Goal: Task Accomplishment & Management: Use online tool/utility

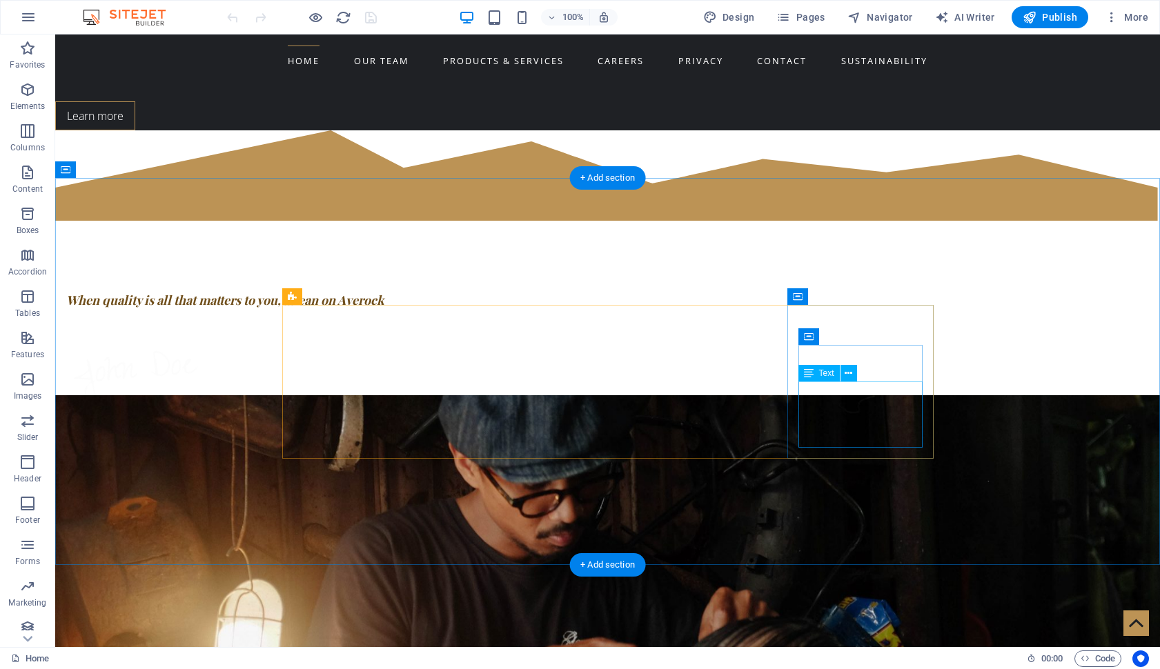
scroll to position [703, 0]
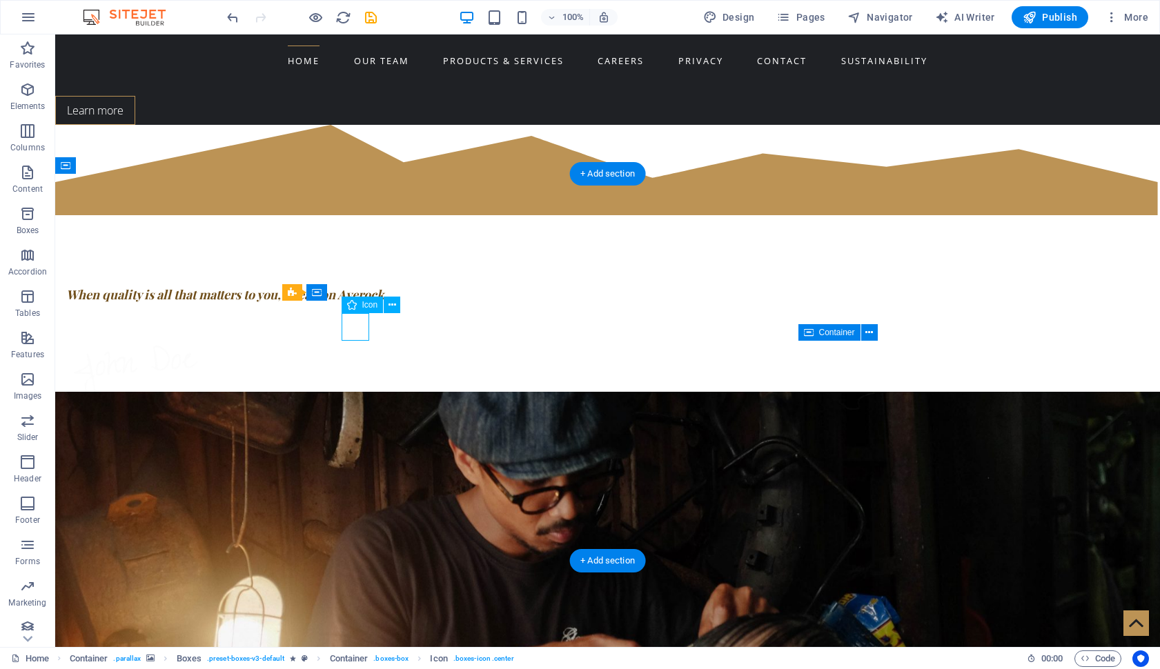
select select "xMidYMid"
select select "px"
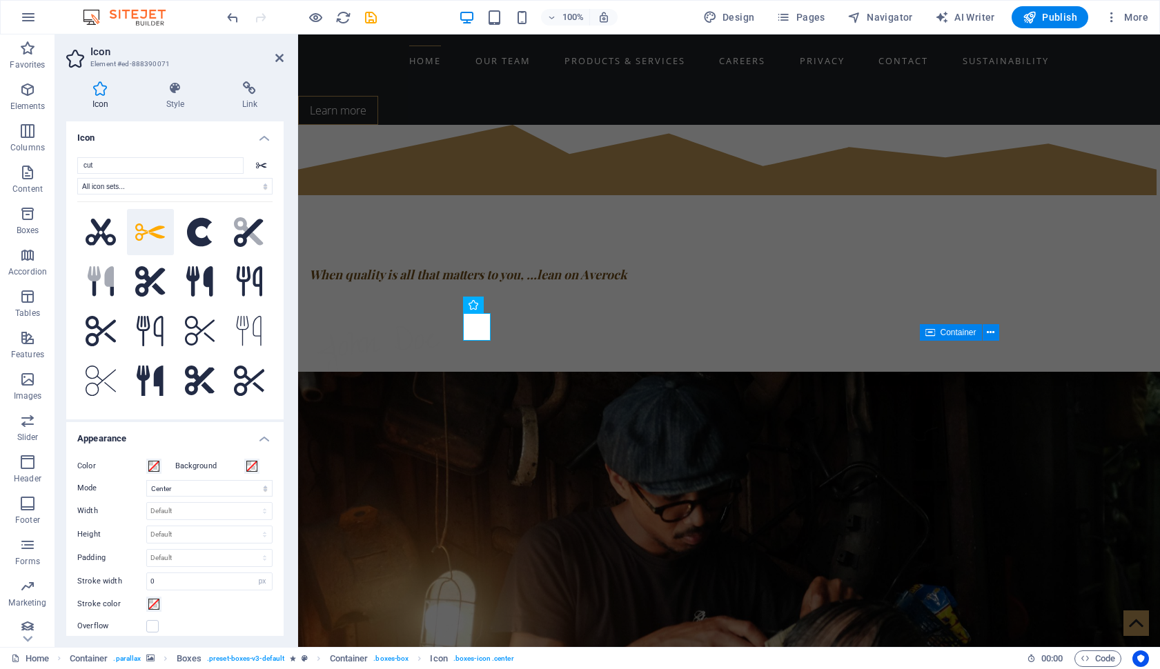
scroll to position [0, 0]
click at [279, 57] on icon at bounding box center [279, 57] width 8 height 11
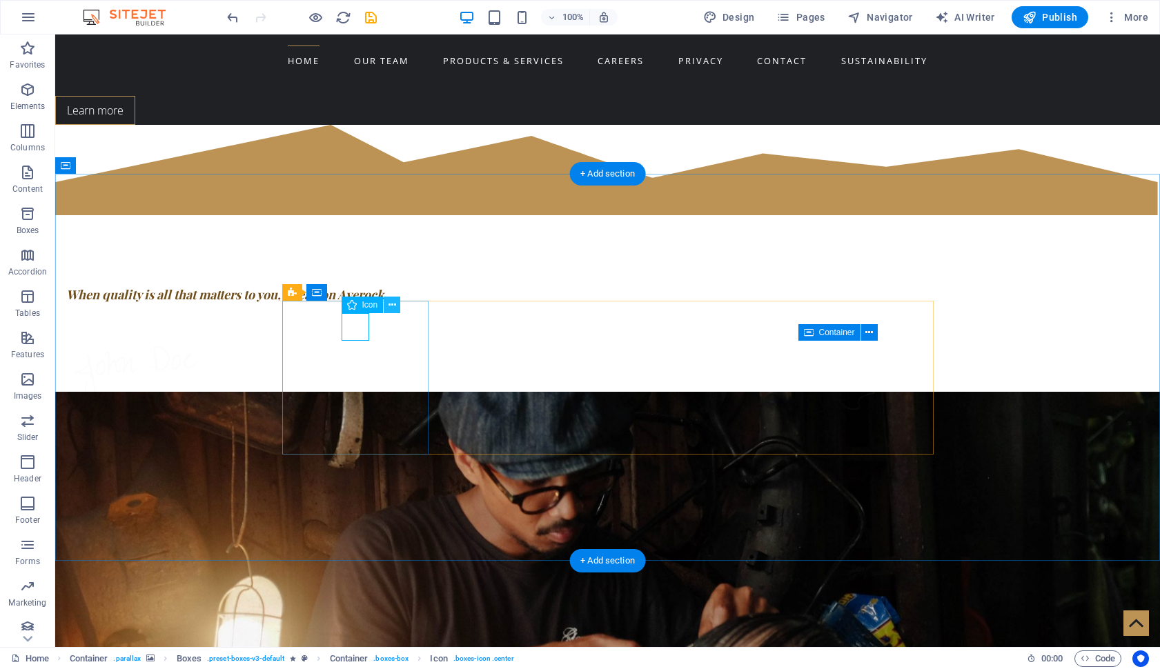
click at [388, 306] on button at bounding box center [392, 305] width 17 height 17
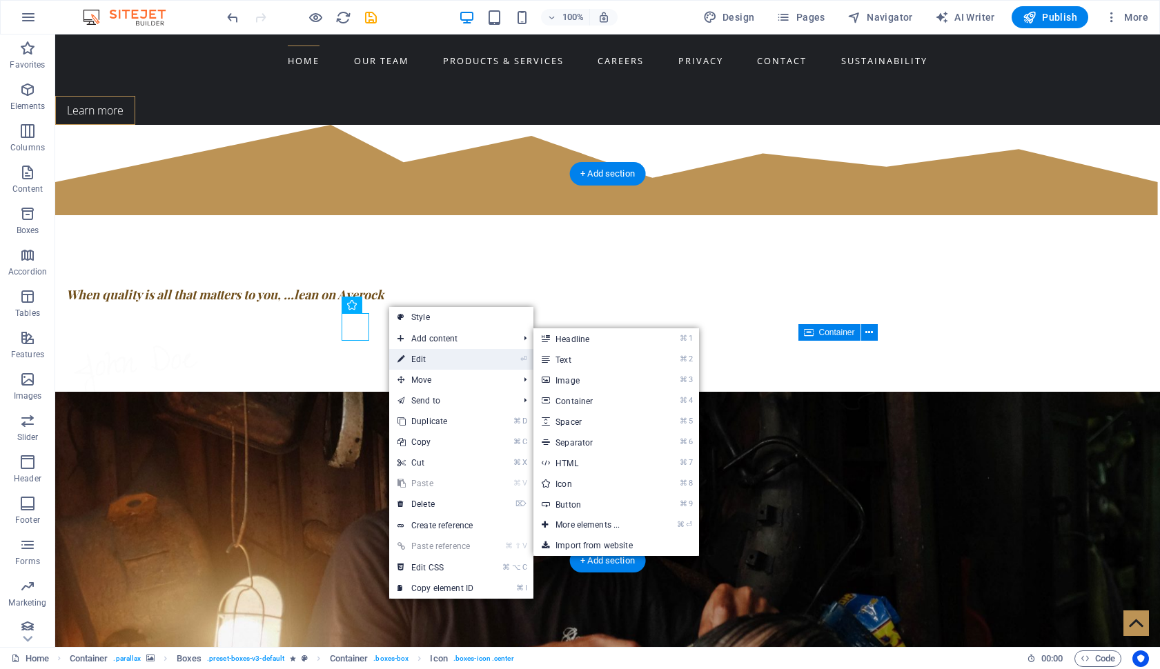
click at [464, 360] on link "⏎ Edit" at bounding box center [435, 359] width 92 height 21
select select "xMidYMid"
select select "px"
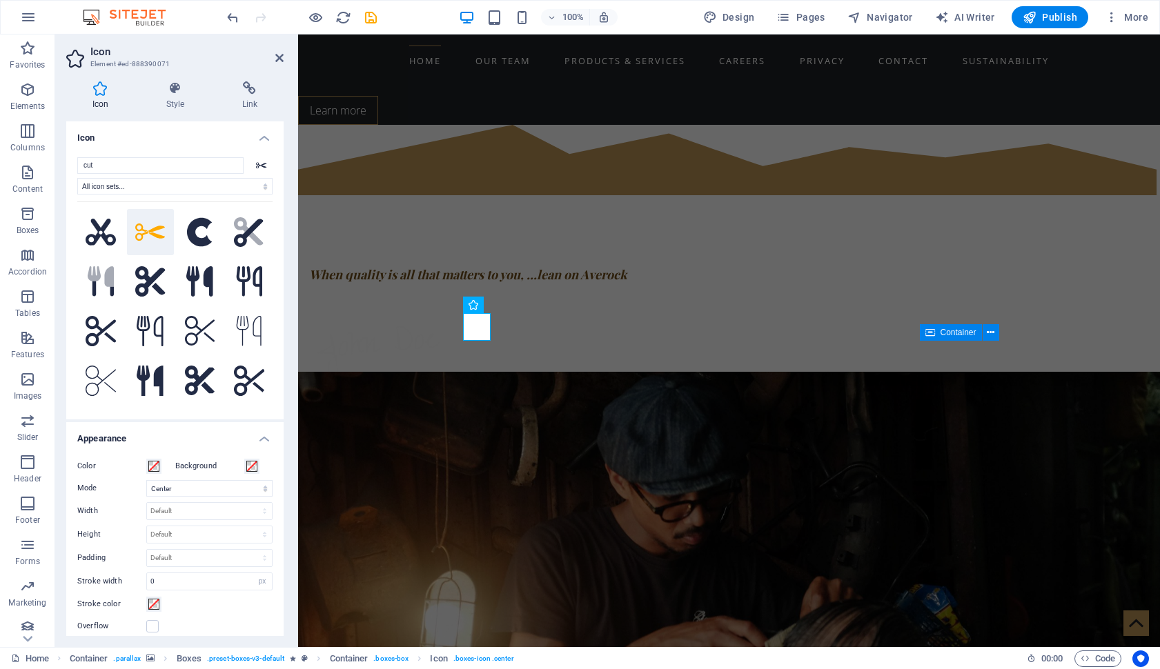
click at [259, 138] on h4 "Icon" at bounding box center [174, 133] width 217 height 25
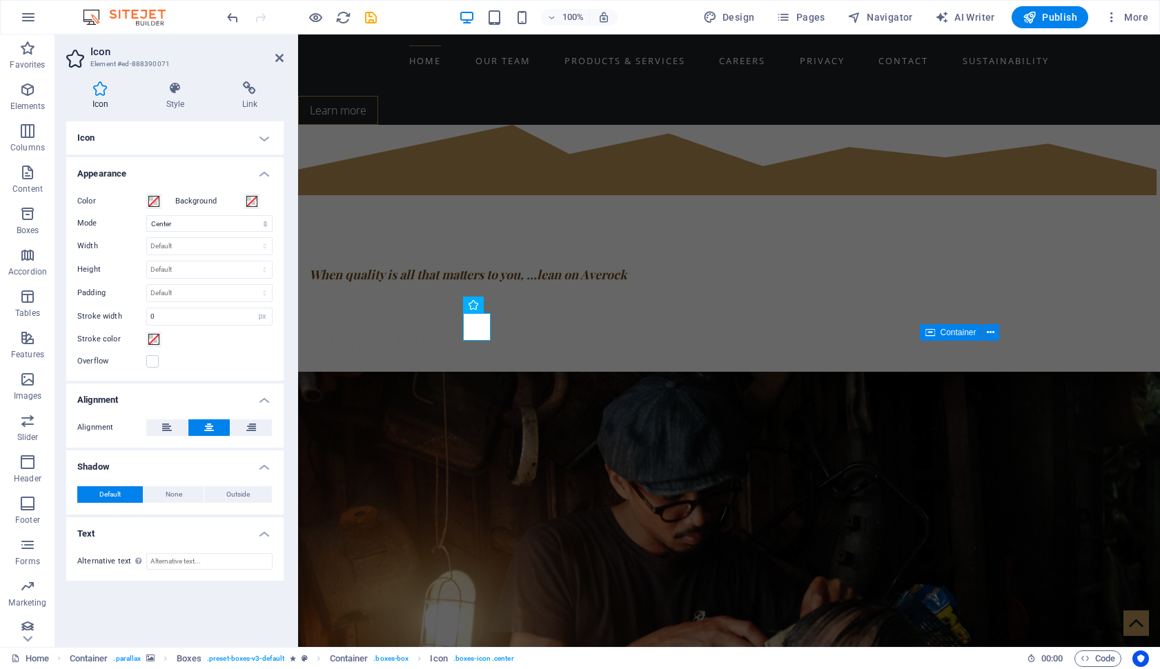
click at [261, 140] on h4 "Icon" at bounding box center [174, 137] width 217 height 33
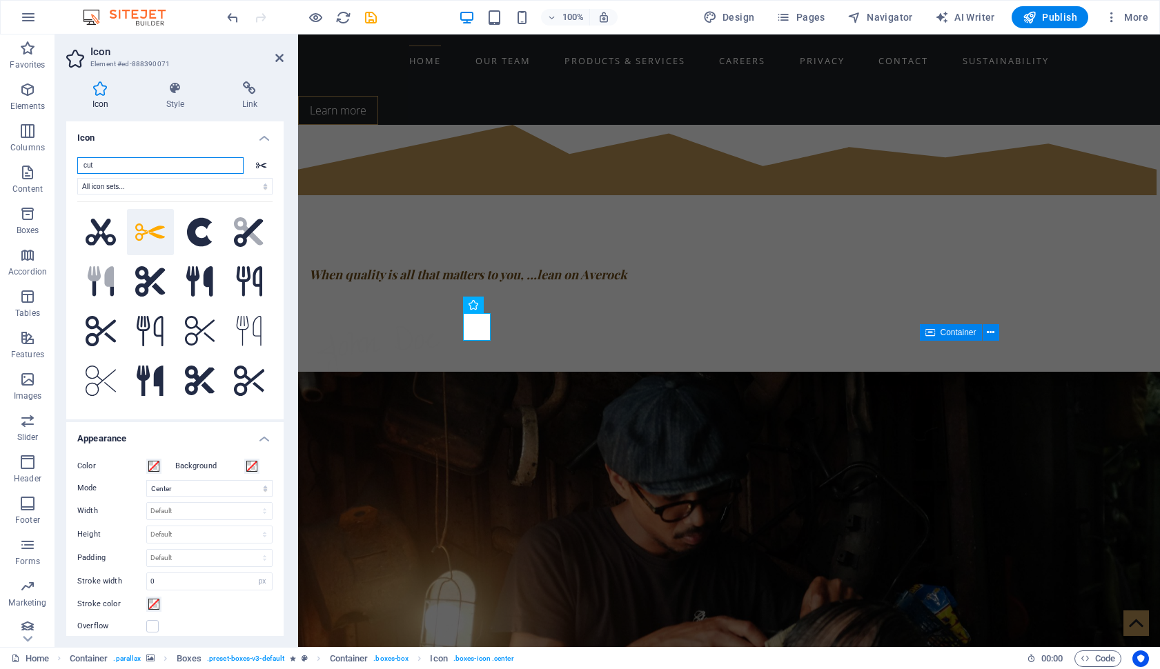
click at [181, 168] on input "cut" at bounding box center [160, 165] width 166 height 17
type input "c"
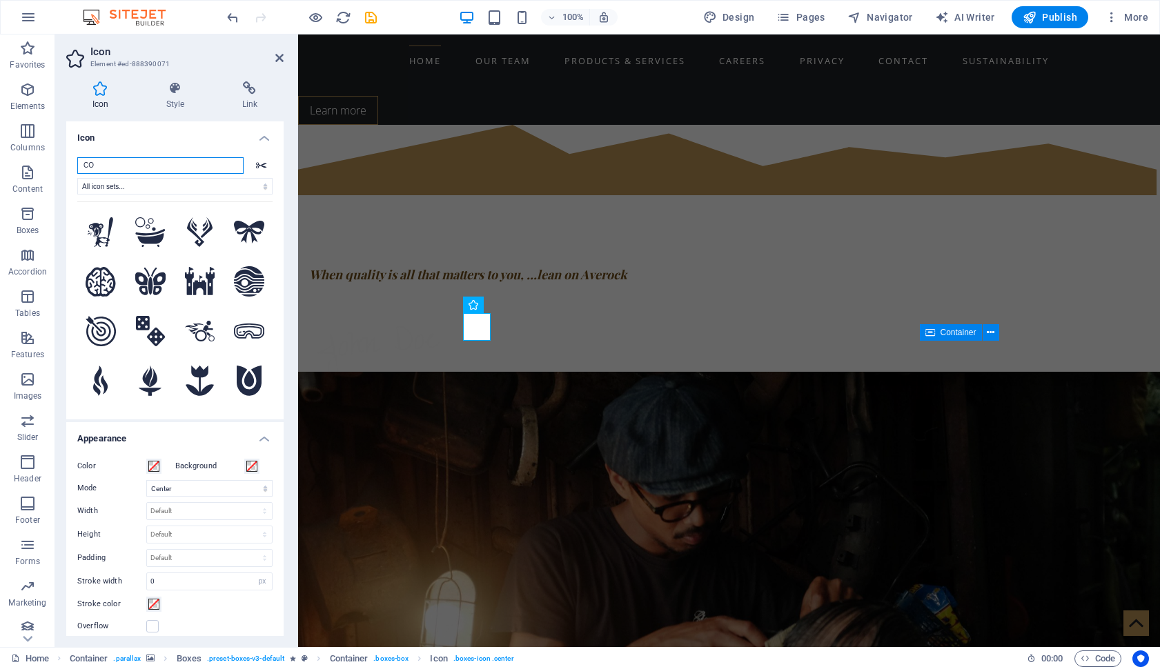
type input "C"
type input "c"
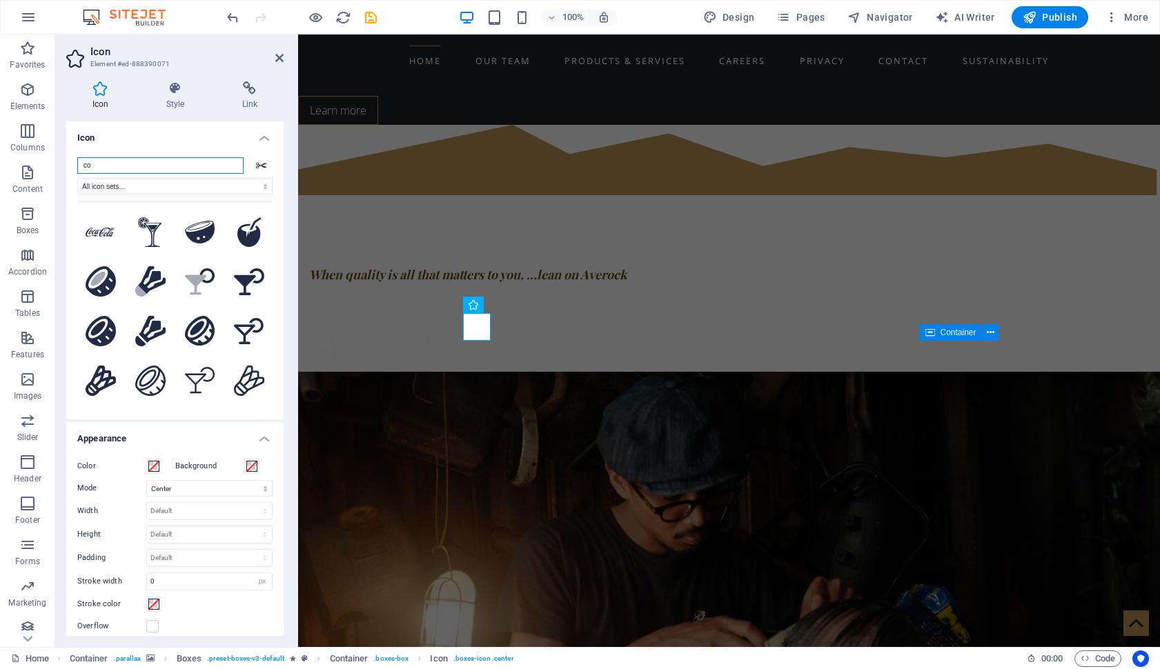
type input "c"
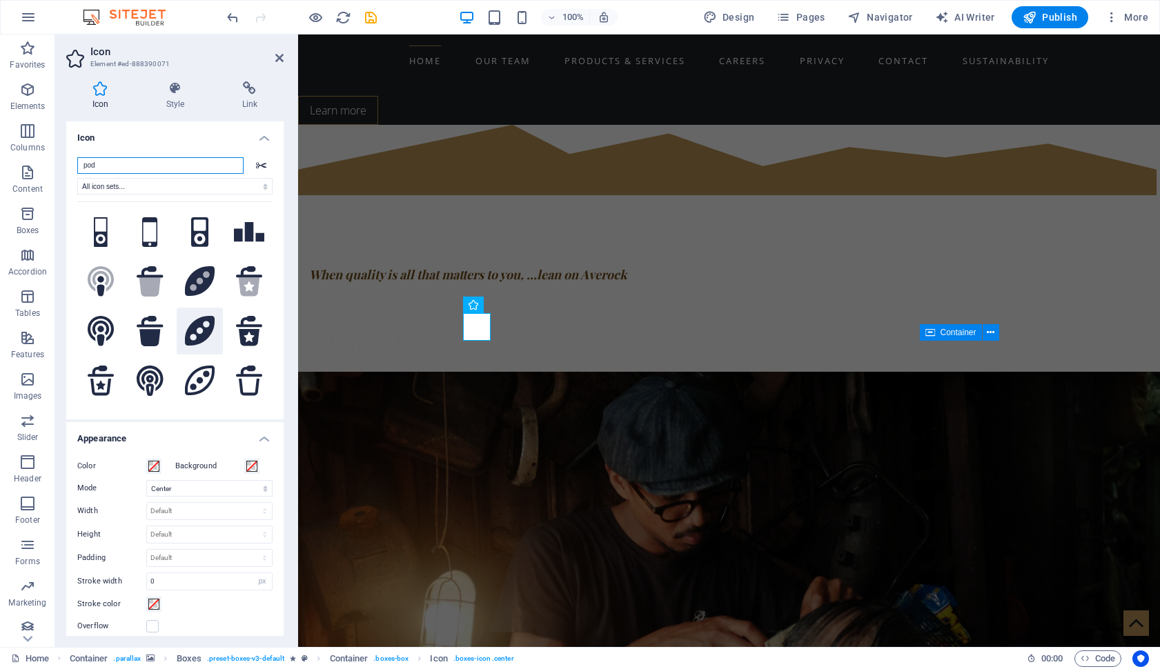
type input "pod"
click at [197, 346] on icon at bounding box center [200, 331] width 30 height 30
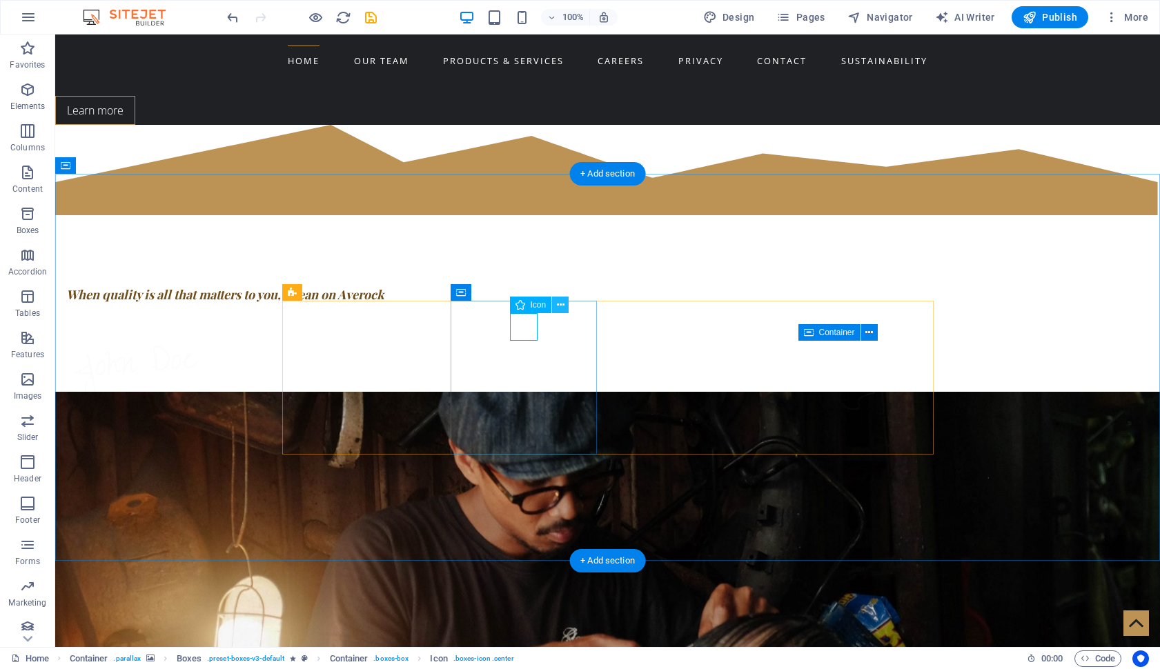
click at [560, 304] on icon at bounding box center [561, 305] width 8 height 14
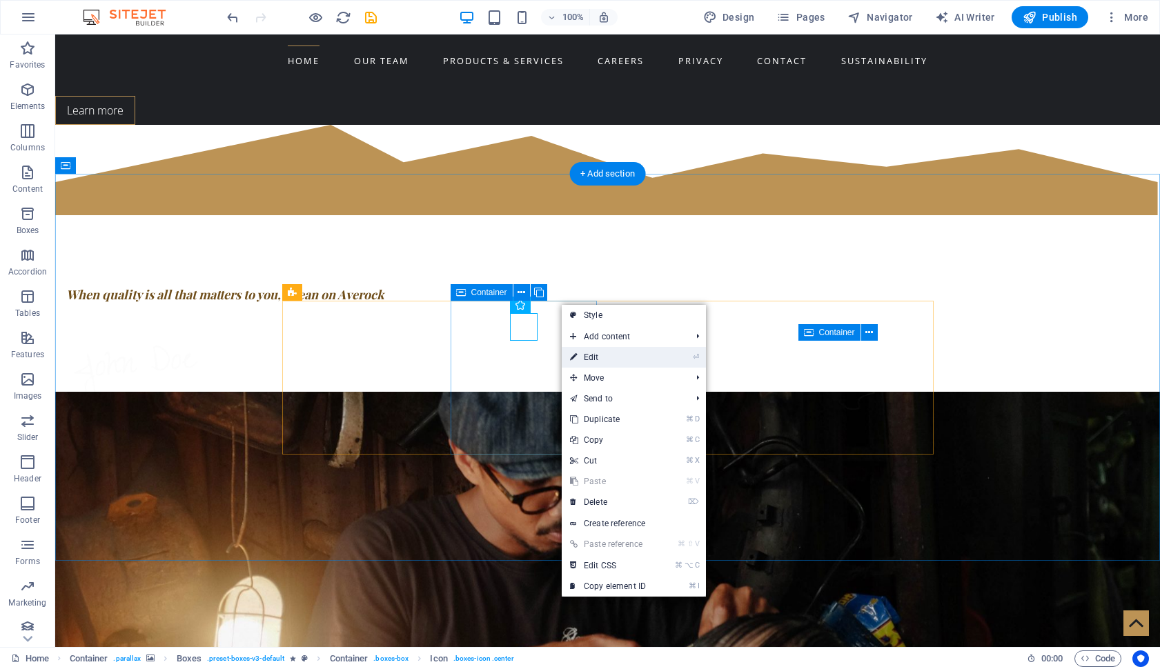
click at [593, 352] on link "⏎ Edit" at bounding box center [608, 357] width 92 height 21
select select "xMidYMid"
select select "px"
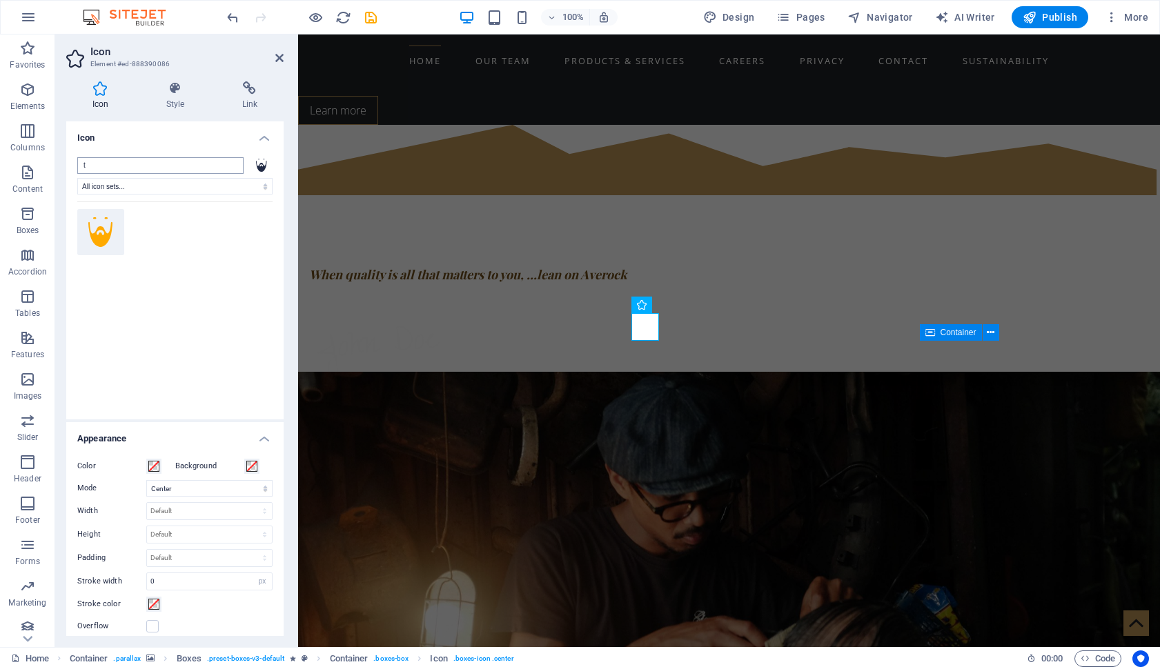
type input "tr"
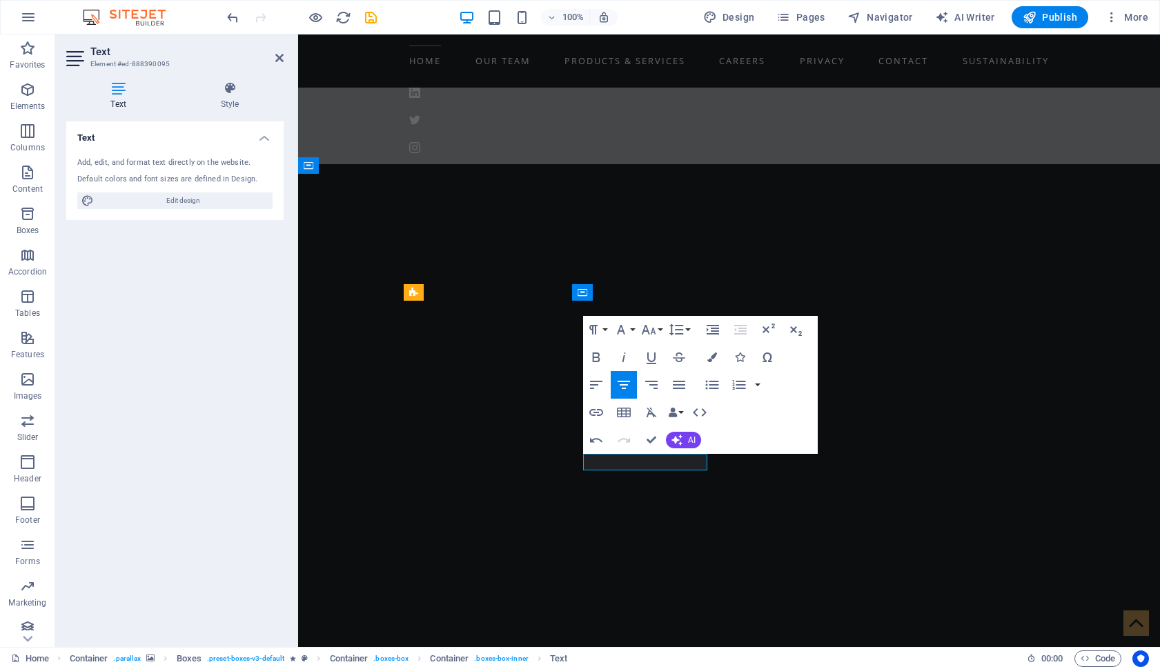
scroll to position [703, 0]
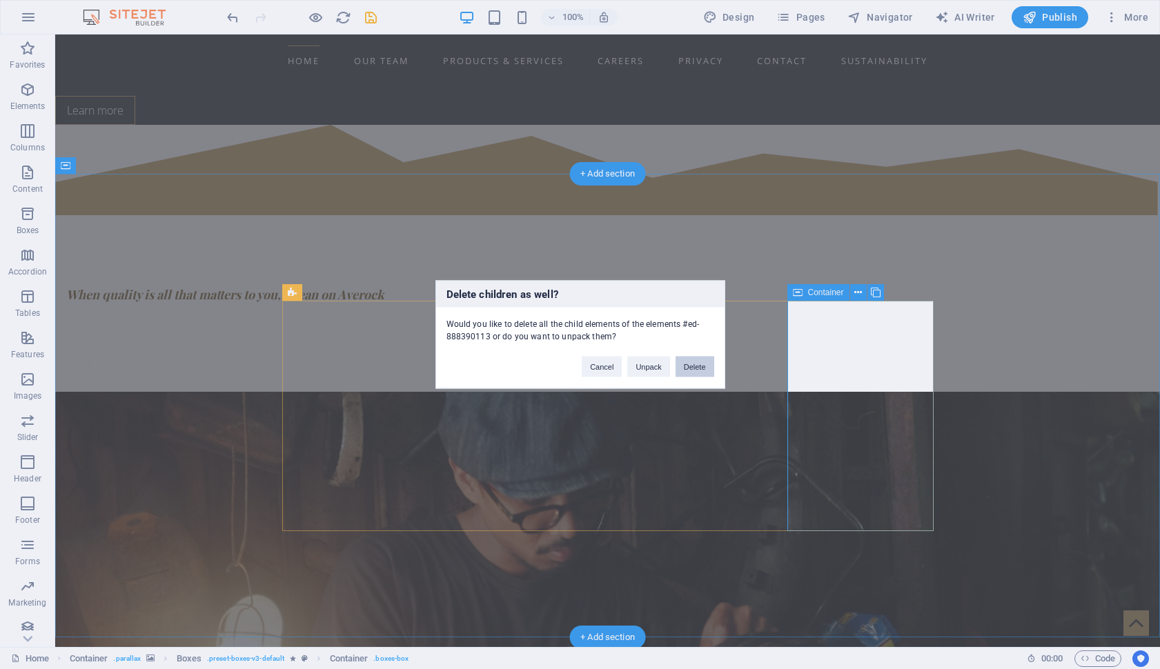
click at [691, 365] on button "Delete" at bounding box center [694, 367] width 39 height 21
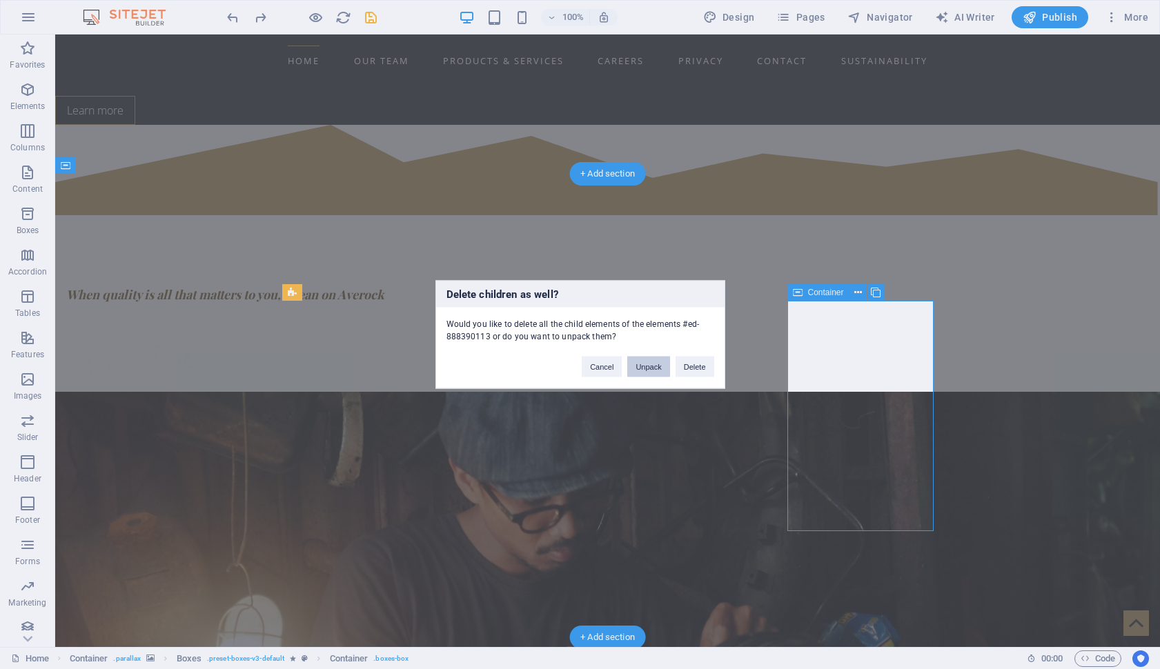
click at [653, 366] on button "Unpack" at bounding box center [648, 367] width 42 height 21
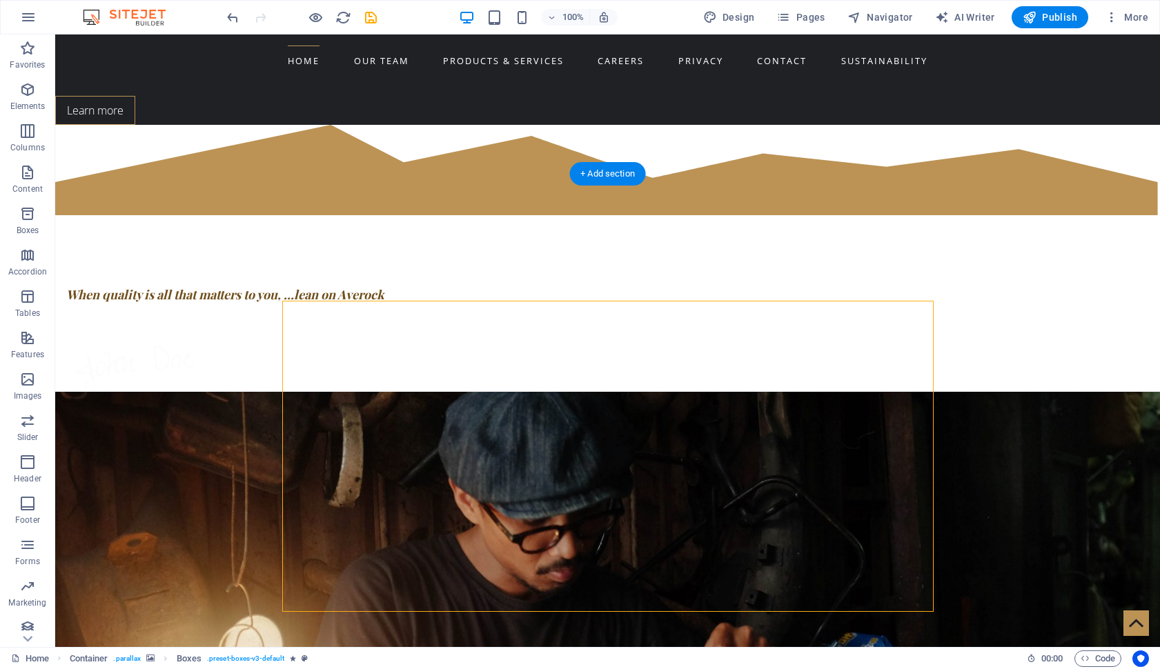
click at [139, 392] on figure at bounding box center [607, 681] width 1104 height 579
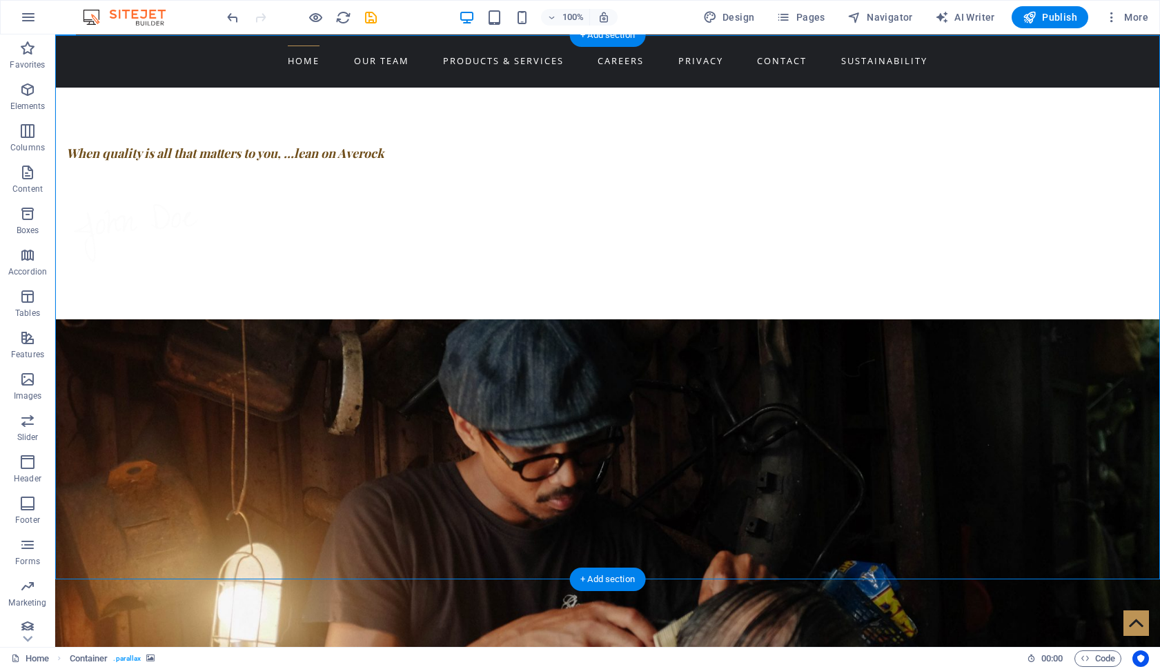
scroll to position [812, 0]
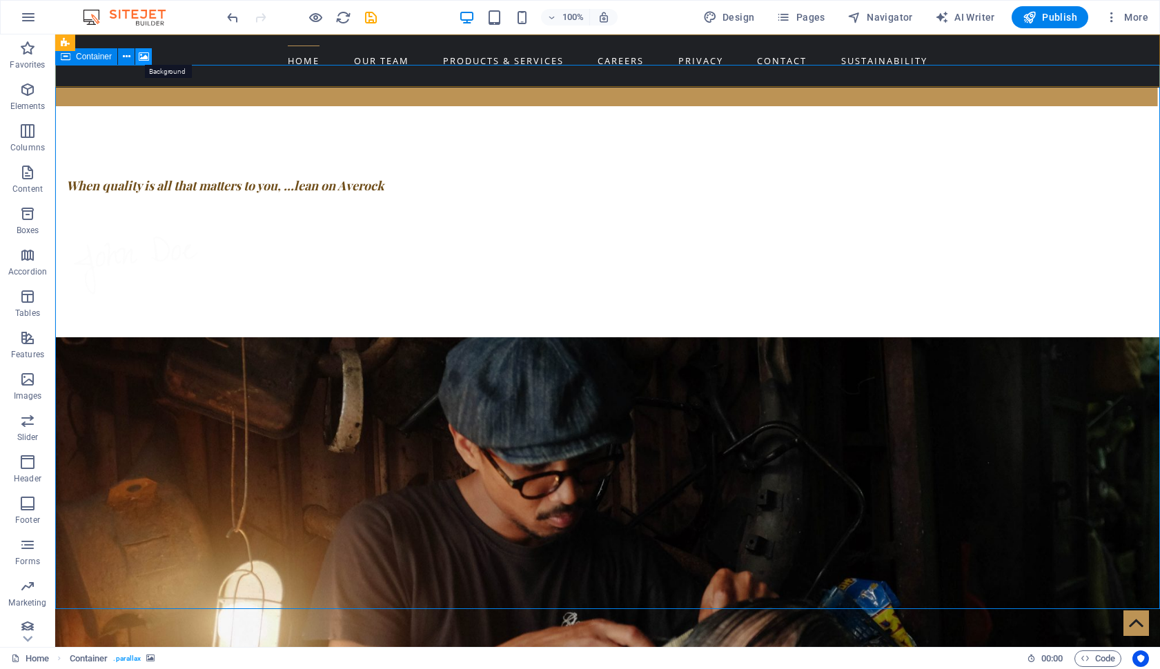
click at [144, 57] on icon at bounding box center [144, 57] width 10 height 14
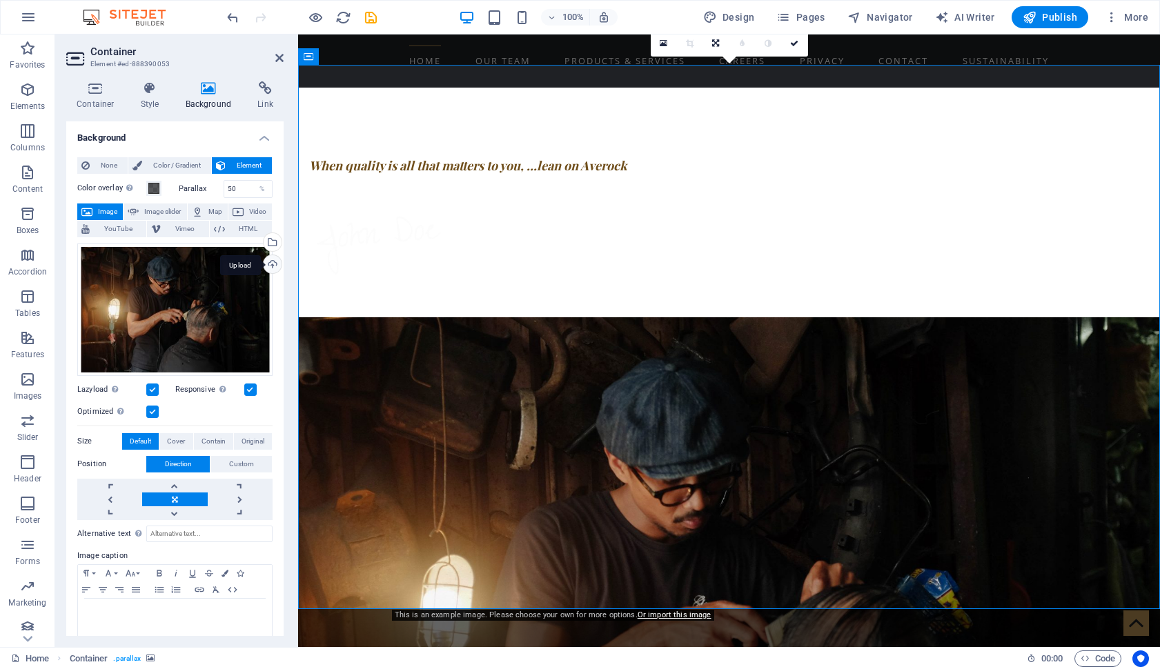
click at [270, 263] on div "Upload" at bounding box center [271, 265] width 21 height 21
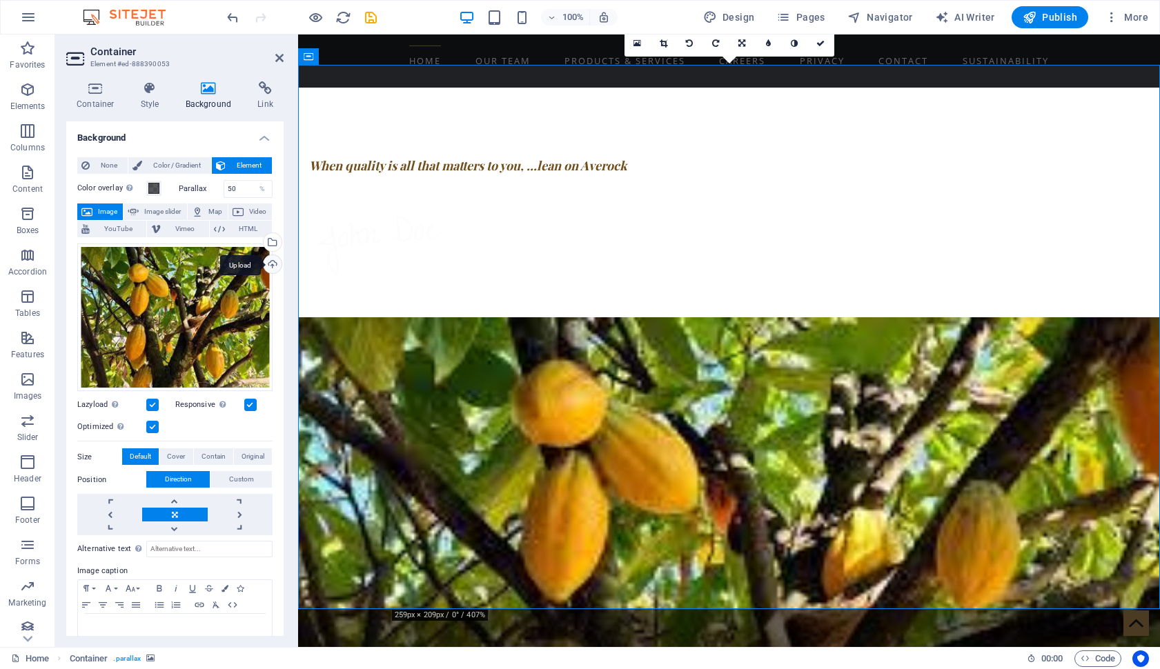
click at [272, 267] on div "Upload" at bounding box center [271, 265] width 21 height 21
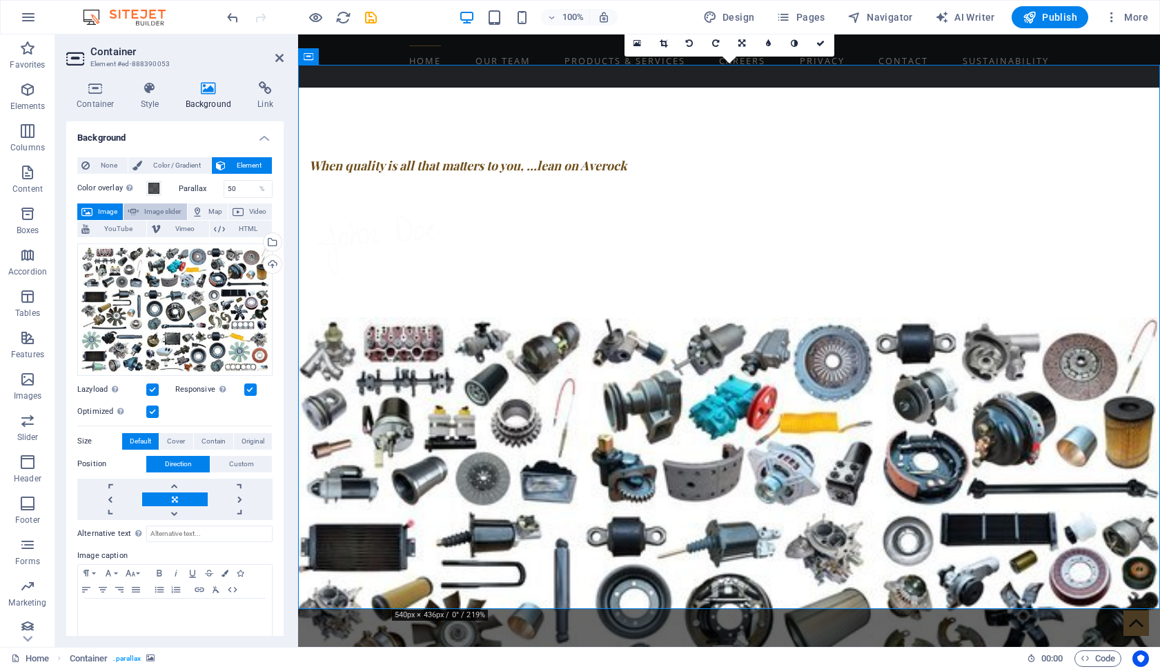
click at [155, 209] on span "Image slider" at bounding box center [162, 211] width 39 height 17
select select "ms"
select select "s"
select select "progressive"
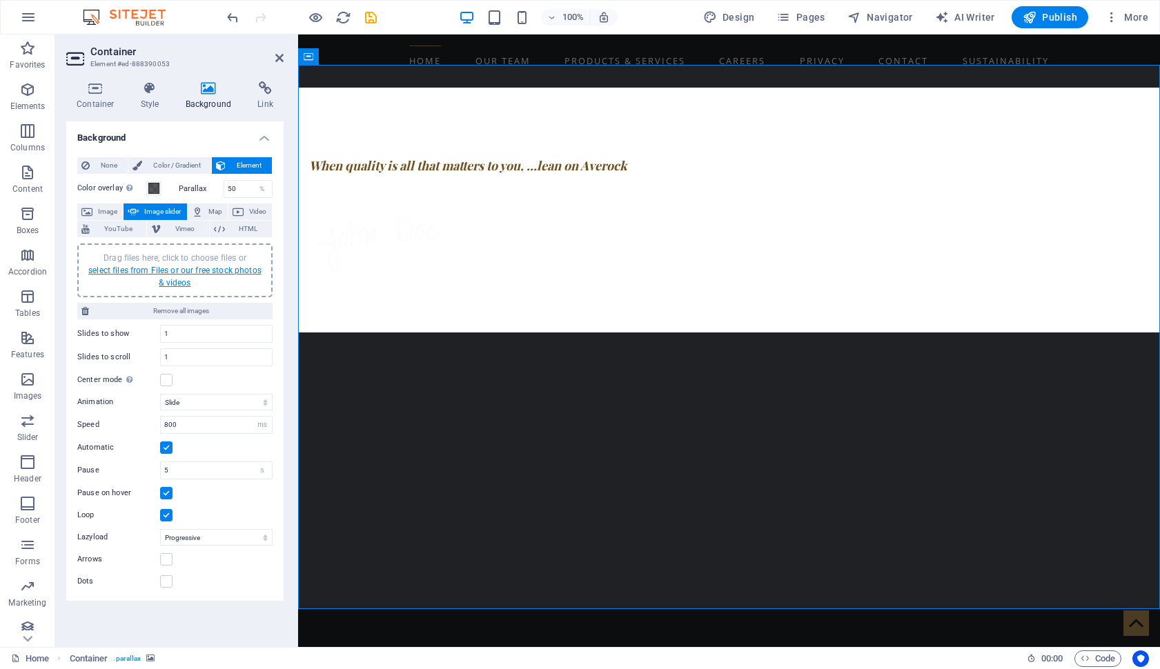
click at [186, 267] on link "select files from Files or our free stock photos & videos" at bounding box center [174, 277] width 173 height 22
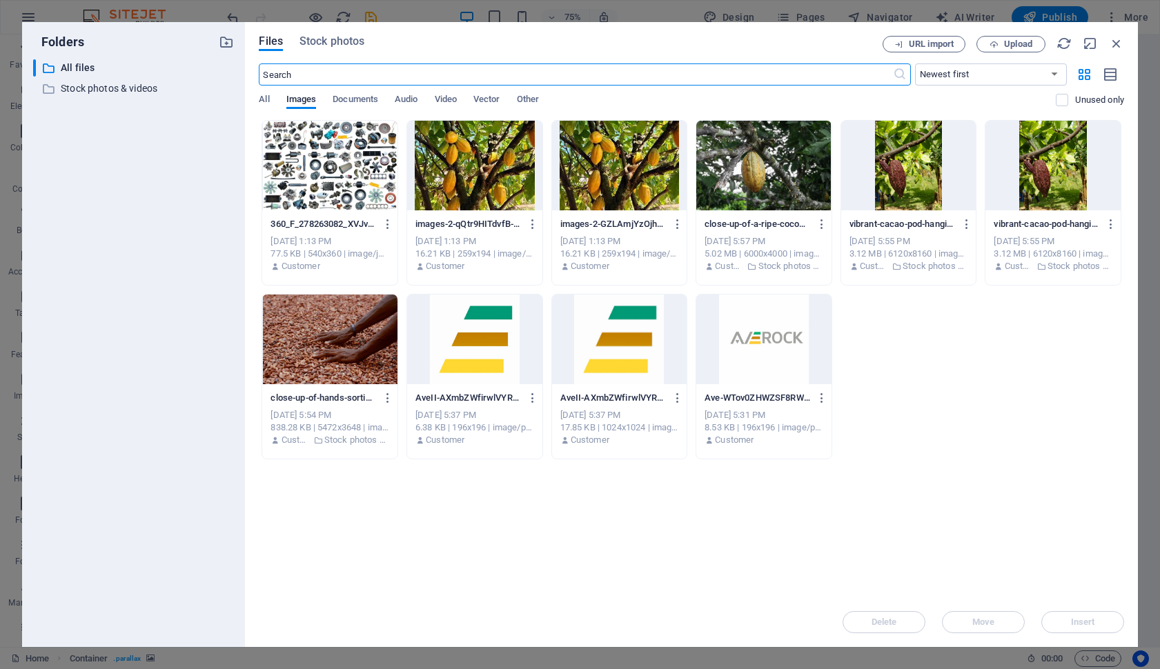
click at [338, 152] on div at bounding box center [329, 166] width 135 height 90
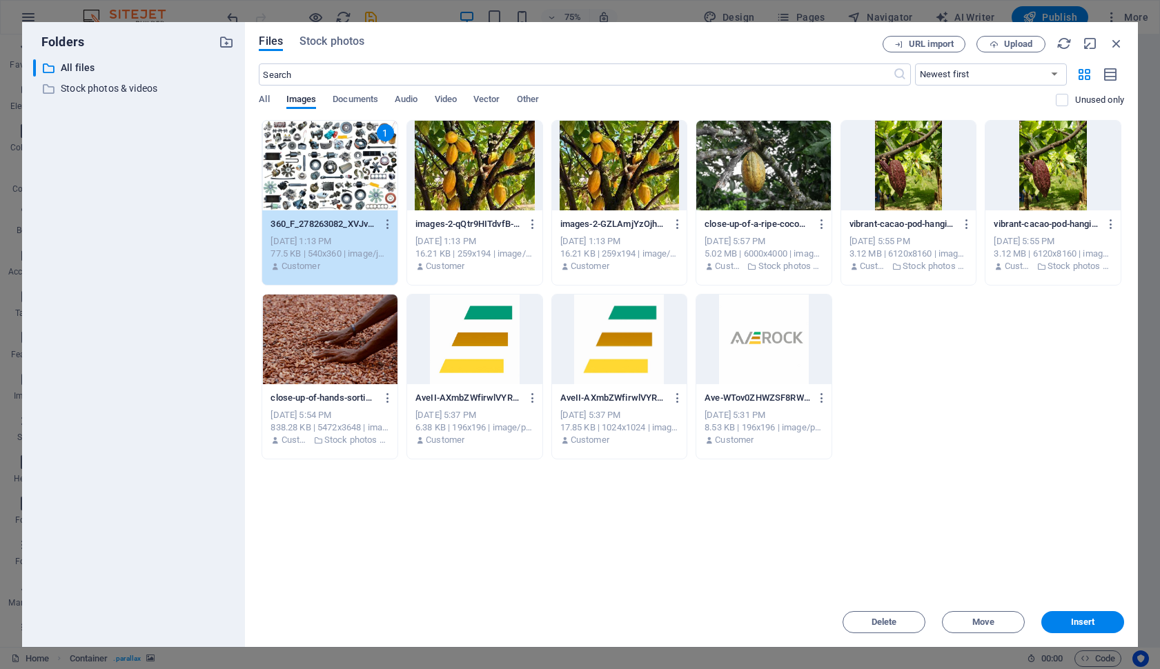
click at [588, 162] on div at bounding box center [619, 166] width 135 height 90
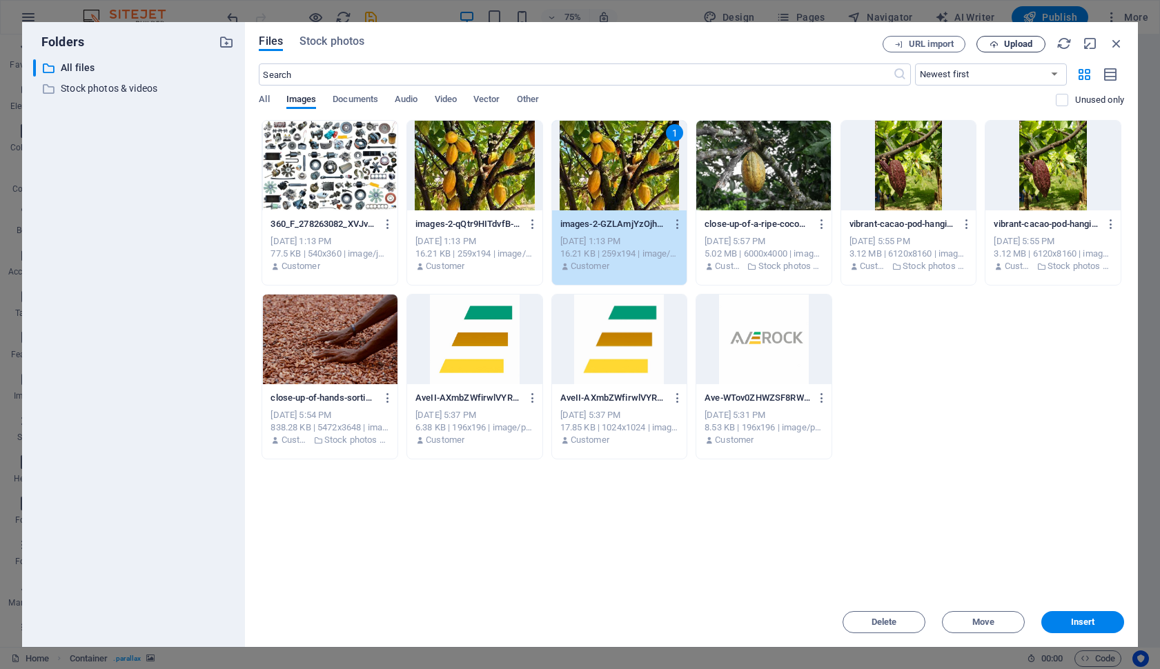
click at [996, 43] on icon "button" at bounding box center [993, 44] width 9 height 9
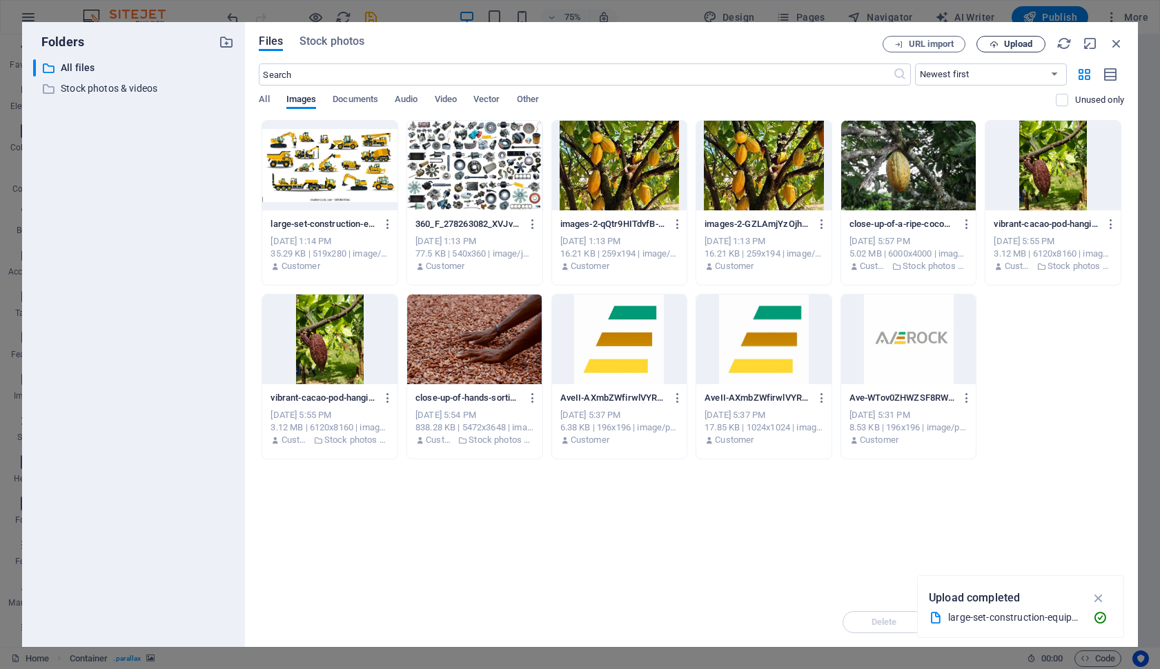
click at [1015, 43] on span "Upload" at bounding box center [1018, 44] width 28 height 8
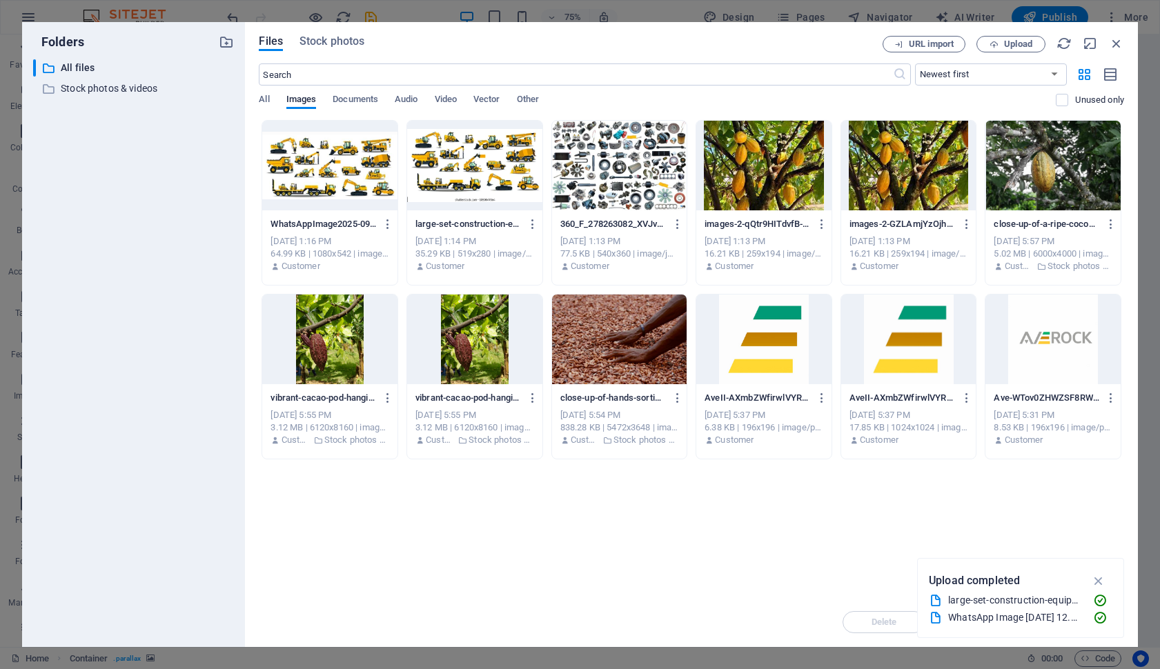
click at [344, 176] on div at bounding box center [329, 166] width 135 height 90
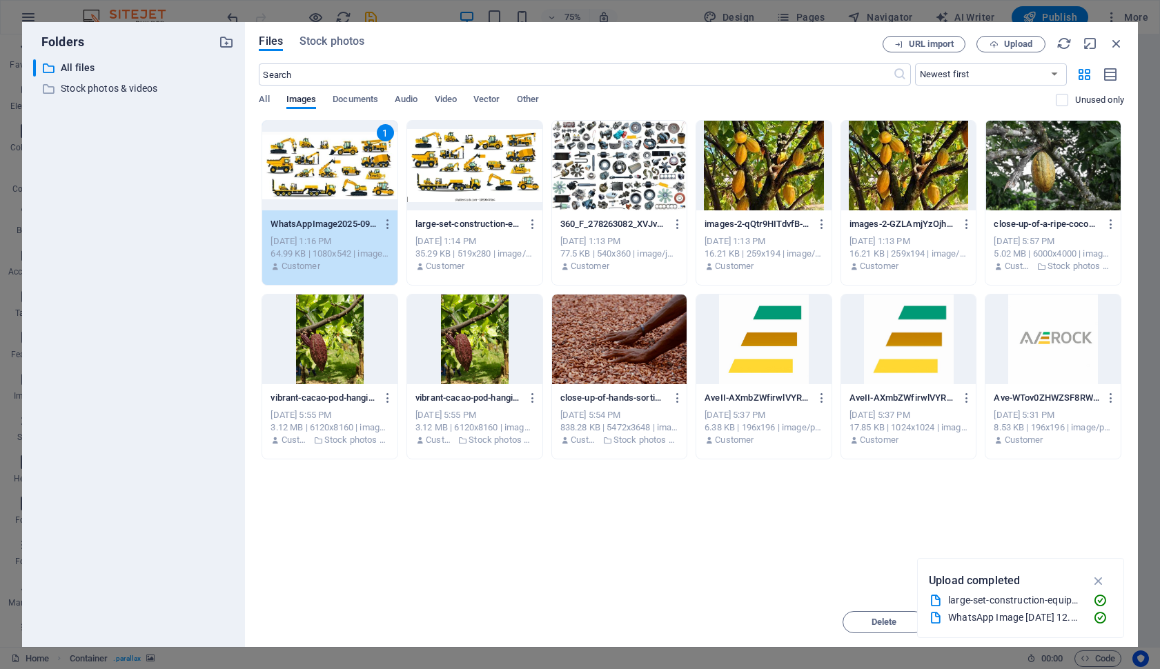
click at [617, 162] on div at bounding box center [619, 166] width 135 height 90
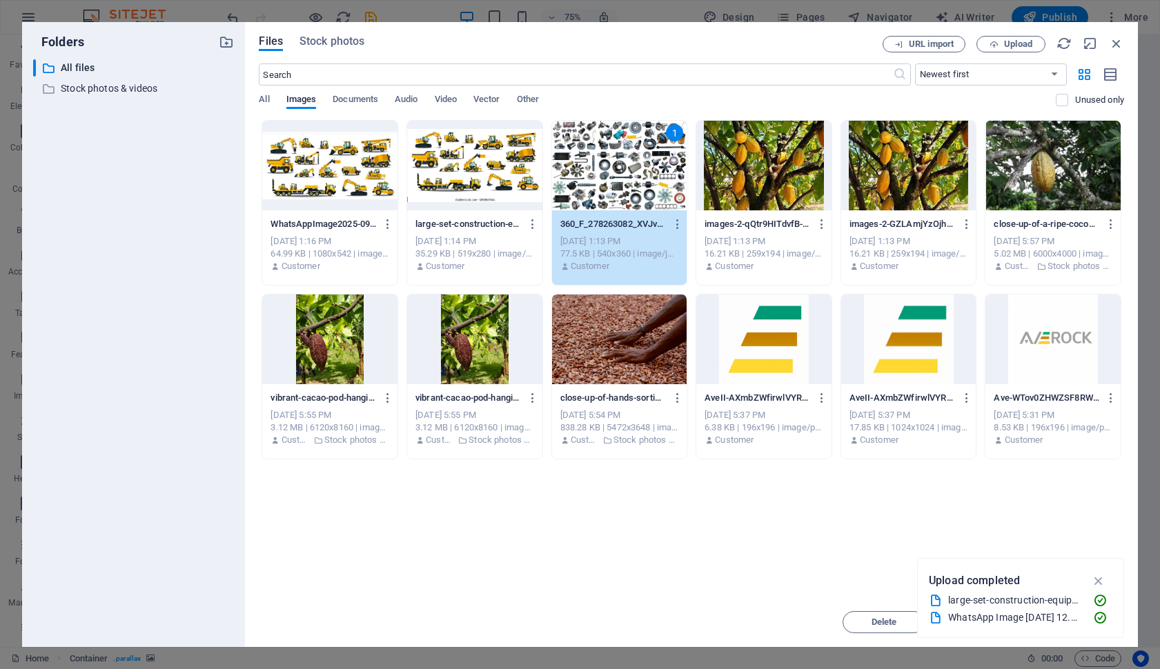
click at [308, 164] on div at bounding box center [329, 166] width 135 height 90
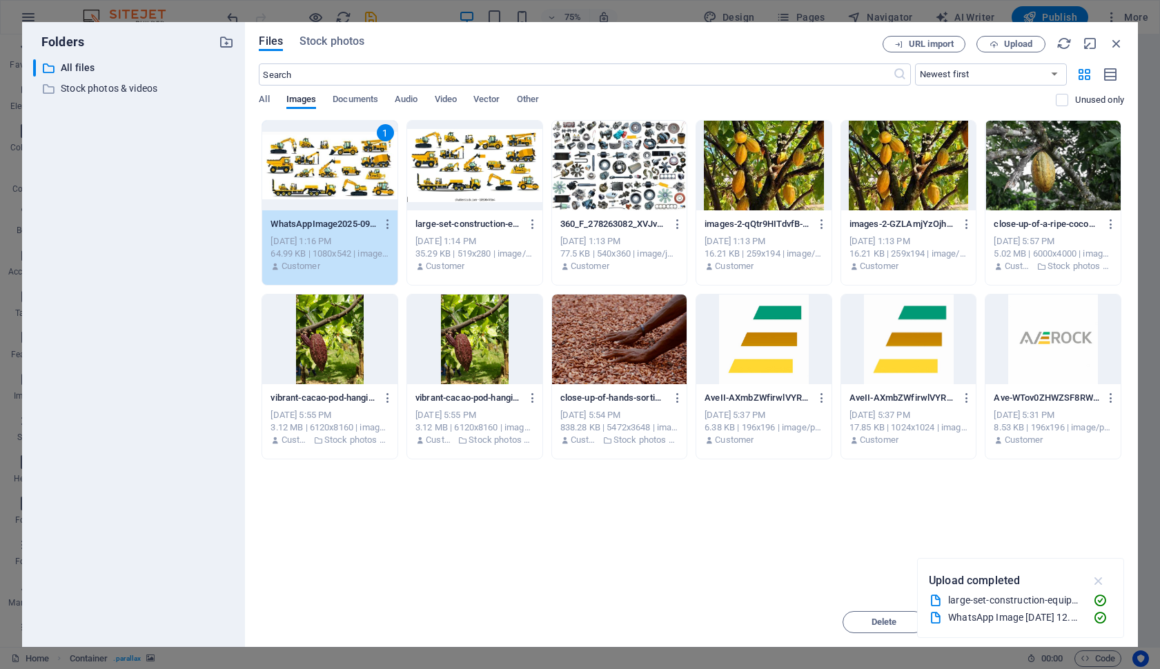
click at [1098, 580] on icon "button" at bounding box center [1099, 580] width 16 height 15
click at [628, 183] on div at bounding box center [619, 166] width 135 height 90
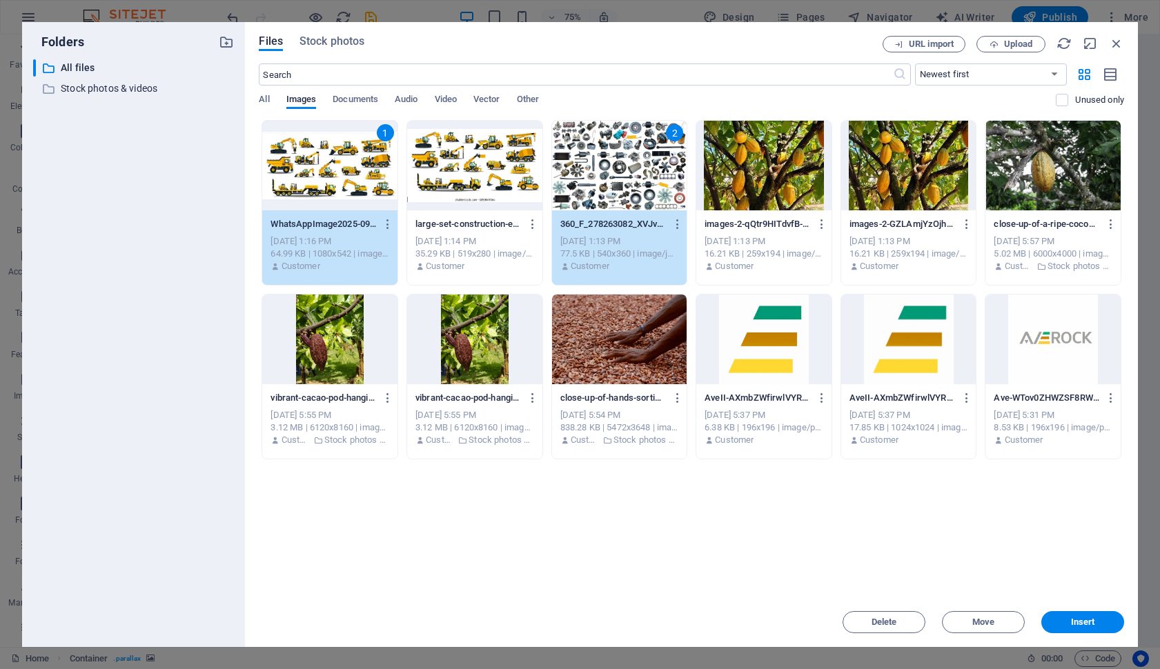
click at [757, 172] on div at bounding box center [763, 166] width 135 height 90
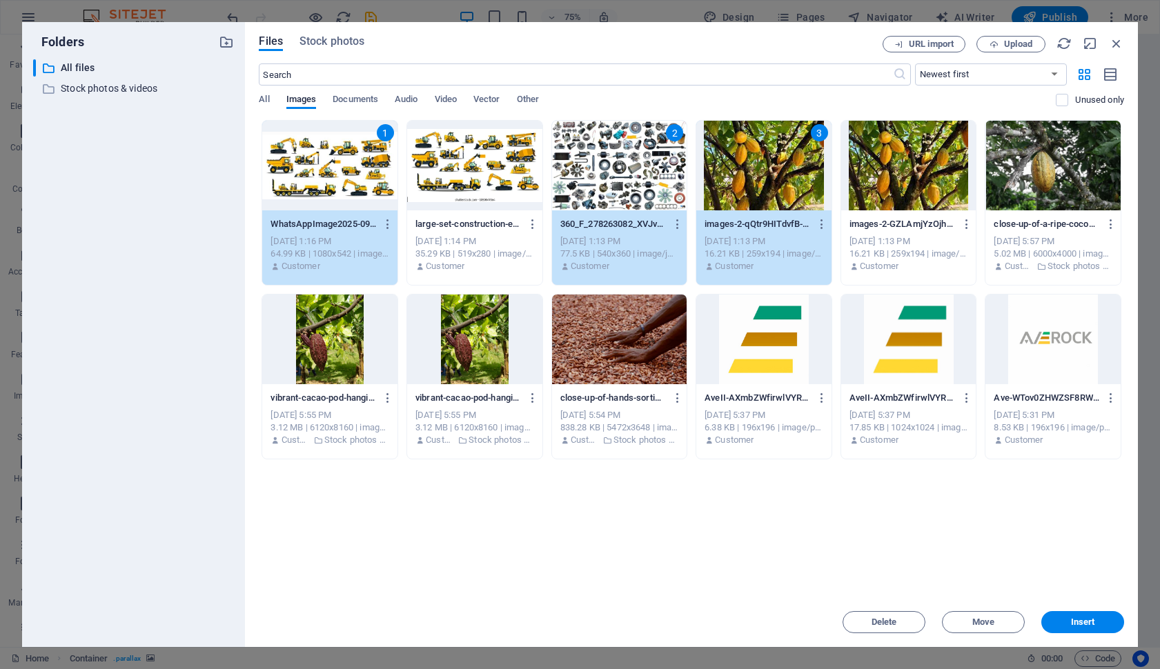
click at [615, 334] on div at bounding box center [619, 340] width 135 height 90
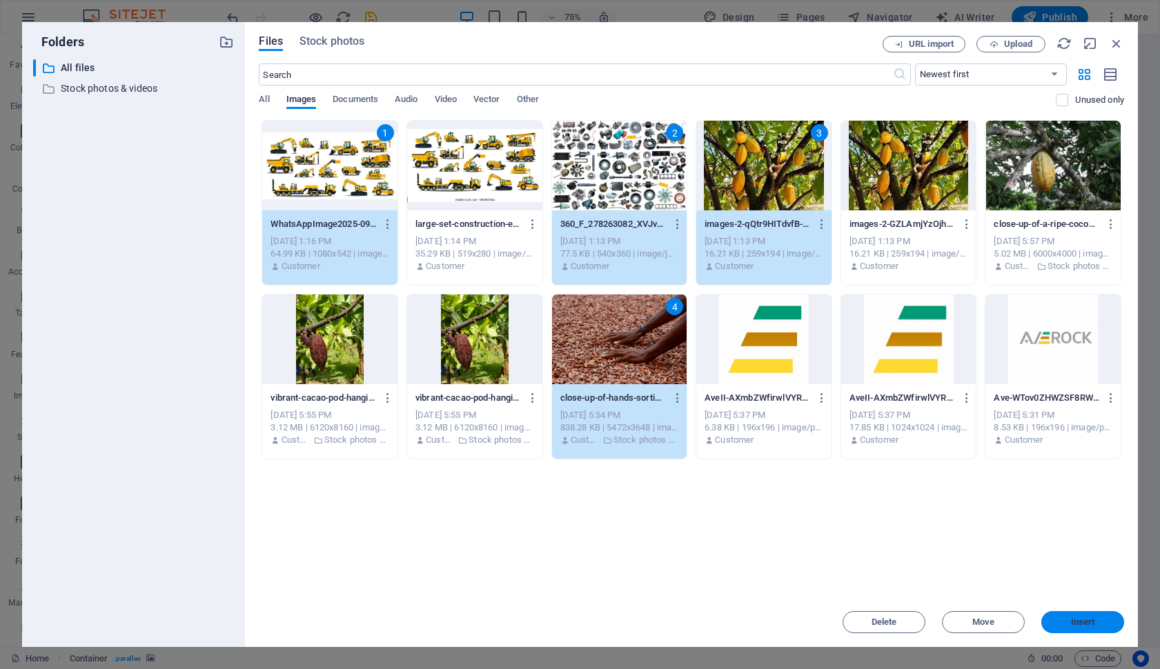
click at [1089, 622] on span "Insert" at bounding box center [1083, 622] width 24 height 8
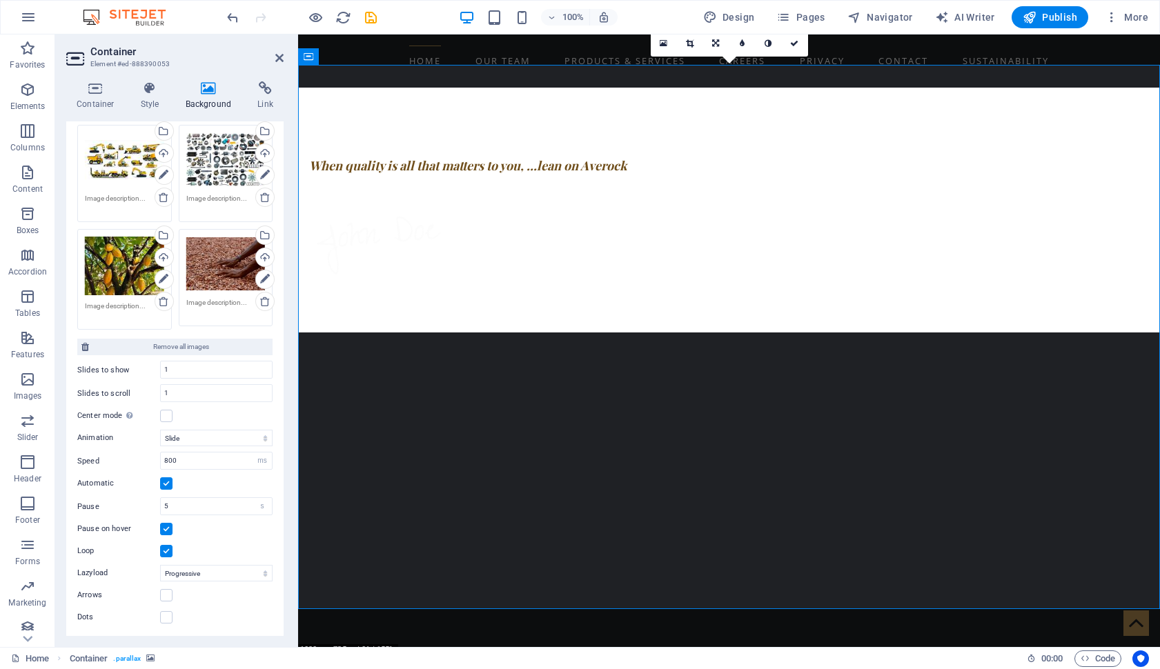
scroll to position [175, 0]
click at [200, 372] on input "1" at bounding box center [216, 370] width 111 height 17
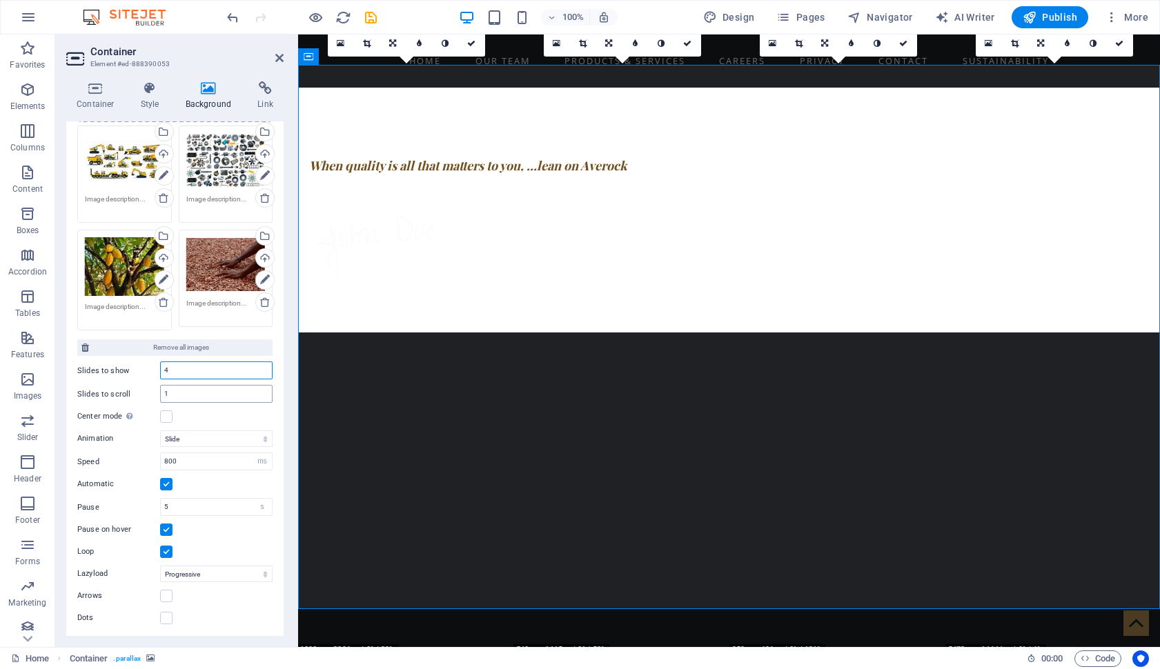
type input "4"
click at [194, 392] on input "1" at bounding box center [216, 394] width 111 height 17
type input "4"
click at [196, 370] on input "4" at bounding box center [216, 370] width 111 height 17
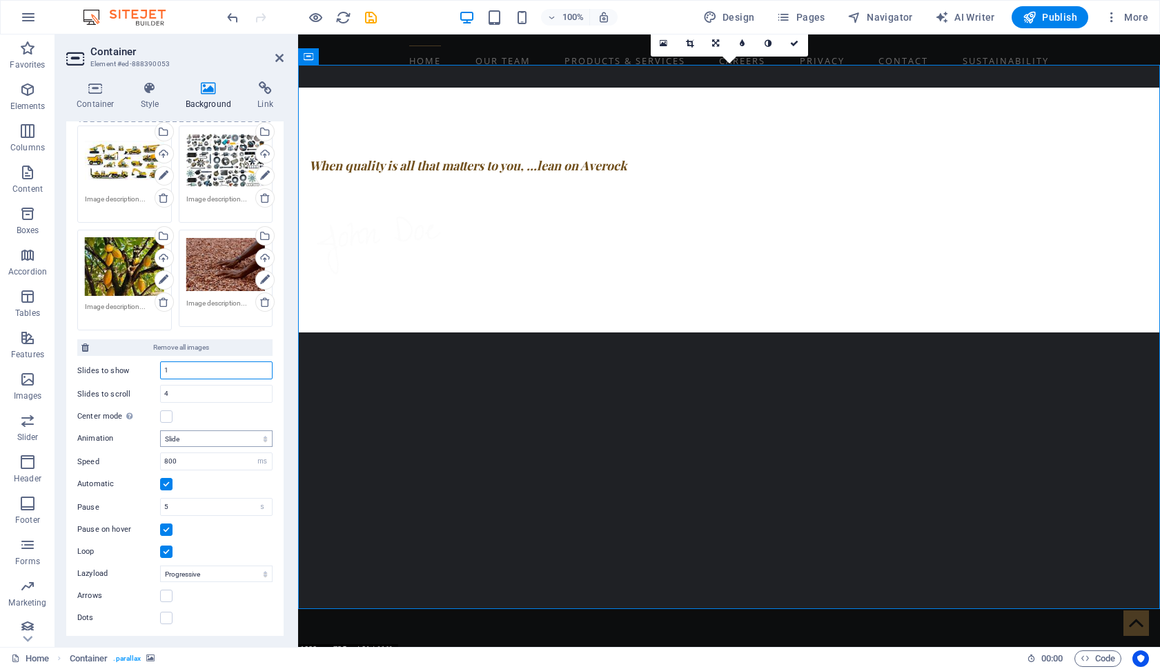
type input "1"
select select "fade"
drag, startPoint x: 191, startPoint y: 390, endPoint x: 191, endPoint y: 450, distance: 60.0
click at [191, 450] on div "Drag files here, click to choose files or select files from Files or our free s…" at bounding box center [174, 345] width 195 height 564
type input "1"
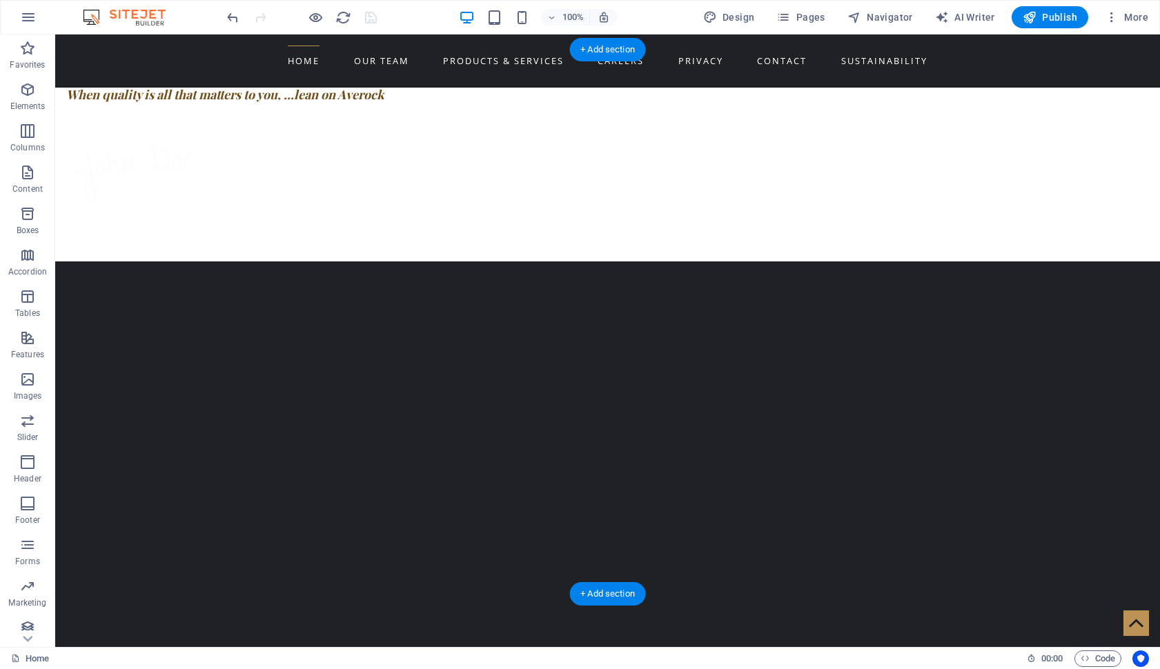
scroll to position [826, 0]
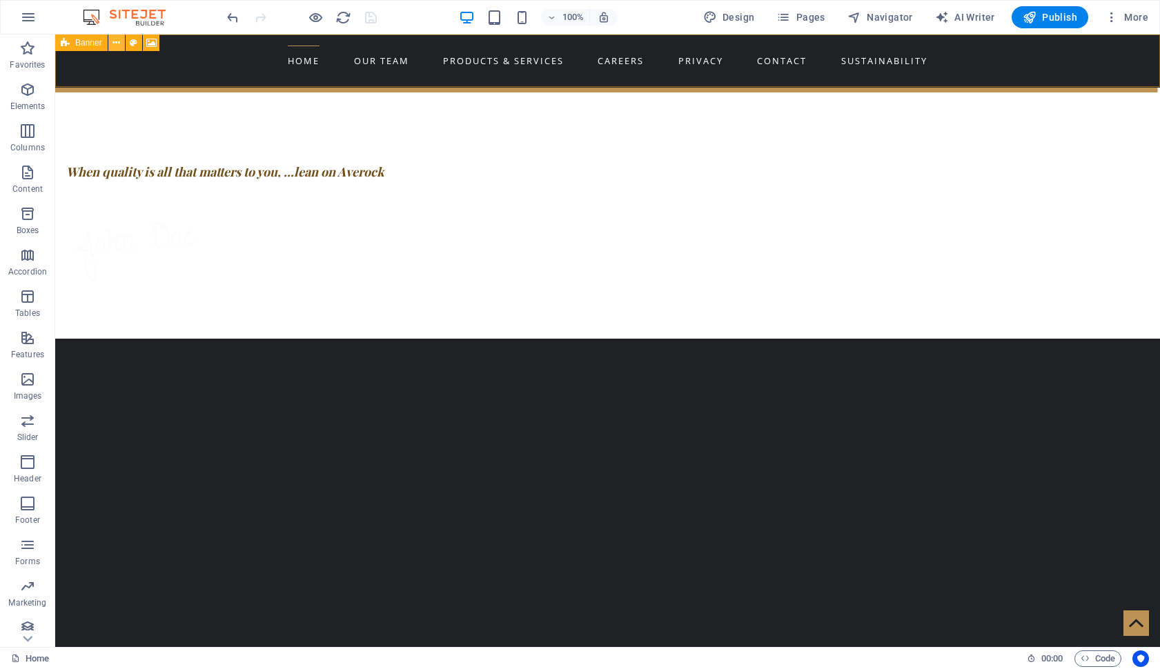
click at [117, 43] on icon at bounding box center [116, 43] width 8 height 14
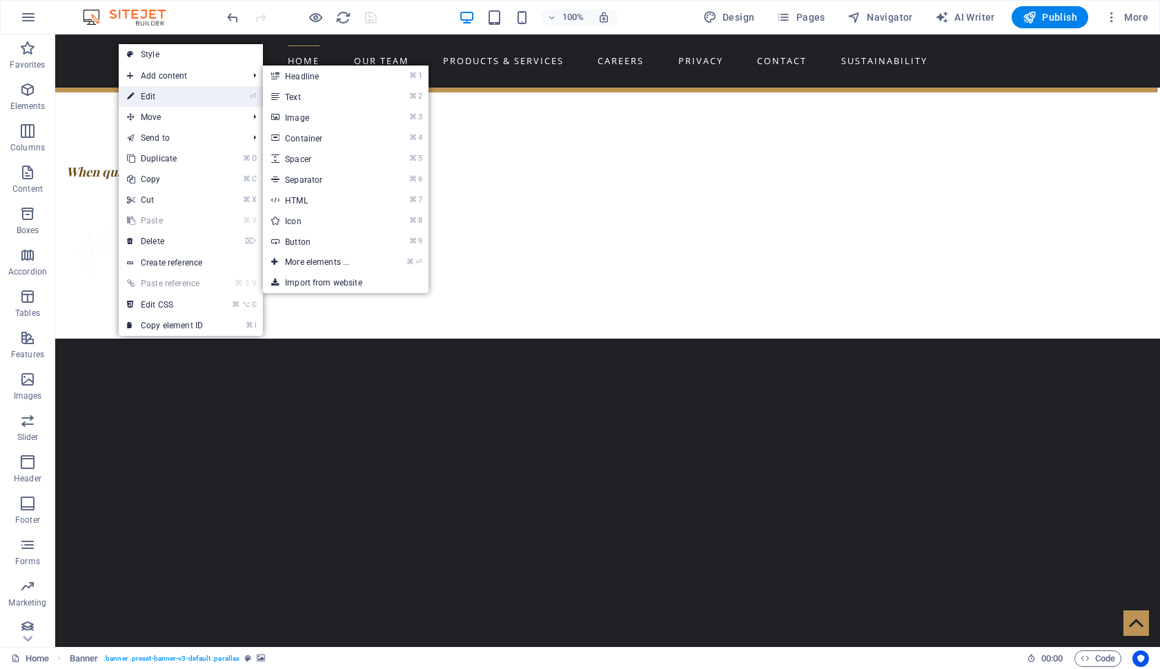
click at [155, 92] on link "⏎ Edit" at bounding box center [165, 96] width 92 height 21
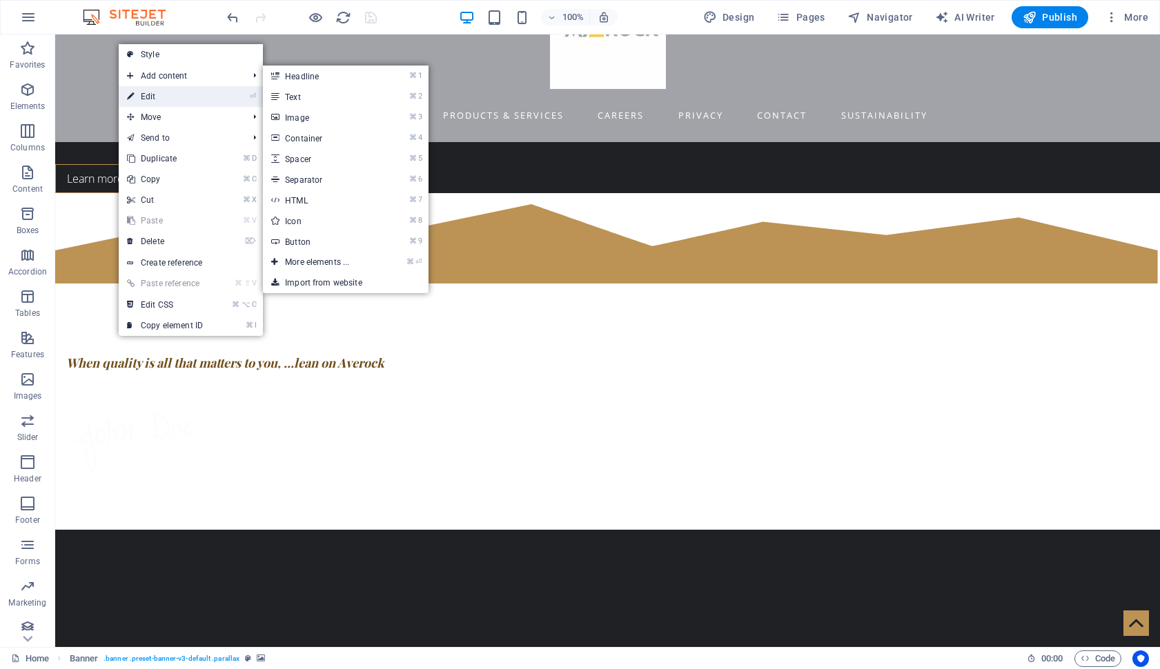
select select "vh"
select select "header"
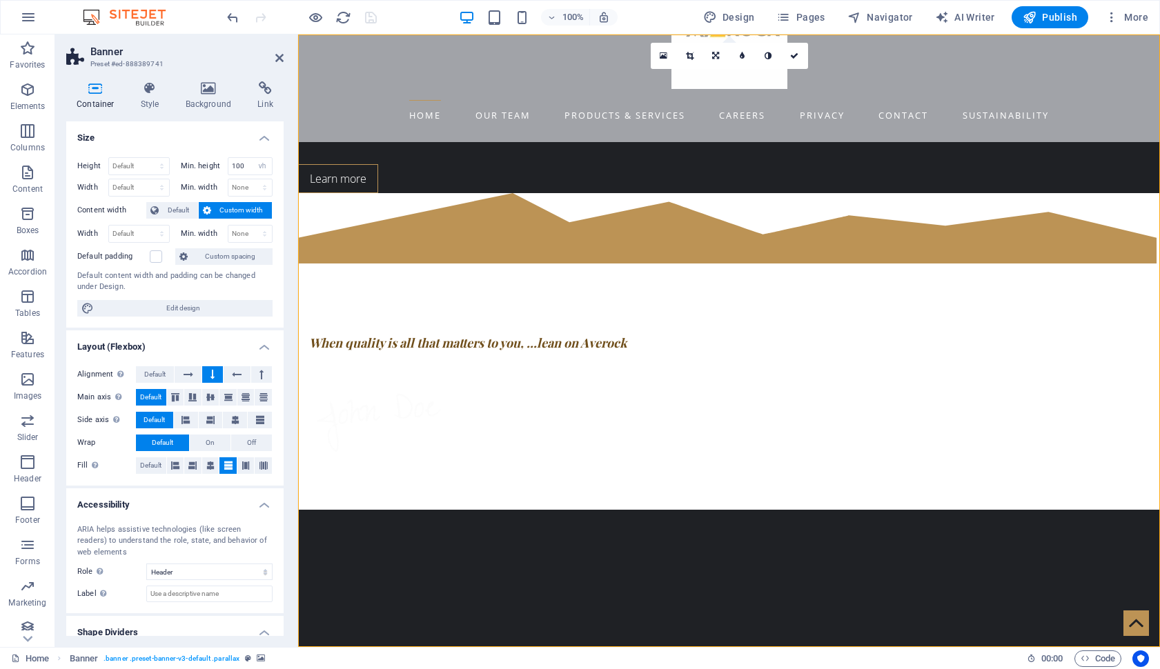
scroll to position [33, 0]
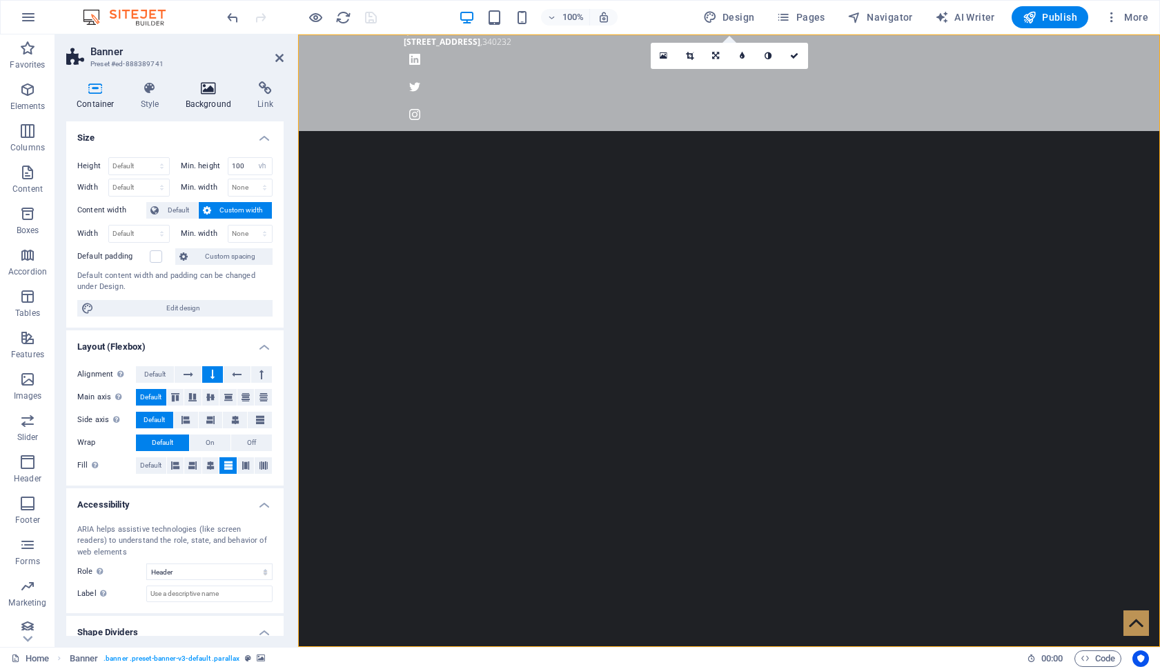
click at [199, 94] on icon at bounding box center [208, 88] width 67 height 14
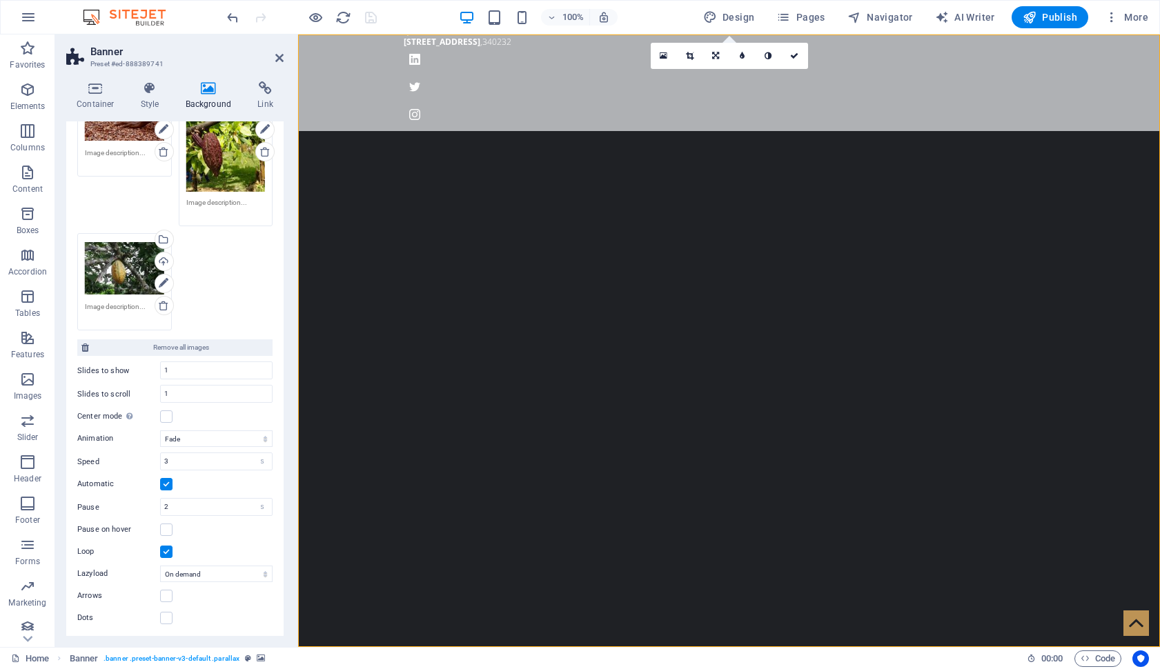
scroll to position [221, 0]
click at [281, 59] on icon at bounding box center [279, 57] width 8 height 11
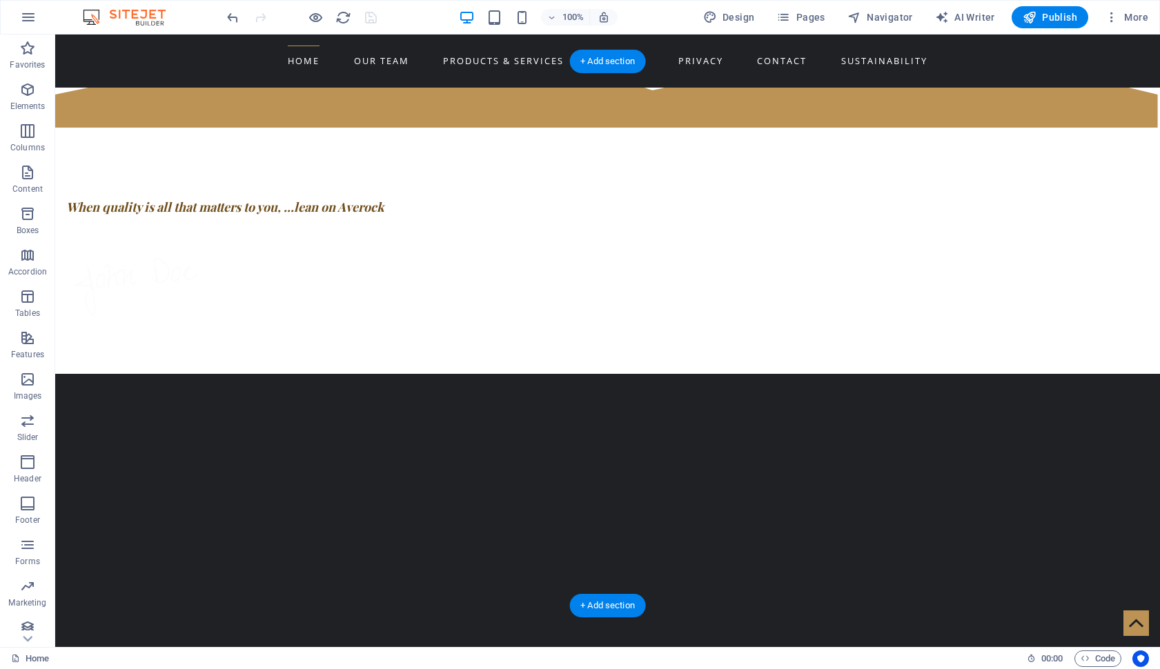
scroll to position [825, 0]
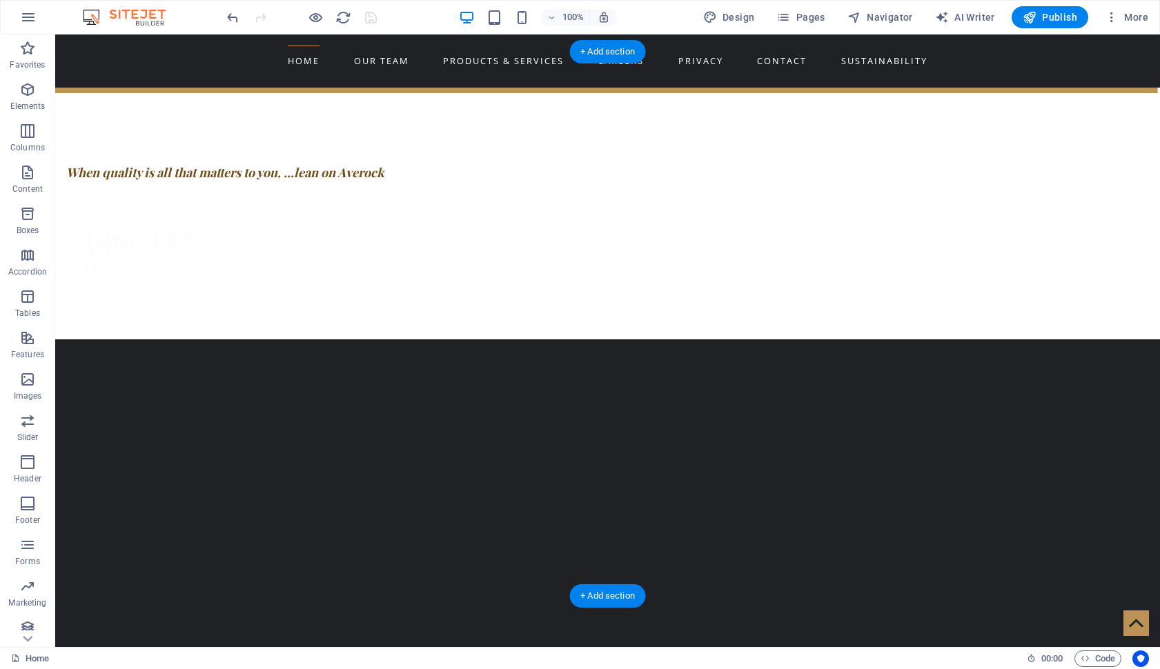
click at [93, 331] on img "1/4" at bounding box center [607, 331] width 1104 height 0
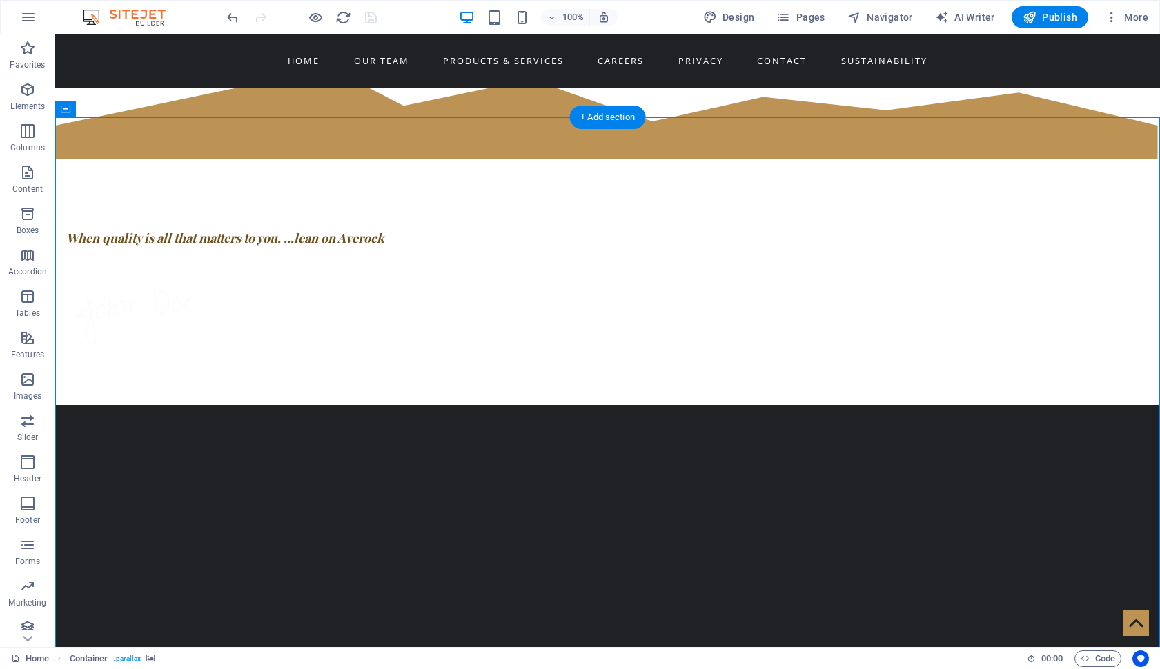
scroll to position [756, 0]
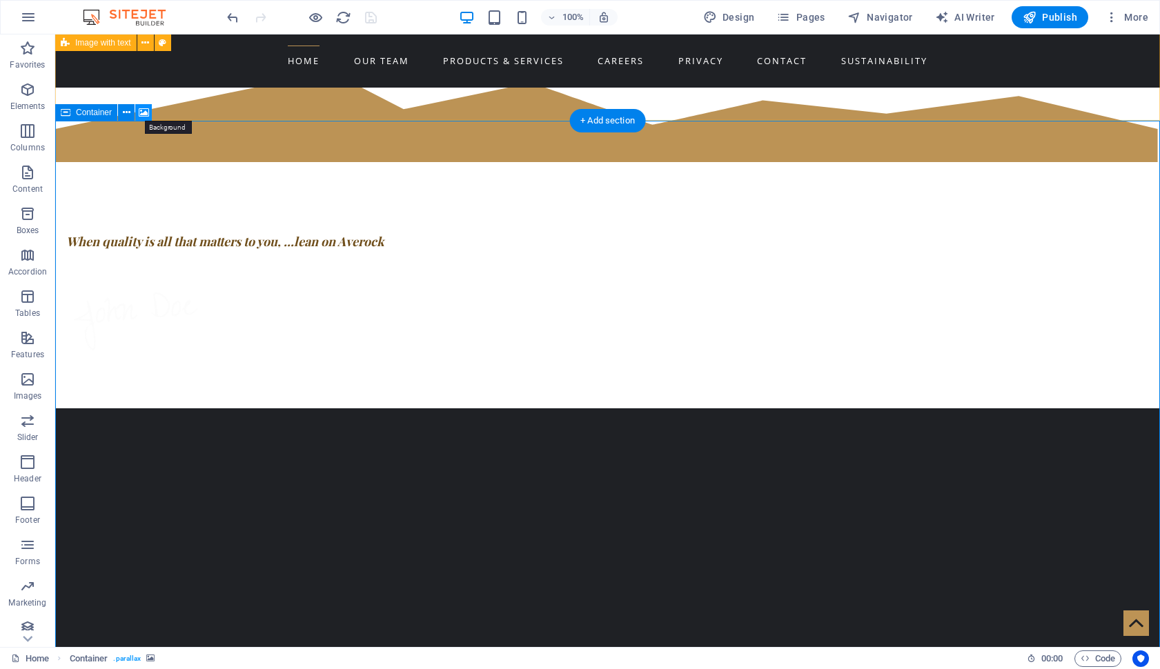
click at [143, 112] on icon at bounding box center [144, 113] width 10 height 14
select select "fade"
select select "ms"
select select "s"
select select "progressive"
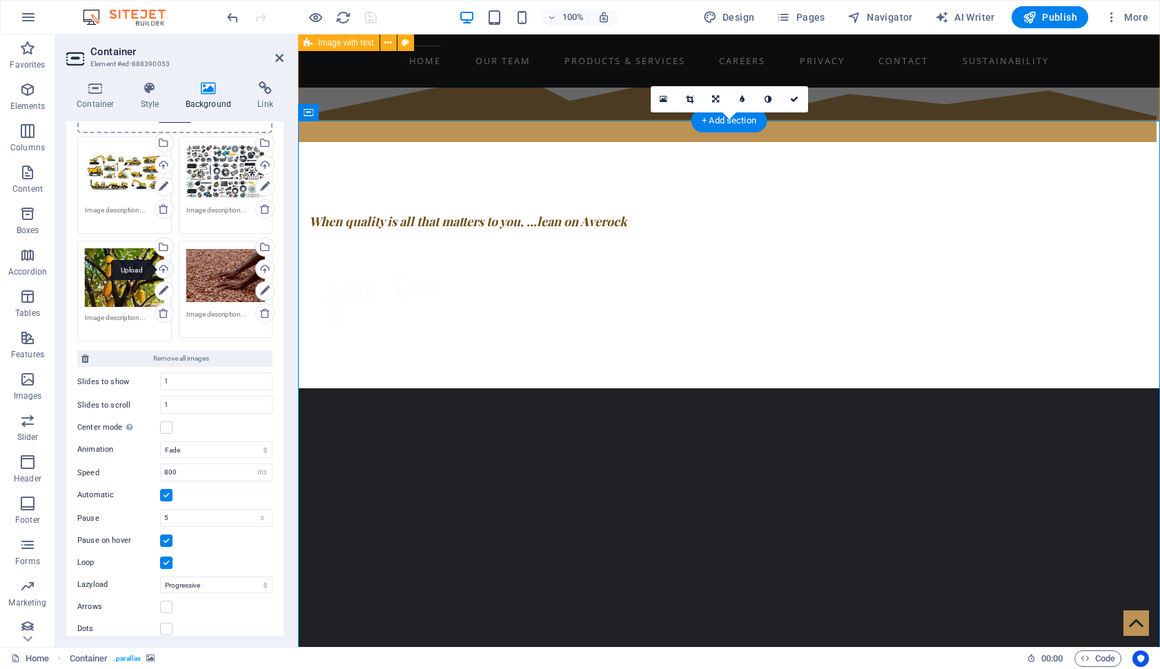
scroll to position [169, 0]
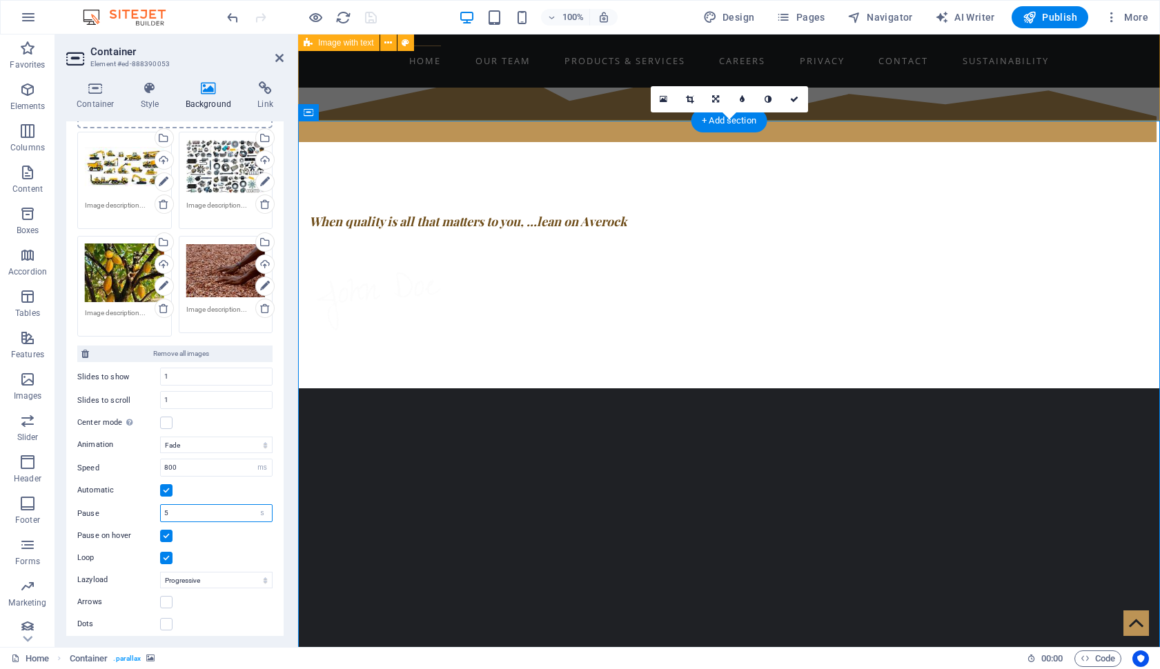
click at [184, 513] on input "5" at bounding box center [216, 513] width 111 height 17
type input "3"
click at [167, 421] on label at bounding box center [166, 423] width 12 height 12
click at [0, 0] on input "Center mode Enables centered view with partial previous/next slide. Use with od…" at bounding box center [0, 0] width 0 height 0
click at [167, 421] on label at bounding box center [166, 423] width 12 height 12
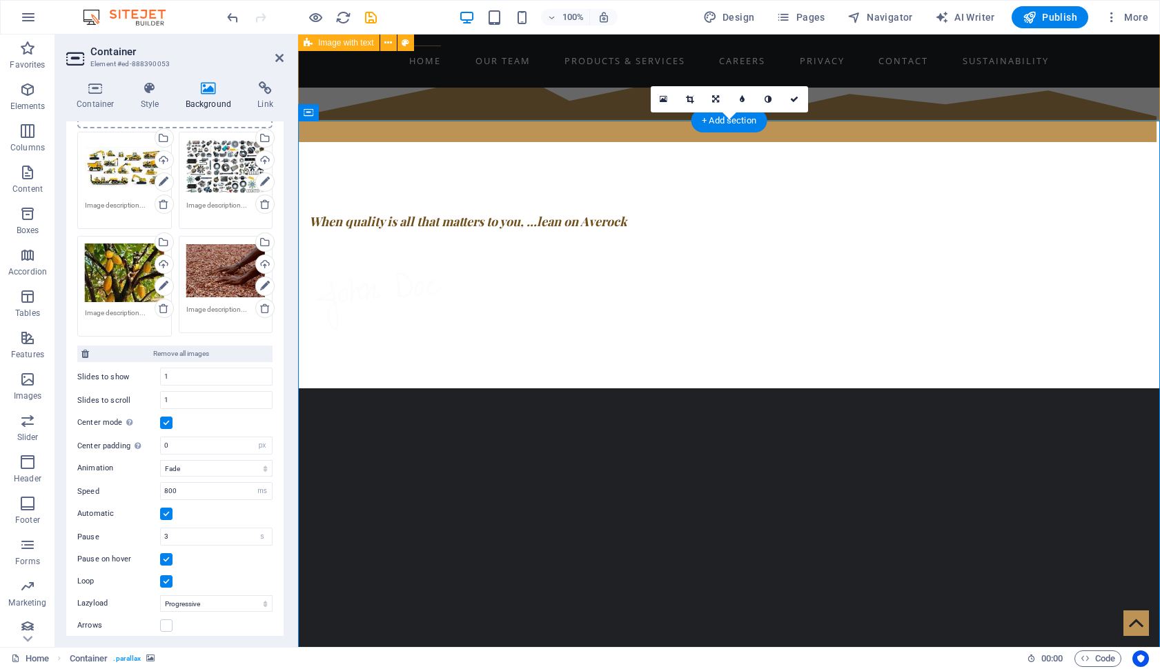
click at [0, 0] on input "Center mode Enables centered view with partial previous/next slide. Use with od…" at bounding box center [0, 0] width 0 height 0
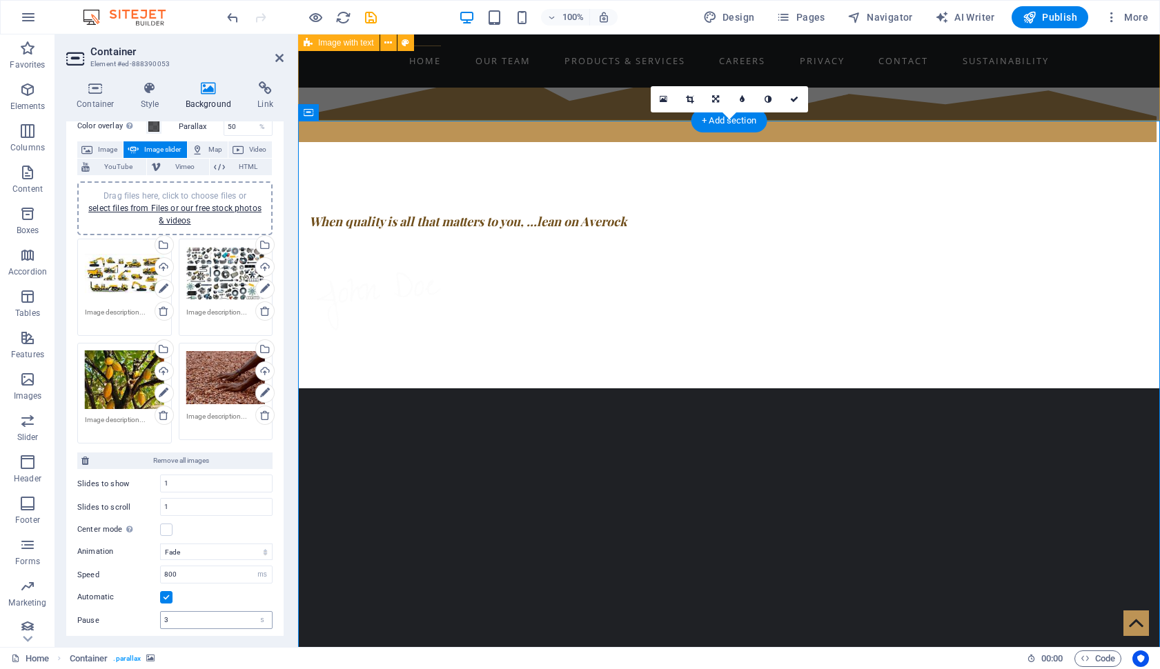
scroll to position [51, 0]
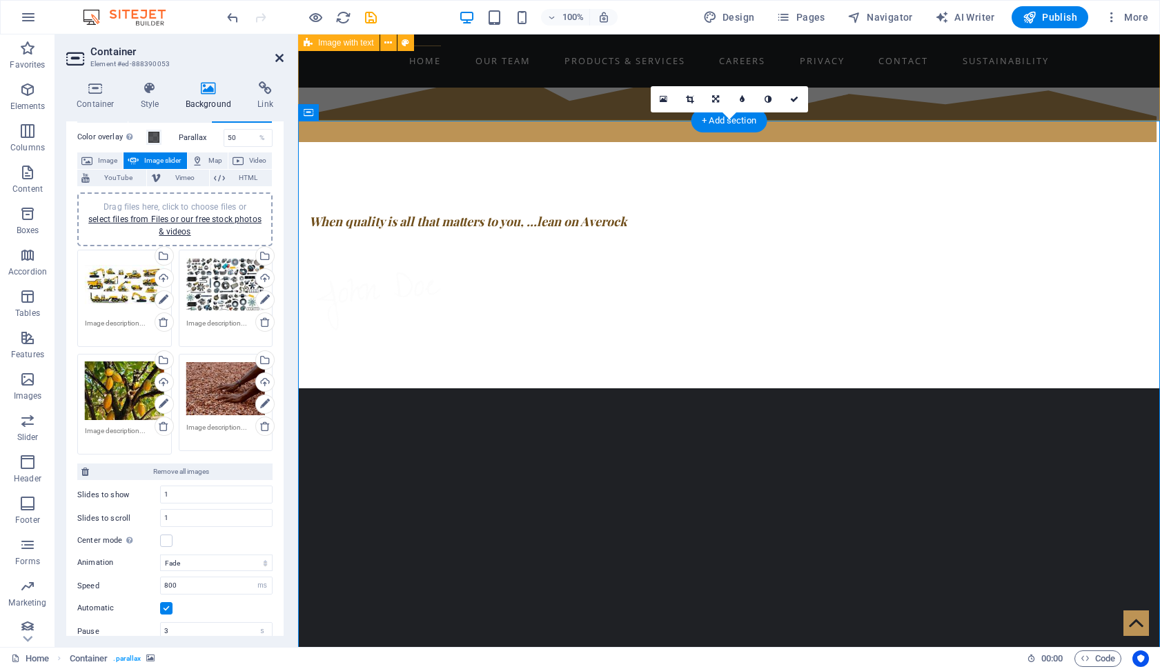
click at [281, 57] on icon at bounding box center [279, 57] width 8 height 11
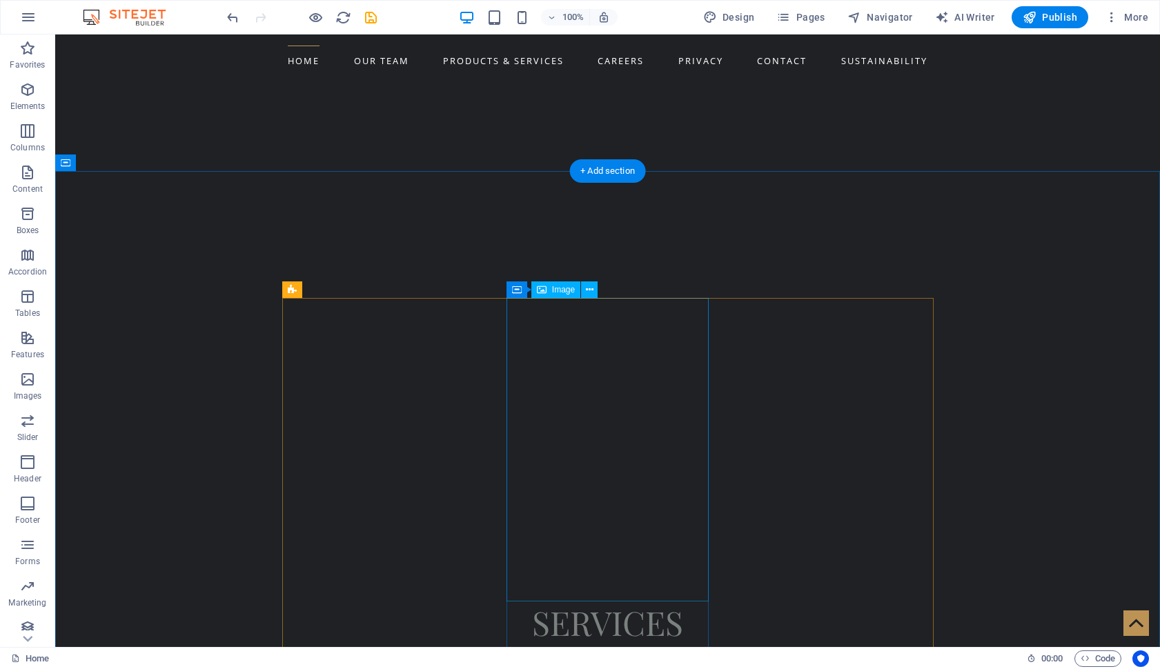
scroll to position [1253, 0]
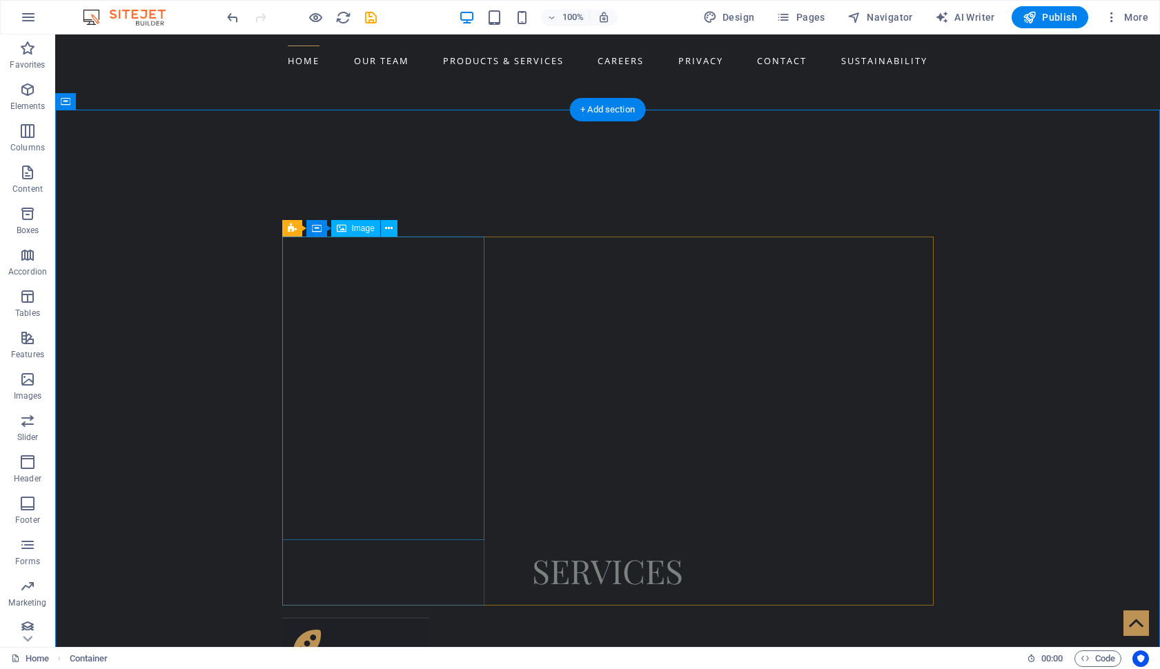
scroll to position [1338, 0]
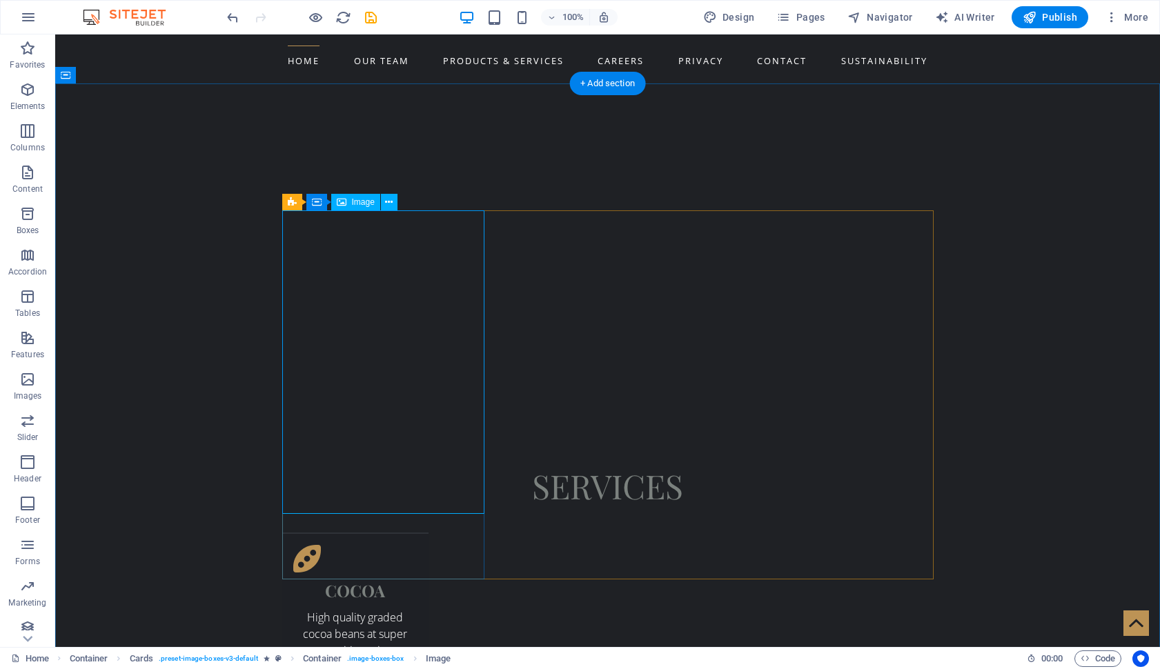
click at [366, 208] on div "Image" at bounding box center [355, 202] width 49 height 17
click at [366, 202] on span "Image" at bounding box center [363, 202] width 23 height 8
click at [366, 205] on span "Image" at bounding box center [363, 202] width 23 height 8
click at [360, 202] on span "Image" at bounding box center [363, 202] width 23 height 8
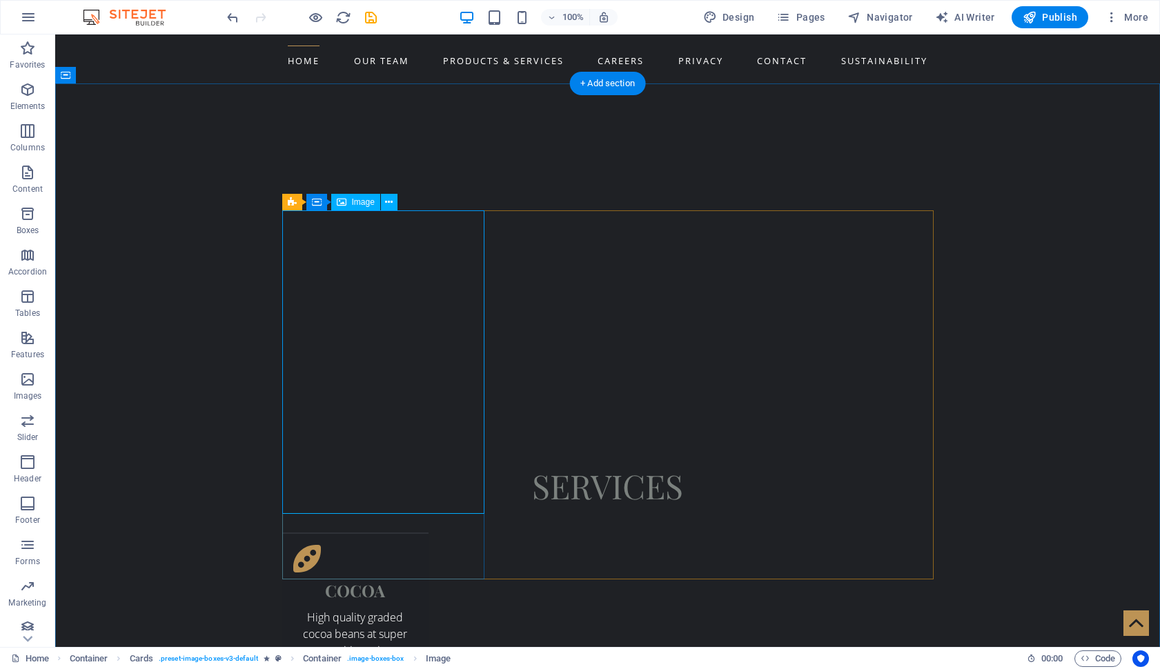
click at [360, 202] on span "Image" at bounding box center [363, 202] width 23 height 8
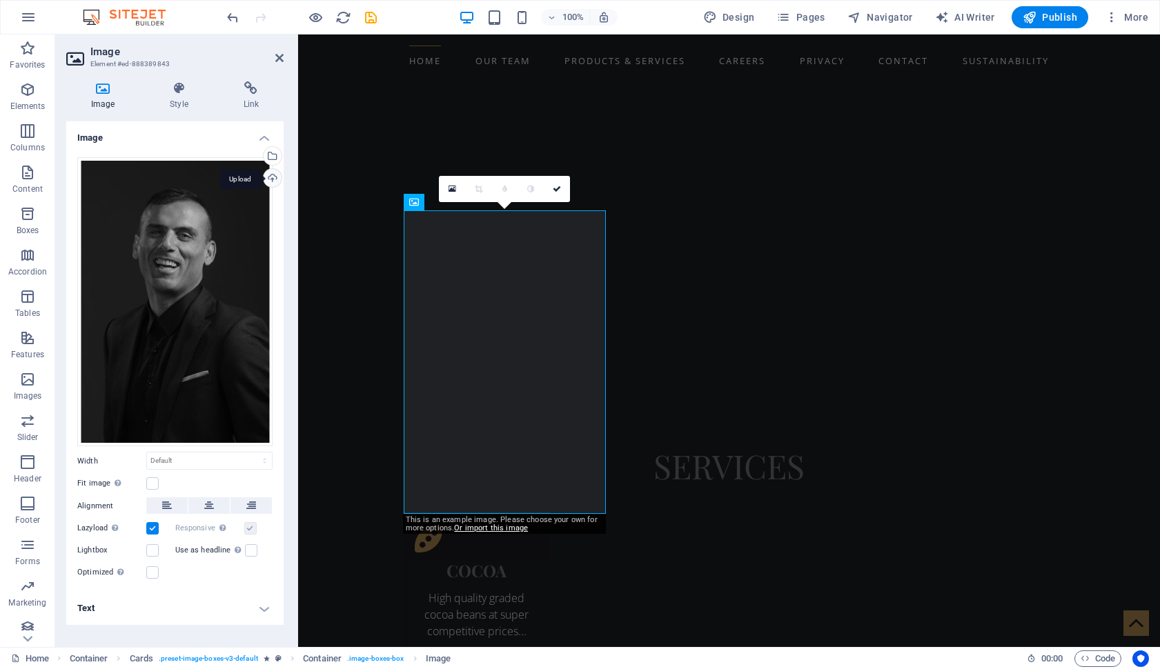
click at [275, 179] on div "Upload" at bounding box center [271, 179] width 21 height 21
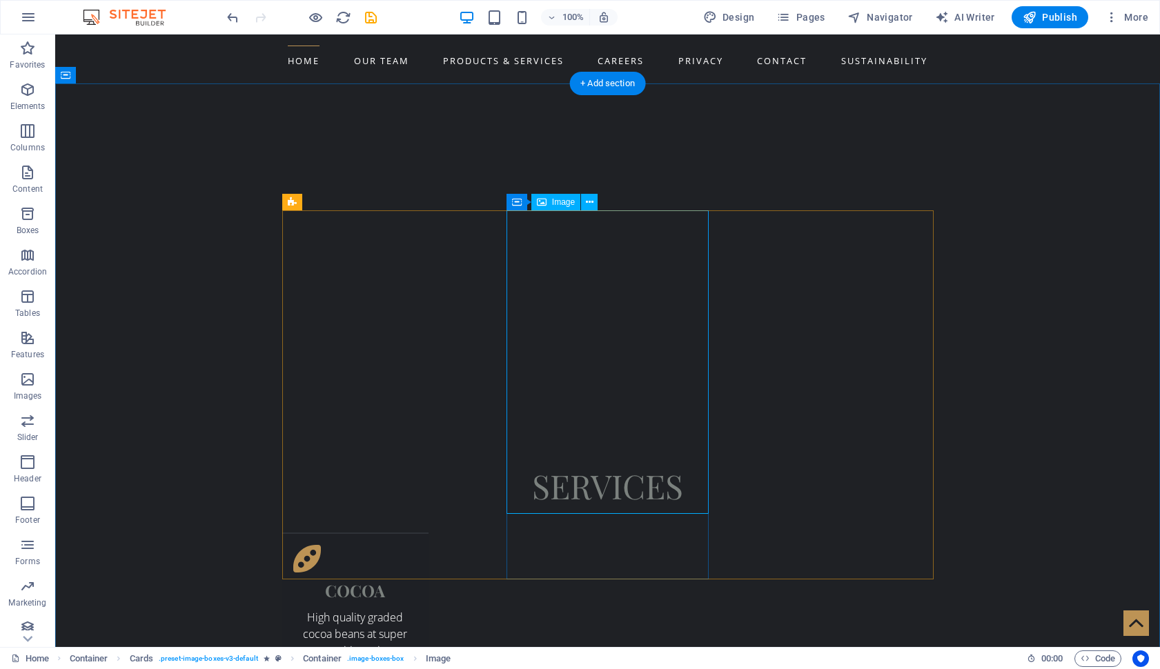
click at [561, 205] on span "Image" at bounding box center [563, 202] width 23 height 8
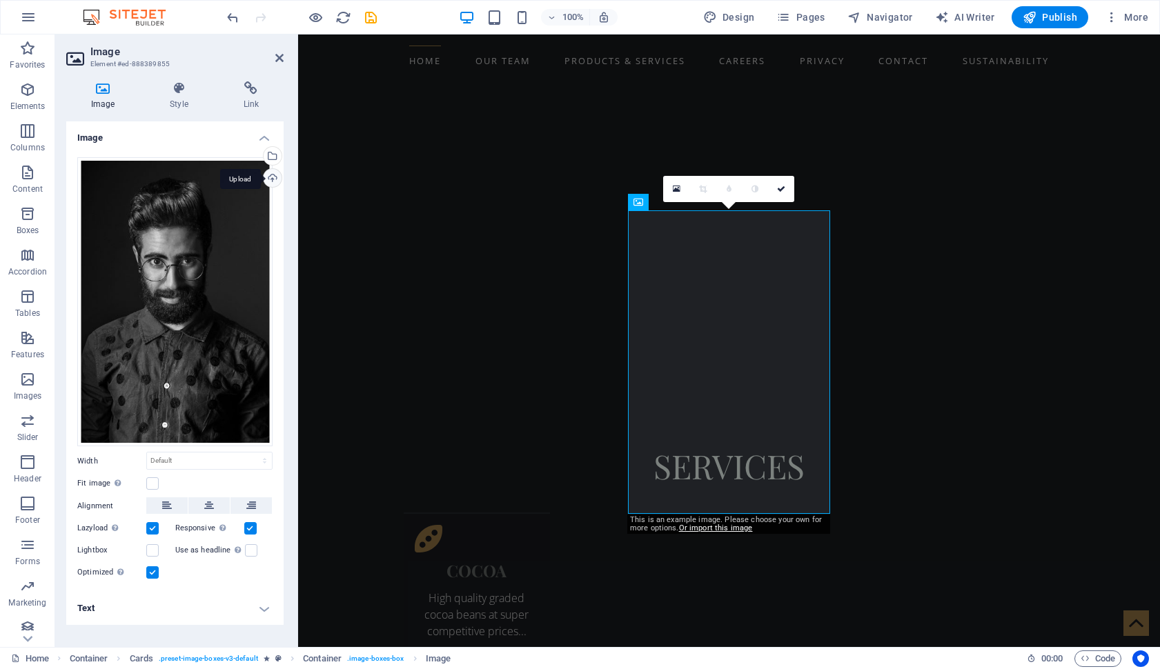
click at [272, 181] on div "Upload" at bounding box center [271, 179] width 21 height 21
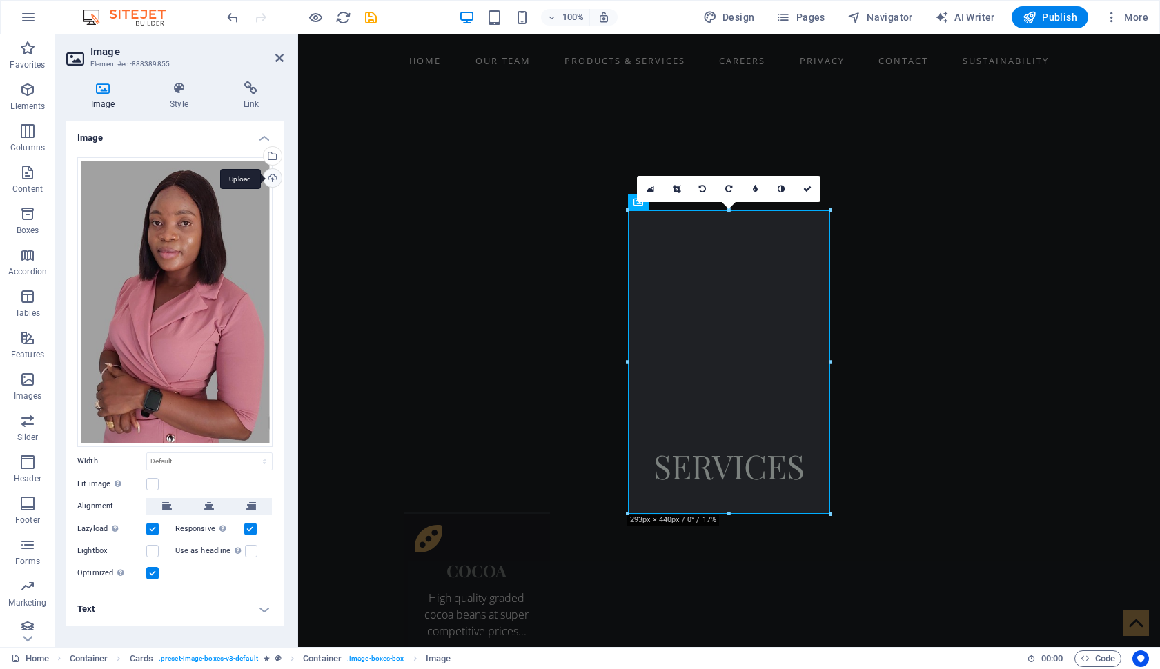
click at [275, 179] on div "Upload" at bounding box center [271, 179] width 21 height 21
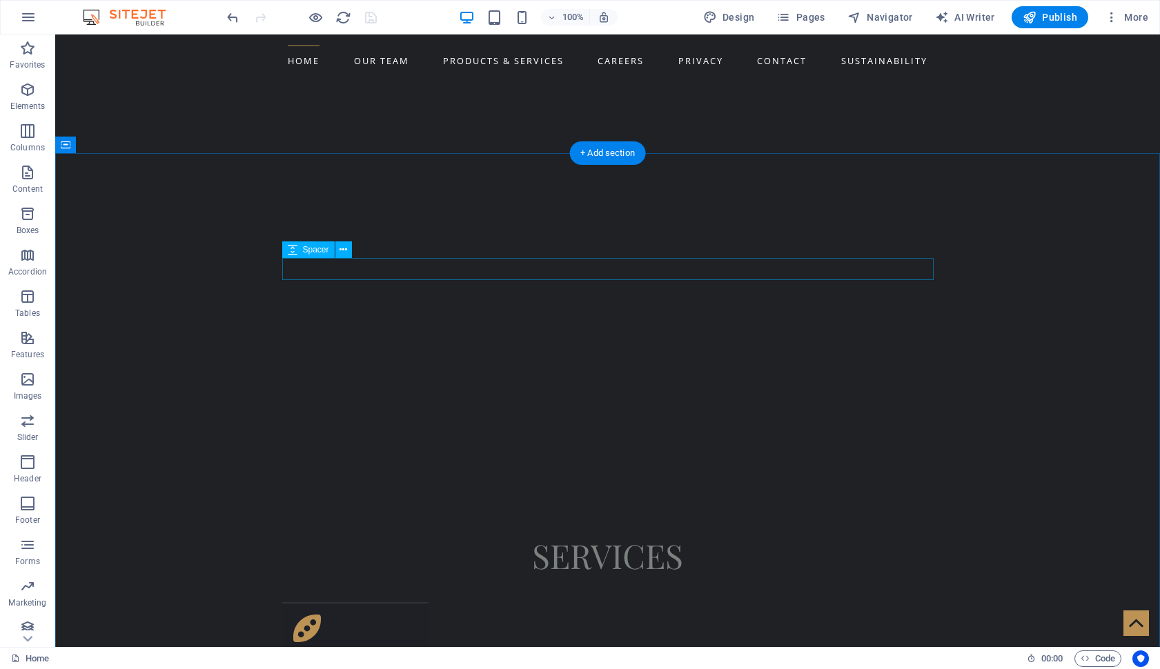
scroll to position [1324, 0]
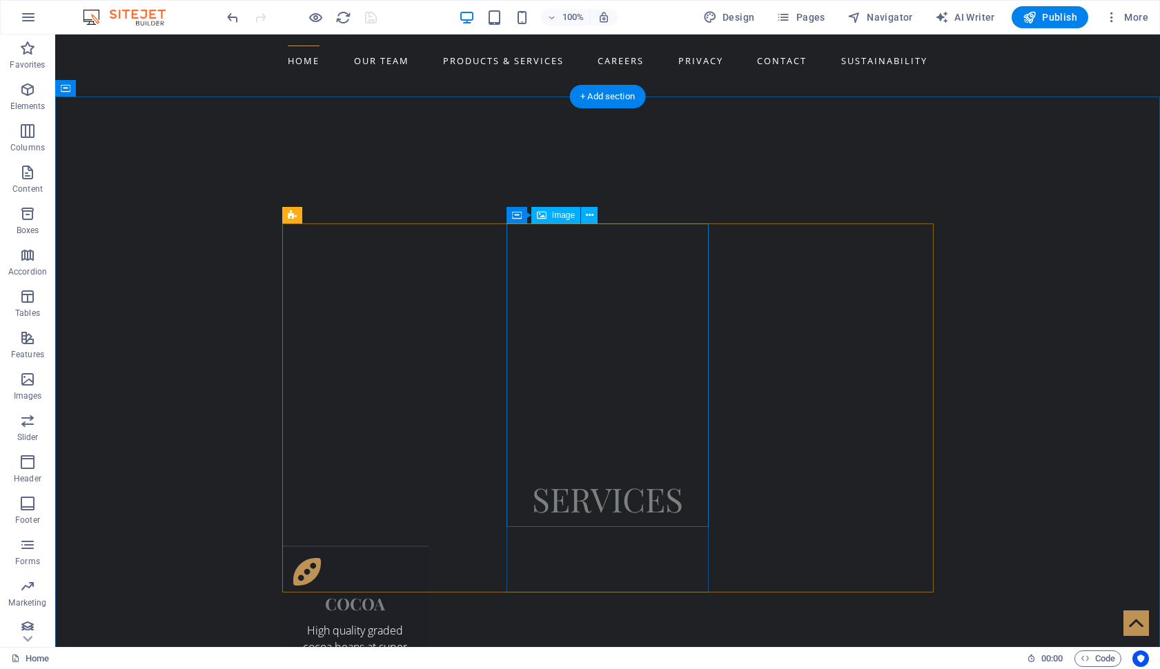
click at [555, 217] on span "Image" at bounding box center [563, 215] width 23 height 8
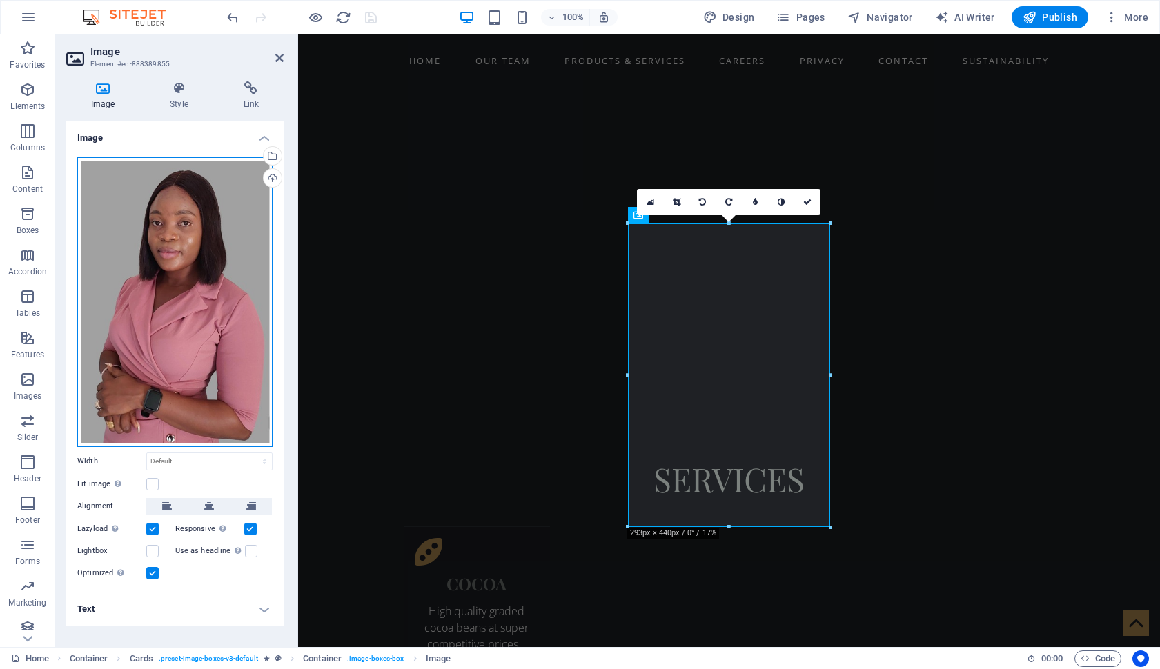
click at [211, 190] on div "Drag files here, click to choose files or select files from Files or our free s…" at bounding box center [174, 302] width 195 height 290
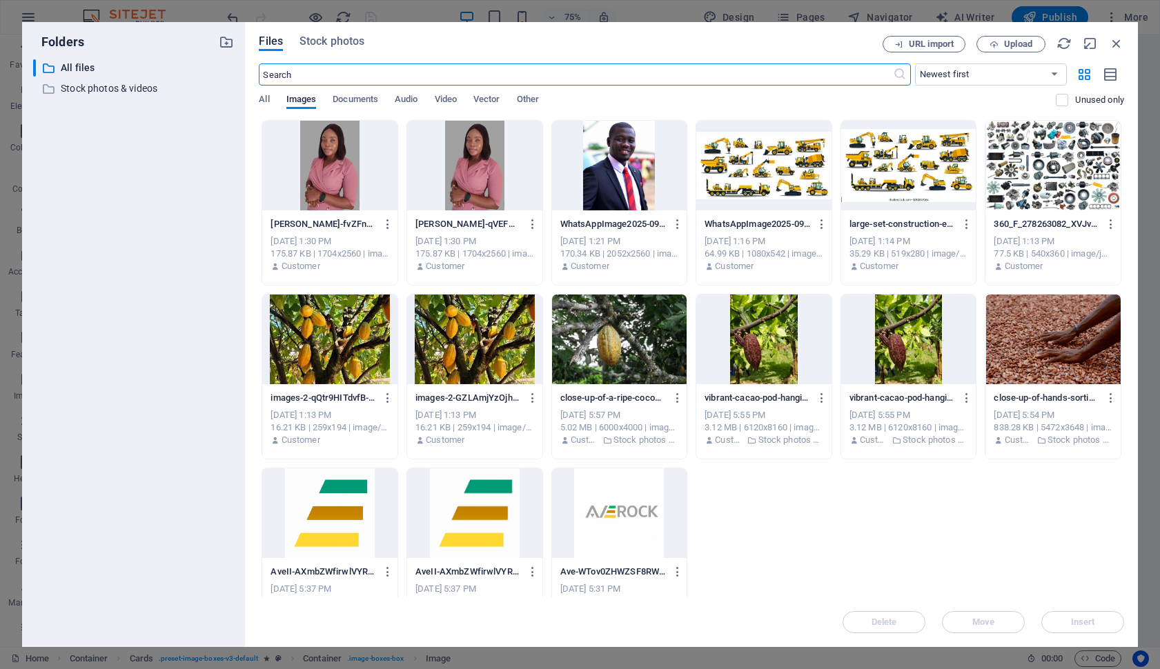
click at [346, 199] on div at bounding box center [329, 166] width 135 height 90
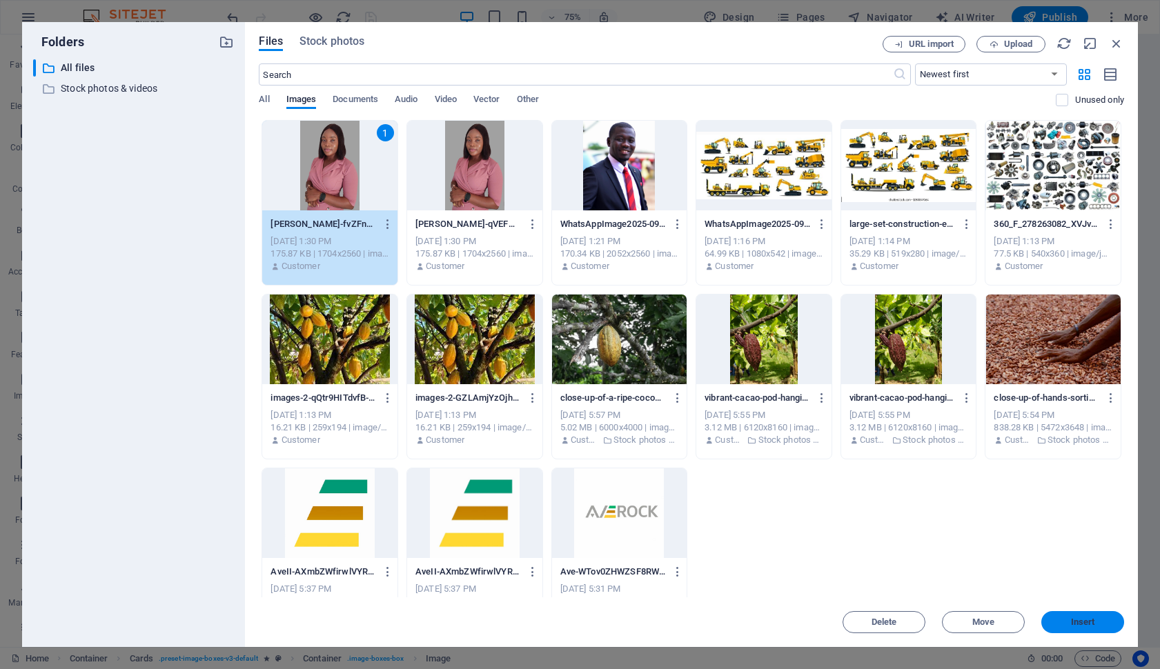
click at [1086, 622] on span "Insert" at bounding box center [1083, 622] width 24 height 8
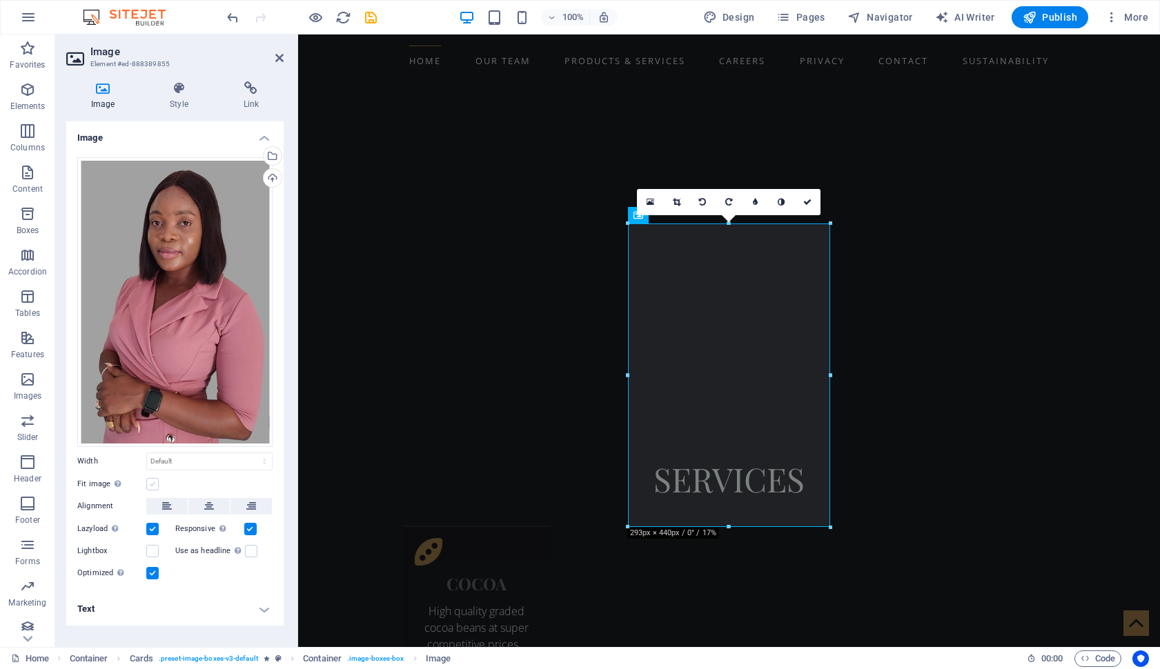
click at [150, 485] on label at bounding box center [152, 484] width 12 height 12
click at [0, 0] on input "Fit image Automatically fit image to a fixed width and height" at bounding box center [0, 0] width 0 height 0
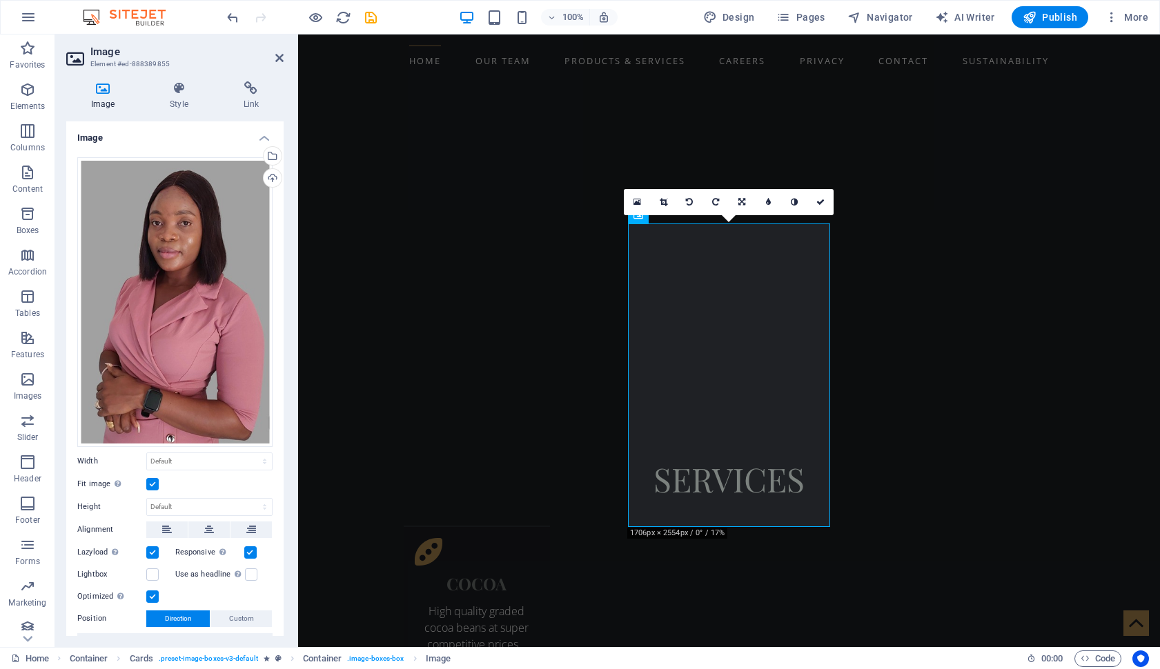
click at [153, 480] on label at bounding box center [152, 484] width 12 height 12
click at [0, 0] on input "Fit image Automatically fit image to a fixed width and height" at bounding box center [0, 0] width 0 height 0
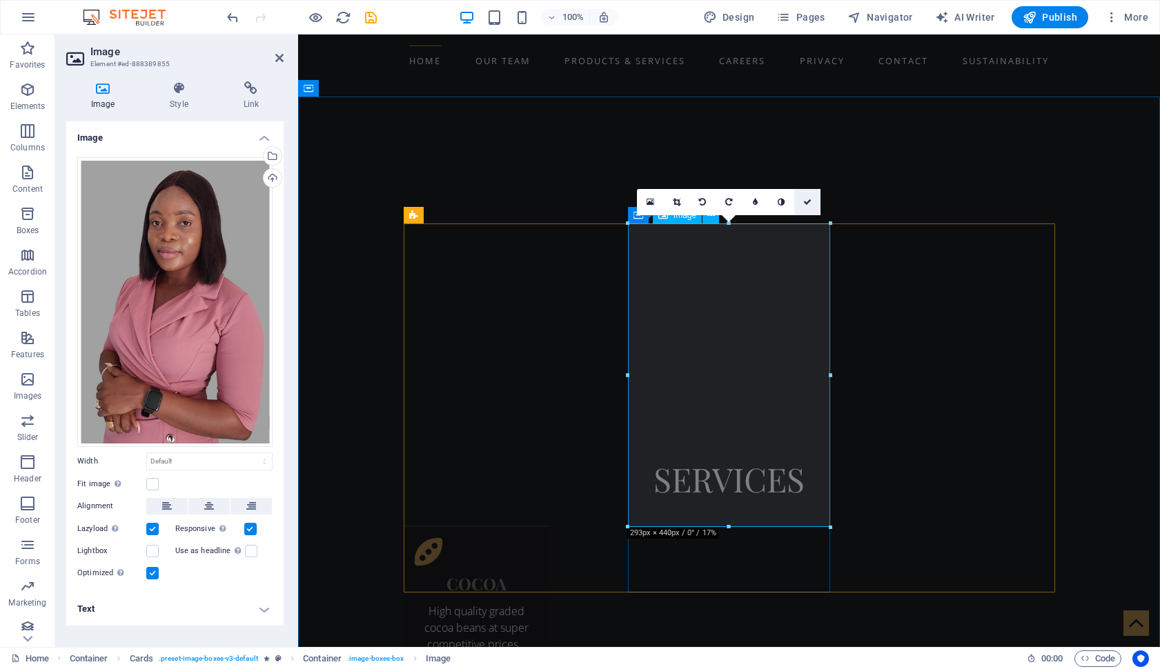
click at [809, 198] on icon at bounding box center [807, 202] width 8 height 8
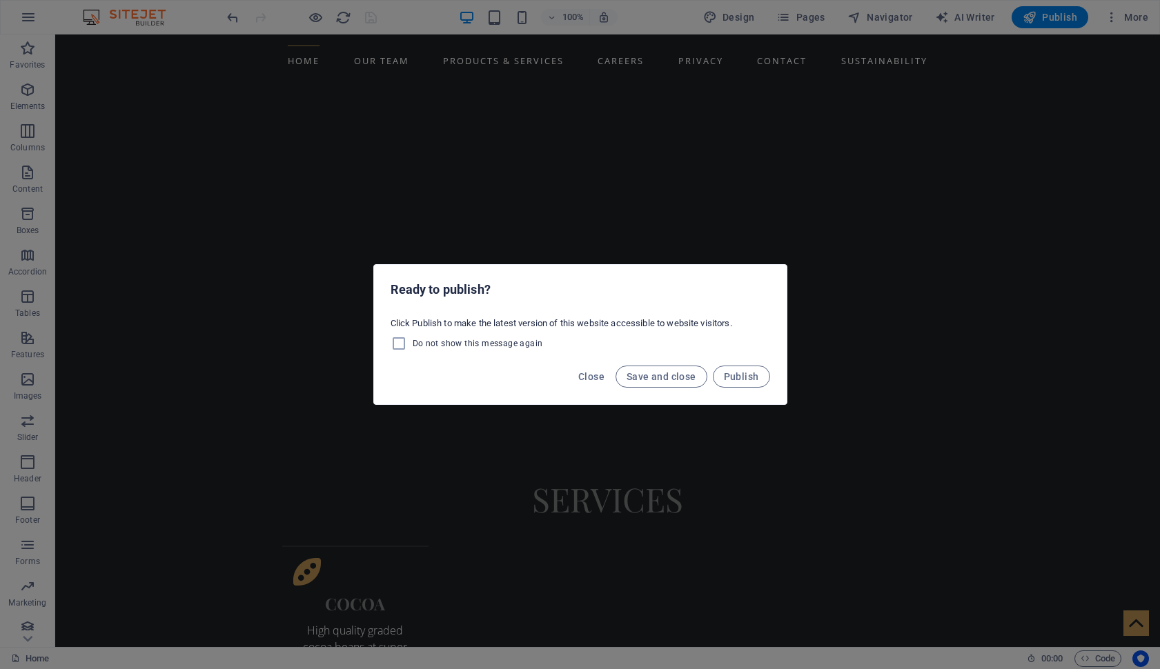
click at [744, 256] on div "Ready to publish? Click Publish to make the latest version of this website acce…" at bounding box center [580, 334] width 1160 height 669
click at [802, 213] on div "Ready to publish? Click Publish to make the latest version of this website acce…" at bounding box center [580, 334] width 1160 height 669
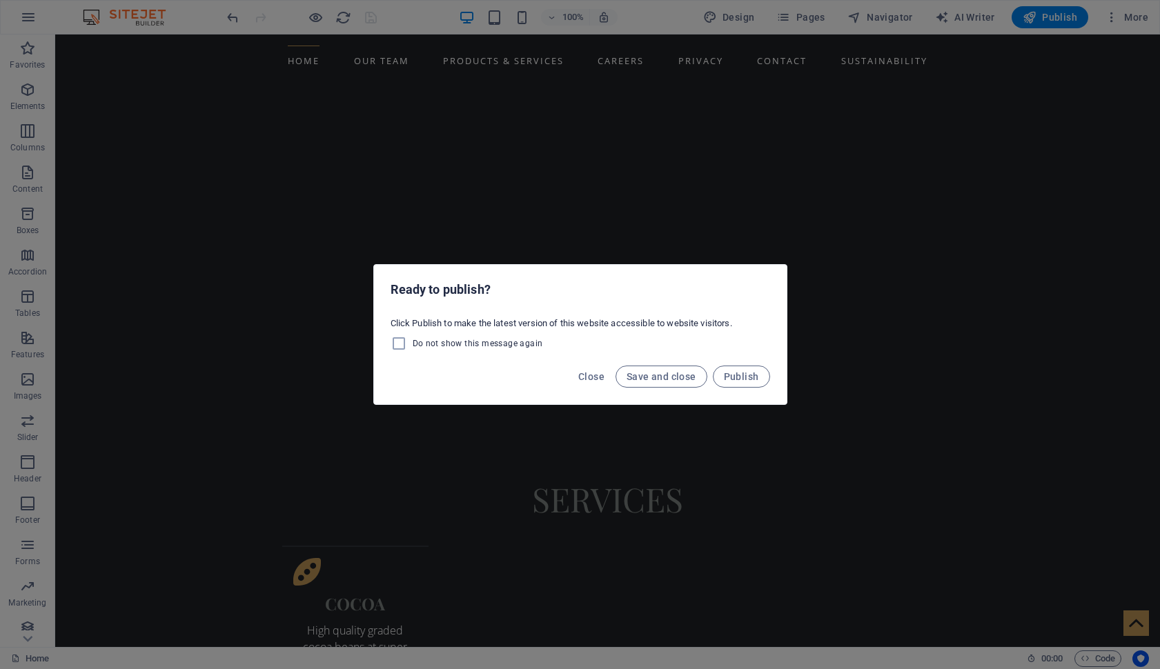
click at [763, 159] on div "Ready to publish? Click Publish to make the latest version of this website acce…" at bounding box center [580, 334] width 1160 height 669
click at [693, 88] on div "Ready to publish? Click Publish to make the latest version of this website acce…" at bounding box center [580, 334] width 1160 height 669
click at [539, 206] on div "Ready to publish? Click Publish to make the latest version of this website acce…" at bounding box center [580, 334] width 1160 height 669
click at [646, 374] on span "Save and close" at bounding box center [661, 376] width 70 height 11
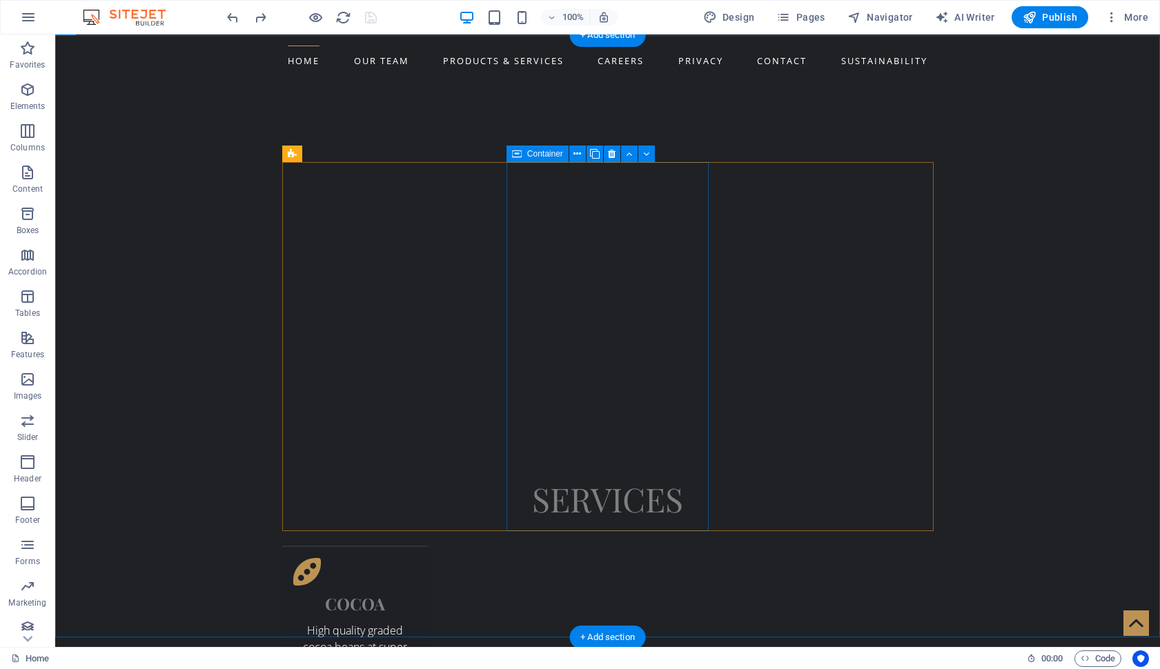
scroll to position [1387, 0]
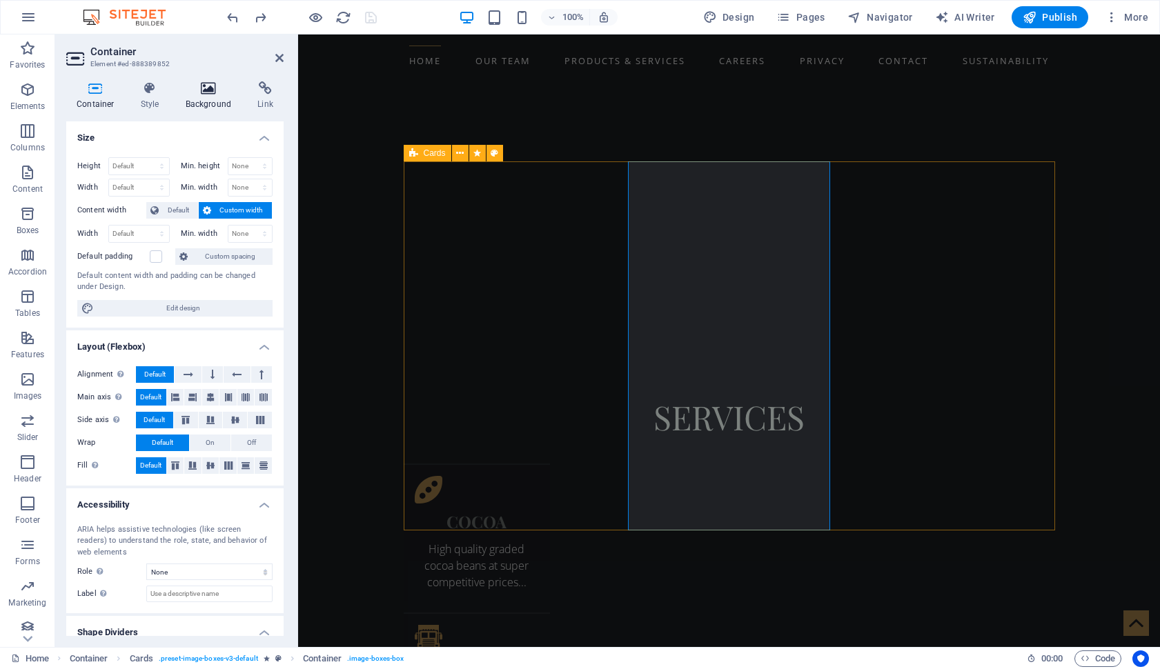
click at [206, 92] on icon at bounding box center [208, 88] width 67 height 14
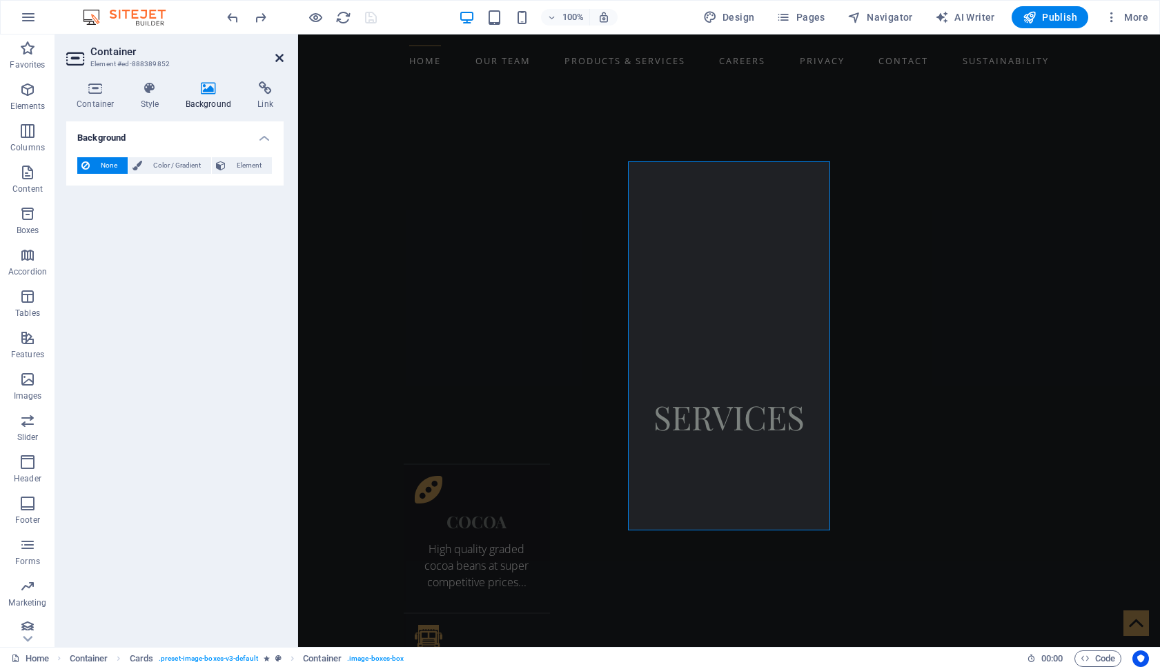
click at [277, 59] on icon at bounding box center [279, 57] width 8 height 11
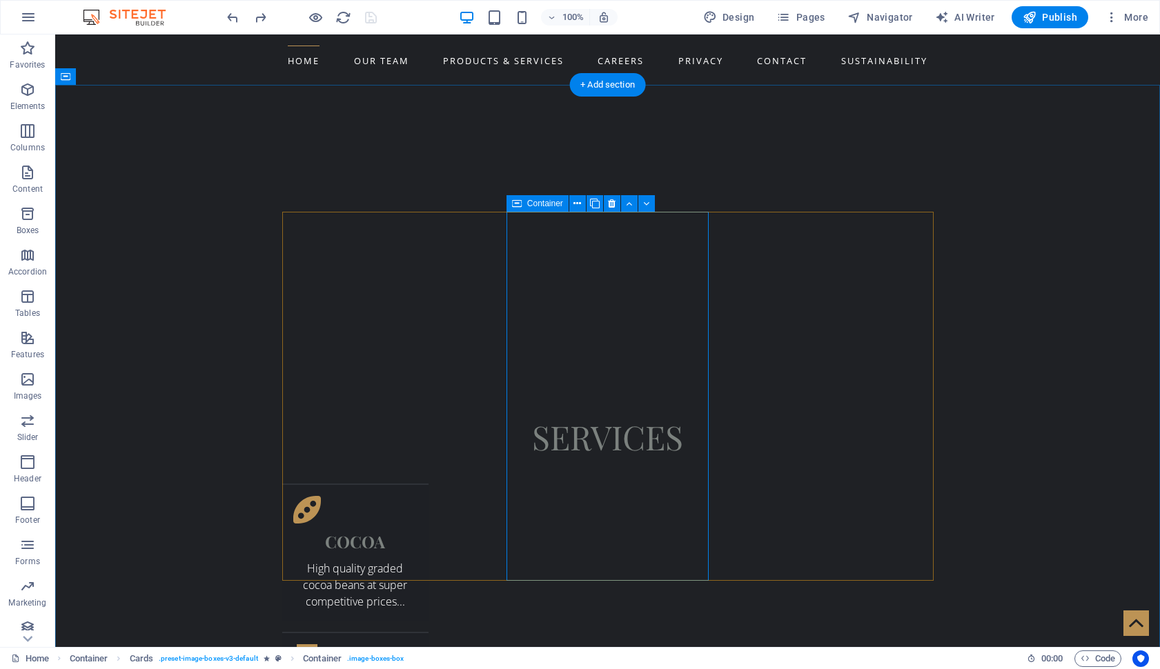
scroll to position [1339, 0]
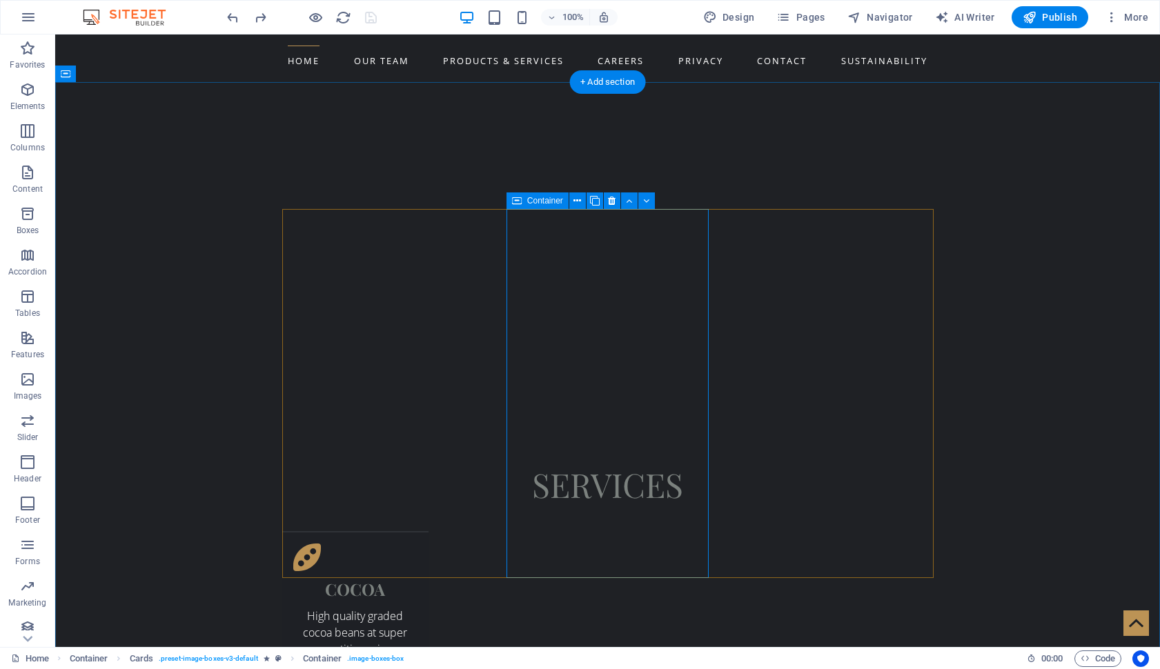
click at [561, 200] on span "Image" at bounding box center [563, 201] width 23 height 8
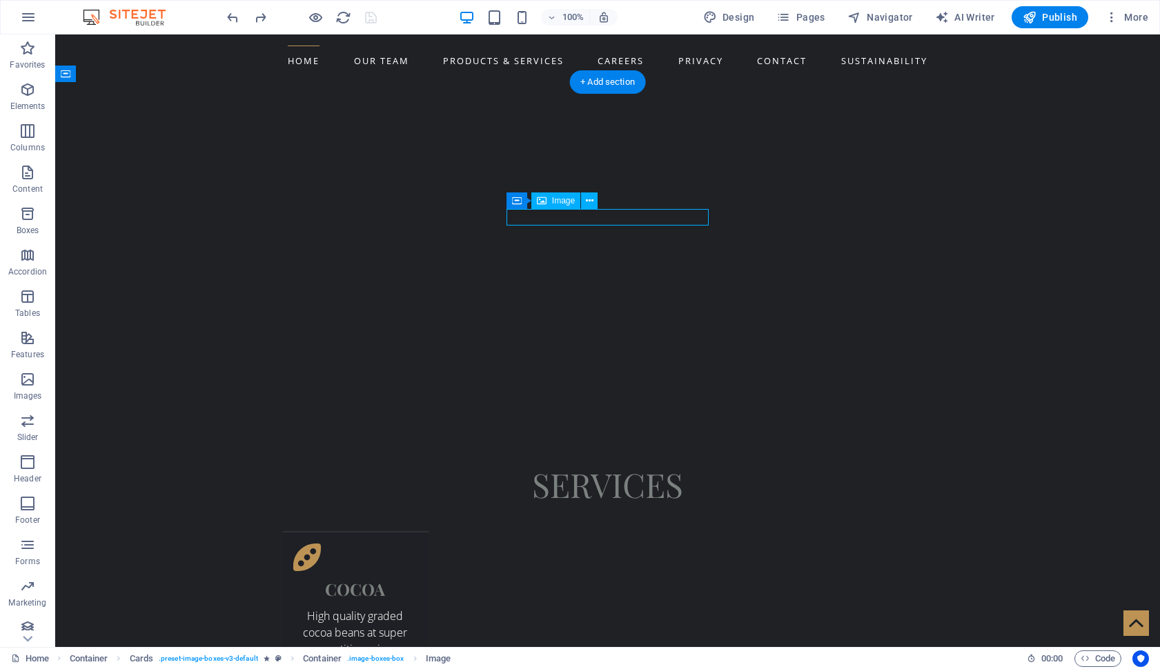
click at [561, 200] on span "Image" at bounding box center [563, 201] width 23 height 8
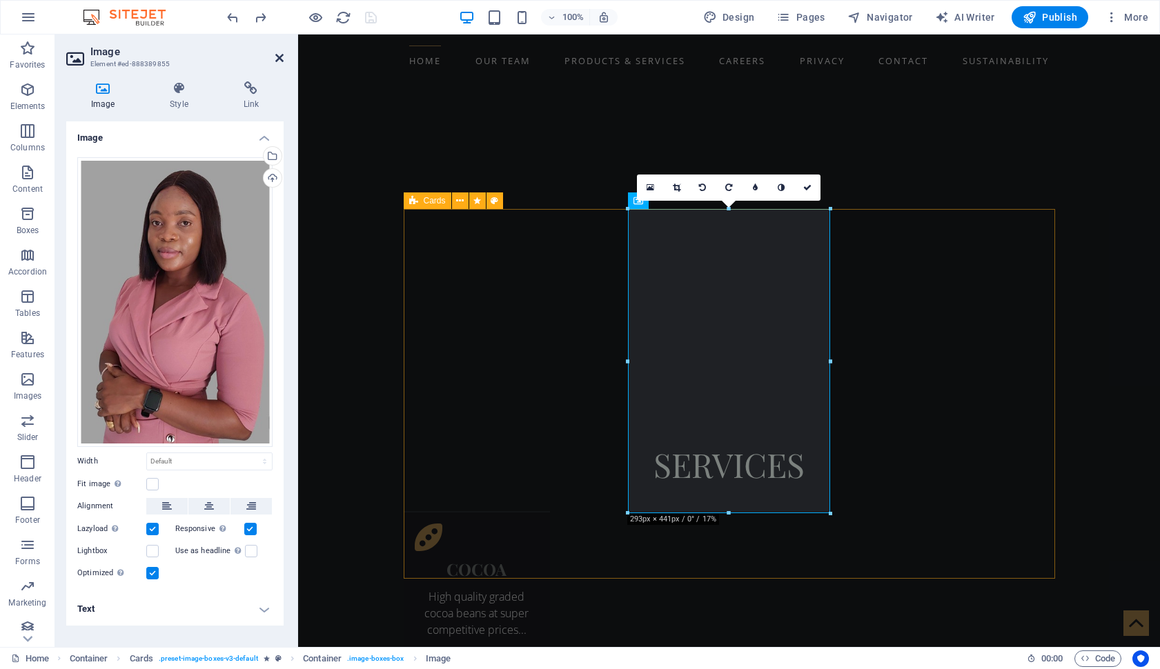
click at [280, 59] on icon at bounding box center [279, 57] width 8 height 11
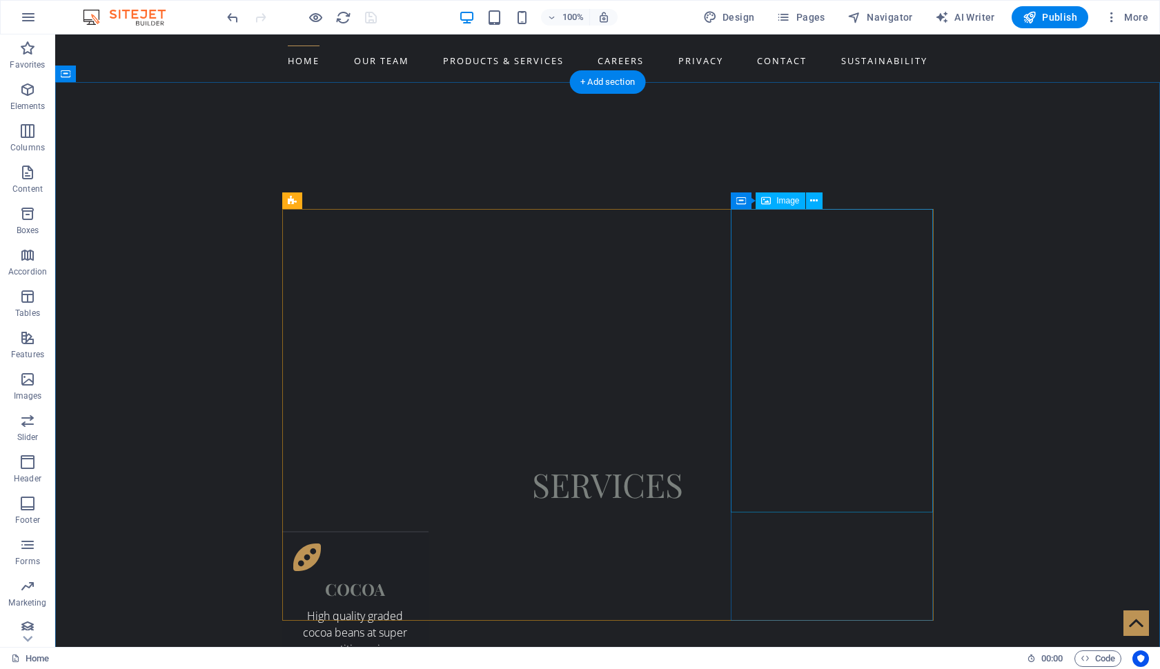
click at [816, 203] on icon at bounding box center [814, 201] width 8 height 14
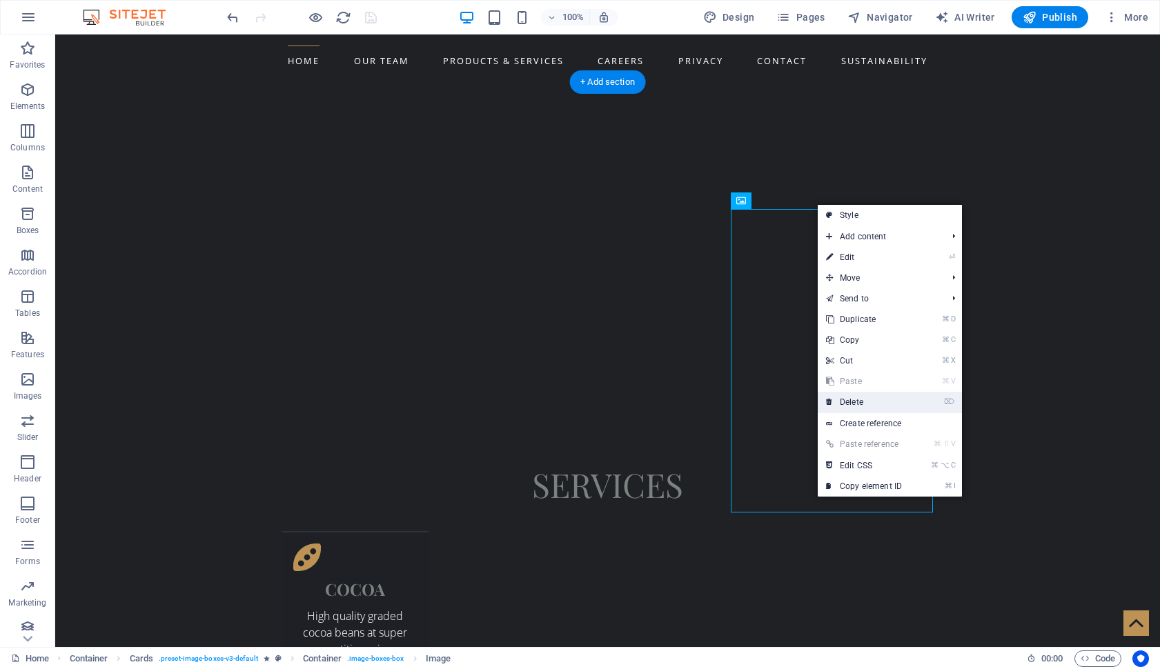
click at [873, 405] on link "⌦ Delete" at bounding box center [863, 402] width 92 height 21
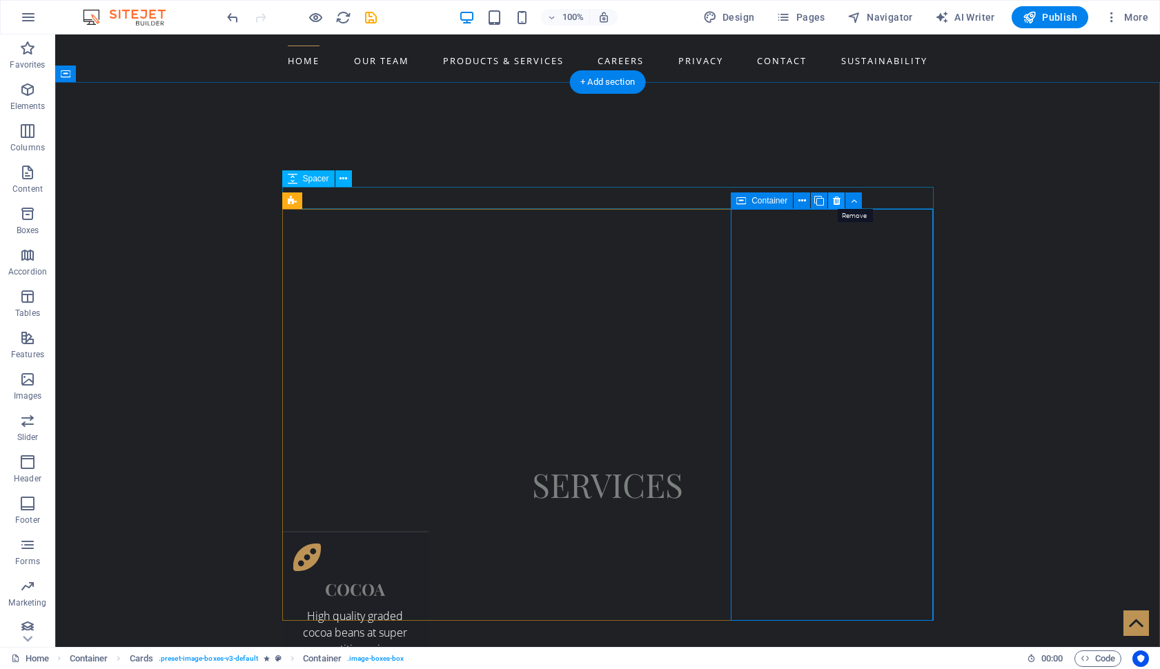
click at [833, 203] on icon at bounding box center [837, 201] width 8 height 14
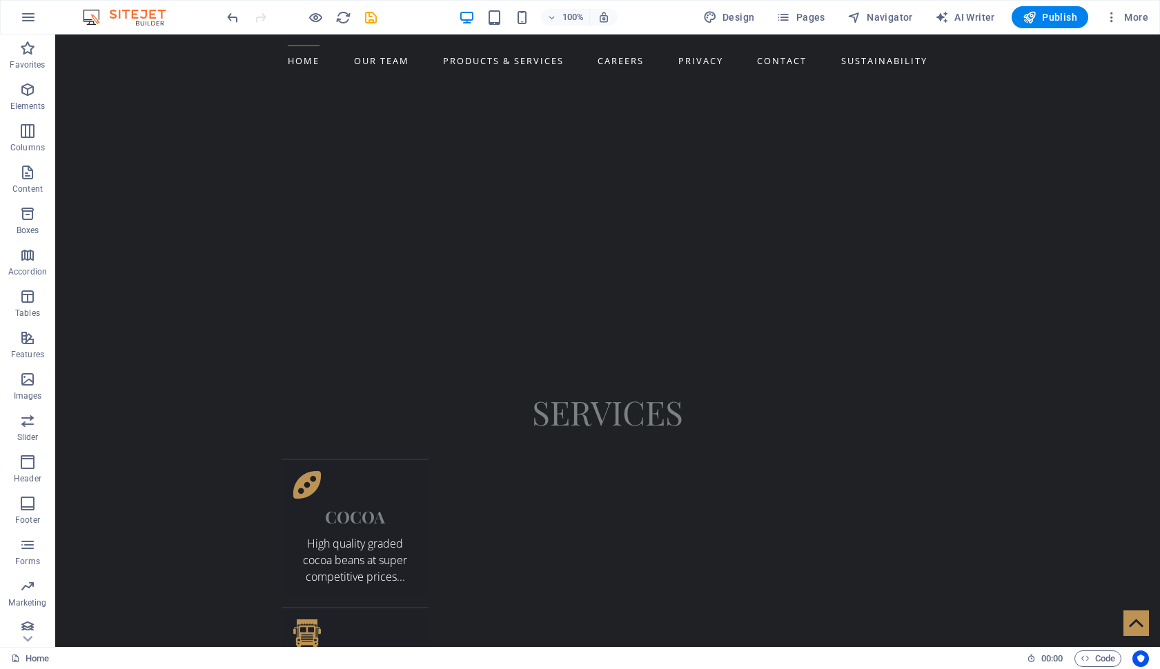
scroll to position [1418, 0]
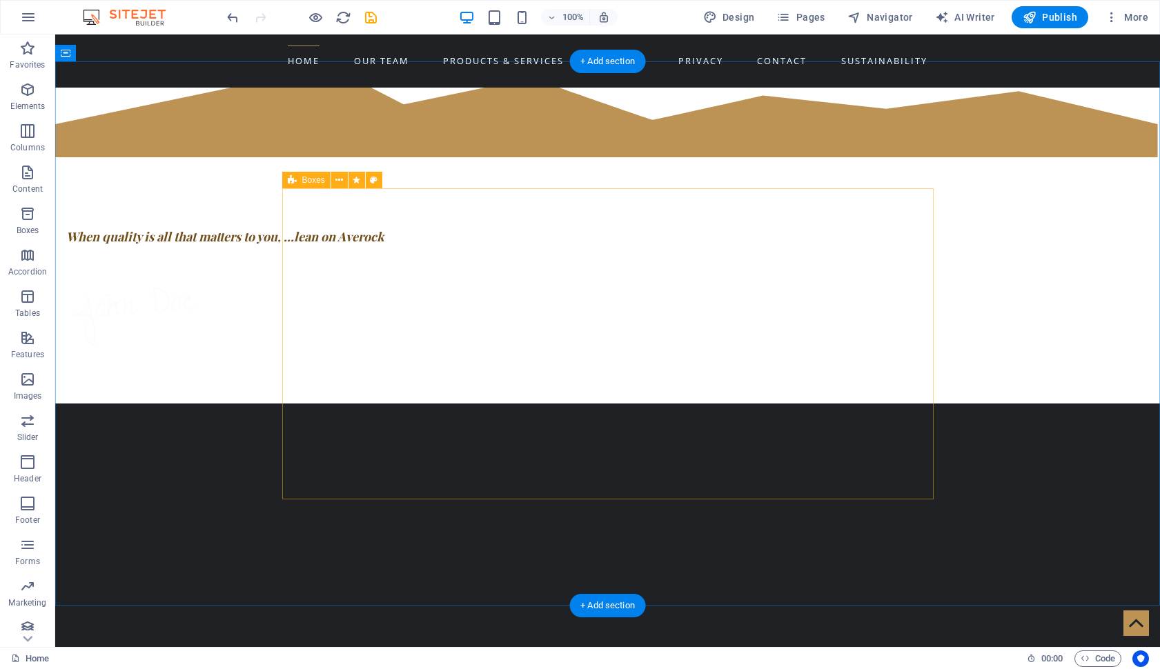
scroll to position [815, 0]
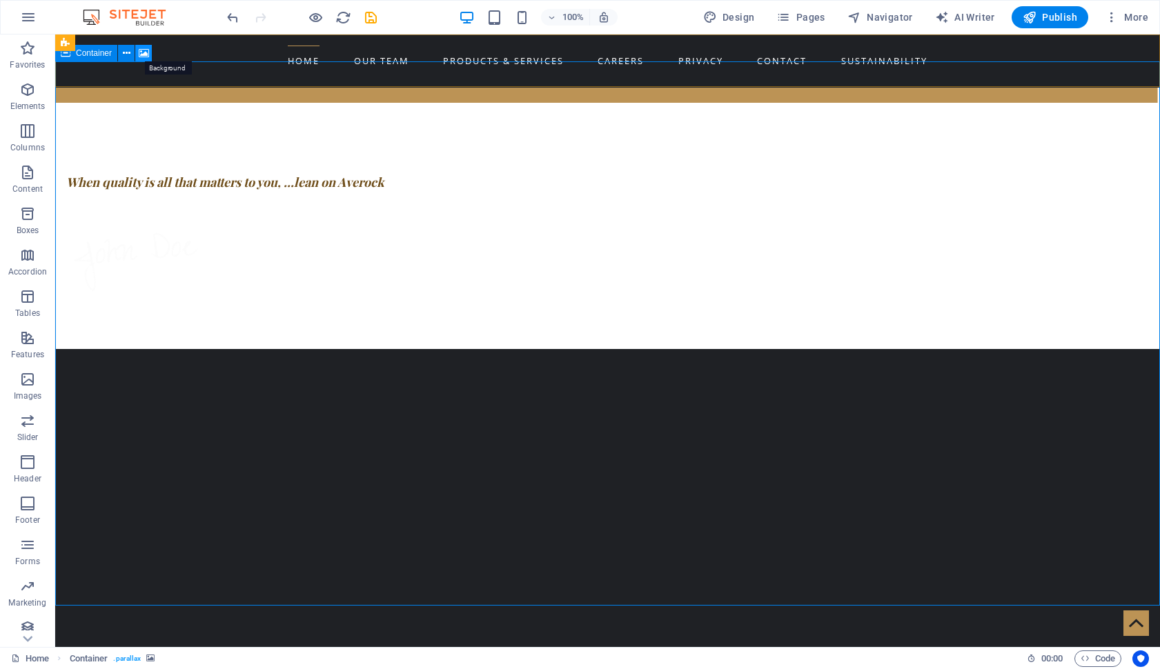
click at [145, 52] on icon at bounding box center [144, 53] width 10 height 14
select select "fade"
select select "ms"
select select "s"
select select "progressive"
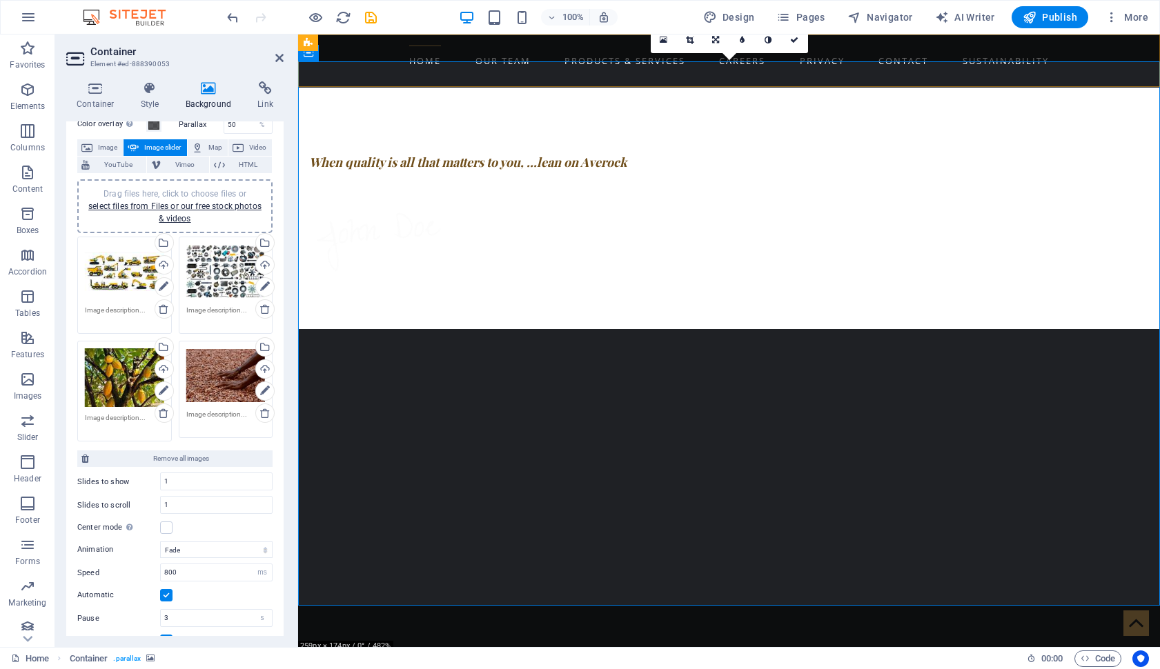
scroll to position [68, 0]
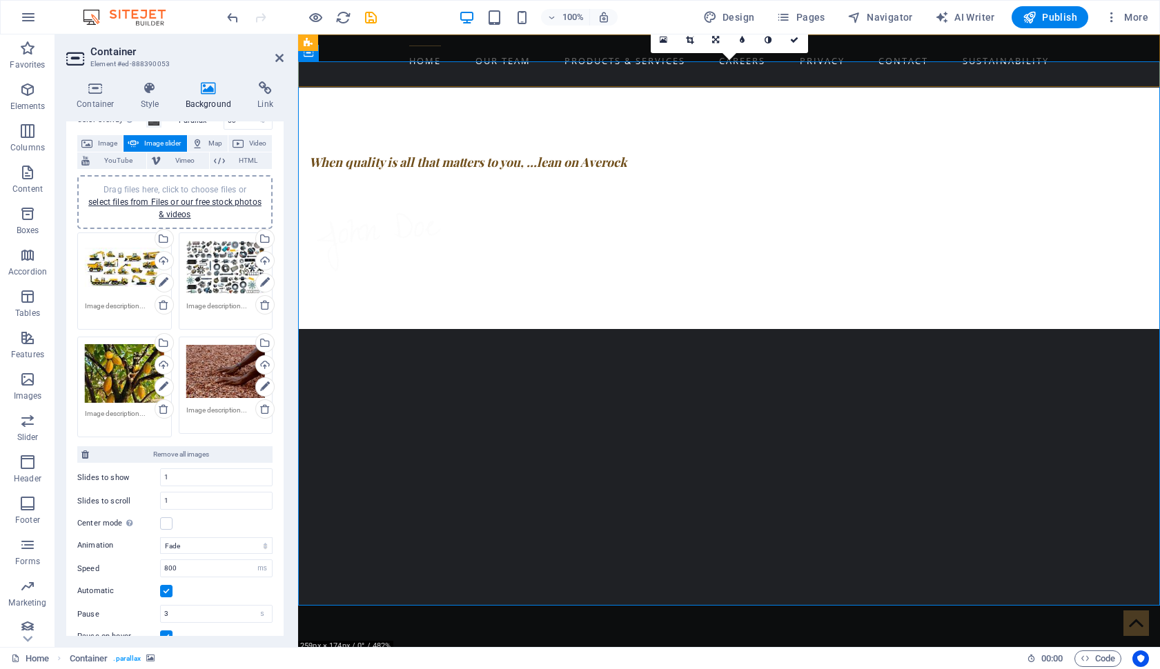
click at [181, 208] on div "Drag files here, click to choose files or select files from Files or our free s…" at bounding box center [175, 201] width 179 height 37
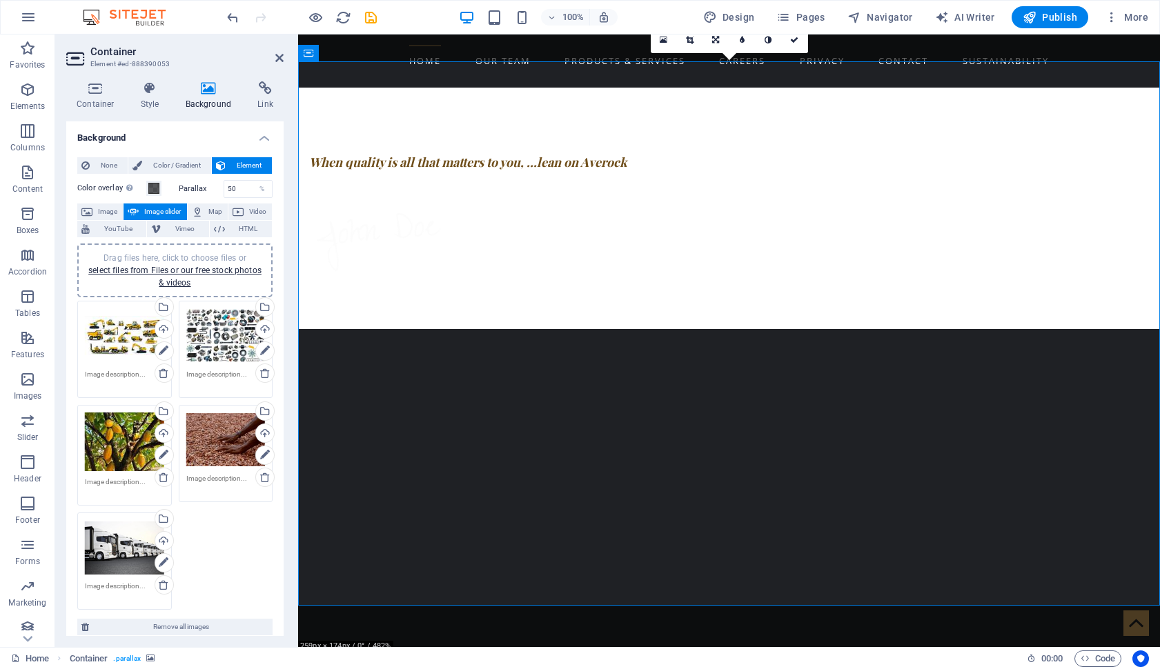
scroll to position [0, 0]
click at [281, 54] on icon at bounding box center [279, 57] width 8 height 11
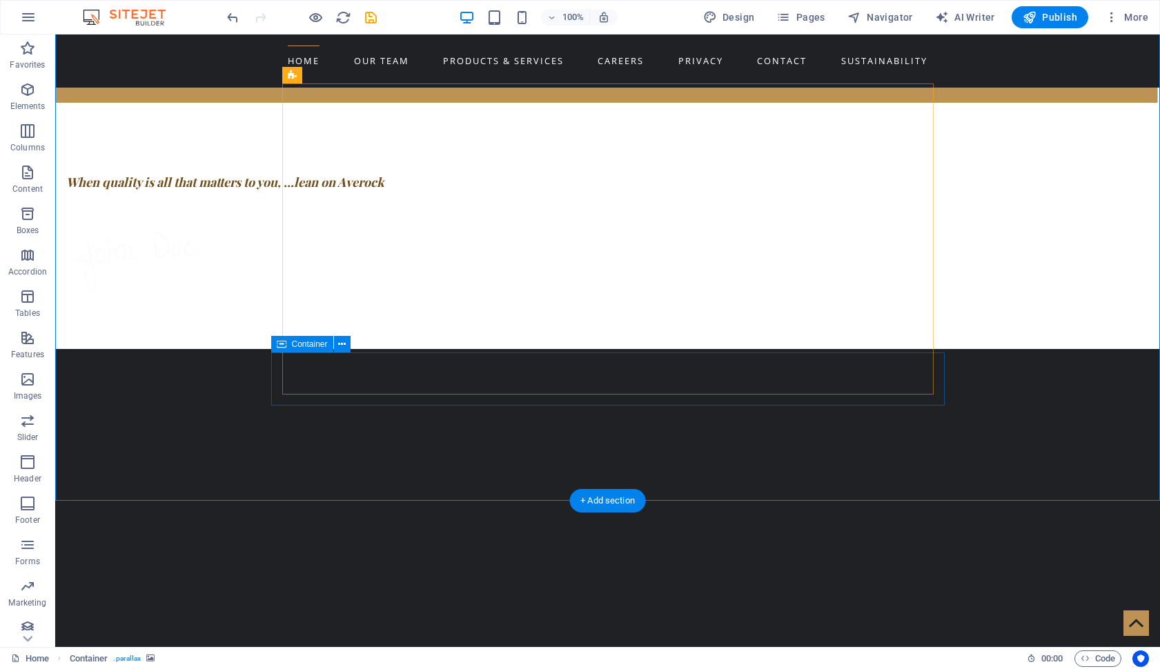
scroll to position [920, 0]
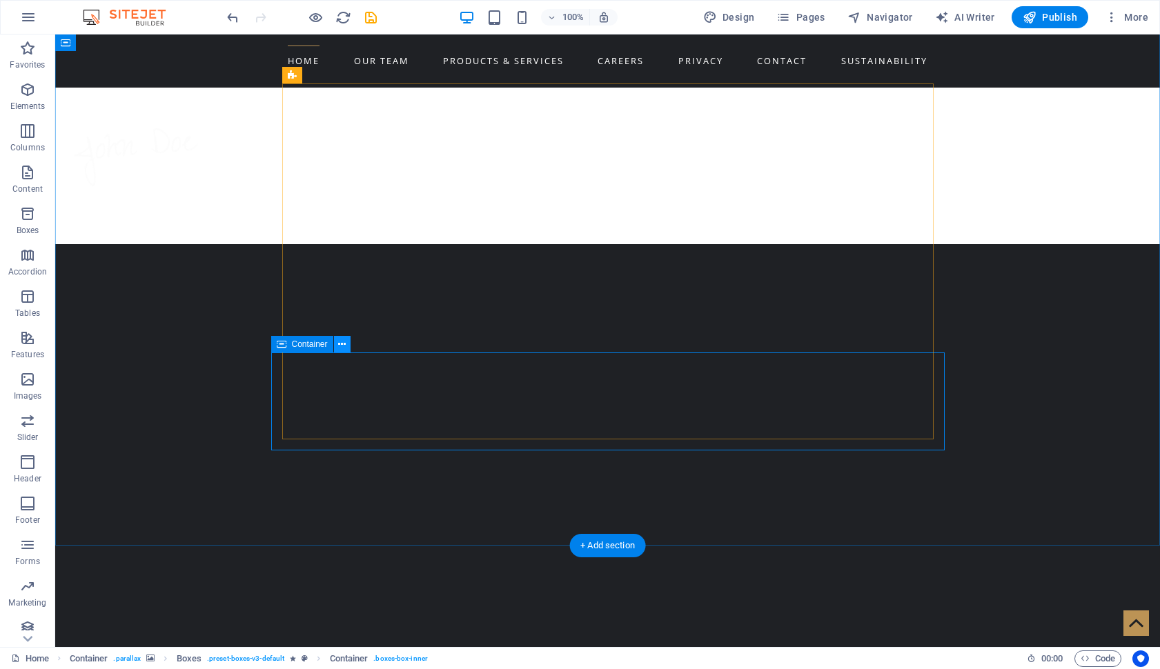
click at [341, 346] on icon at bounding box center [342, 344] width 8 height 14
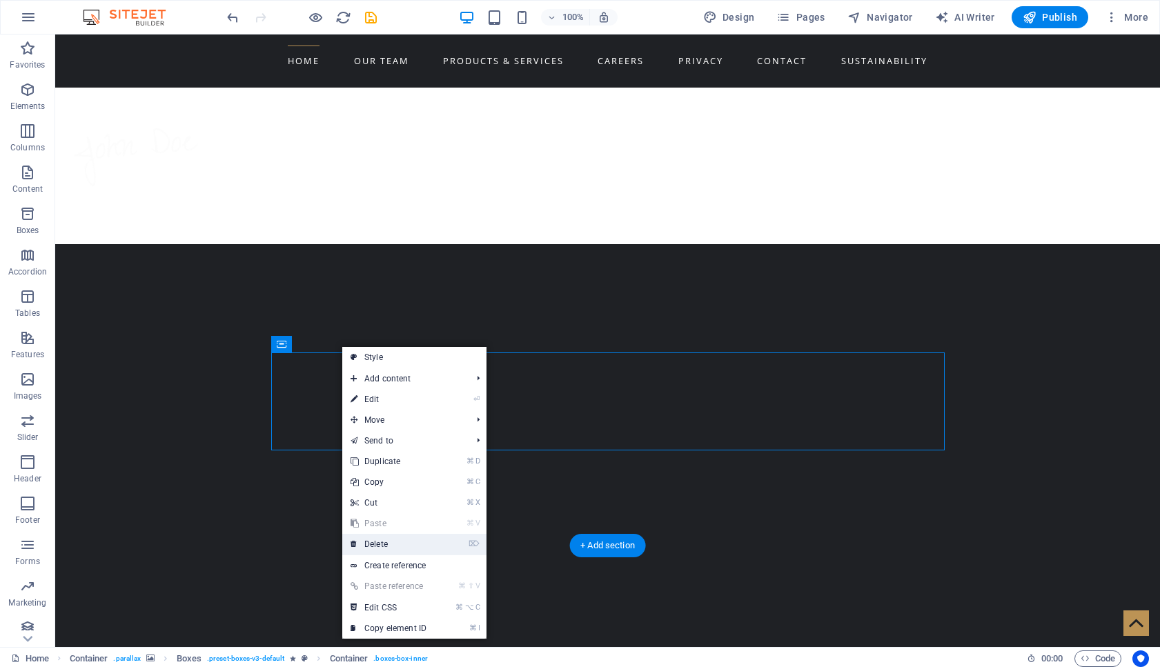
click at [407, 542] on link "⌦ Delete" at bounding box center [388, 544] width 92 height 21
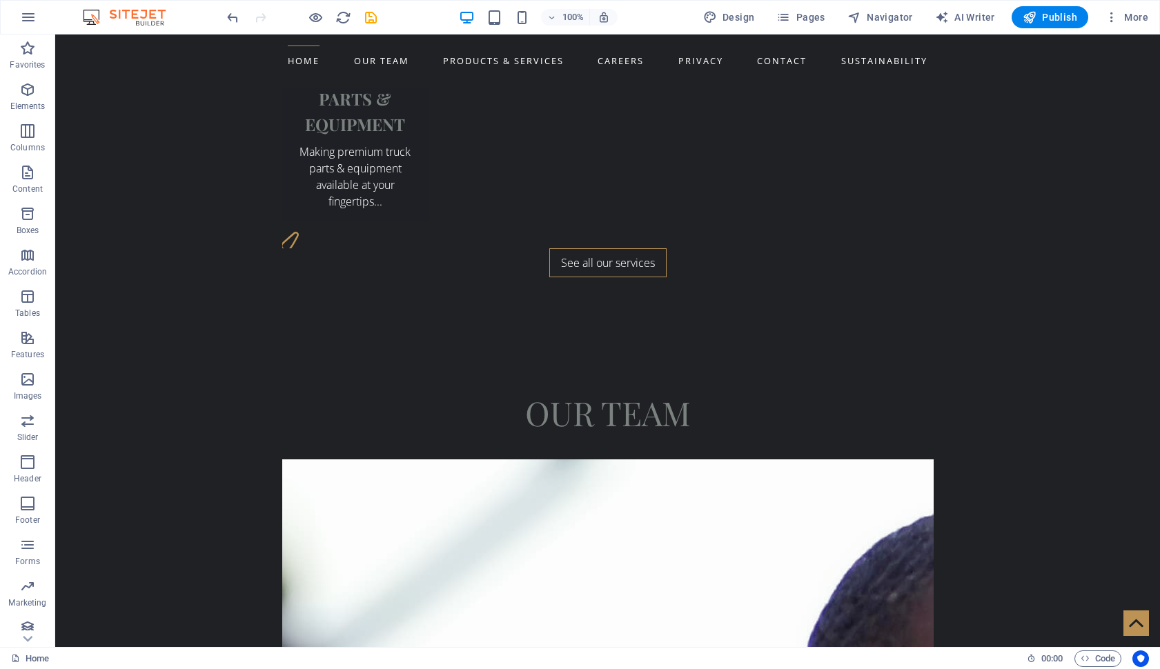
scroll to position [2235, 0]
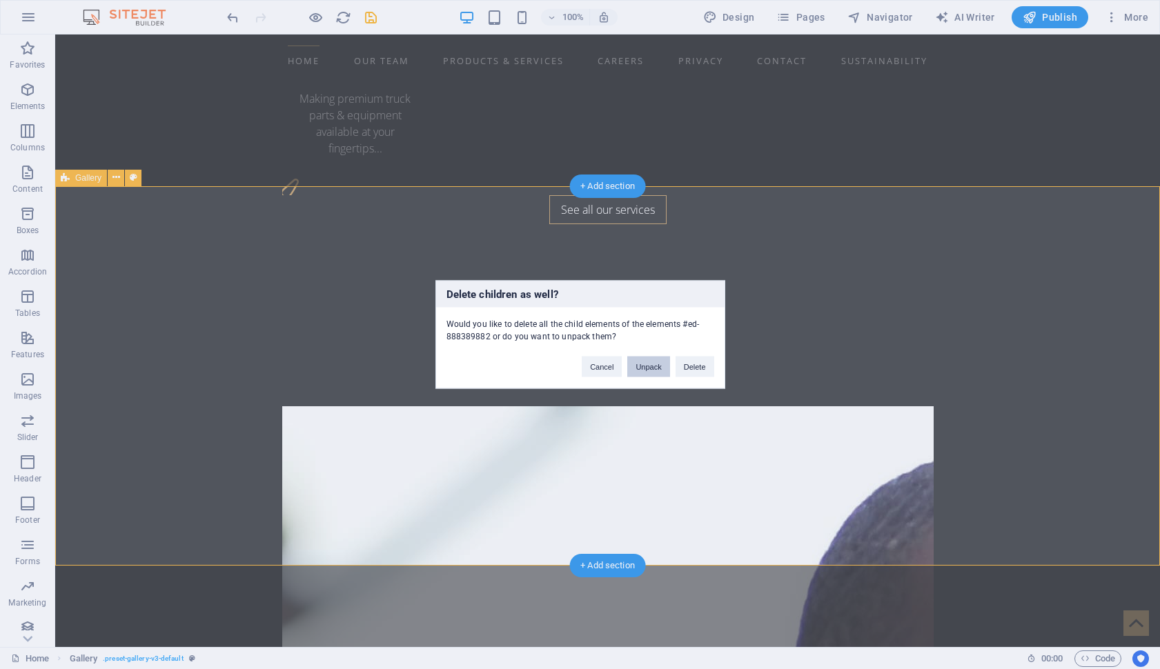
click at [653, 369] on button "Unpack" at bounding box center [648, 367] width 42 height 21
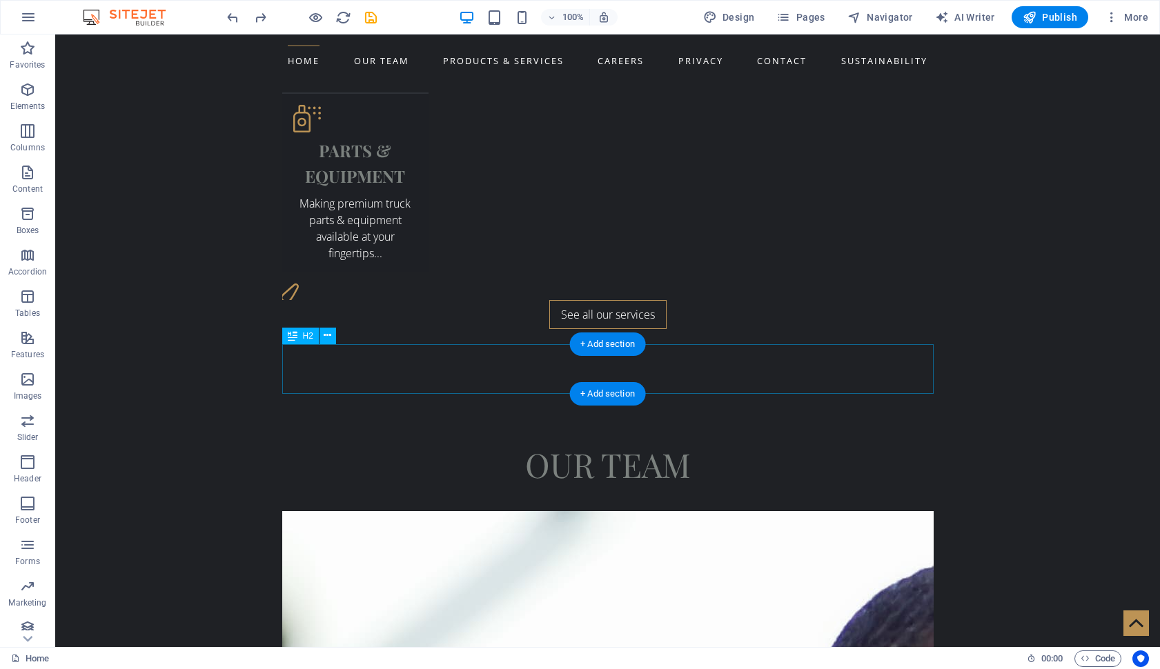
scroll to position [2132, 0]
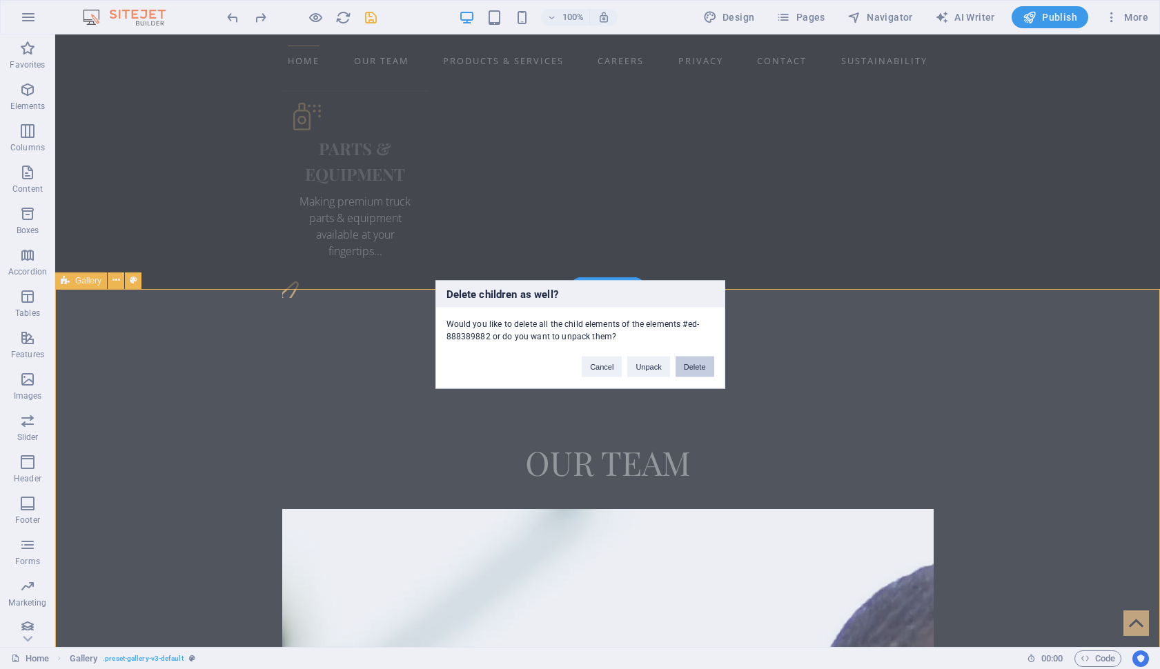
click at [706, 366] on button "Delete" at bounding box center [694, 367] width 39 height 21
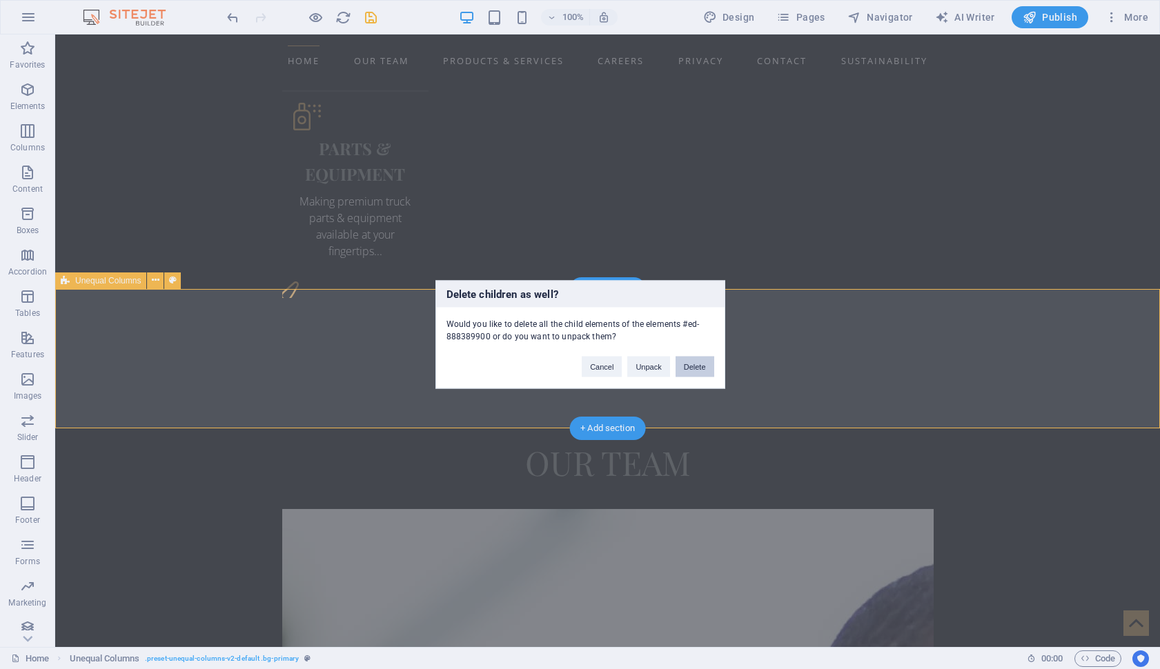
click at [693, 370] on button "Delete" at bounding box center [694, 367] width 39 height 21
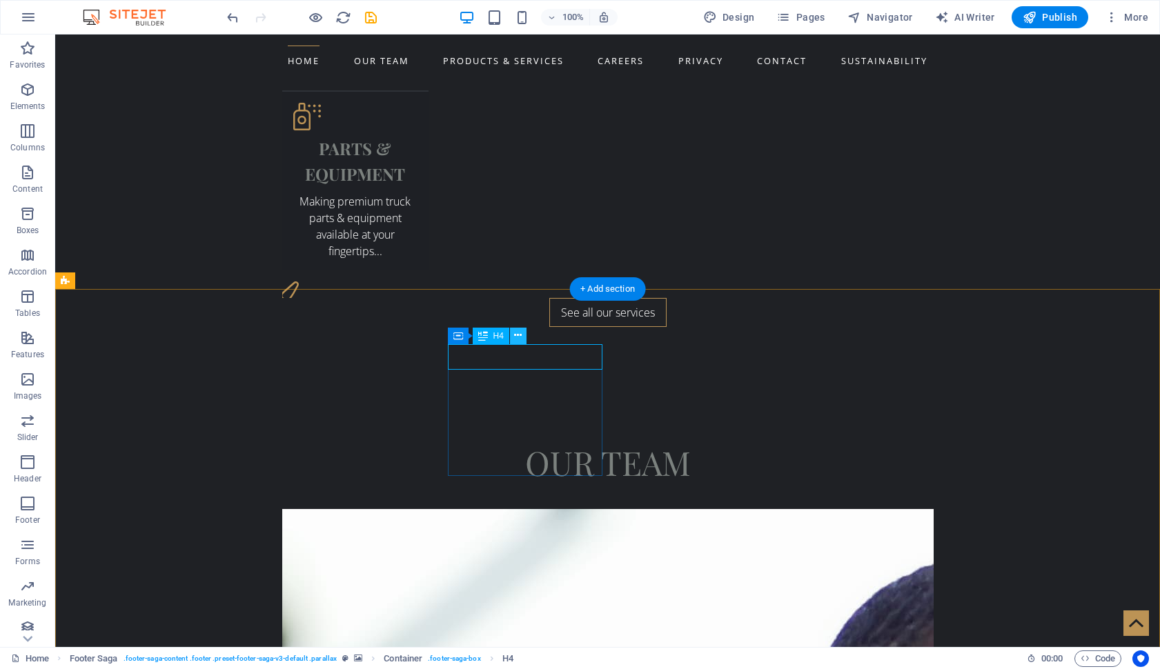
click at [518, 336] on icon at bounding box center [518, 335] width 8 height 14
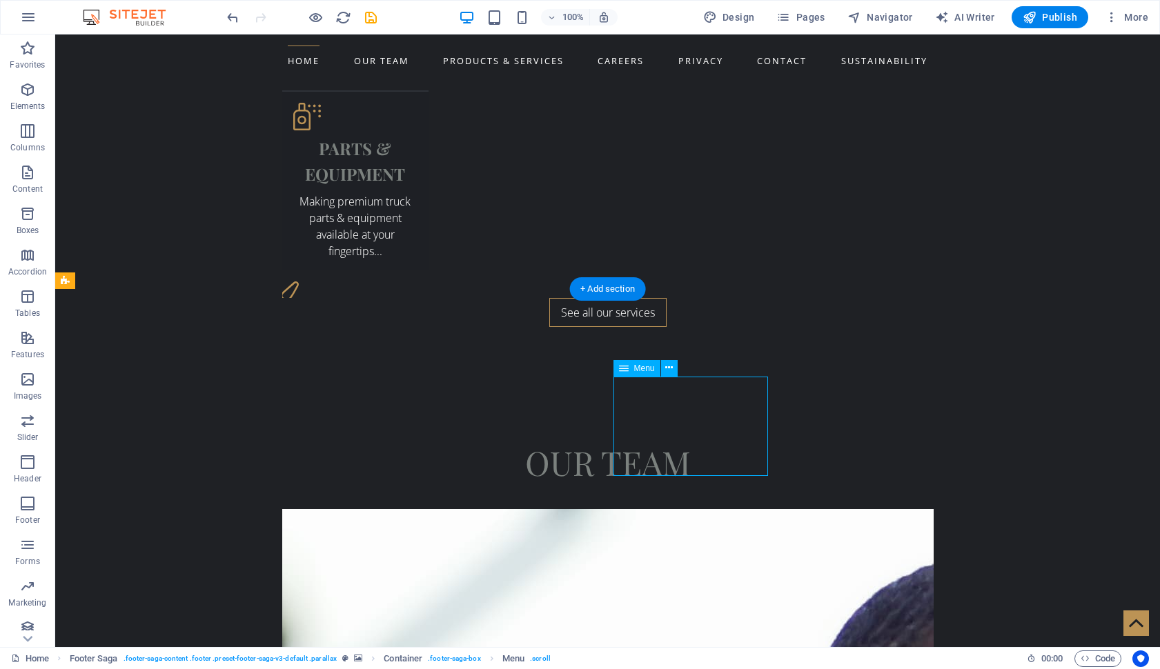
click at [666, 368] on icon at bounding box center [669, 368] width 8 height 14
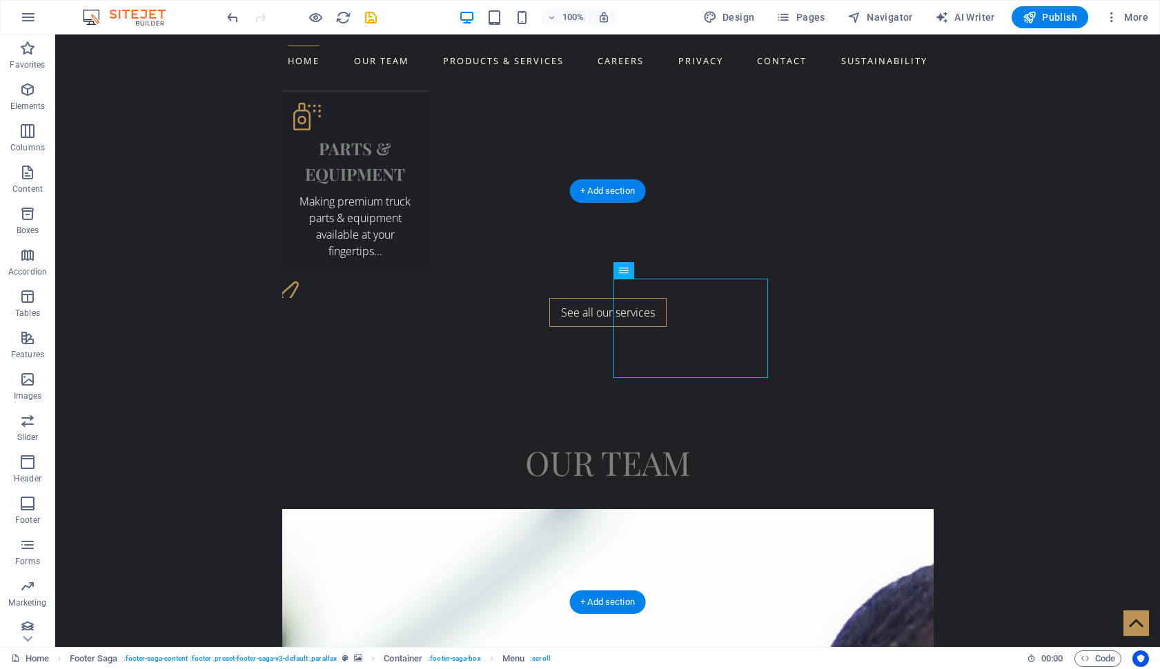
scroll to position [2257, 0]
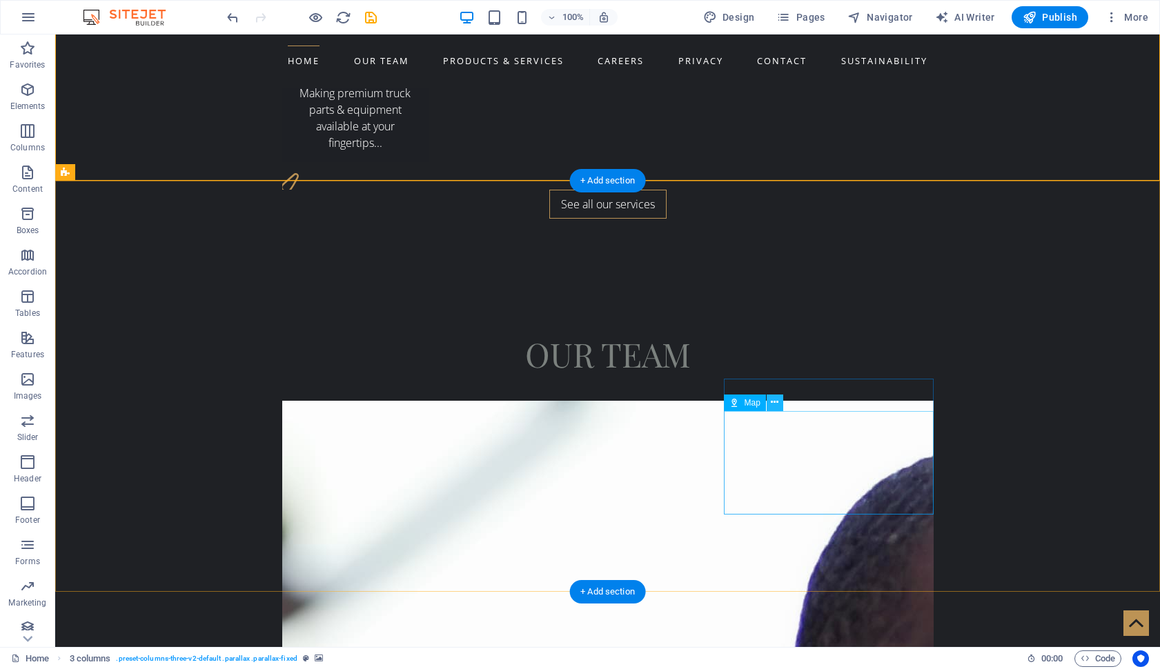
click at [775, 400] on icon at bounding box center [775, 402] width 8 height 14
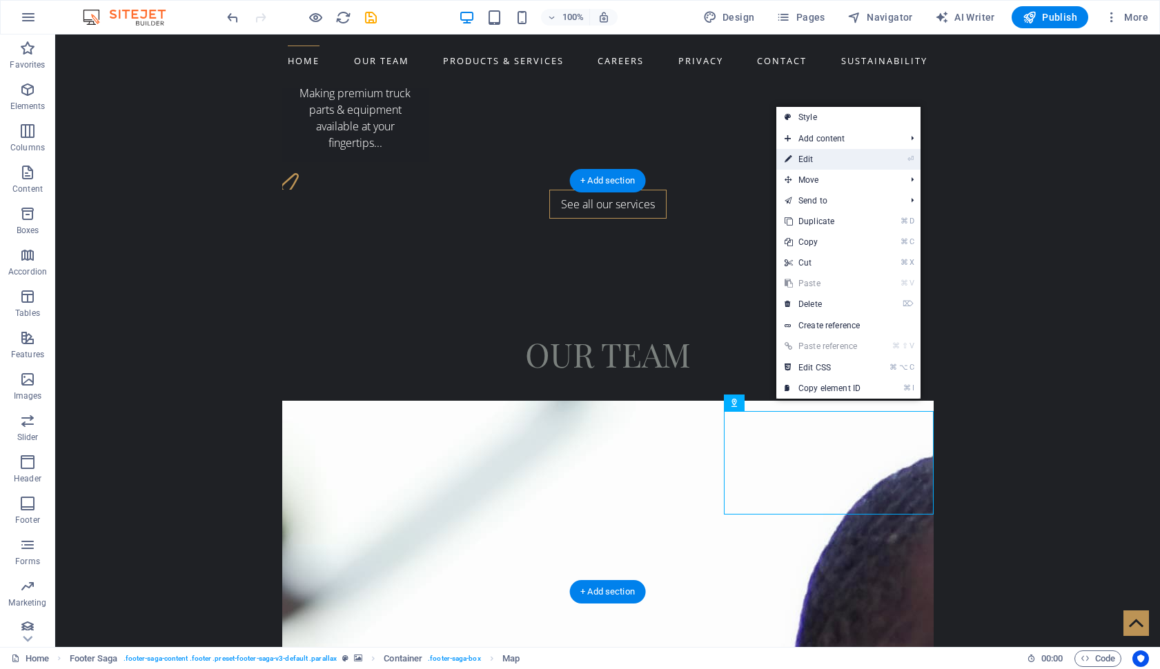
click at [844, 156] on link "⏎ Edit" at bounding box center [822, 159] width 92 height 21
select select "1"
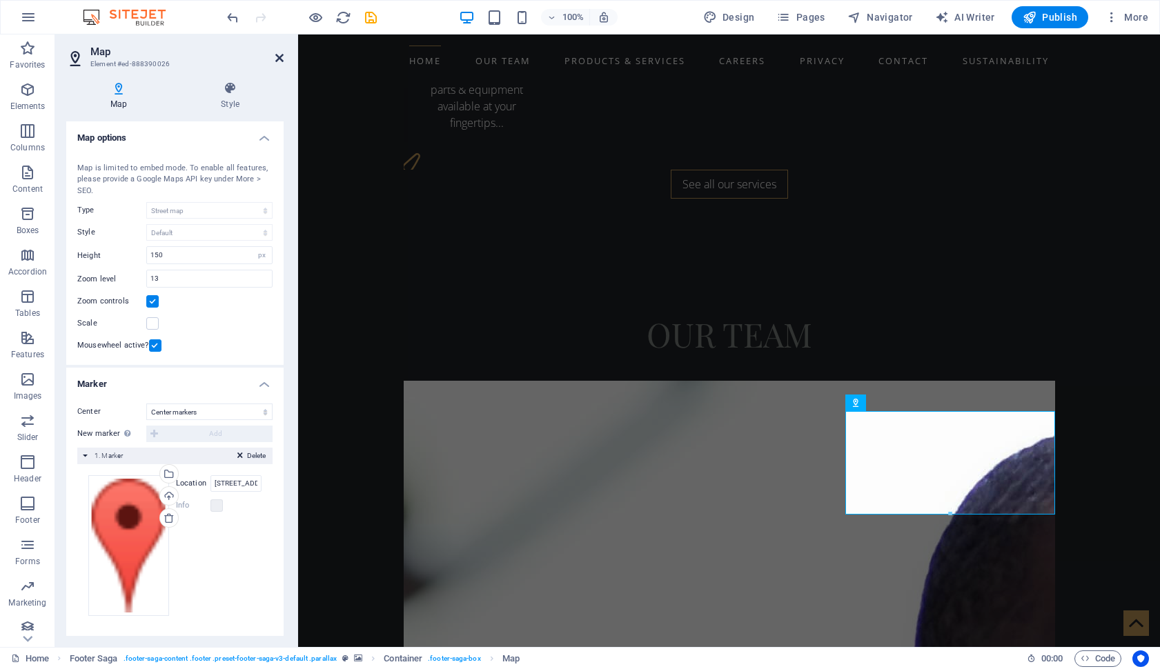
click at [283, 53] on icon at bounding box center [279, 57] width 8 height 11
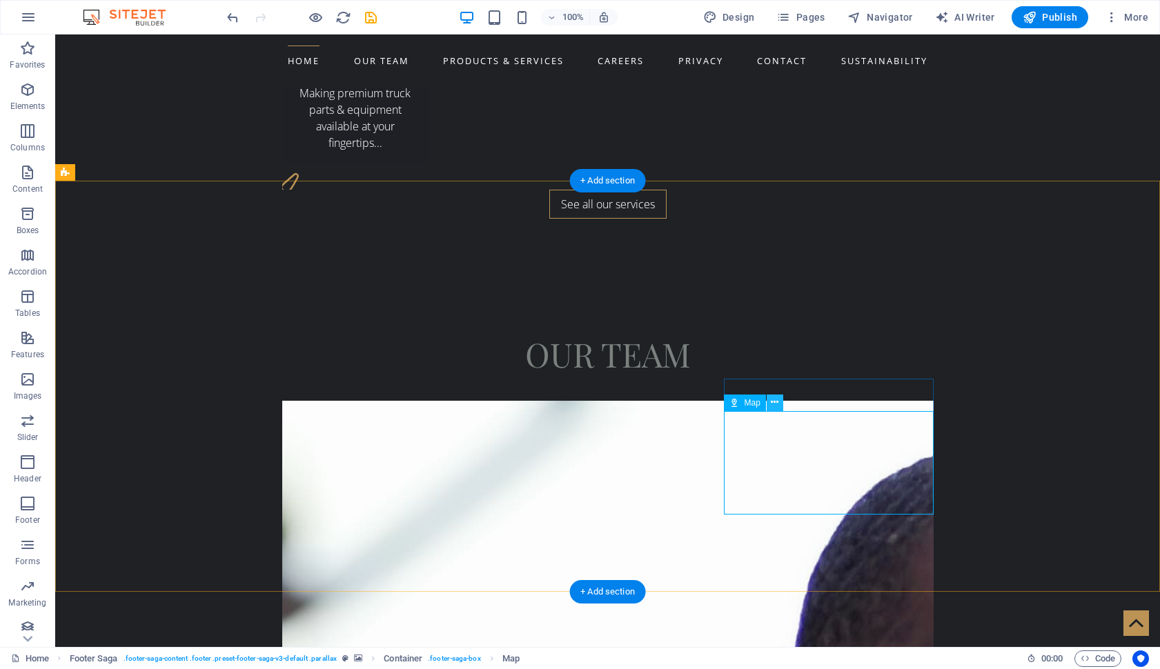
click at [775, 401] on icon at bounding box center [775, 402] width 8 height 14
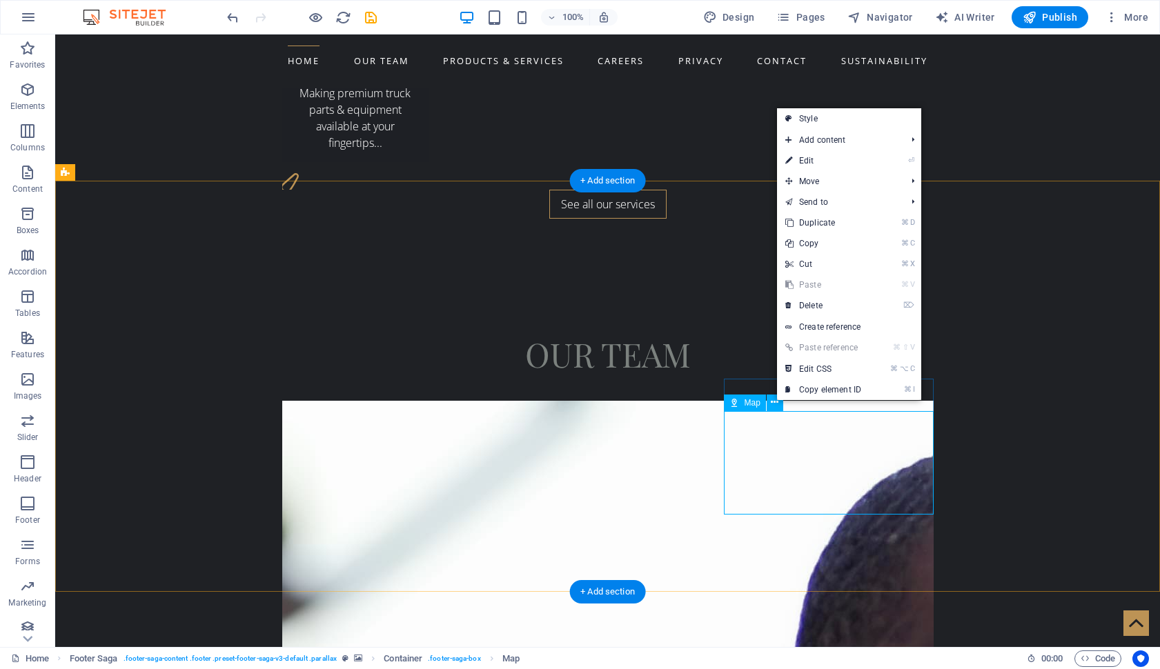
click at [744, 403] on span "Map" at bounding box center [752, 403] width 16 height 8
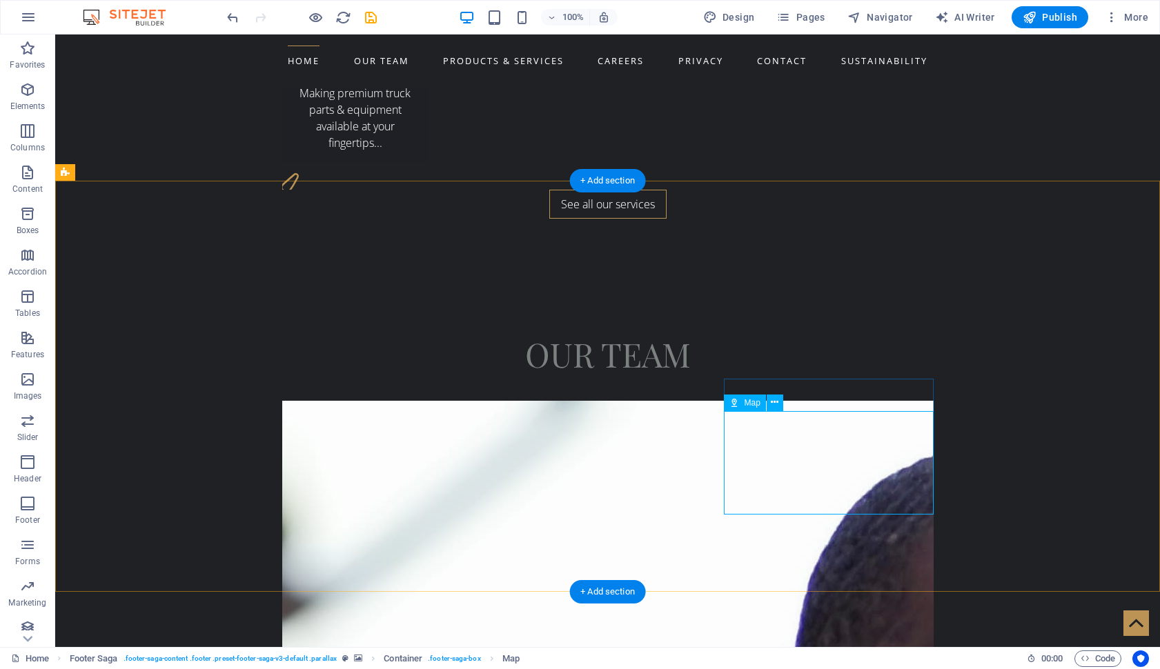
click at [744, 403] on span "Map" at bounding box center [752, 403] width 16 height 8
select select "1"
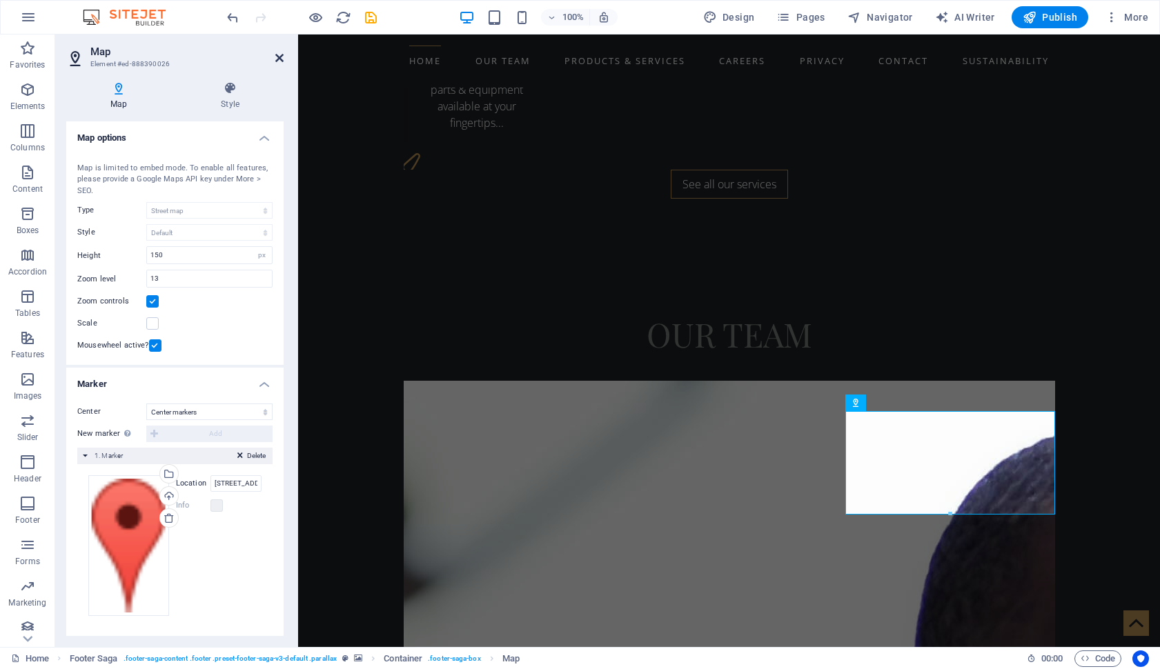
click at [278, 61] on icon at bounding box center [279, 57] width 8 height 11
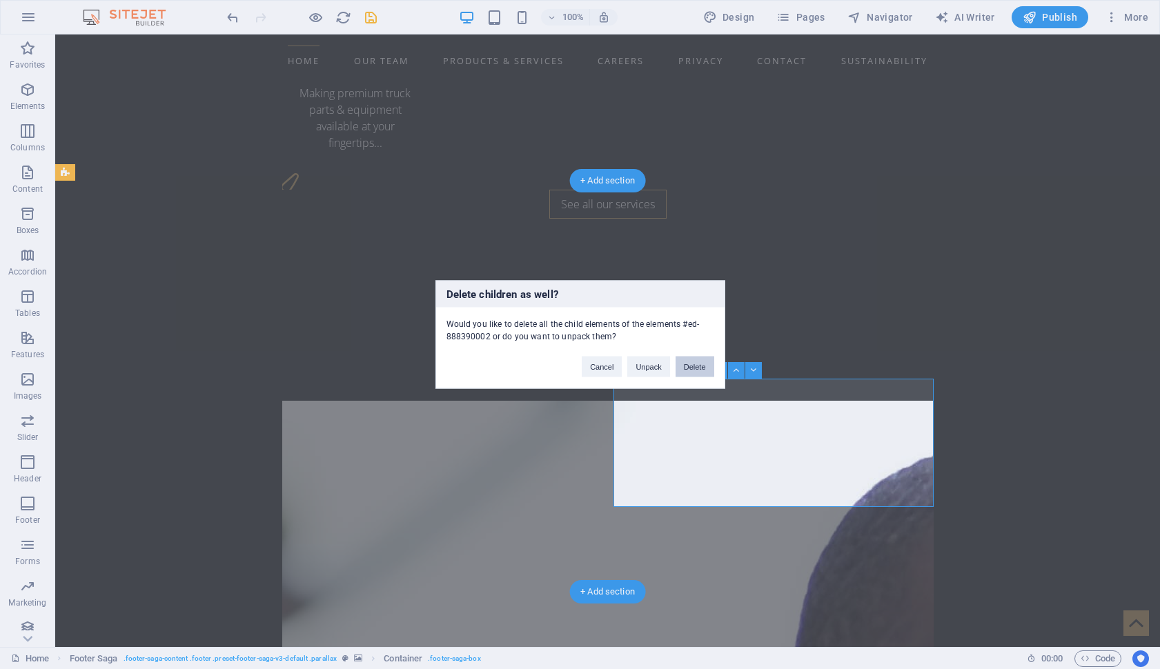
click at [689, 366] on button "Delete" at bounding box center [694, 367] width 39 height 21
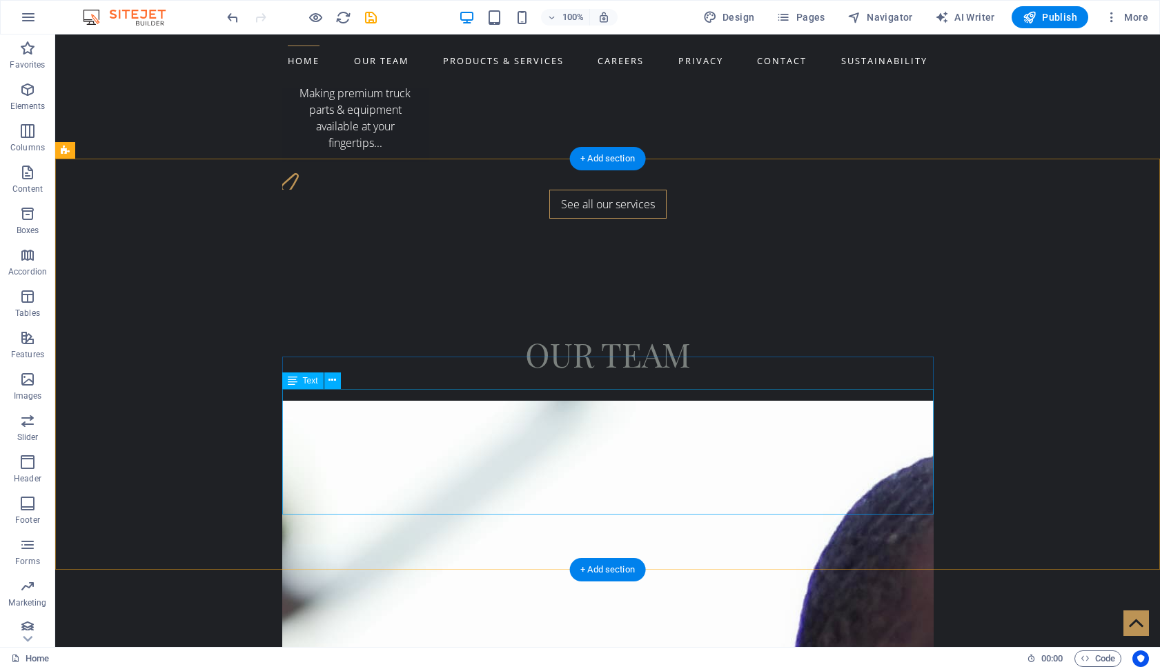
scroll to position [2263, 0]
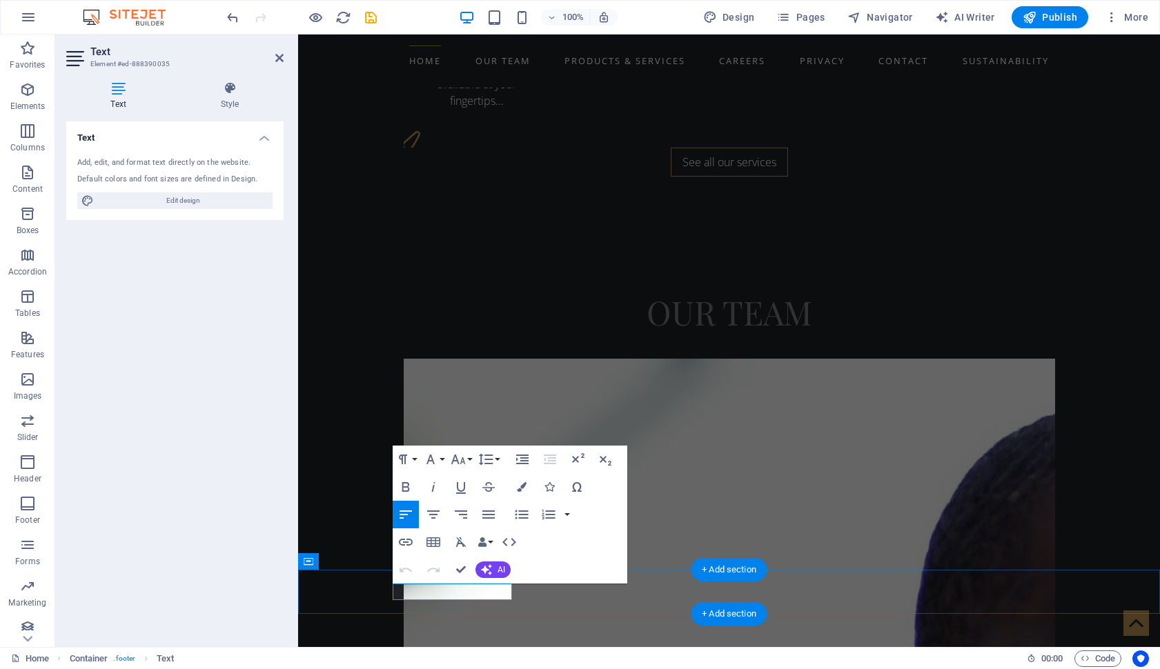
click span "[DOMAIN_NAME]"
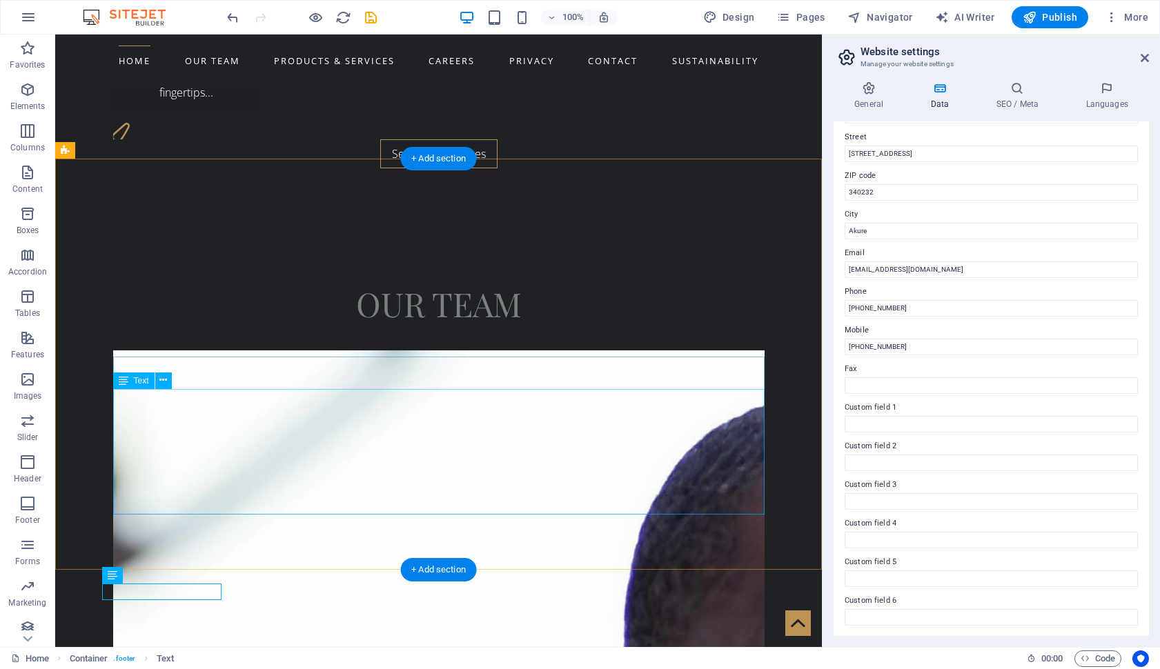
scroll to position [147, 0]
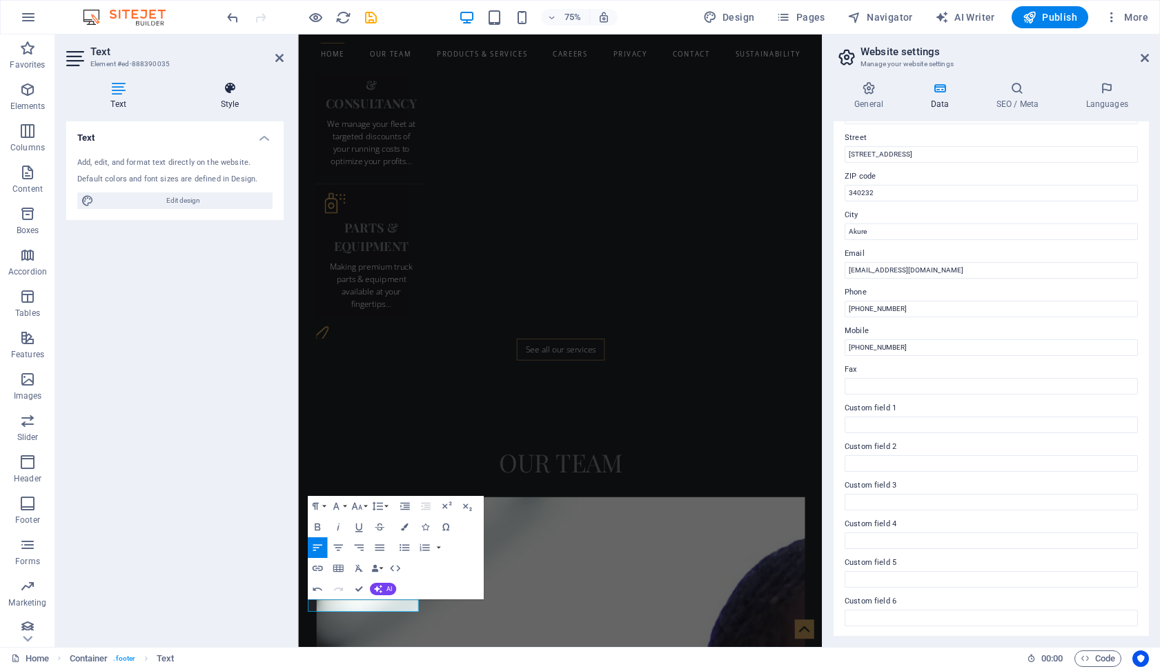
click at [244, 94] on icon at bounding box center [230, 88] width 108 height 14
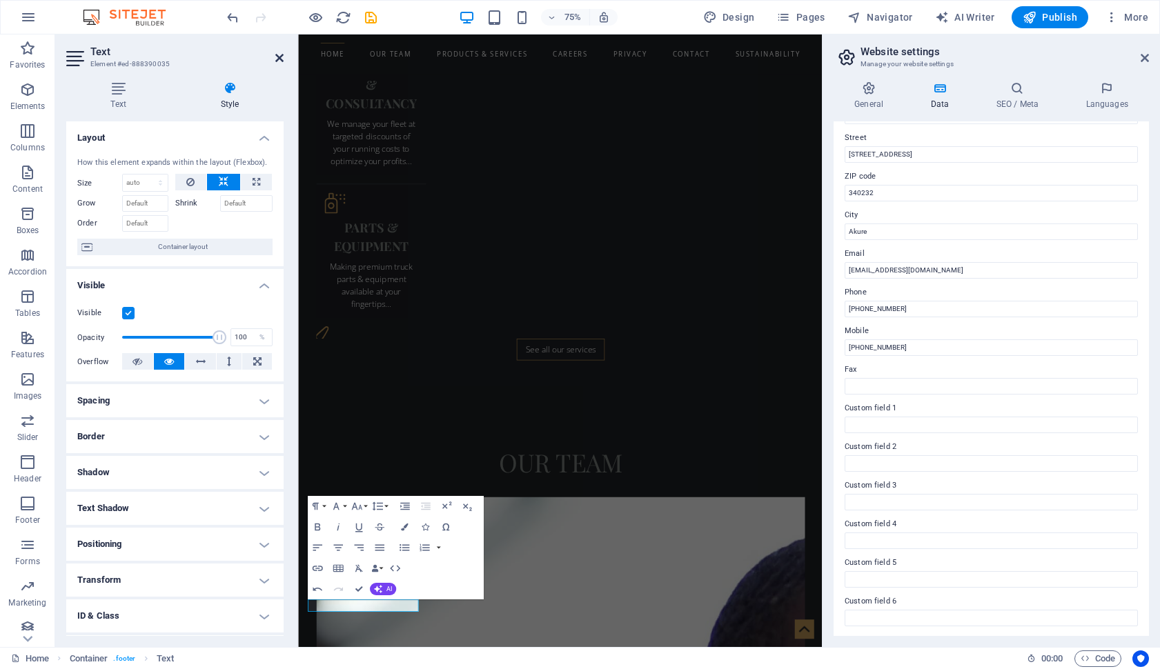
click at [277, 57] on icon at bounding box center [279, 57] width 8 height 11
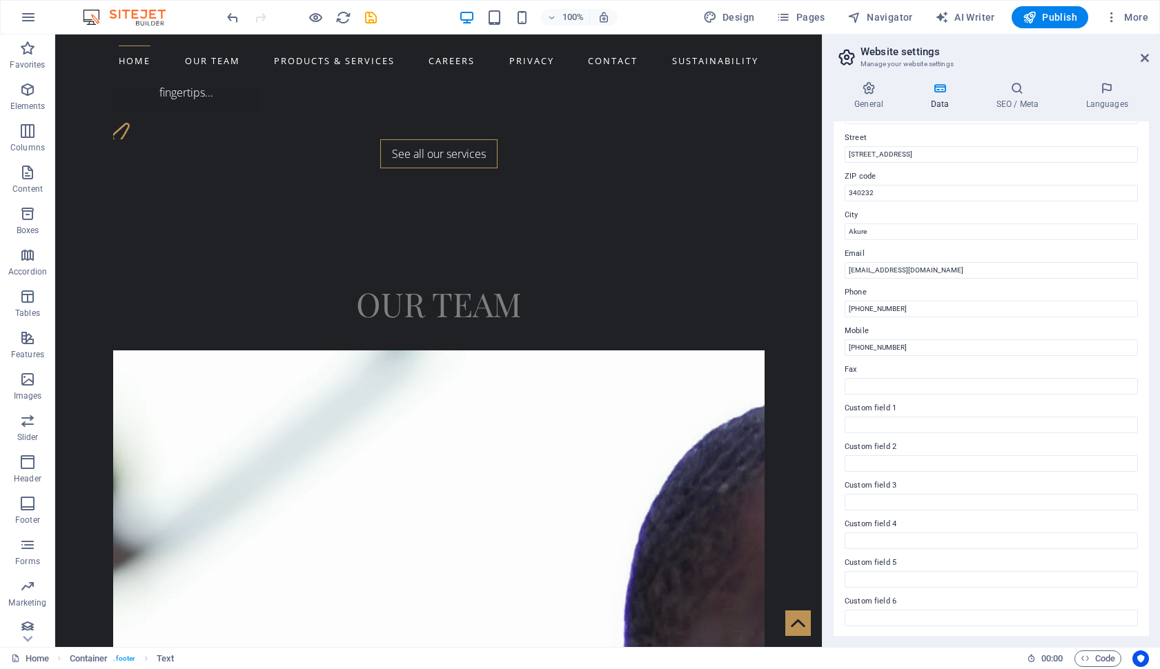
scroll to position [1255, 0]
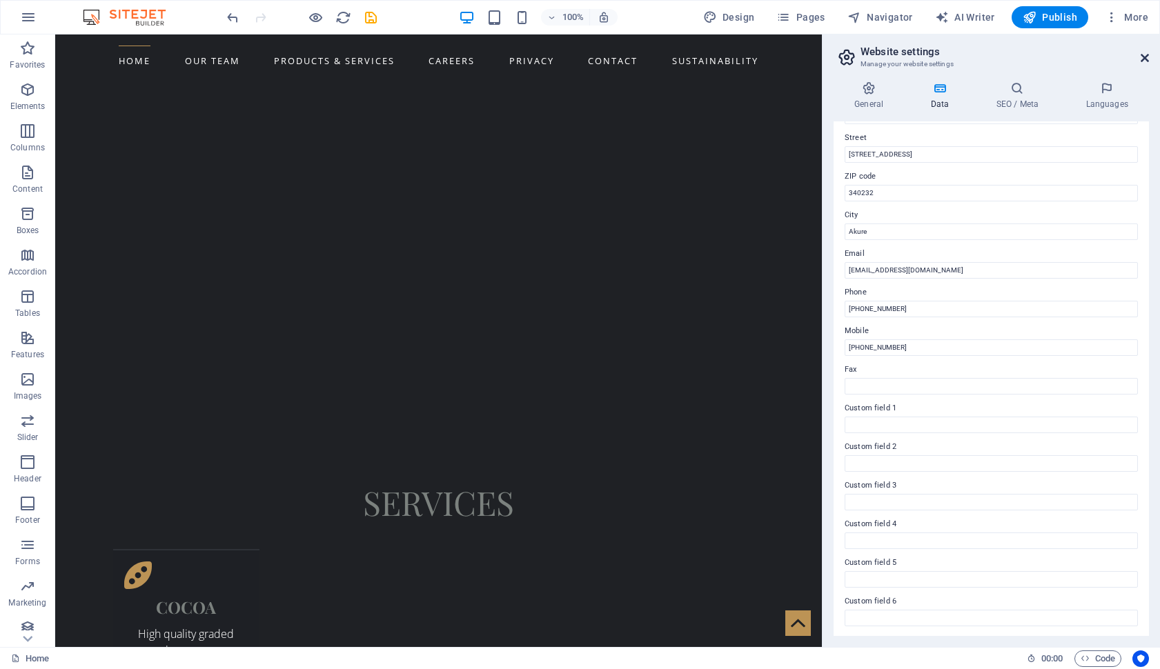
click at [1144, 57] on icon at bounding box center [1144, 57] width 8 height 11
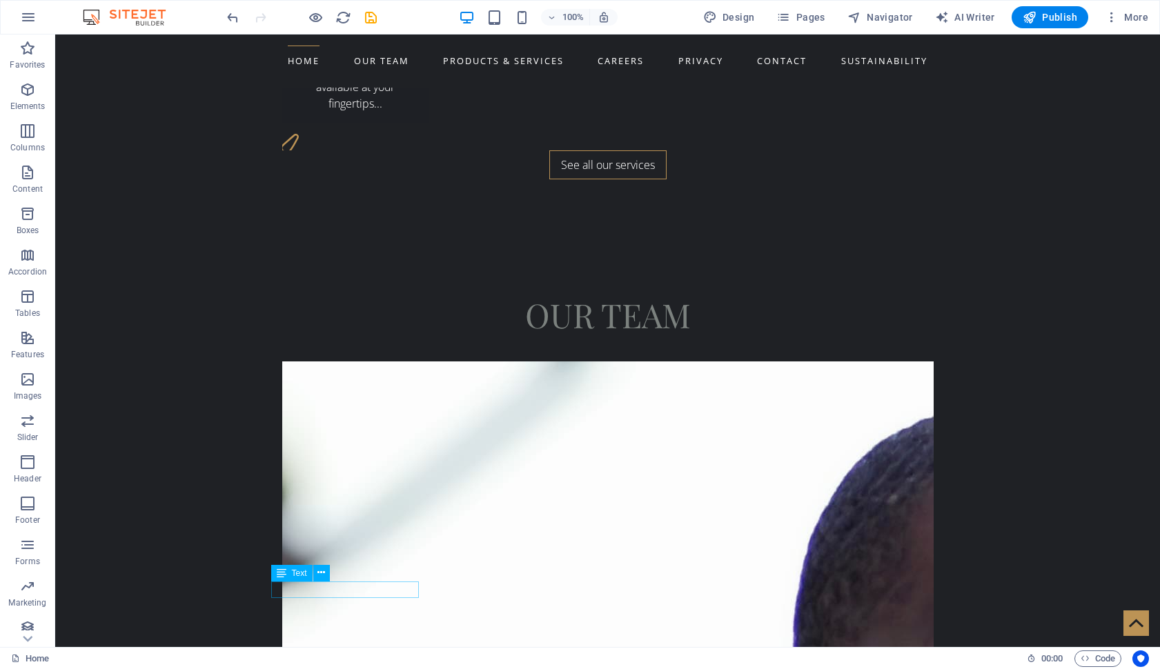
scroll to position [2263, 0]
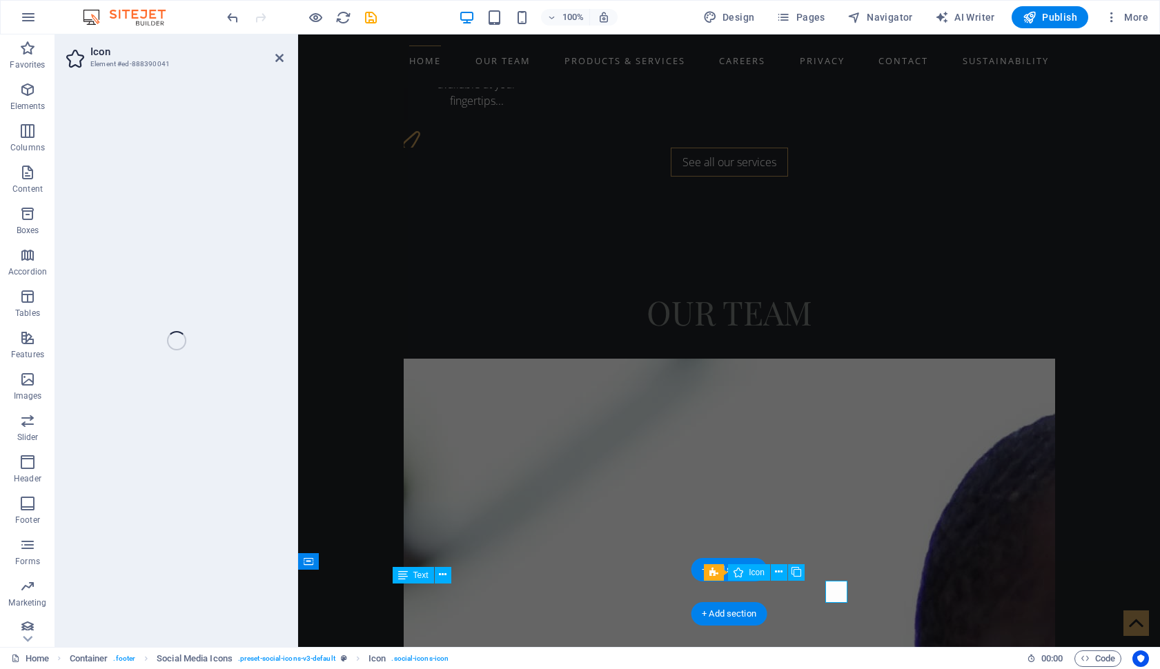
select select "xMidYMid"
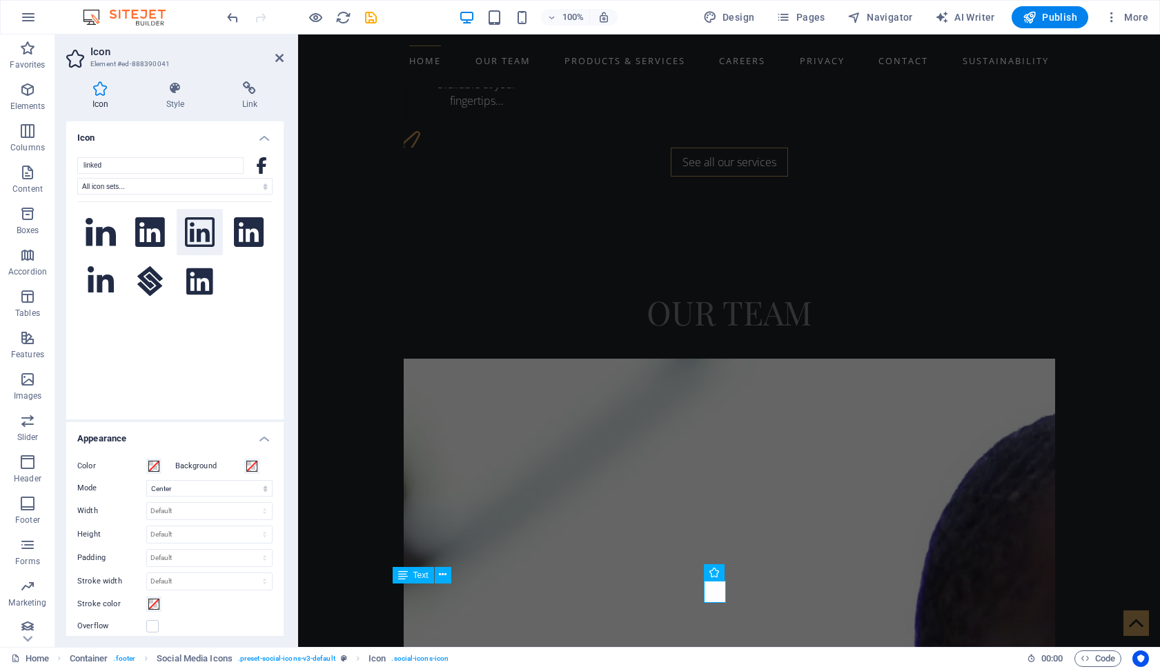
type input "linked"
click at [181, 237] on button at bounding box center [200, 232] width 47 height 47
click at [245, 91] on icon at bounding box center [250, 88] width 68 height 14
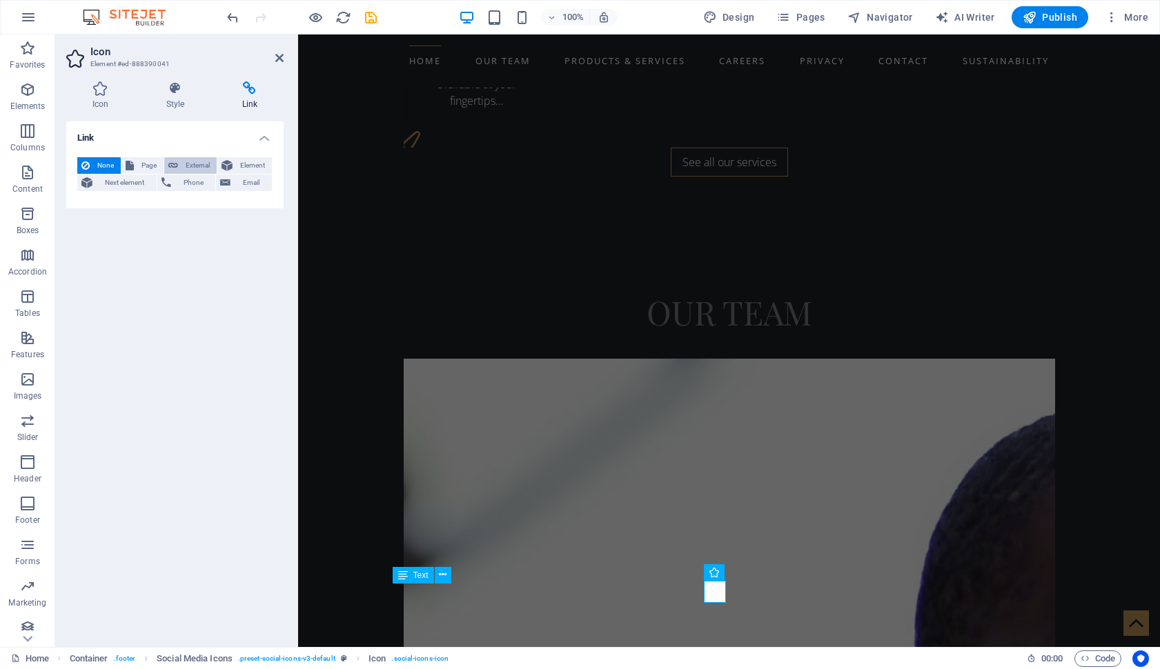
click at [186, 165] on span "External" at bounding box center [197, 165] width 30 height 17
select select "blank"
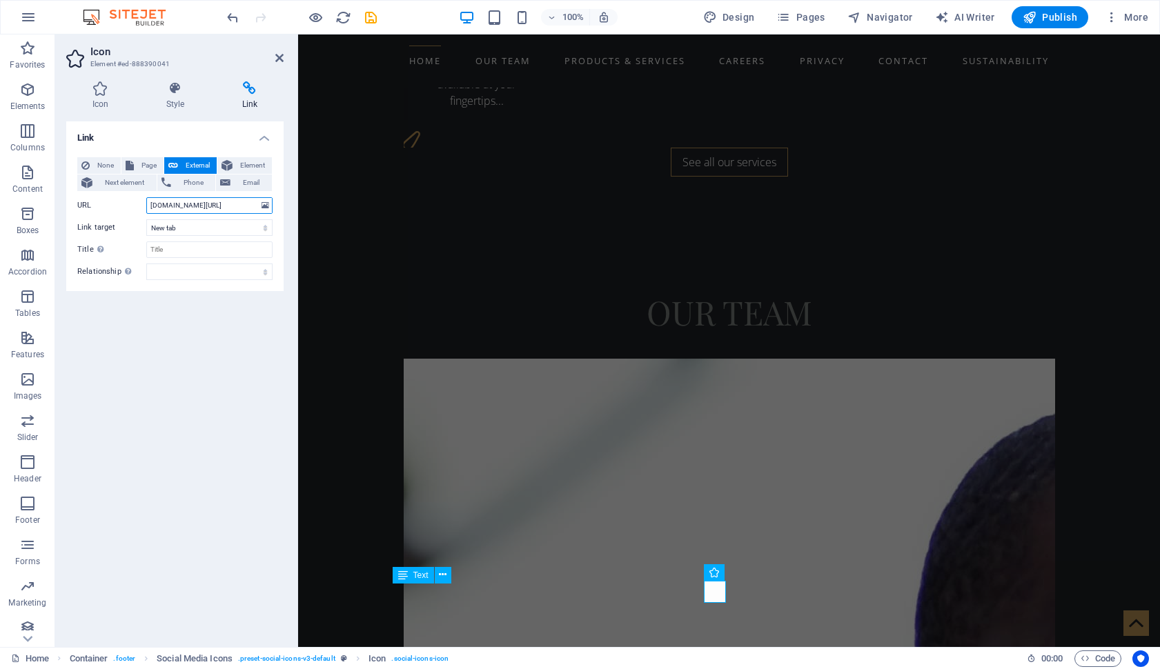
type input "[DOMAIN_NAME][URL]"
click at [199, 393] on div "Link None Page External Element Next element Phone Email Page Home About us Ser…" at bounding box center [174, 378] width 217 height 515
click at [278, 56] on icon at bounding box center [279, 57] width 8 height 11
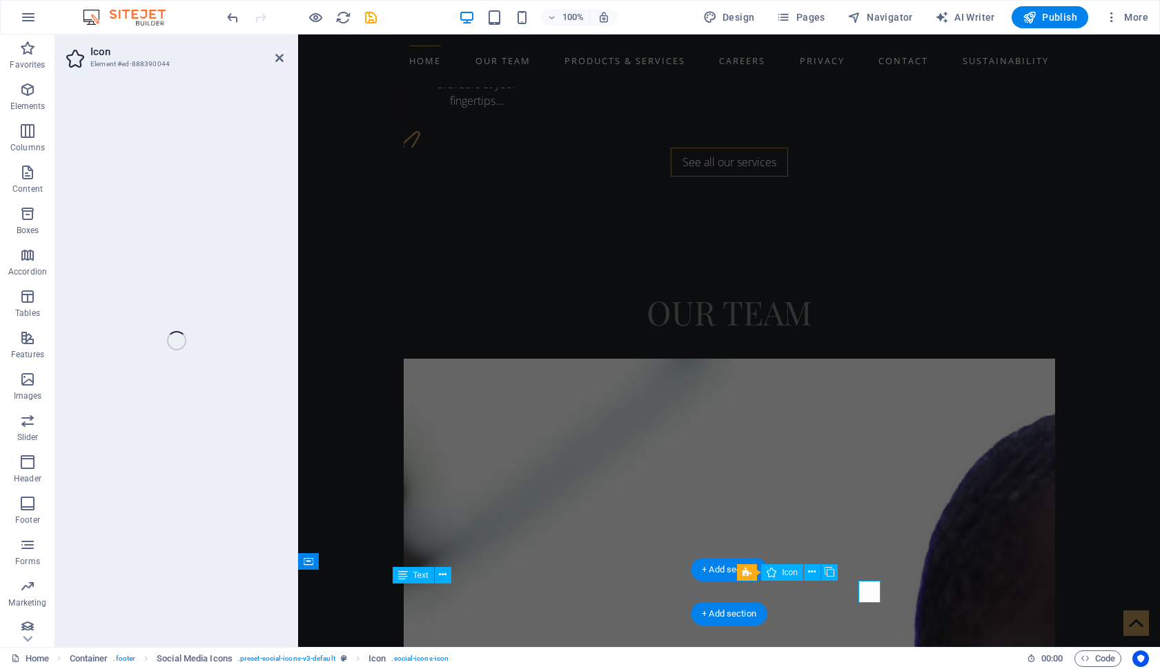
select select "xMidYMid"
select select "px"
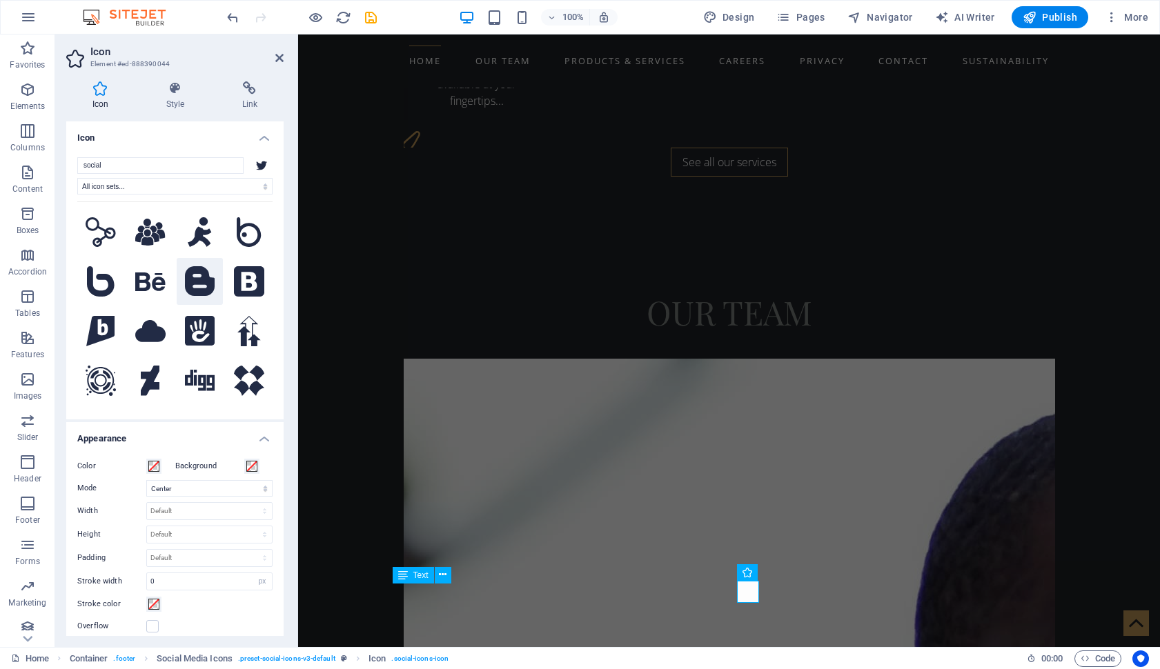
type input "x"
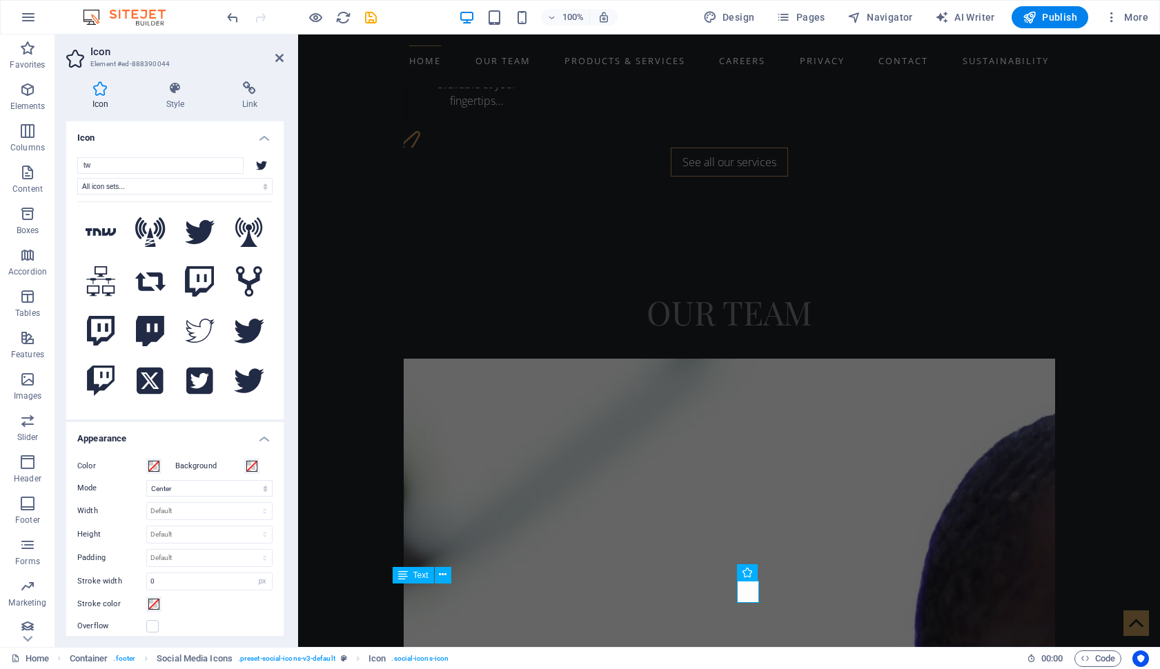
type input "t"
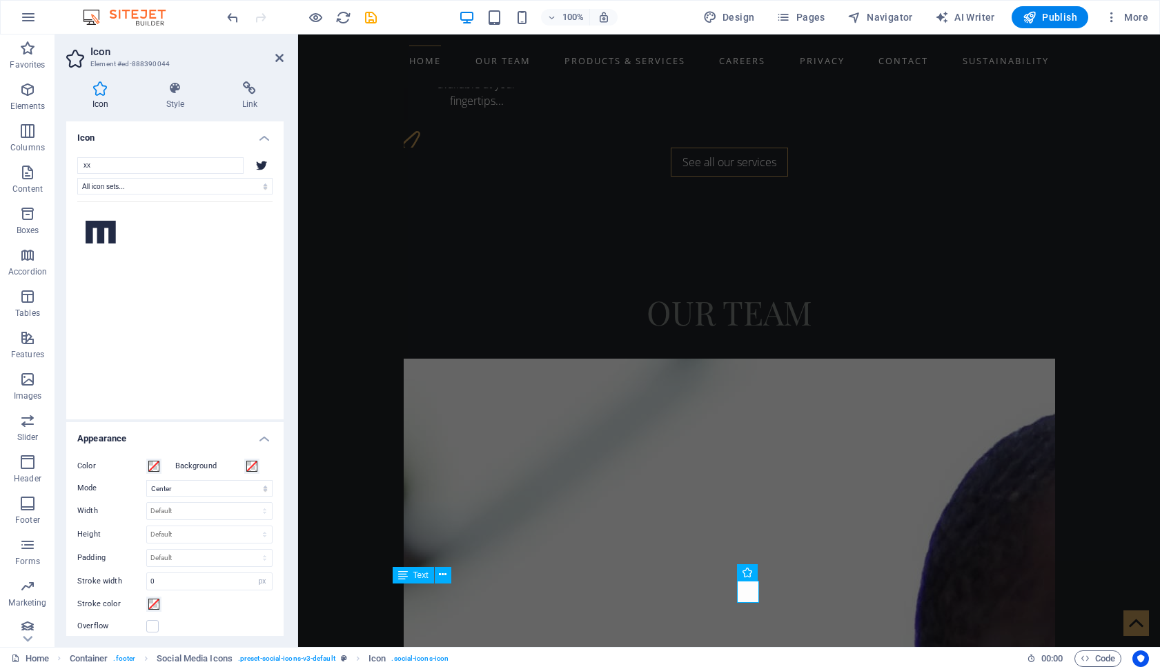
type input "x"
click at [250, 97] on h4 "Link" at bounding box center [250, 95] width 68 height 29
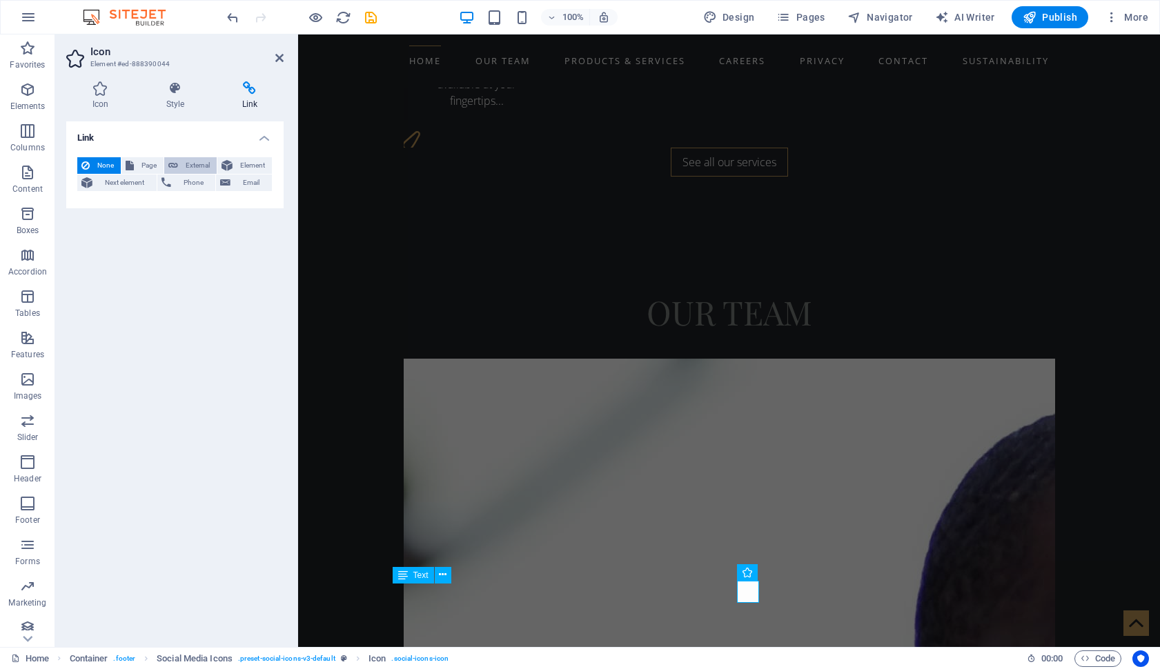
click at [194, 162] on span "External" at bounding box center [197, 165] width 30 height 17
select select "blank"
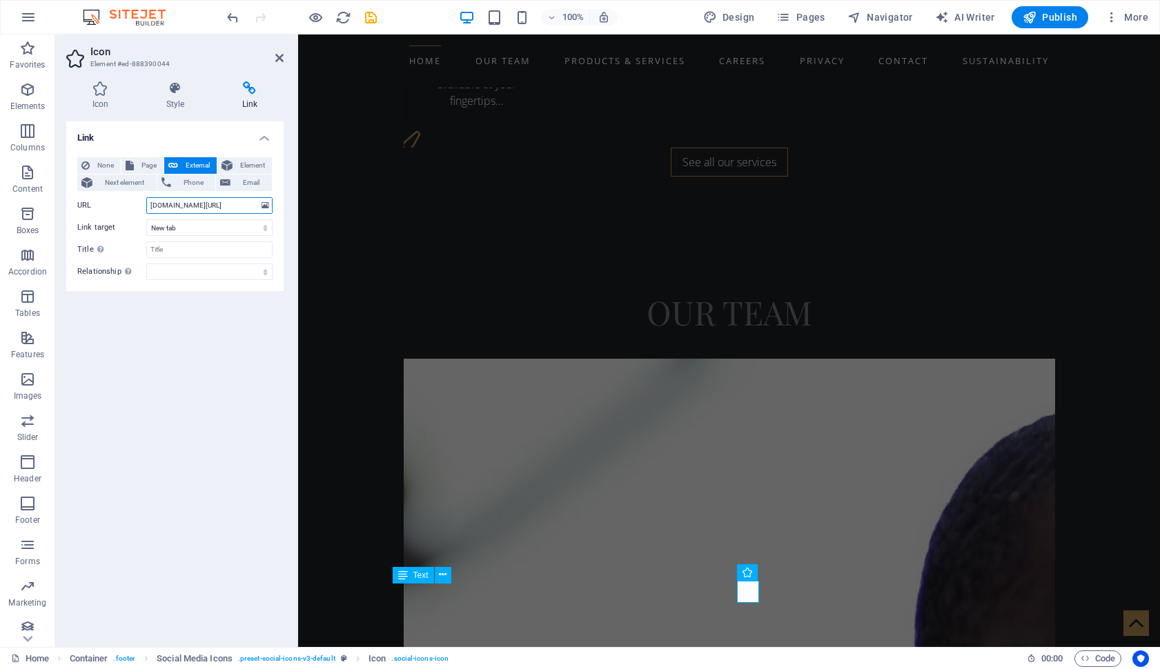
type input "[DOMAIN_NAME][URL]"
click at [163, 362] on div "Link None Page External Element Next element Phone Email Page Home About us Ser…" at bounding box center [174, 378] width 217 height 515
click at [279, 59] on icon at bounding box center [279, 57] width 8 height 11
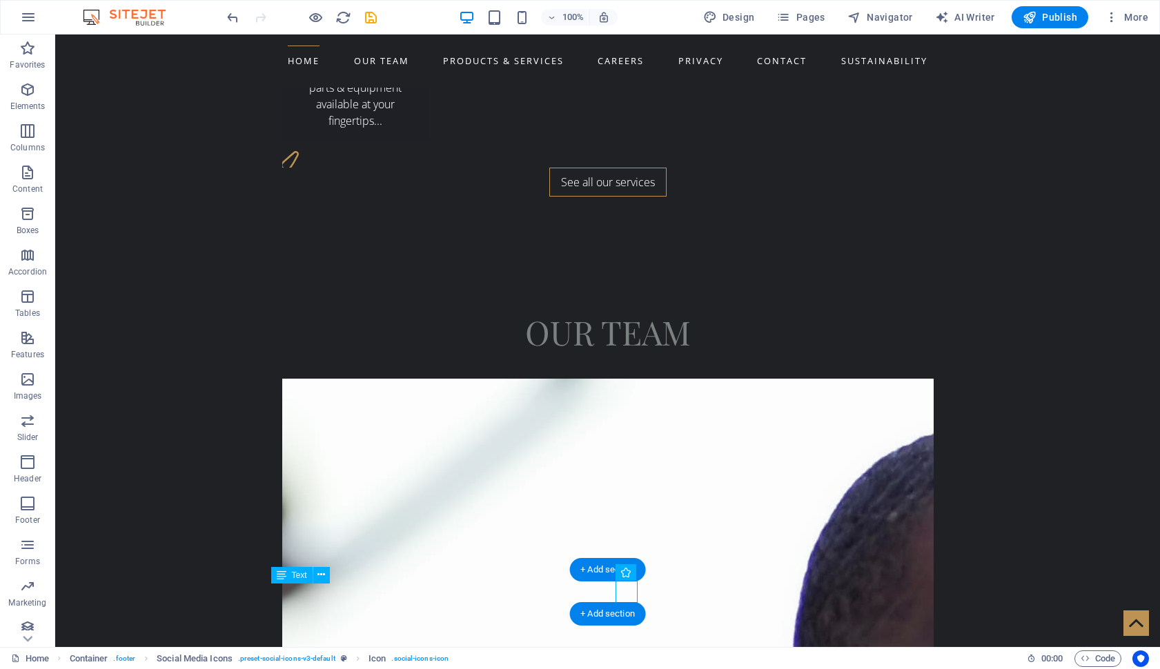
select select "xMidYMid"
select select "px"
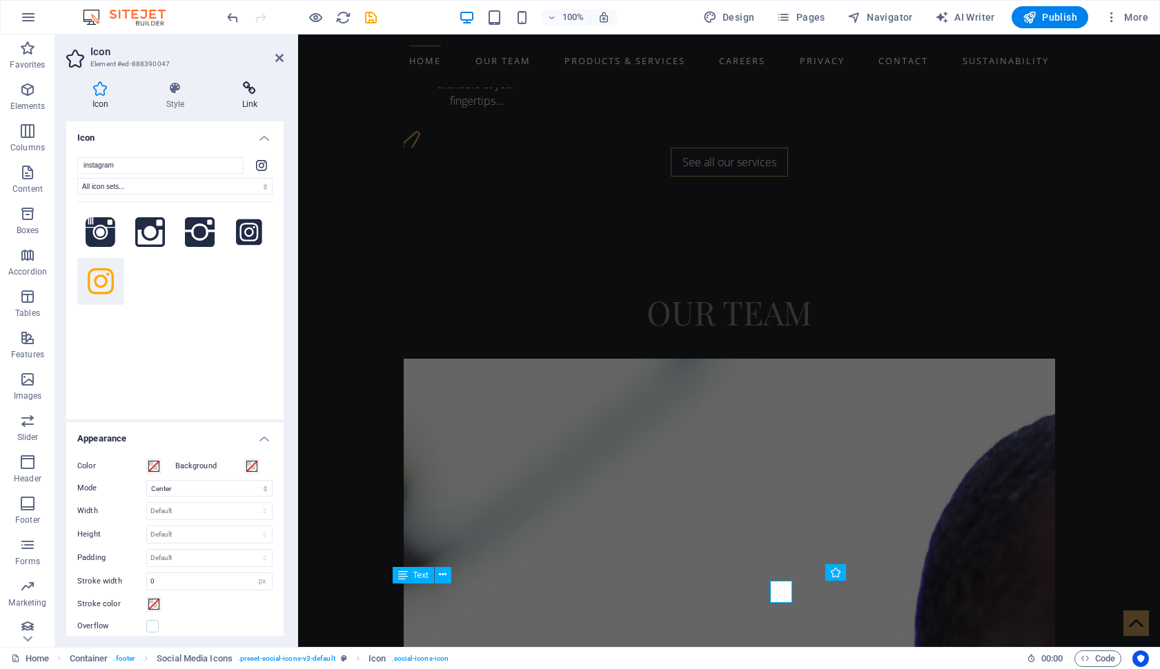
click at [249, 95] on h4 "Link" at bounding box center [250, 95] width 68 height 29
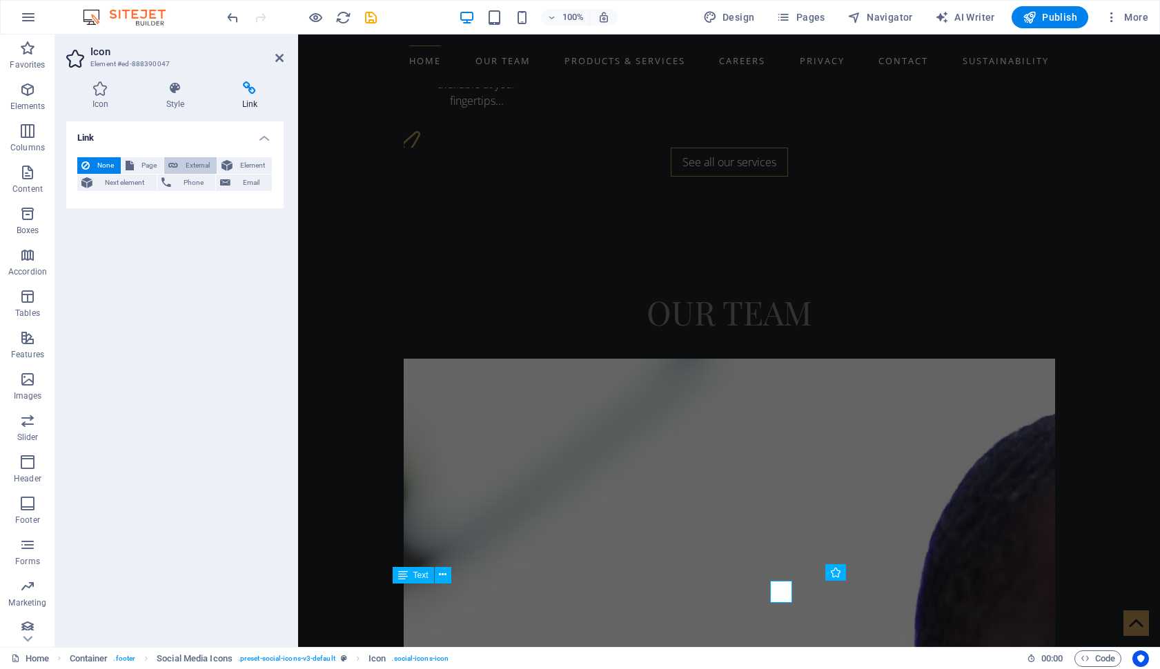
click at [192, 162] on span "External" at bounding box center [197, 165] width 30 height 17
select select "blank"
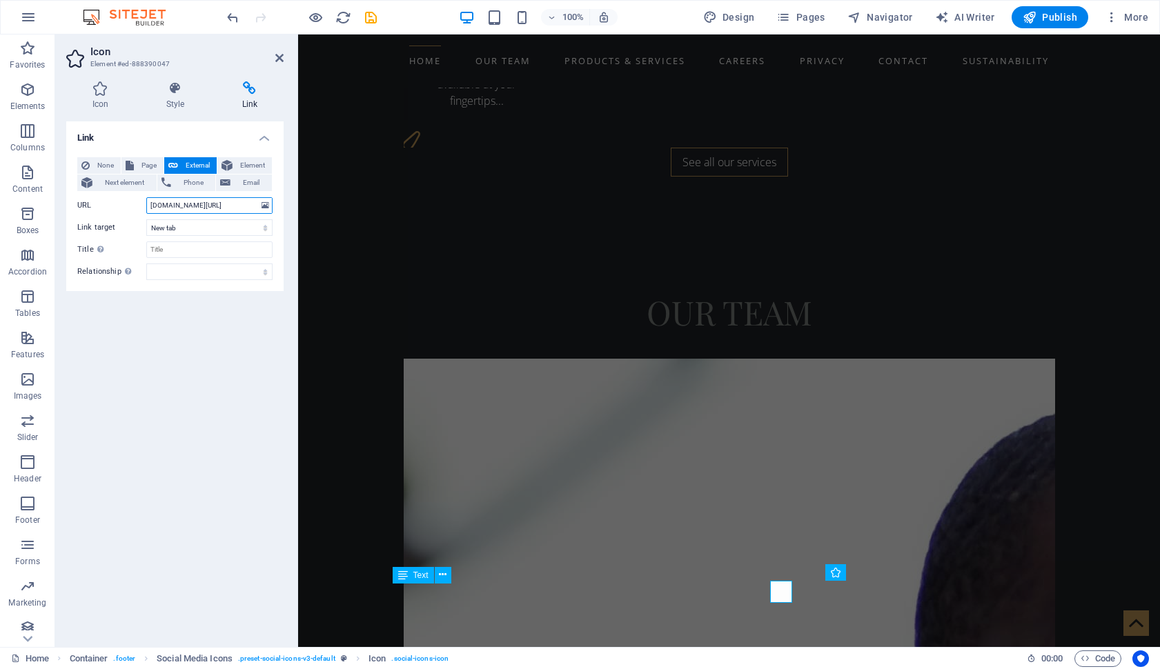
type input "[DOMAIN_NAME][URL]"
click at [208, 376] on div "Link None Page External Element Next element Phone Email Page Home About us Ser…" at bounding box center [174, 378] width 217 height 515
click at [283, 56] on icon at bounding box center [279, 57] width 8 height 11
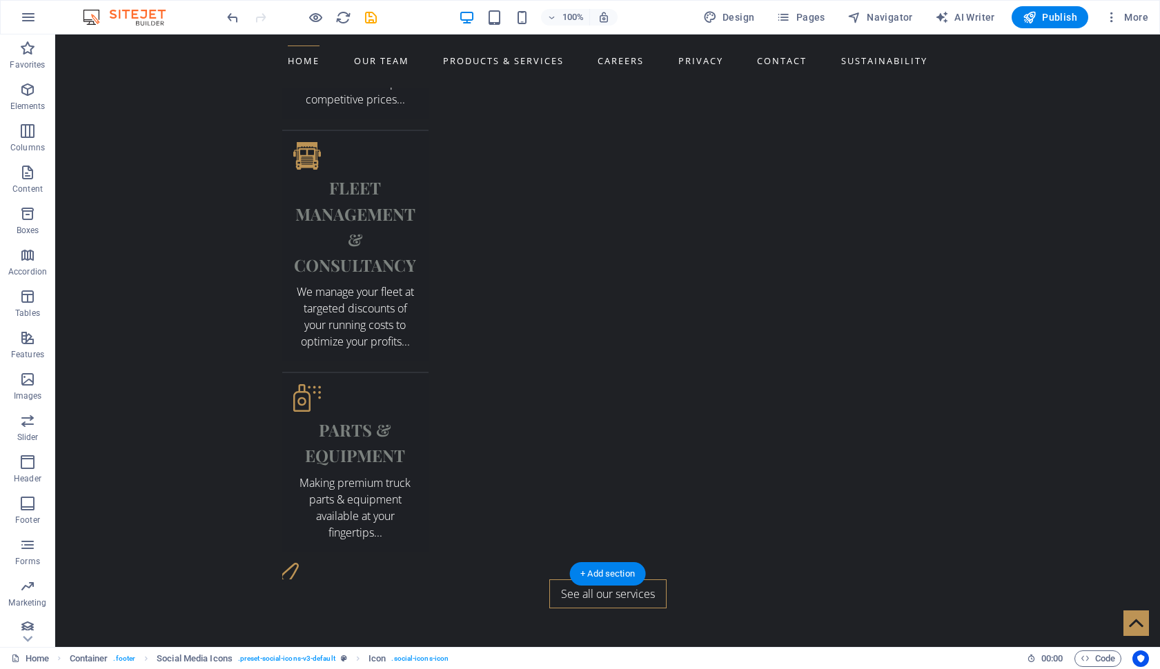
scroll to position [1847, 0]
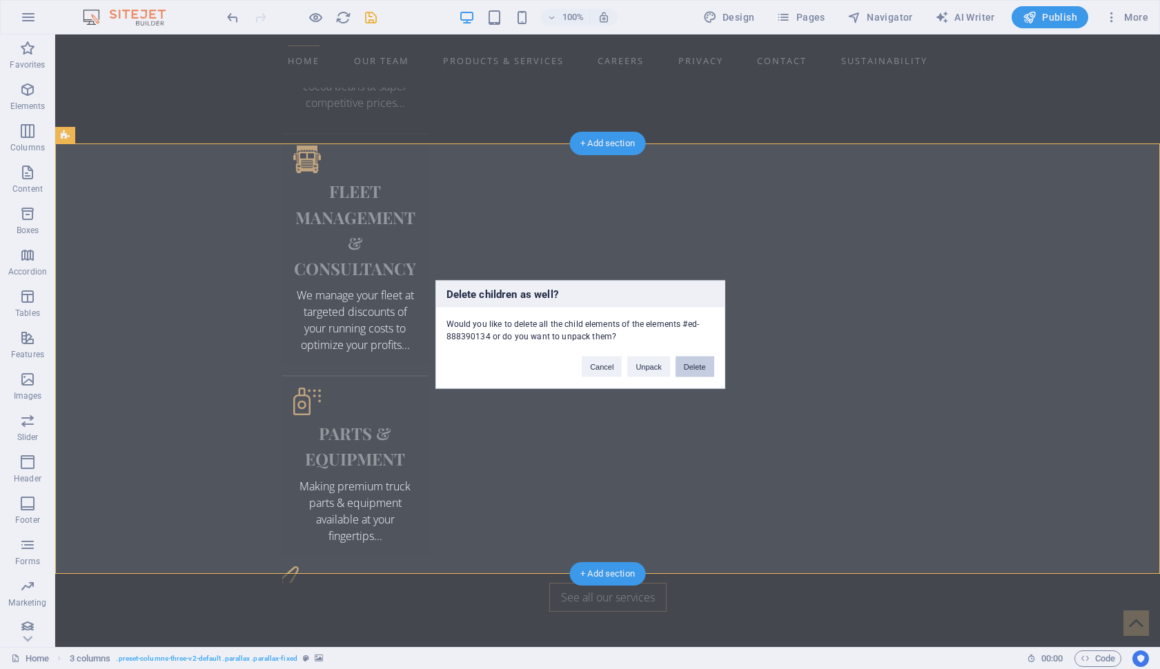
click at [688, 373] on button "Delete" at bounding box center [694, 367] width 39 height 21
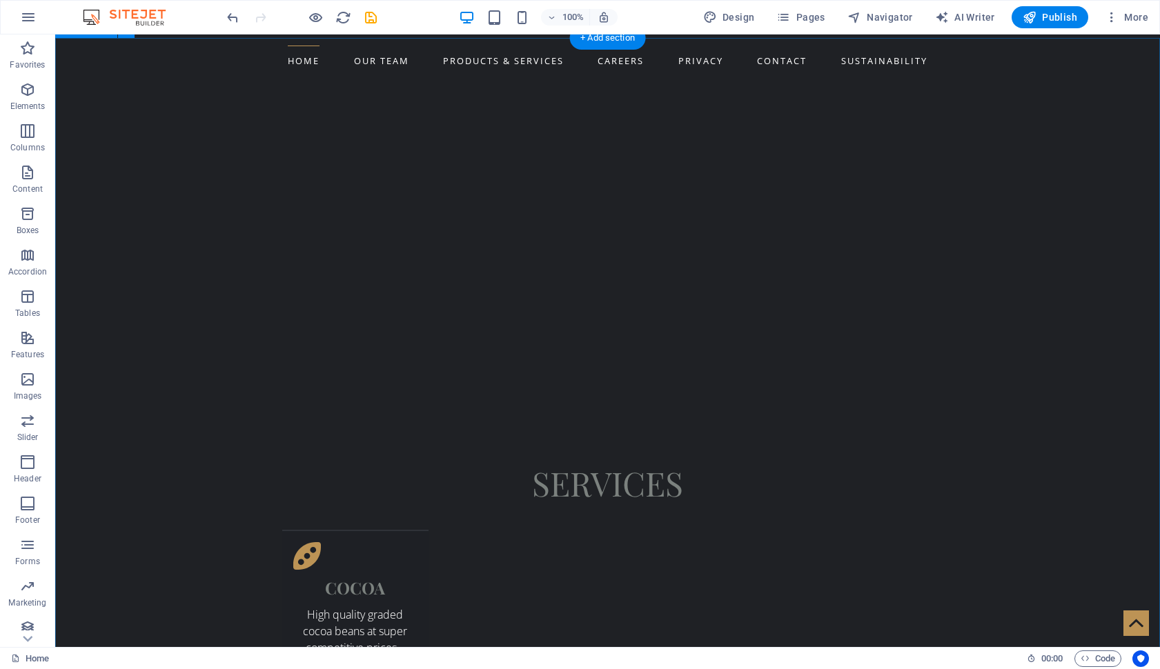
scroll to position [1309, 0]
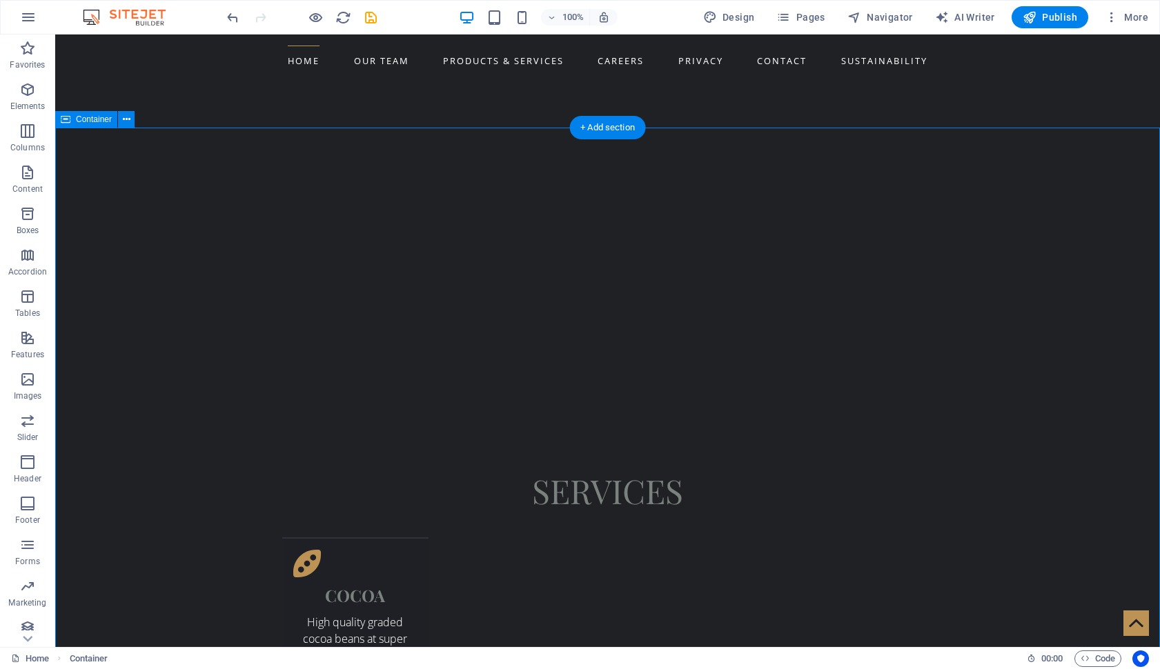
scroll to position [1218, 0]
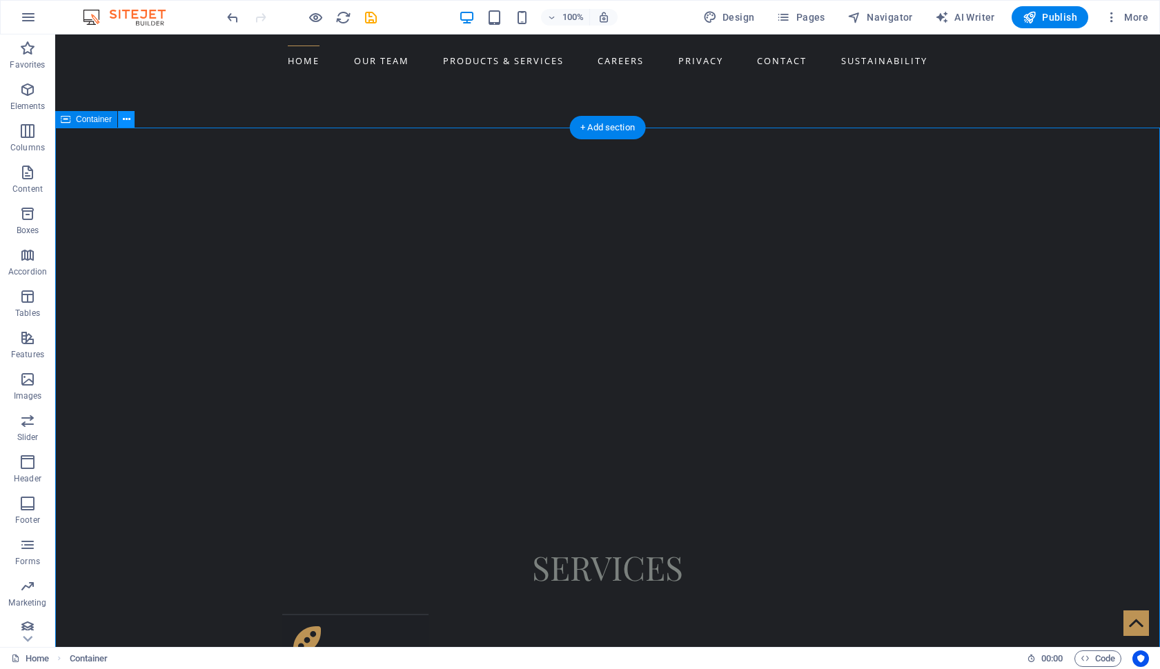
click at [129, 121] on icon at bounding box center [127, 119] width 8 height 14
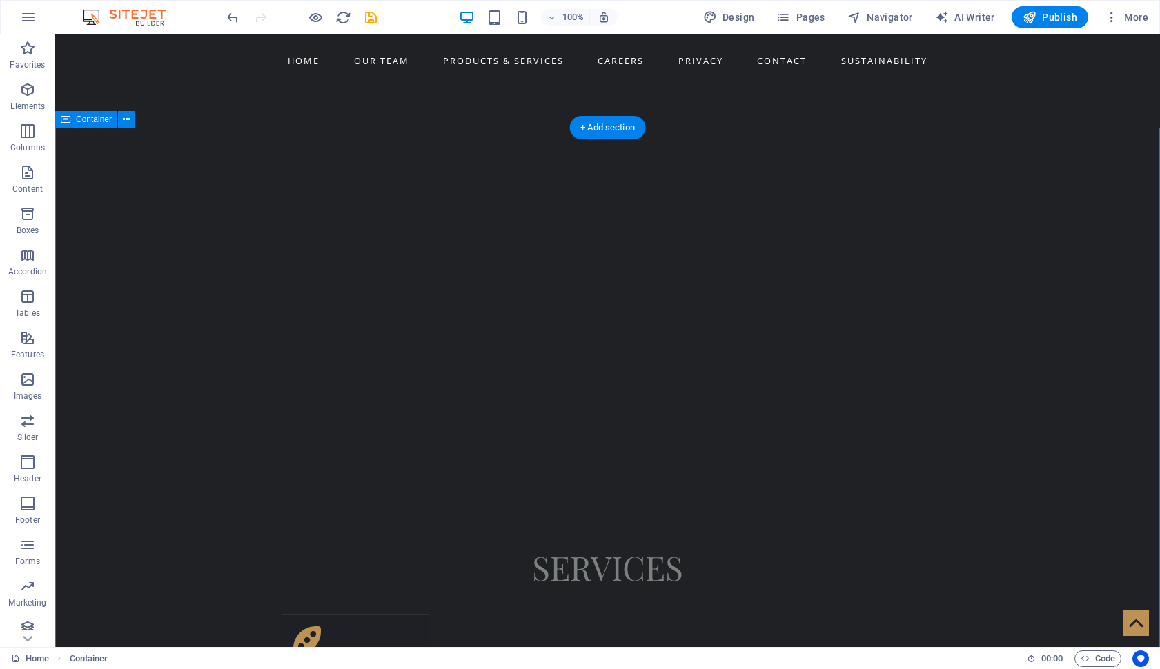
click at [85, 119] on span "Container" at bounding box center [94, 119] width 36 height 8
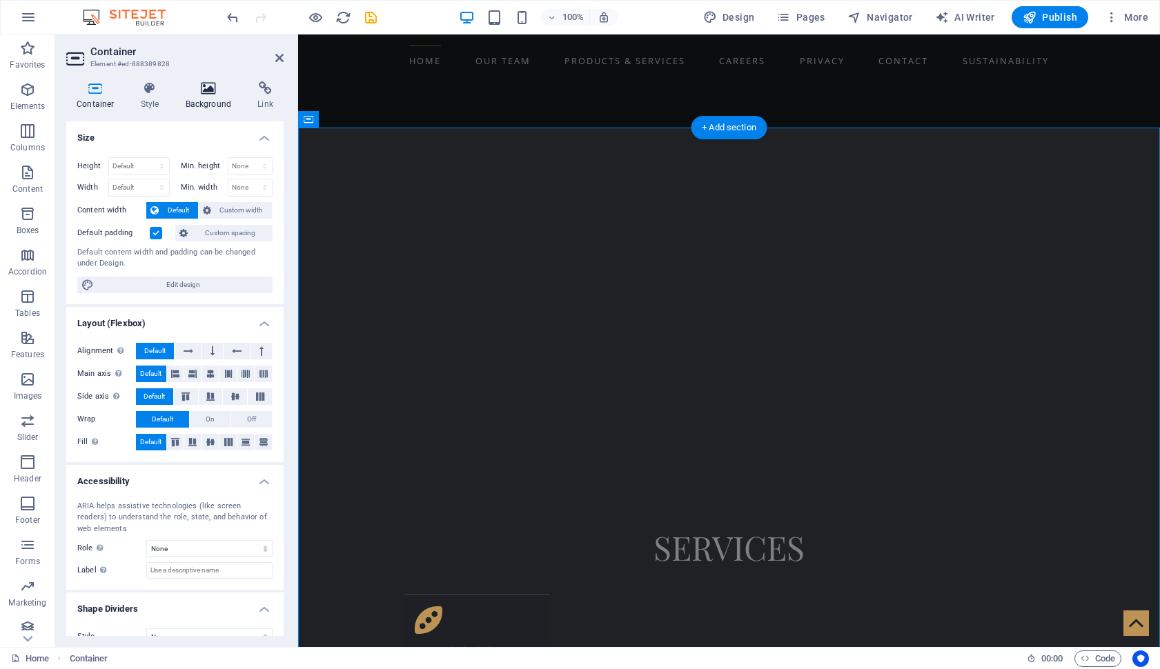
click at [200, 97] on h4 "Background" at bounding box center [211, 95] width 72 height 29
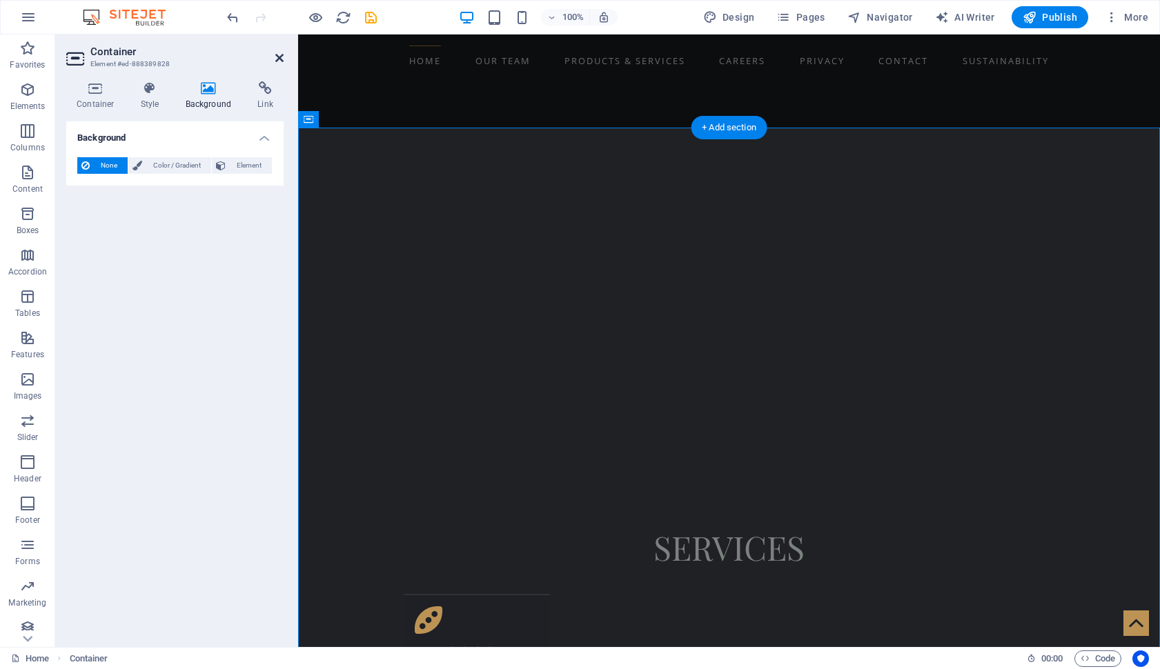
click at [279, 58] on icon at bounding box center [279, 57] width 8 height 11
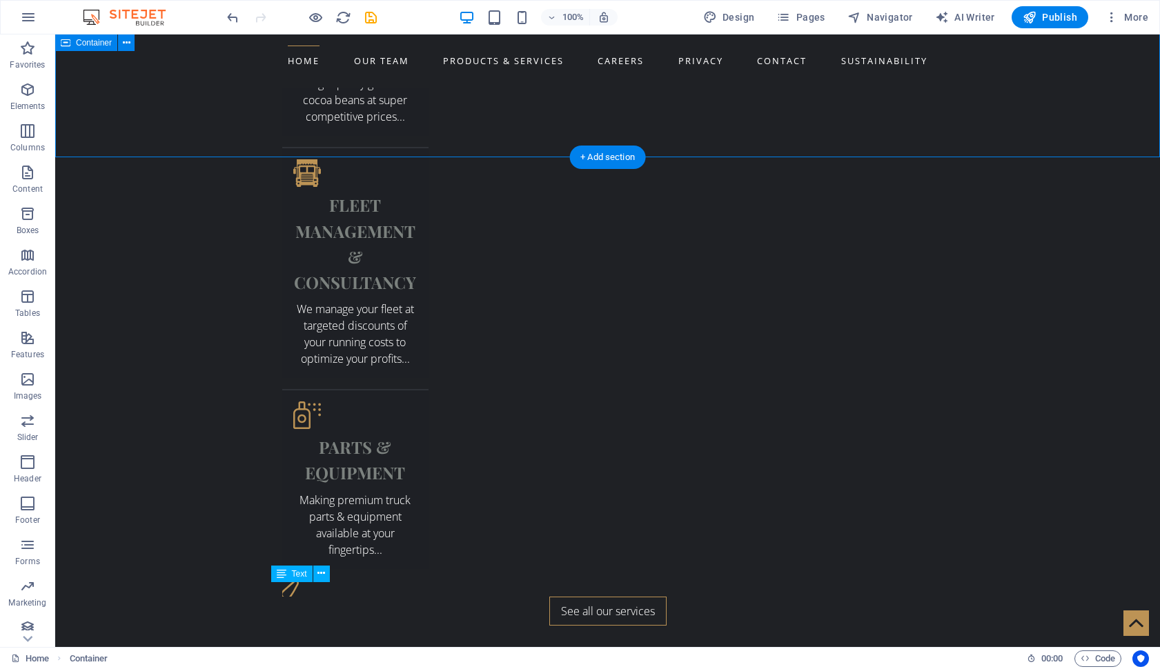
scroll to position [1824, 0]
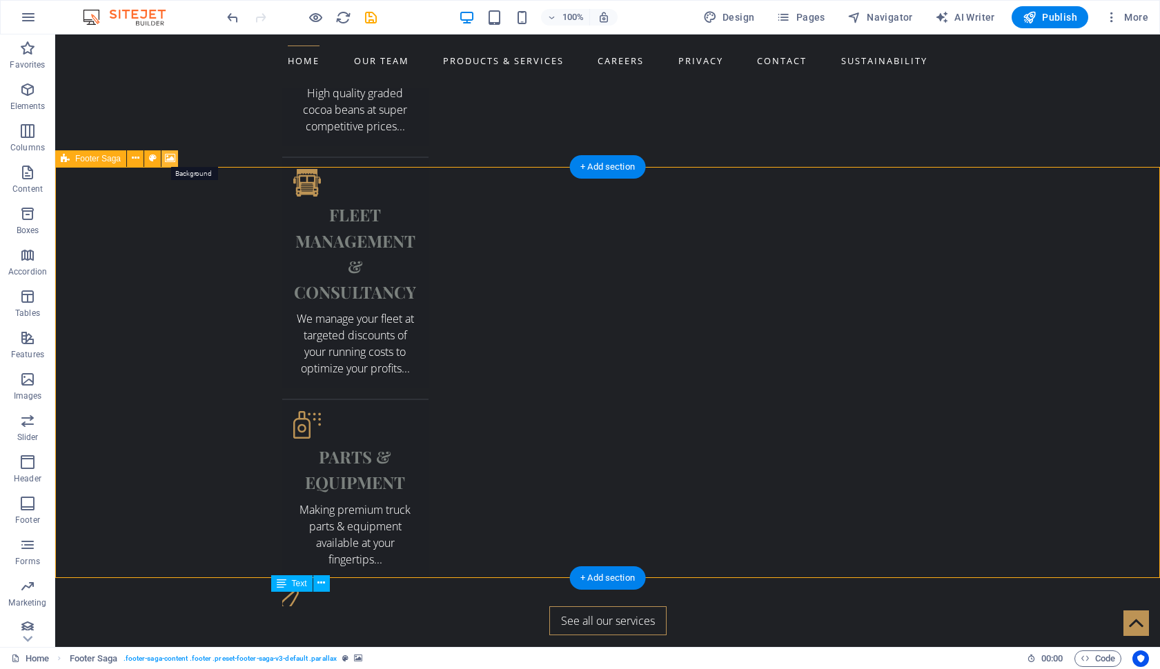
click at [172, 156] on icon at bounding box center [170, 158] width 10 height 14
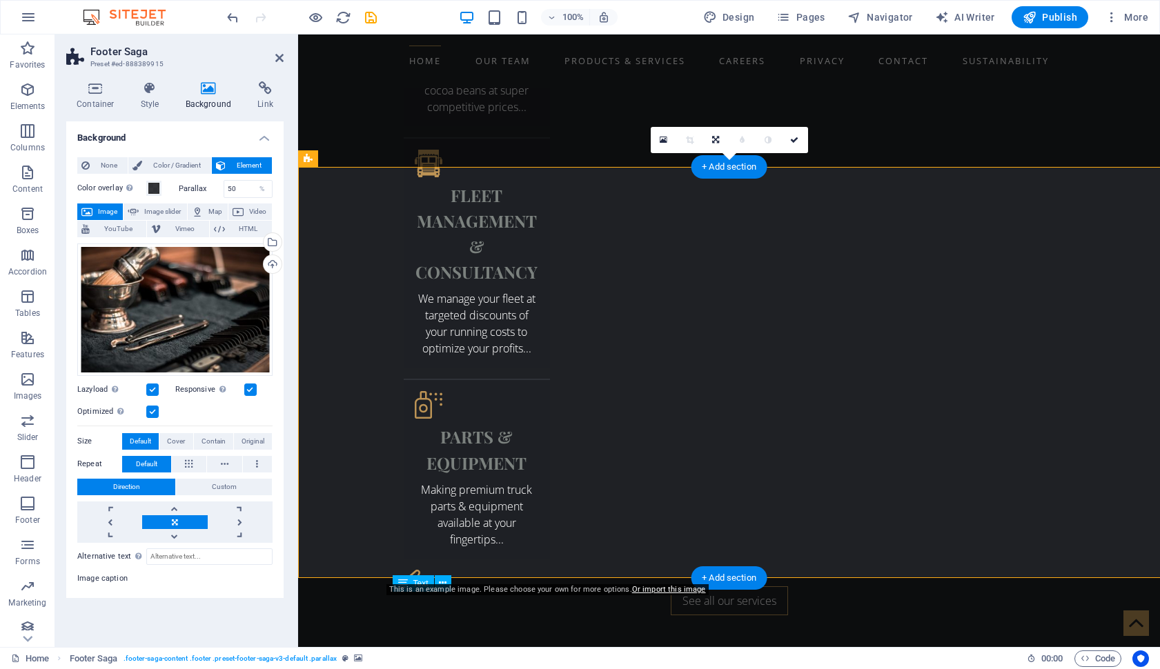
click at [172, 156] on div "None Color / Gradient Element Stretch background to full-width Color overlay Pl…" at bounding box center [174, 372] width 217 height 452
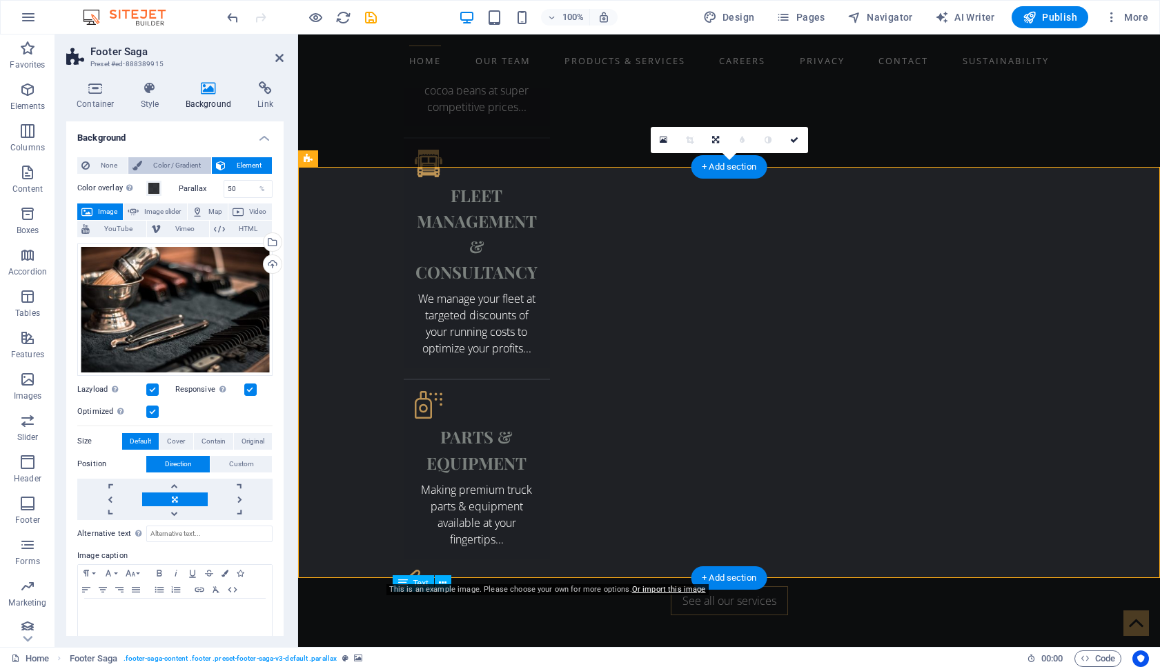
click at [176, 166] on span "Color / Gradient" at bounding box center [176, 165] width 61 height 17
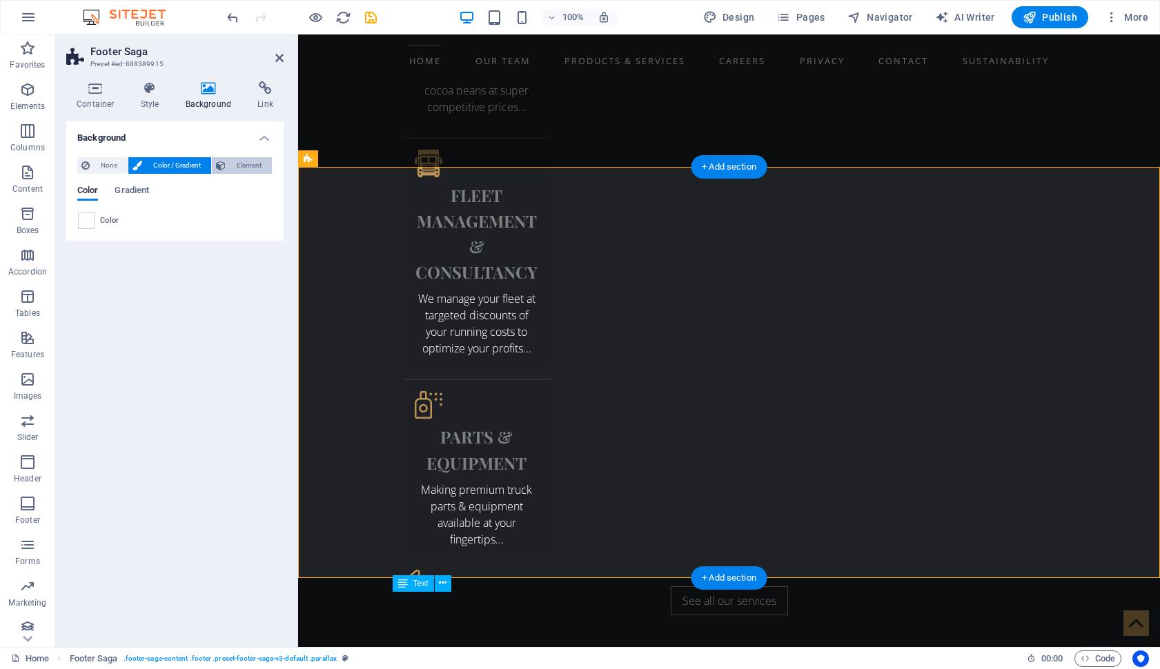
click at [241, 163] on span "Element" at bounding box center [249, 165] width 38 height 17
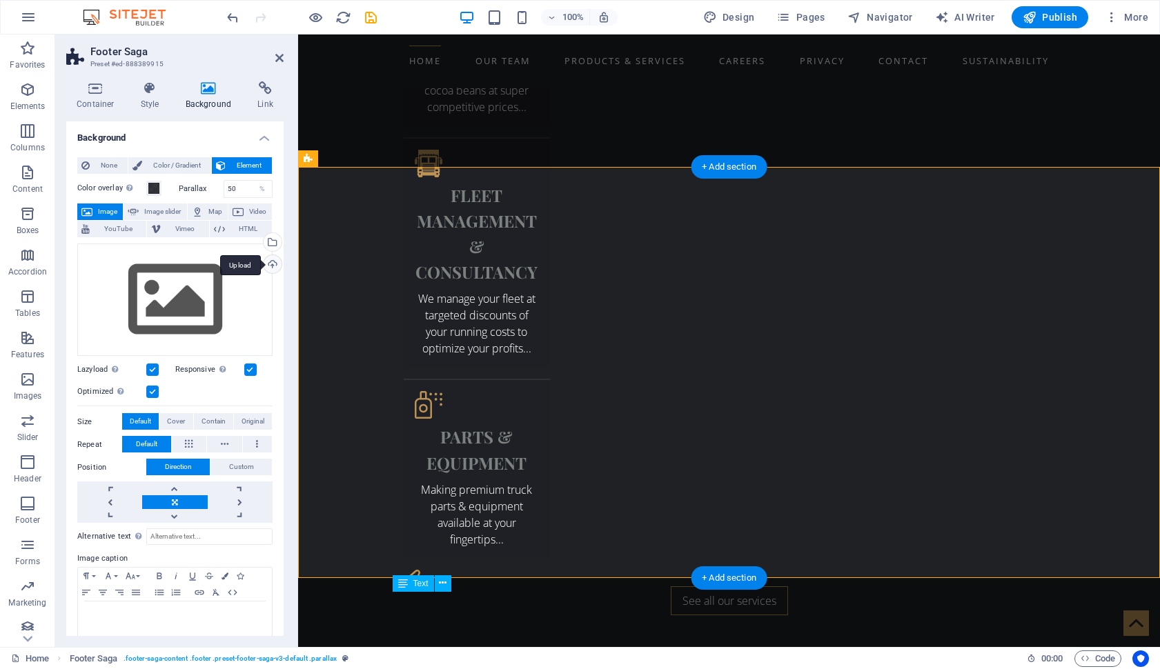
click at [268, 260] on div "Upload" at bounding box center [271, 265] width 21 height 21
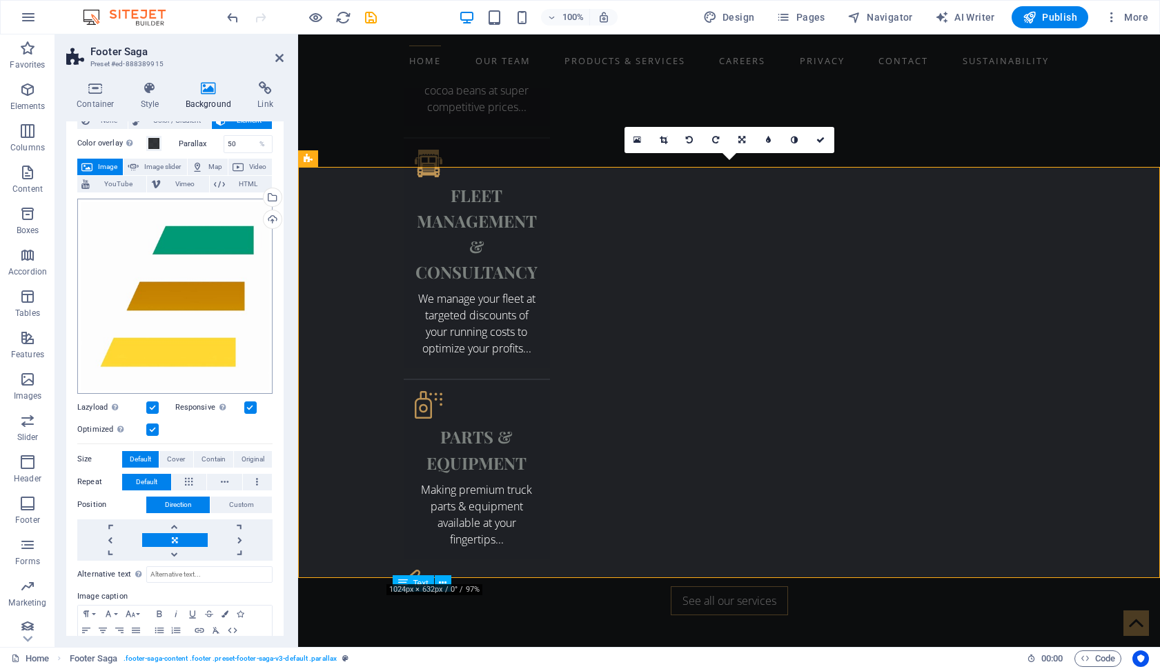
scroll to position [49, 0]
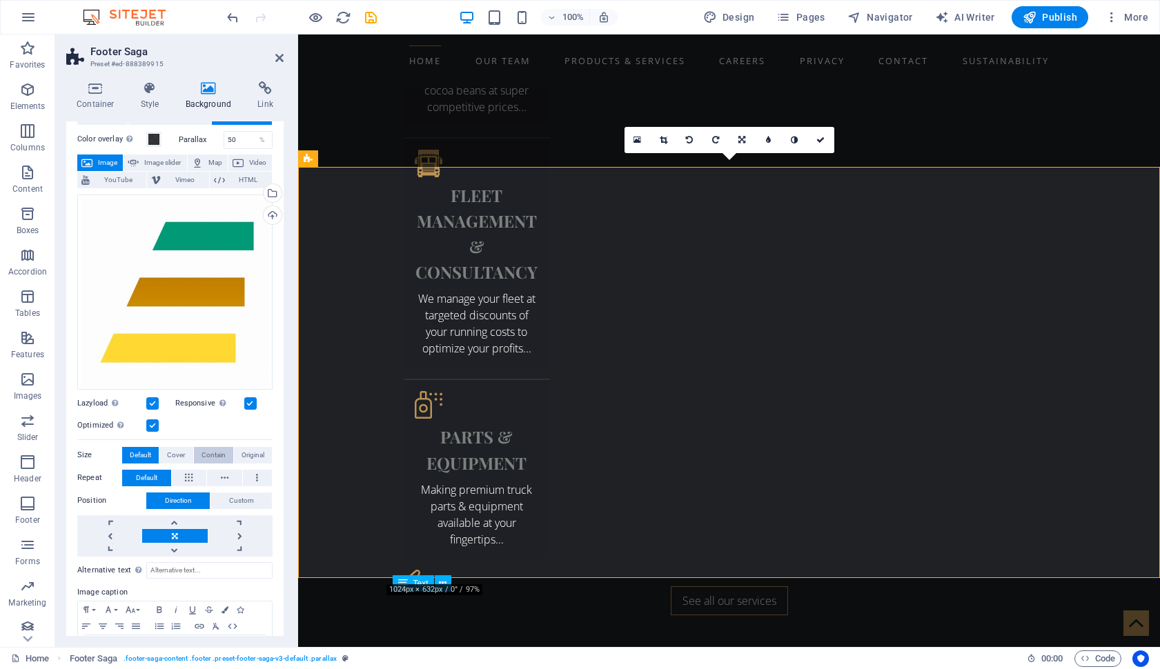
click at [210, 448] on span "Contain" at bounding box center [213, 455] width 24 height 17
click at [245, 447] on span "Original" at bounding box center [252, 455] width 23 height 17
click at [181, 450] on span "Cover" at bounding box center [176, 455] width 18 height 17
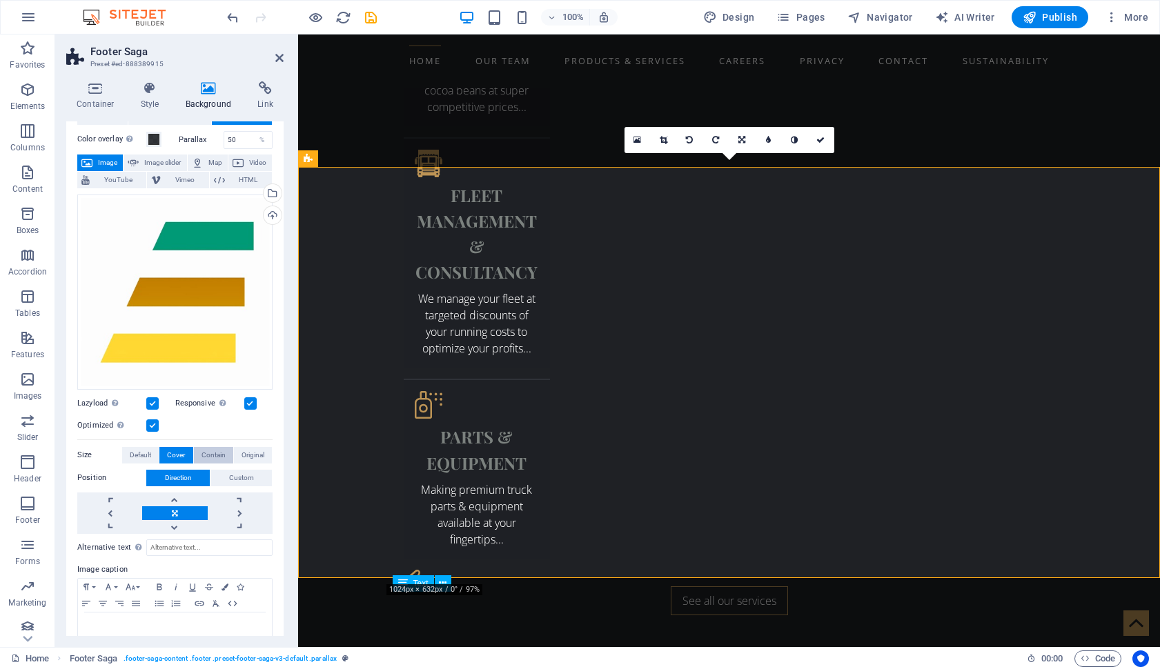
click at [215, 451] on span "Contain" at bounding box center [213, 455] width 24 height 17
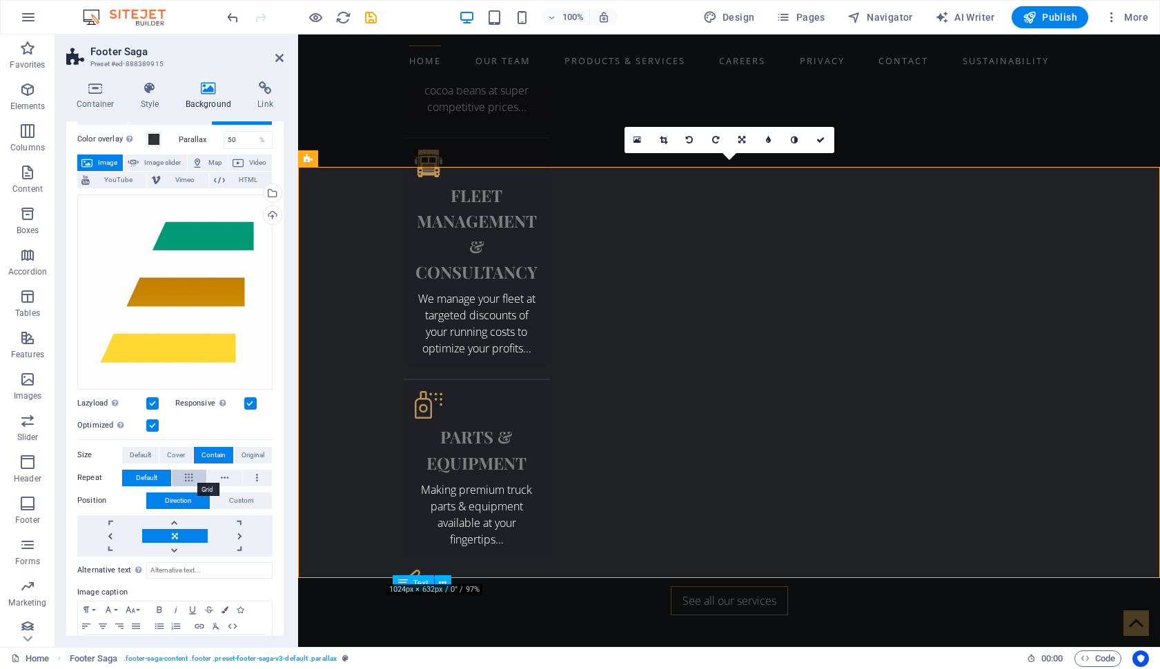
click at [193, 470] on button at bounding box center [189, 478] width 35 height 17
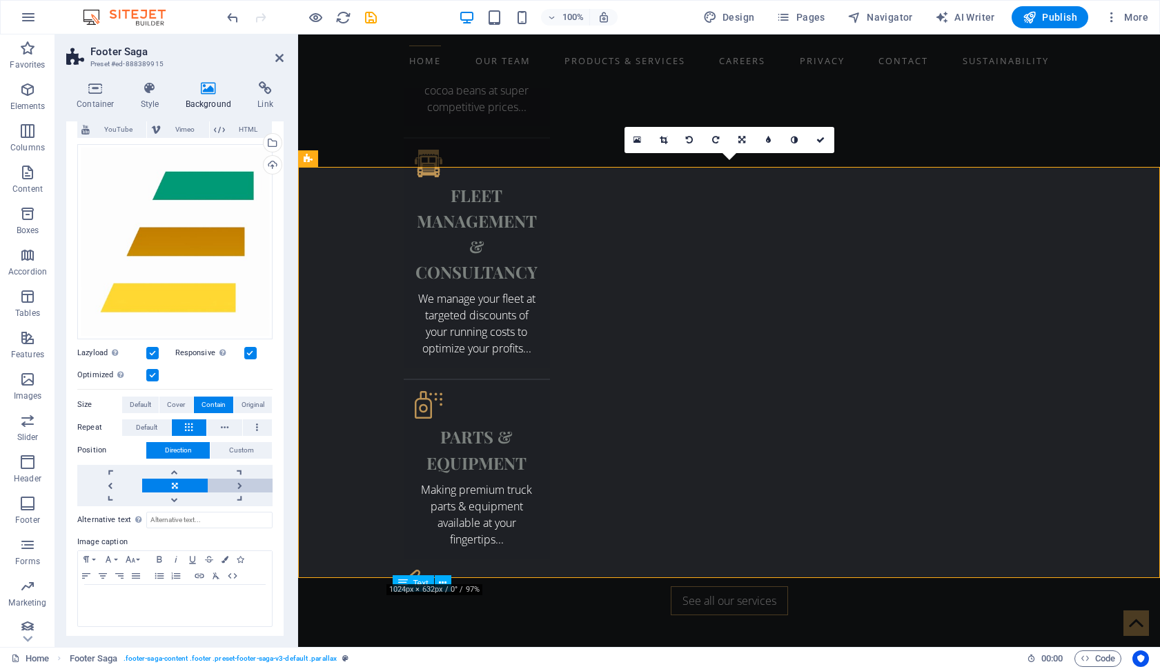
scroll to position [99, 0]
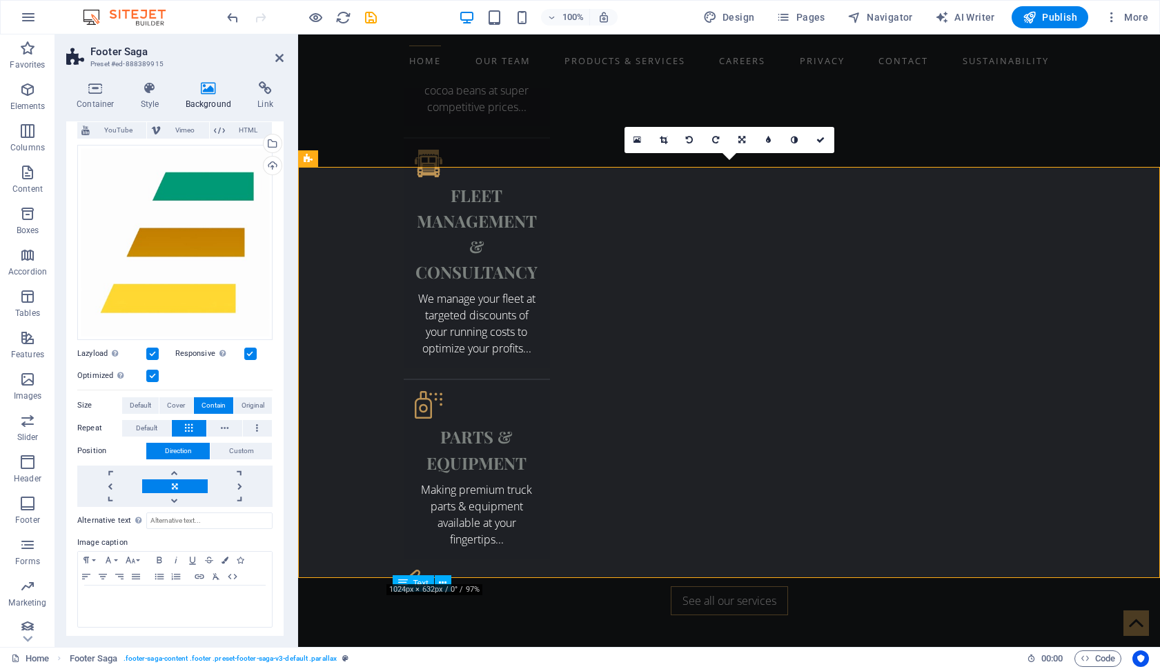
click at [285, 59] on aside "Footer Saga Preset #ed-888389915 Container Style Background Link Size Height De…" at bounding box center [176, 340] width 243 height 613
click at [279, 56] on icon at bounding box center [279, 57] width 8 height 11
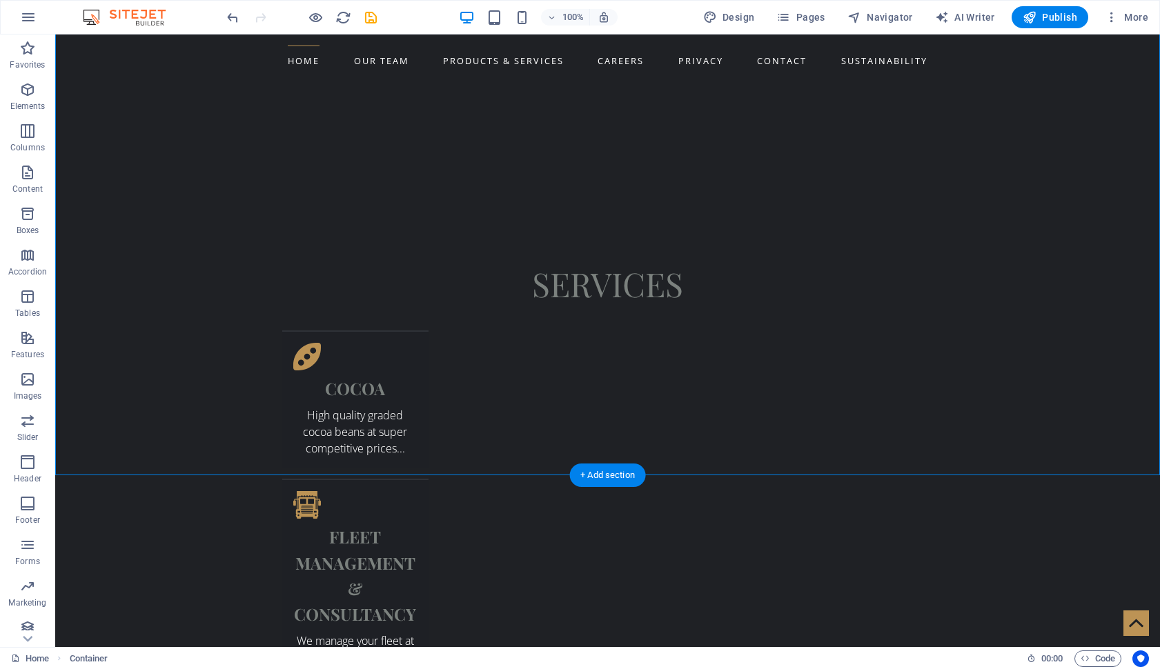
scroll to position [1499, 0]
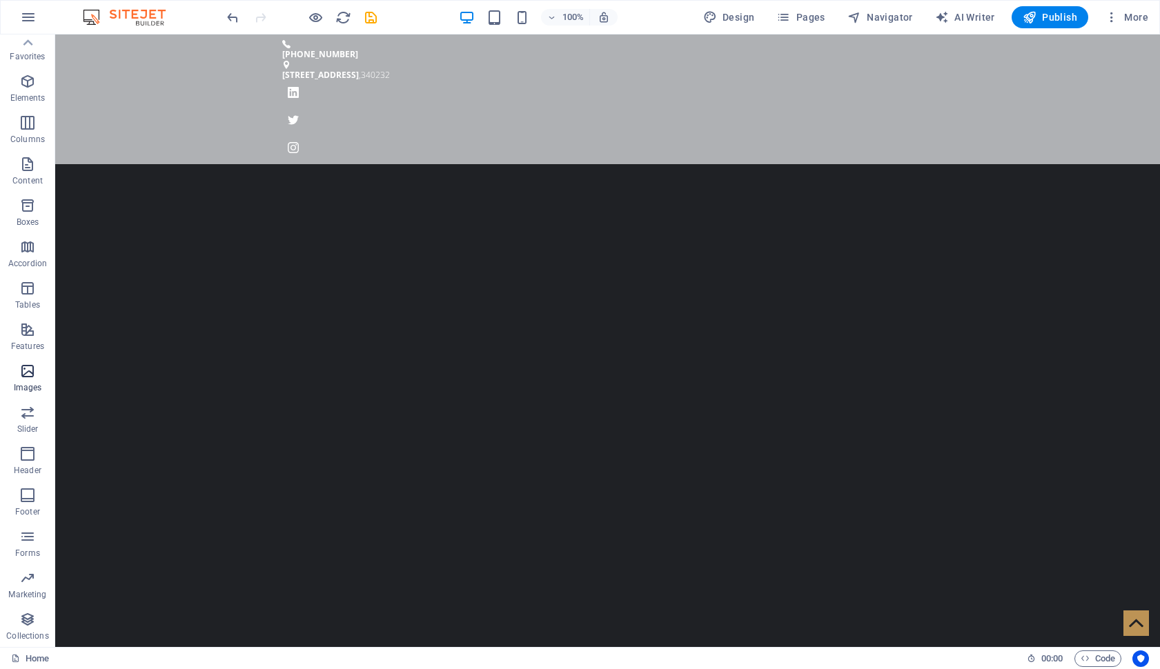
scroll to position [8, 0]
click at [25, 337] on icon "button" at bounding box center [27, 329] width 17 height 17
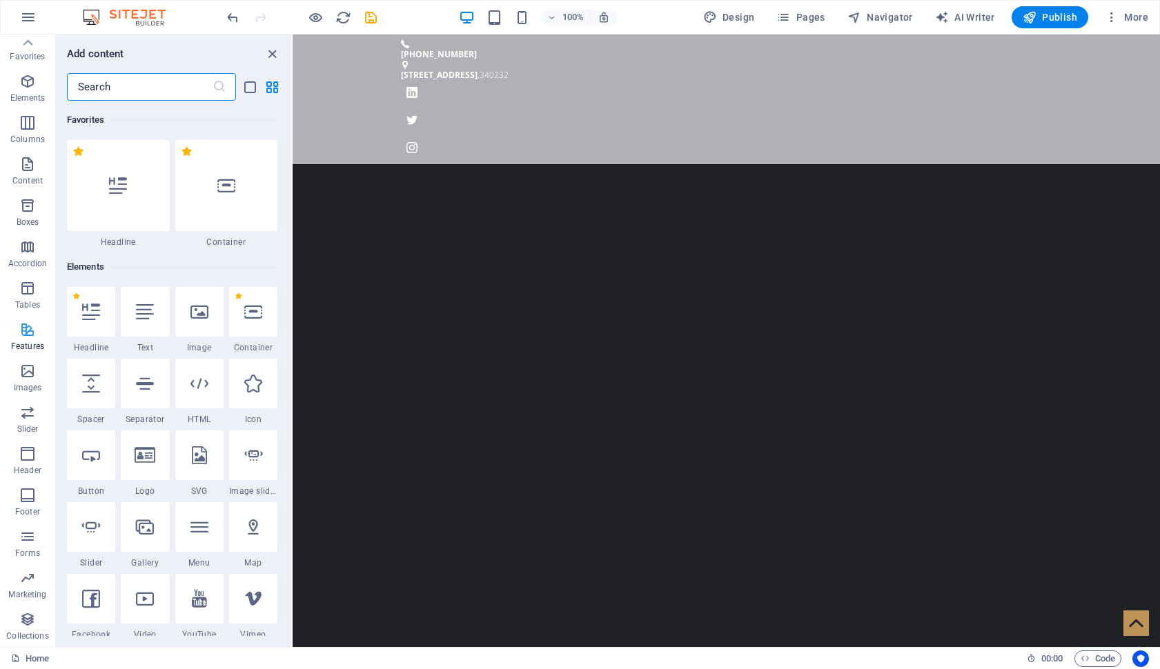
scroll to position [5377, 0]
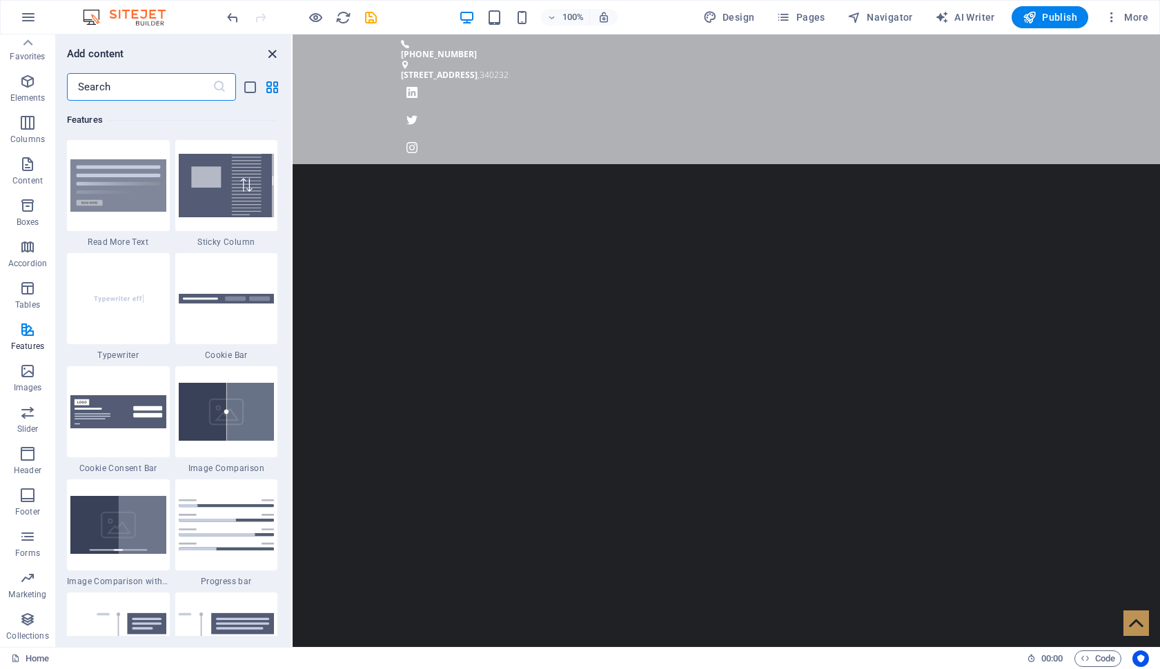
click at [276, 57] on icon "close panel" at bounding box center [272, 54] width 16 height 16
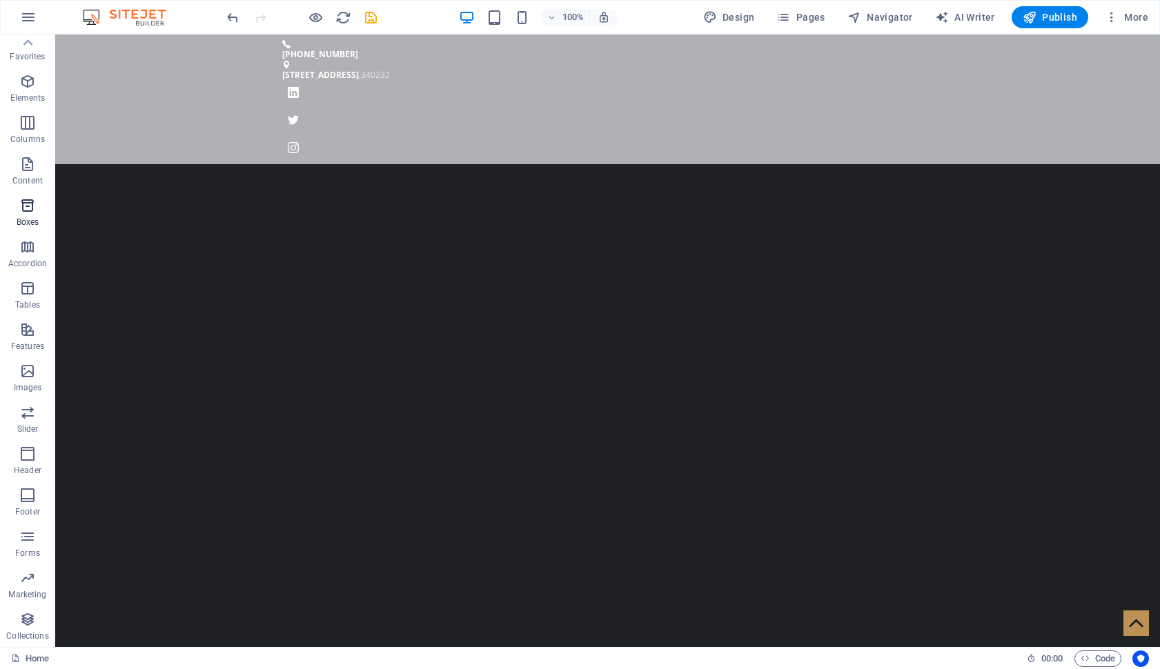
click at [34, 208] on icon "button" at bounding box center [27, 205] width 17 height 17
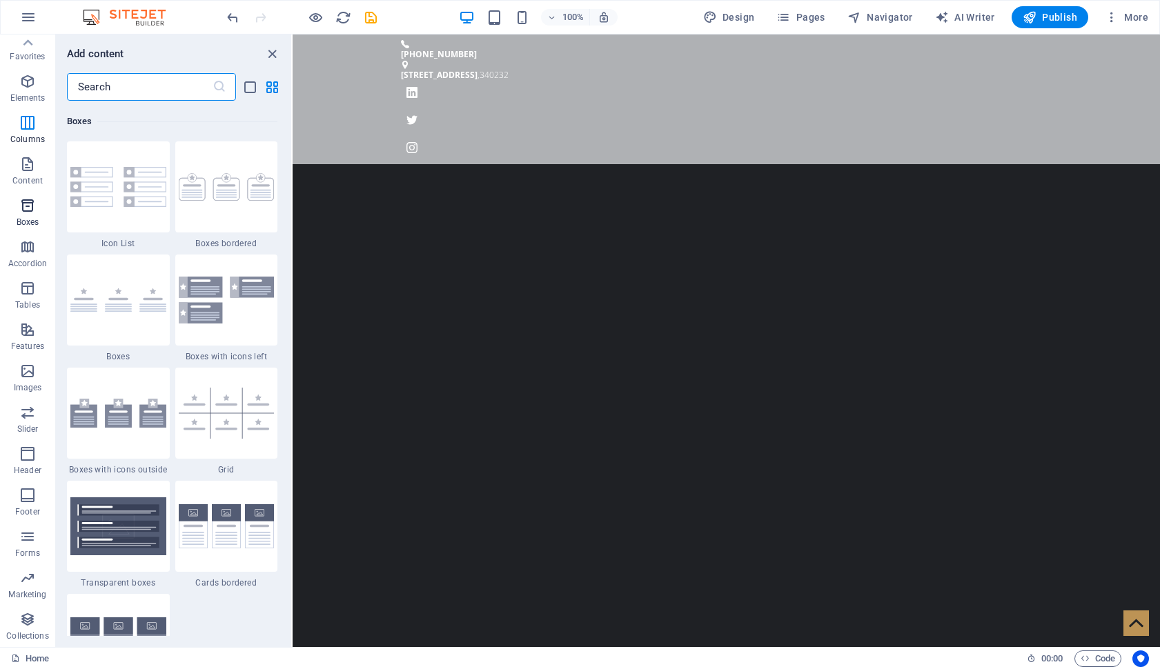
scroll to position [3805, 0]
click at [272, 49] on icon "close panel" at bounding box center [272, 54] width 16 height 16
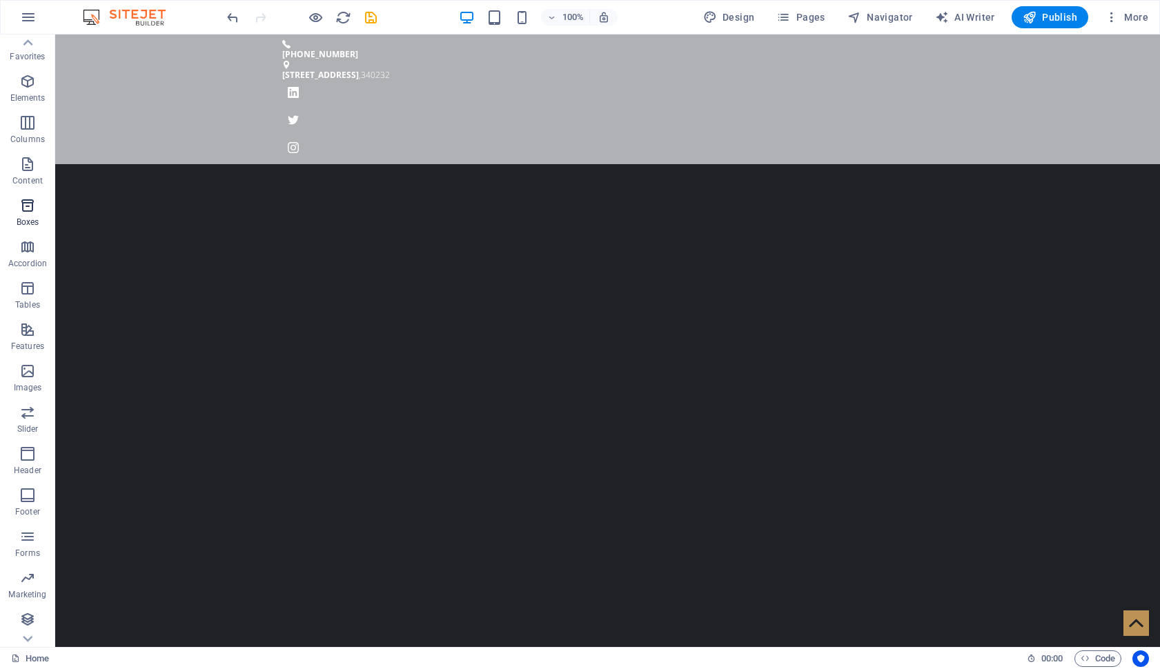
scroll to position [8, 0]
click at [29, 537] on icon "button" at bounding box center [27, 536] width 17 height 17
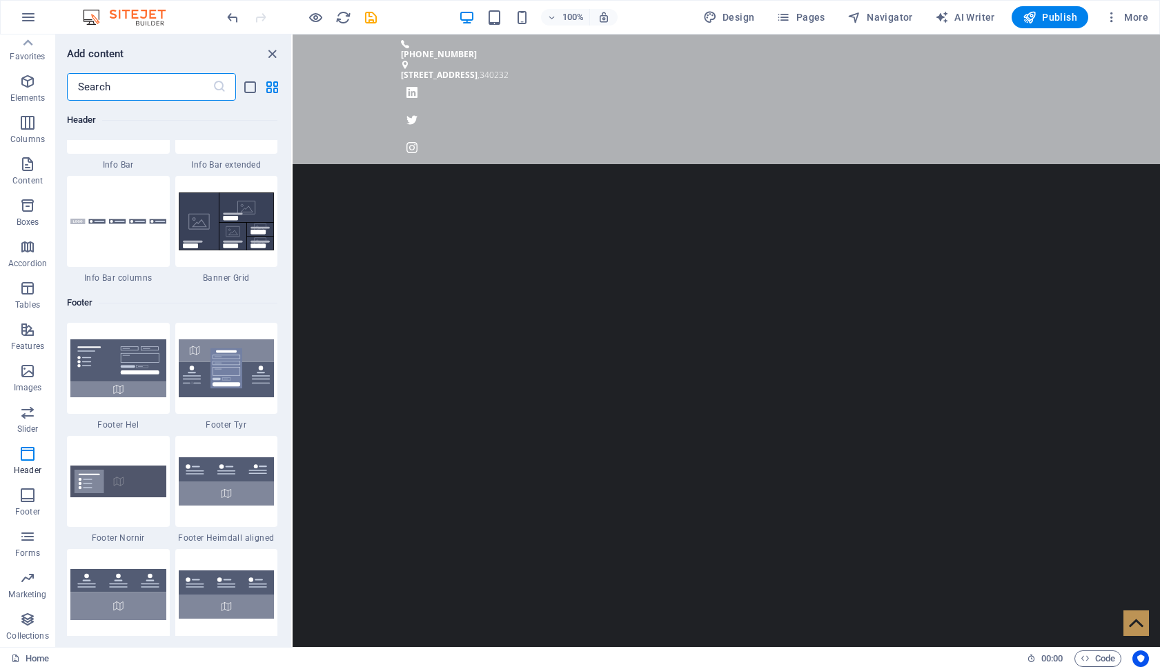
scroll to position [8944, 0]
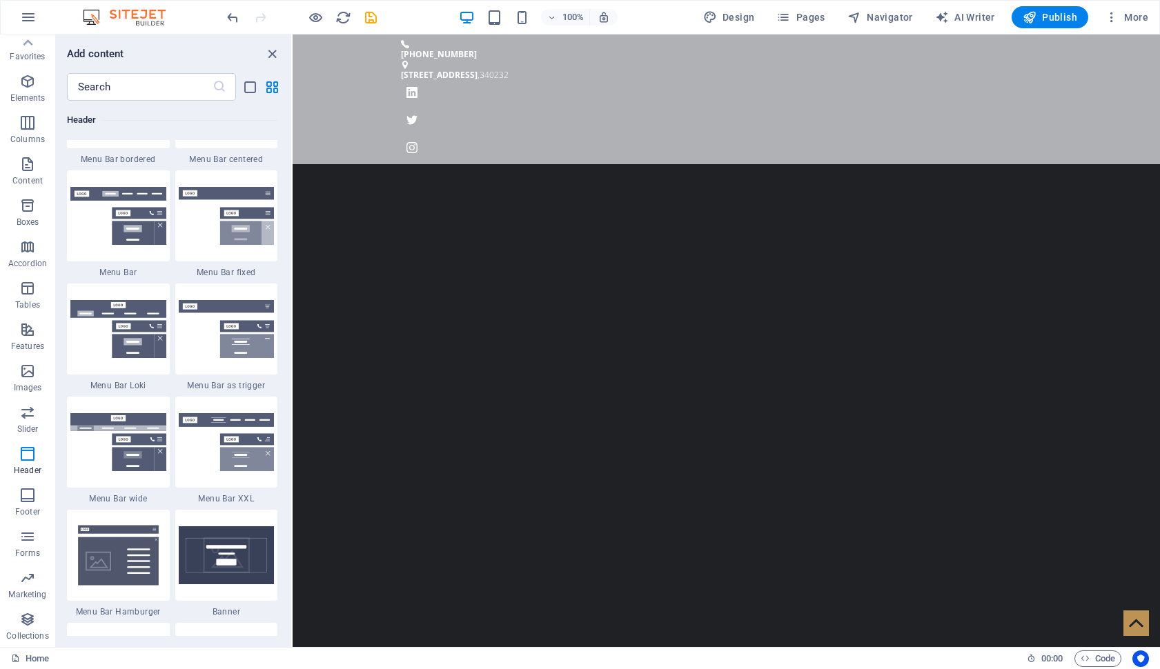
drag, startPoint x: 190, startPoint y: 123, endPoint x: 276, endPoint y: 44, distance: 117.2
click at [276, 43] on div "Add content ​ Favorites 1 Star Headline 1 Star Container Elements 1 Star Headli…" at bounding box center [173, 340] width 235 height 613
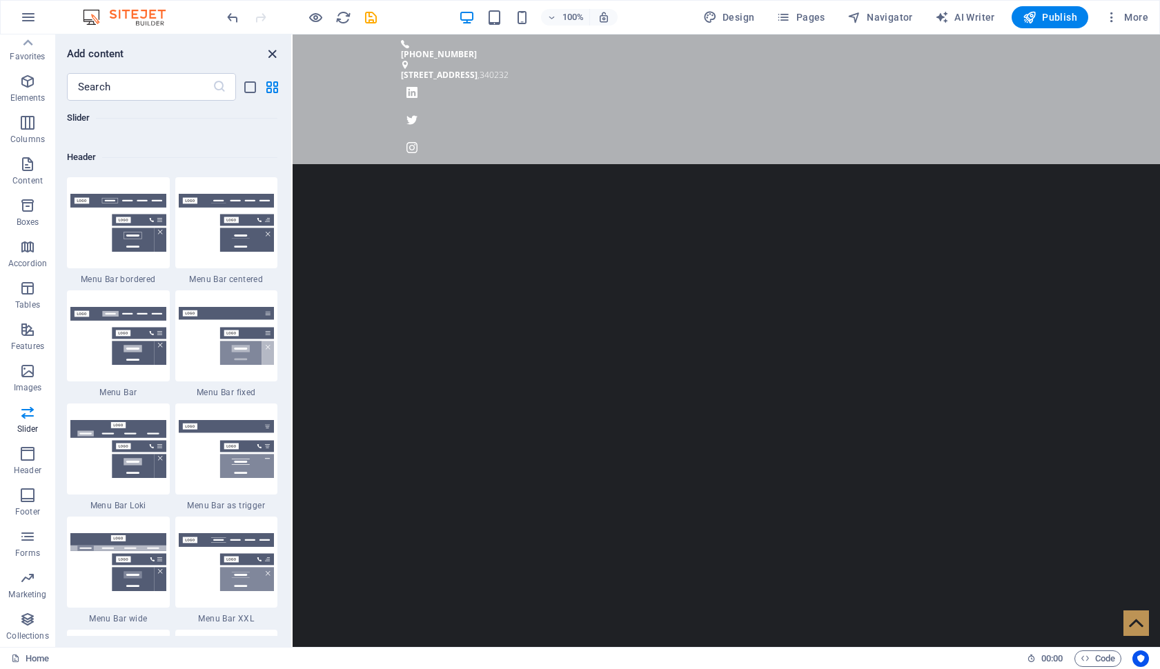
click at [272, 52] on icon "close panel" at bounding box center [272, 54] width 16 height 16
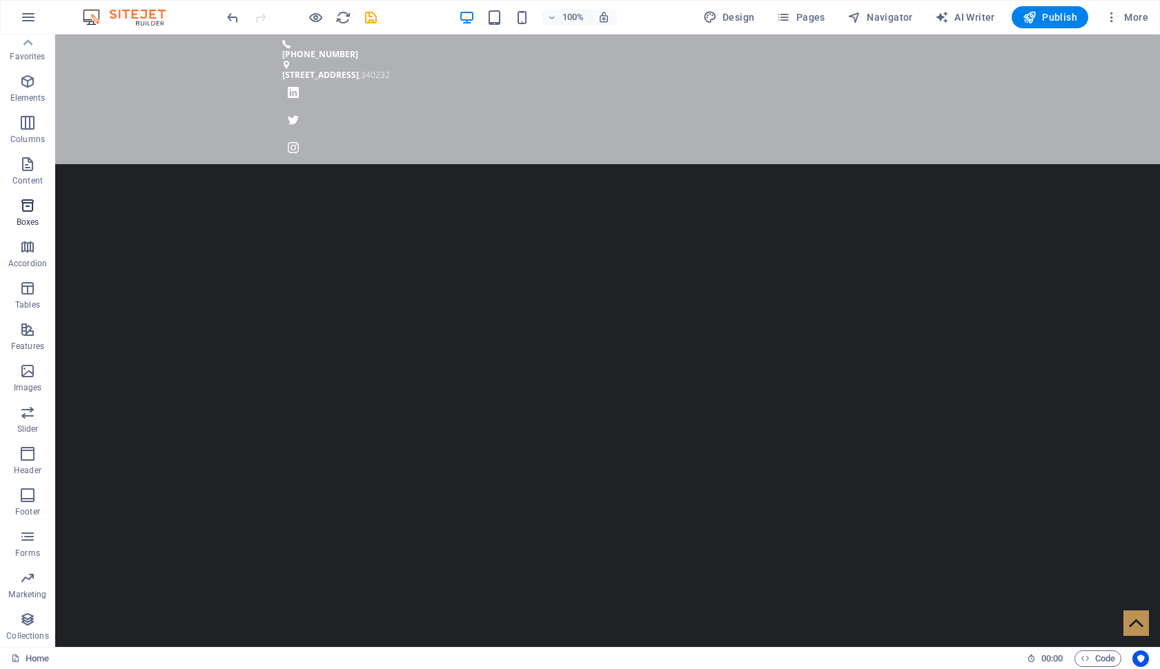
click at [28, 211] on icon "button" at bounding box center [27, 205] width 17 height 17
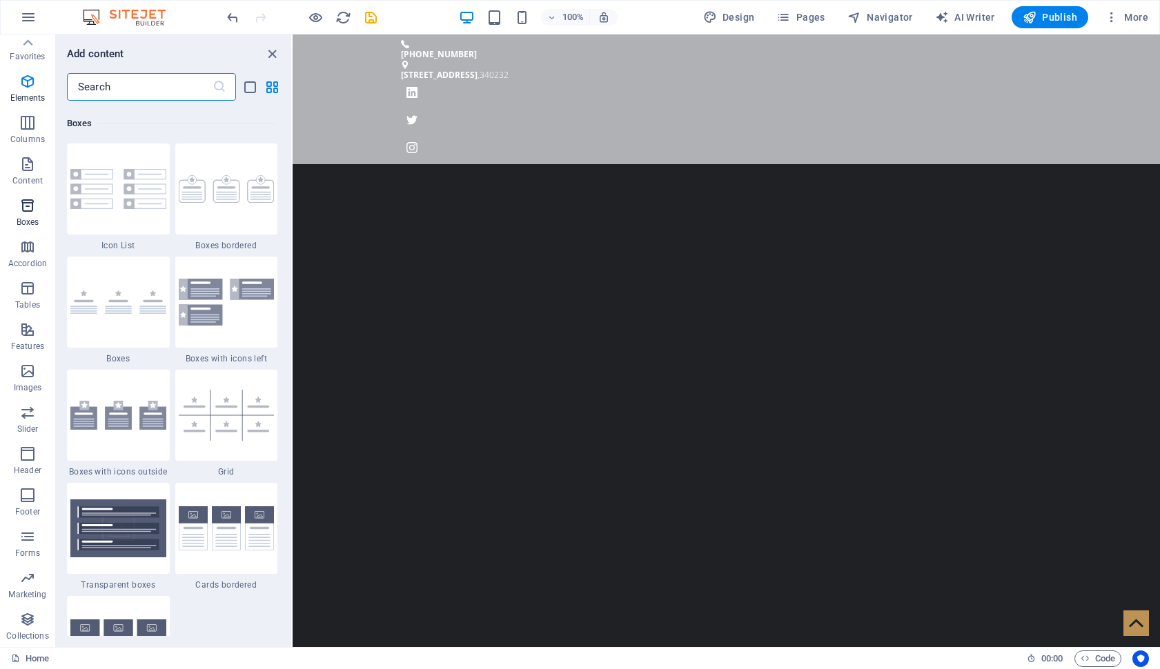
scroll to position [3805, 0]
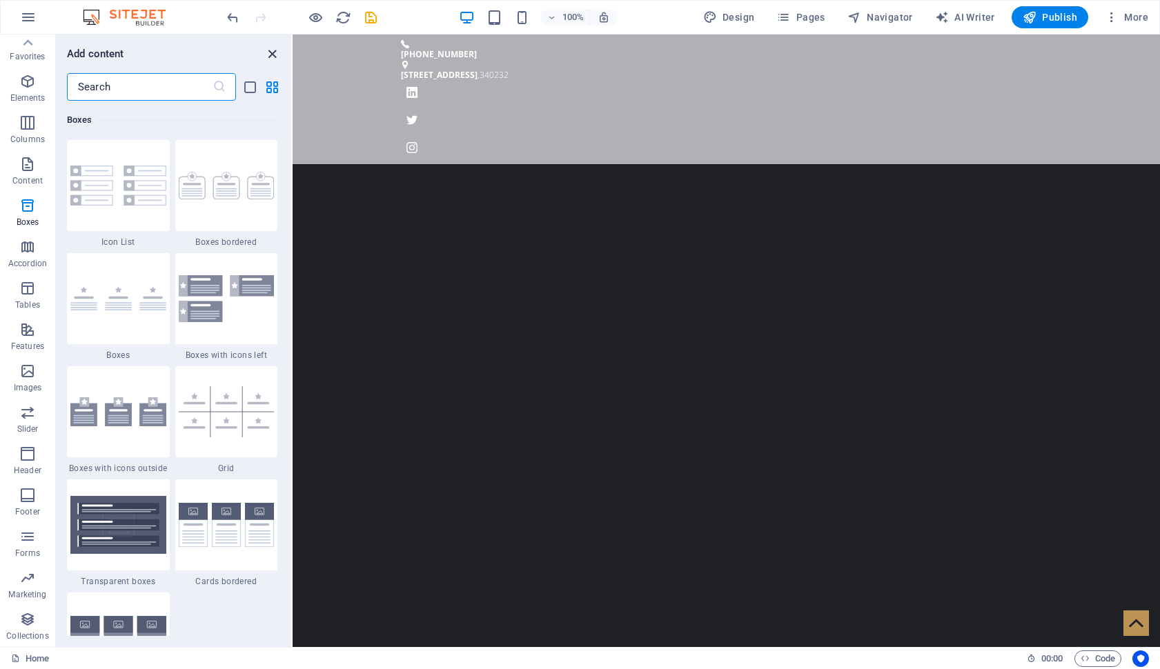
click at [272, 55] on icon "close panel" at bounding box center [272, 54] width 16 height 16
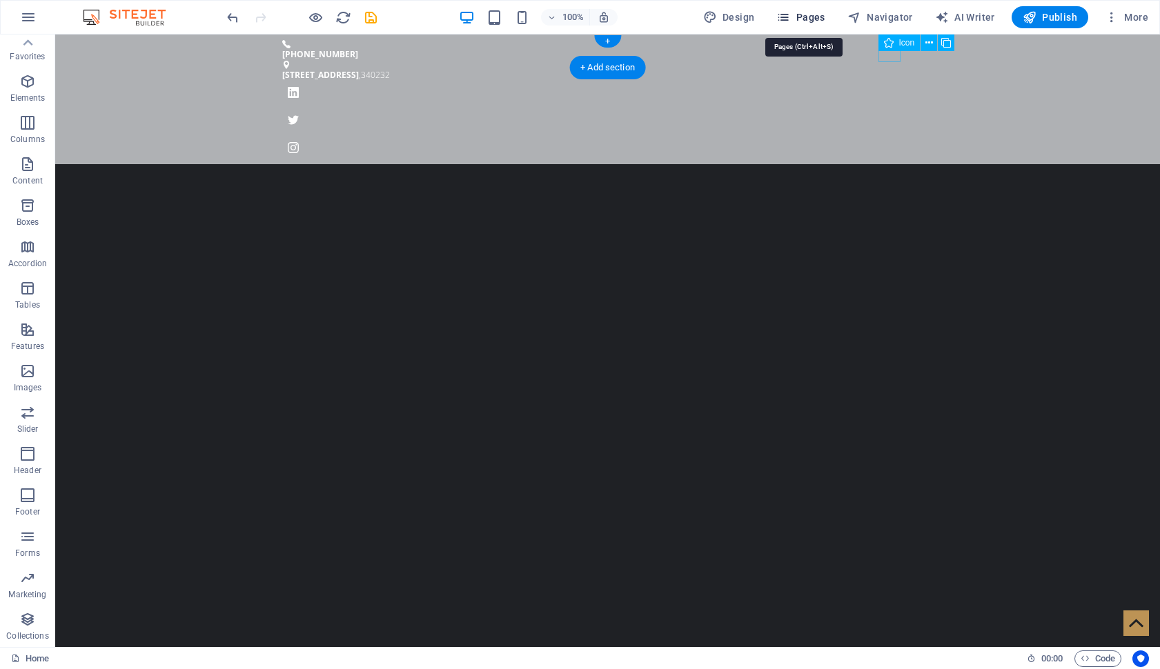
click at [815, 17] on span "Pages" at bounding box center [800, 17] width 48 height 14
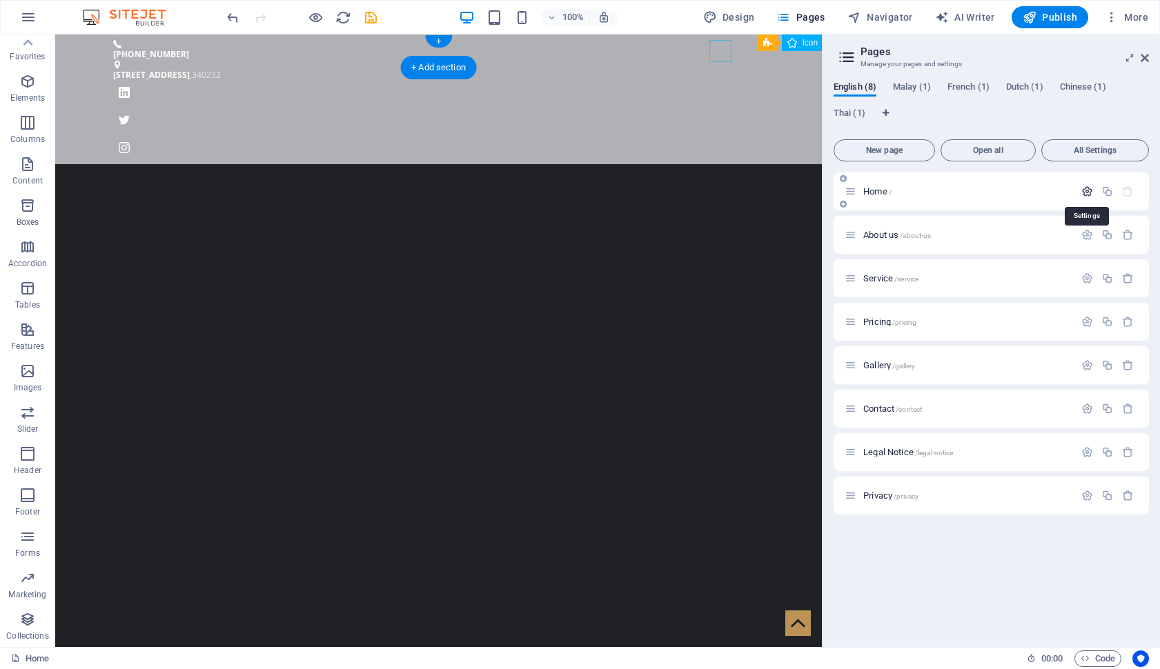
click at [1092, 191] on icon "button" at bounding box center [1087, 192] width 12 height 12
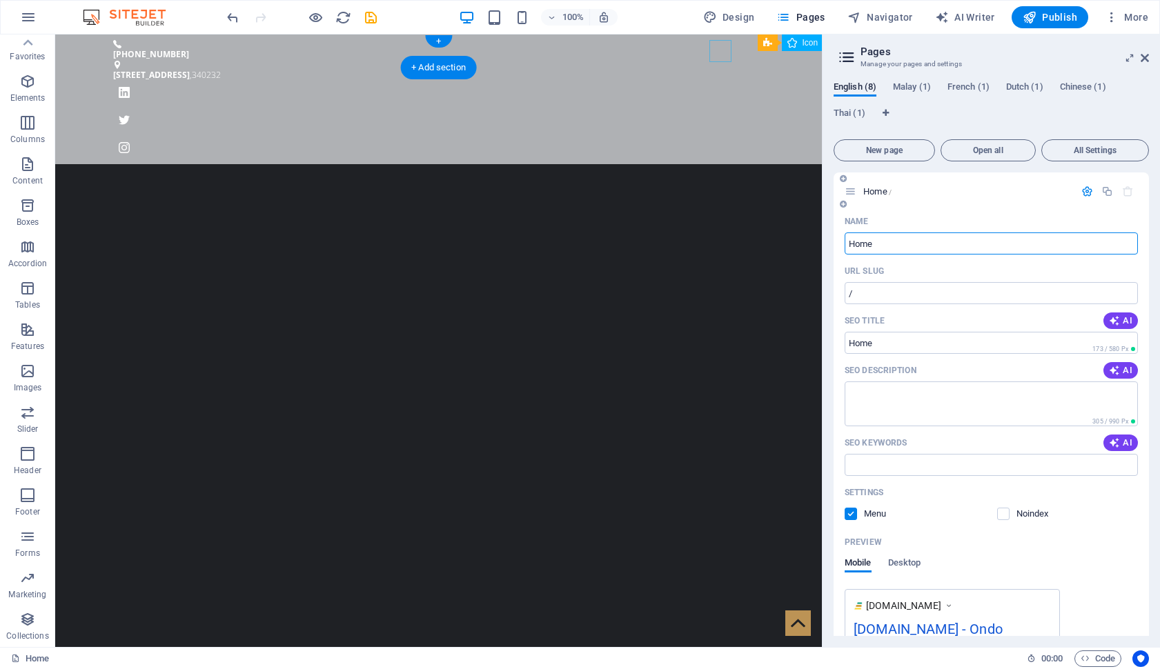
scroll to position [0, 0]
click at [1140, 57] on icon at bounding box center [1144, 57] width 8 height 11
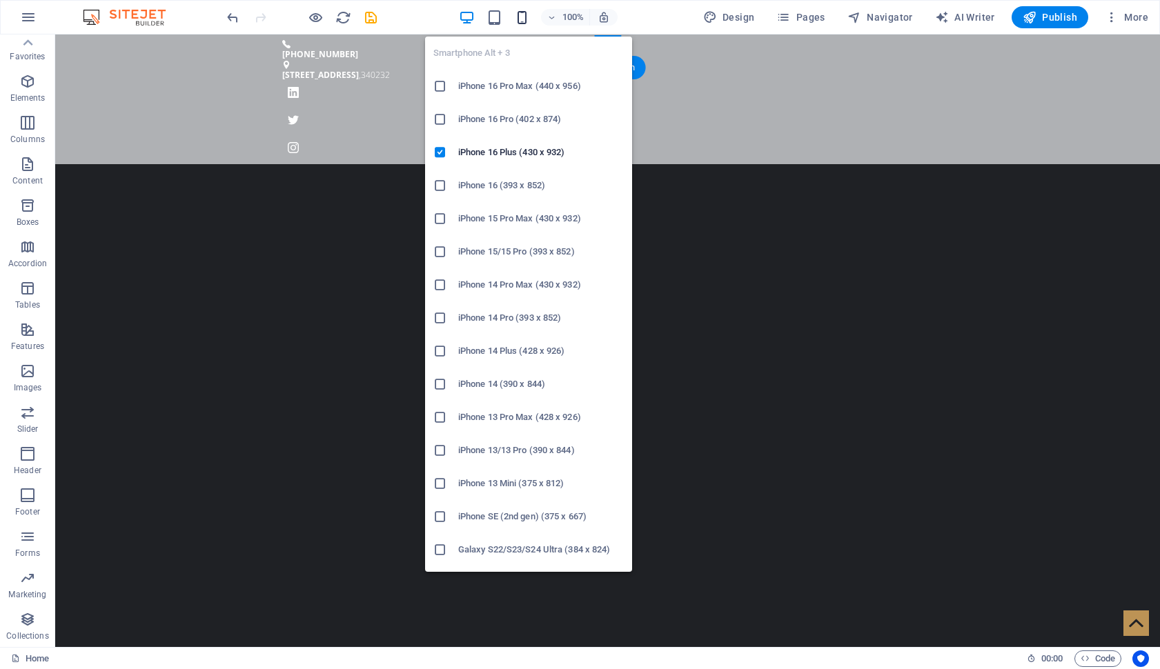
click at [526, 16] on icon "button" at bounding box center [522, 18] width 16 height 16
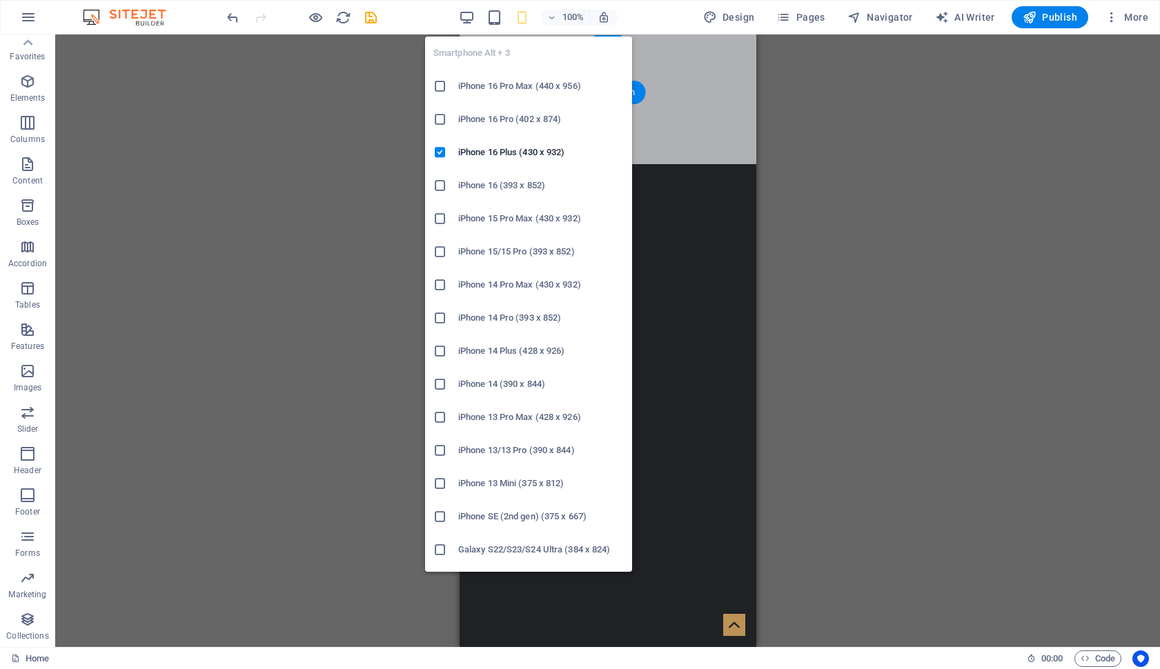
click at [522, 17] on icon "button" at bounding box center [522, 18] width 16 height 16
click at [508, 80] on h6 "iPhone 16 Pro Max (440 x 956)" at bounding box center [541, 86] width 166 height 17
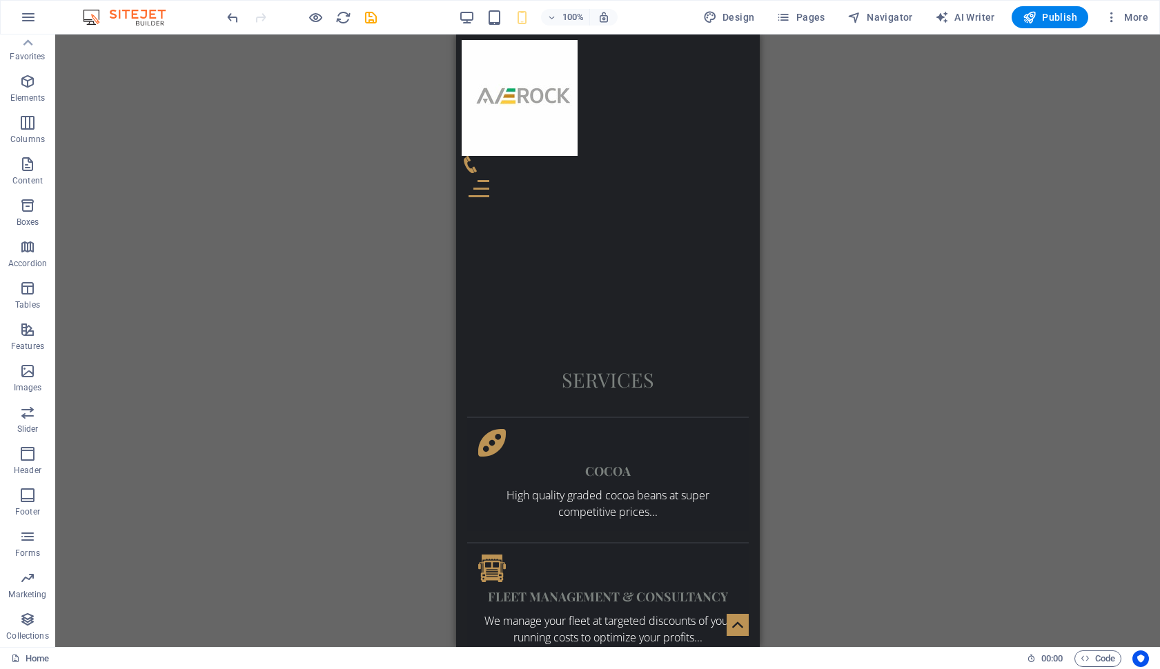
scroll to position [860, 0]
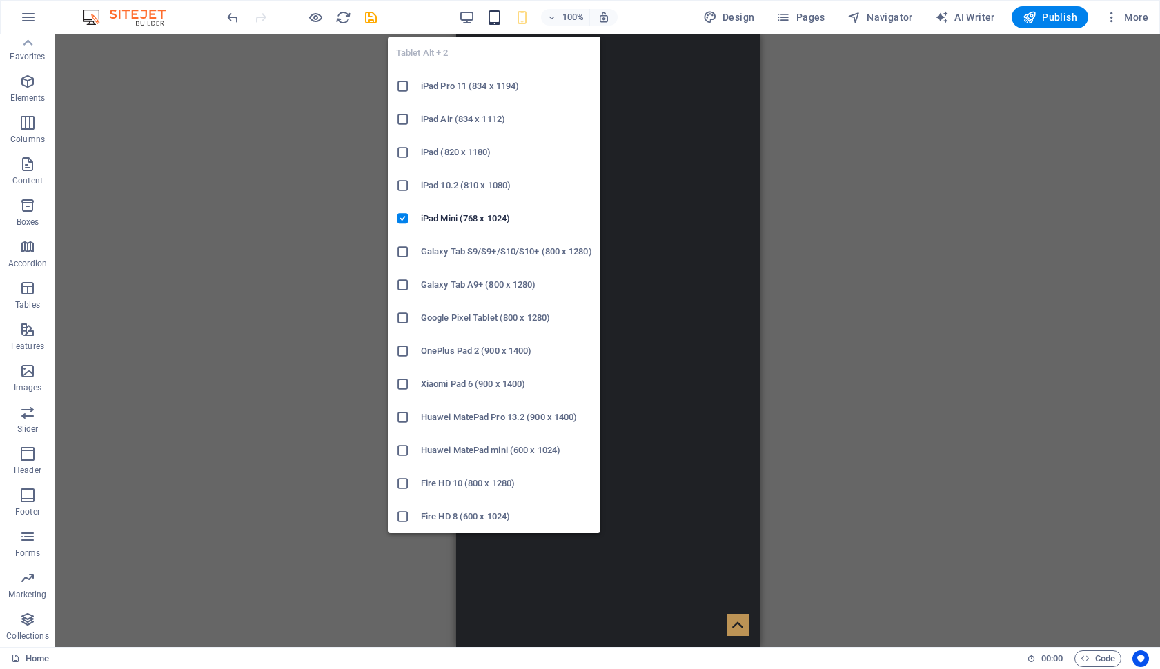
click at [496, 19] on icon "button" at bounding box center [494, 18] width 16 height 16
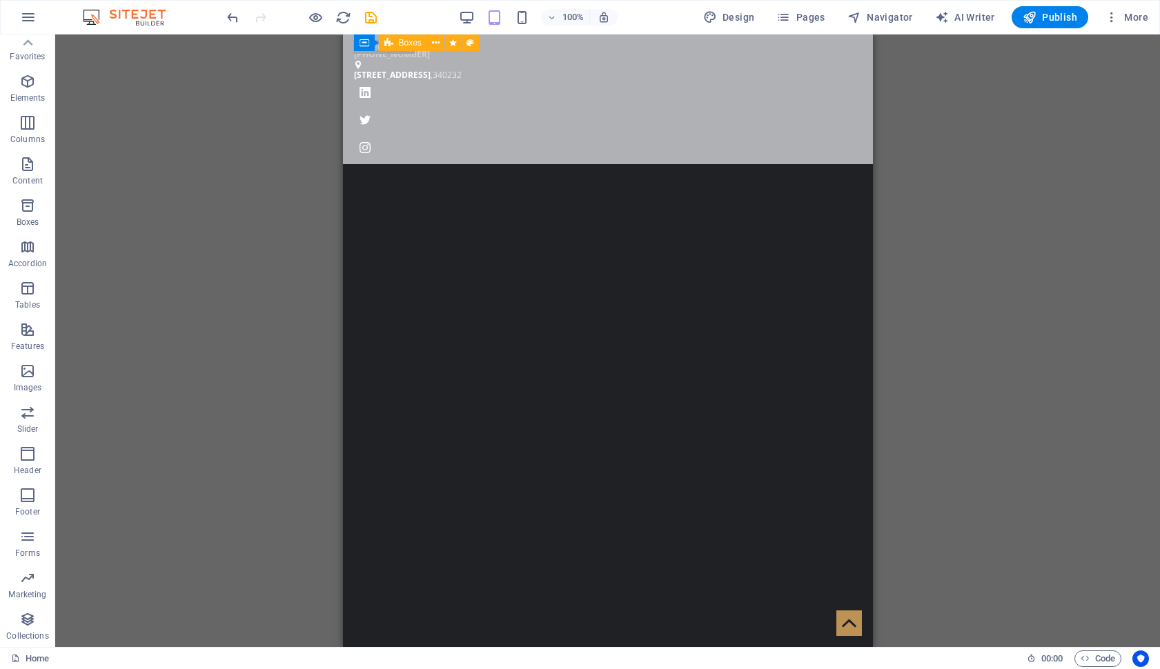
scroll to position [0, 0]
click at [1041, 14] on span "Publish" at bounding box center [1049, 17] width 54 height 14
click at [1055, 17] on span "Publish" at bounding box center [1049, 17] width 54 height 14
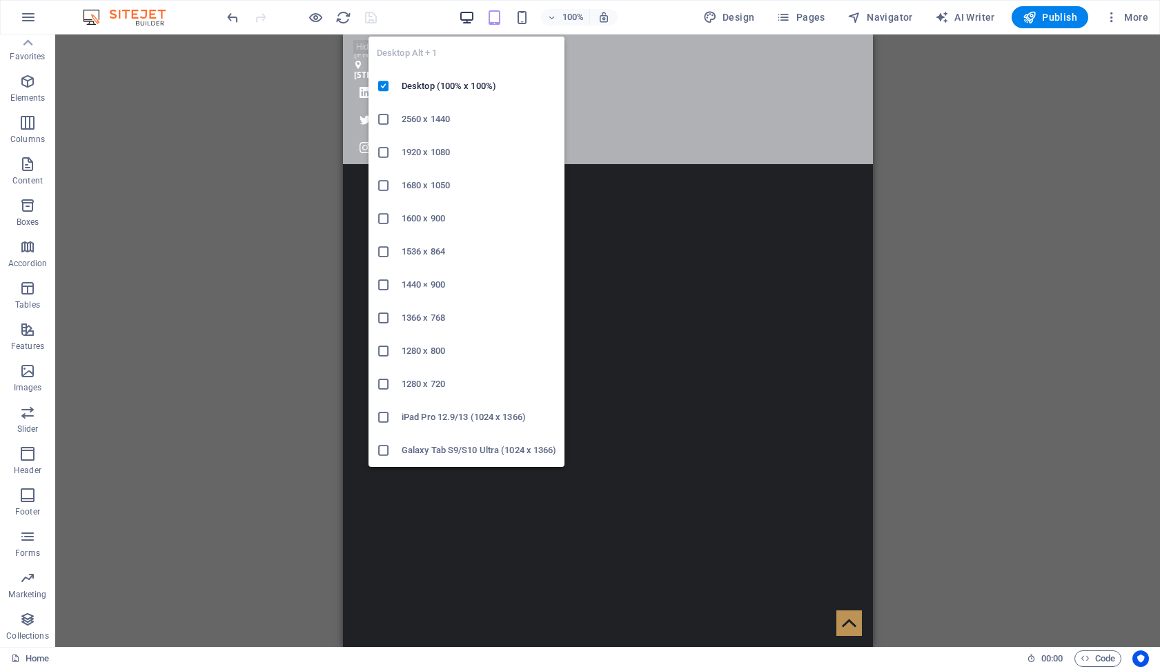
click at [472, 18] on icon "button" at bounding box center [467, 18] width 16 height 16
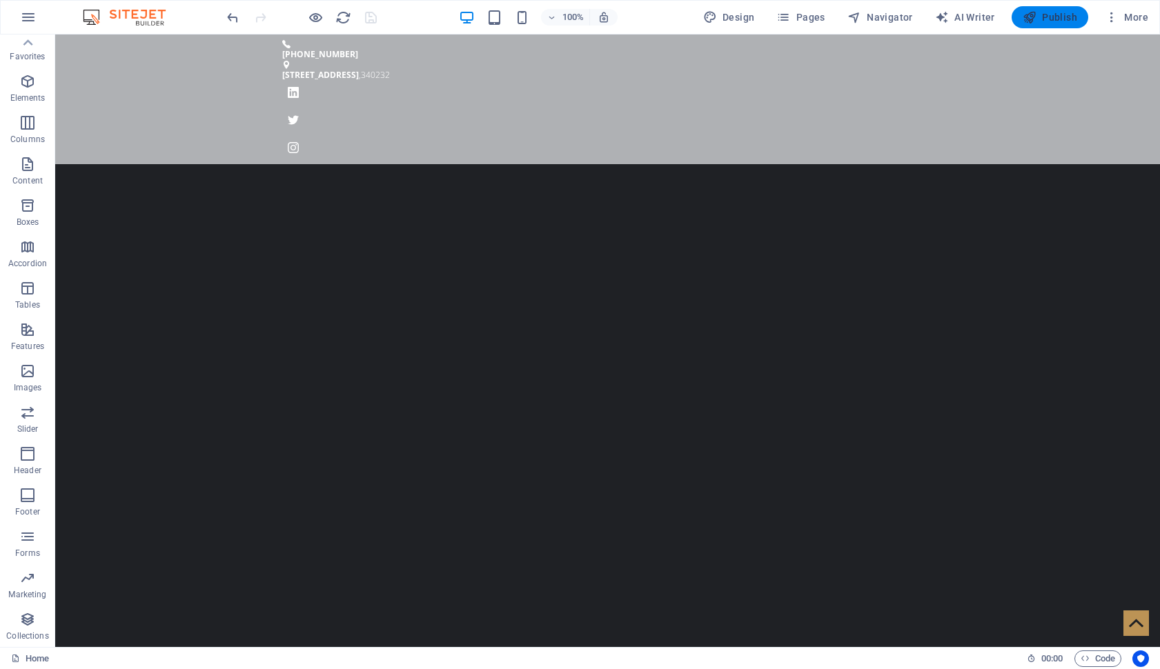
click at [1049, 19] on span "Publish" at bounding box center [1049, 17] width 54 height 14
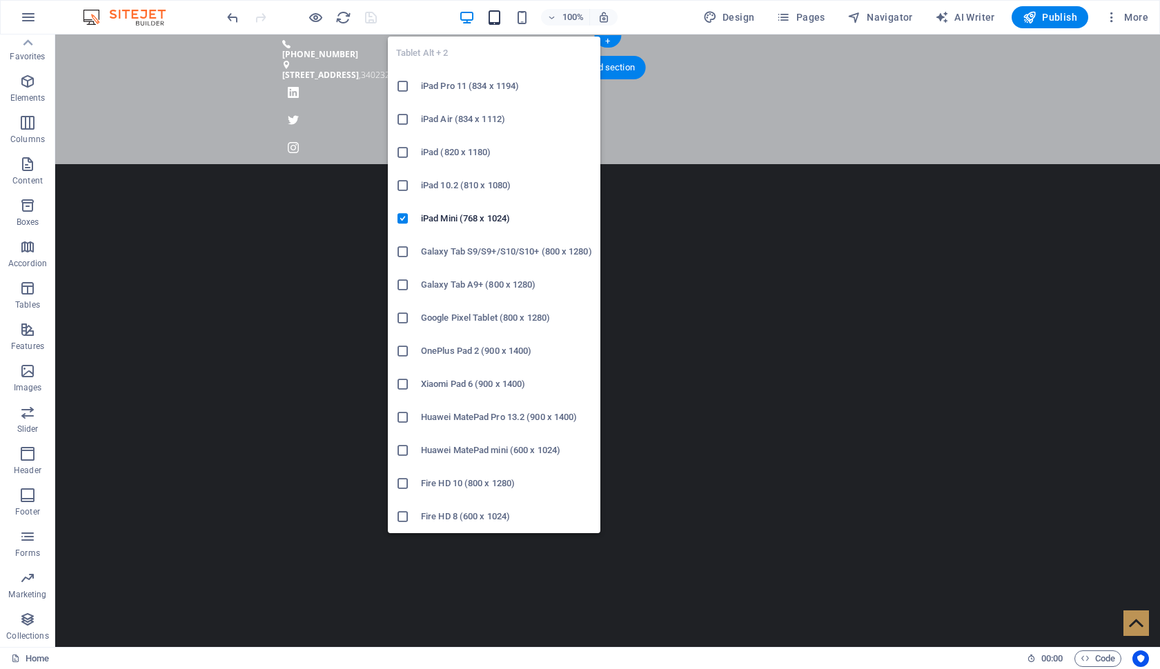
click at [497, 18] on icon "button" at bounding box center [494, 18] width 16 height 16
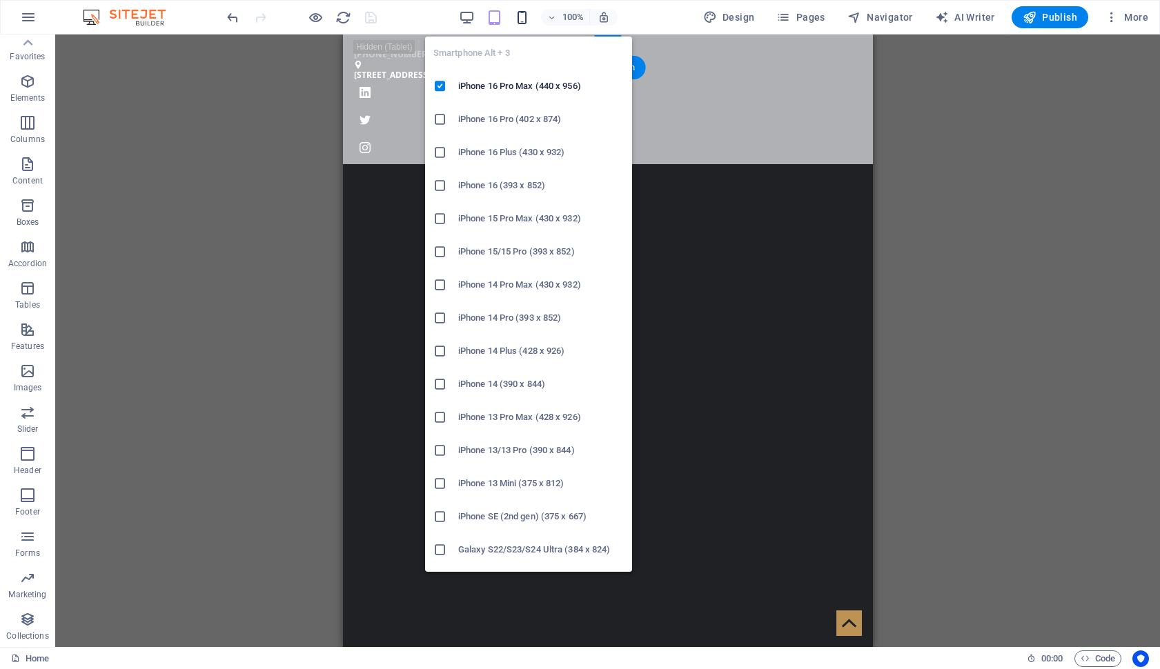
click at [520, 17] on icon "button" at bounding box center [522, 18] width 16 height 16
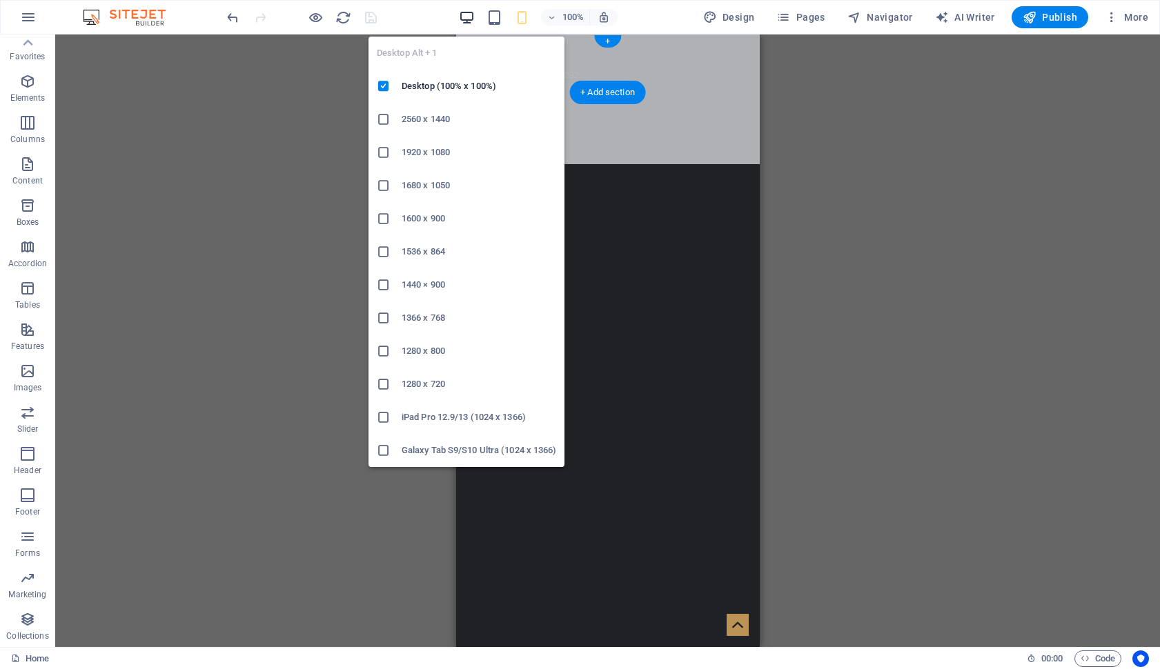
click at [473, 14] on icon "button" at bounding box center [467, 18] width 16 height 16
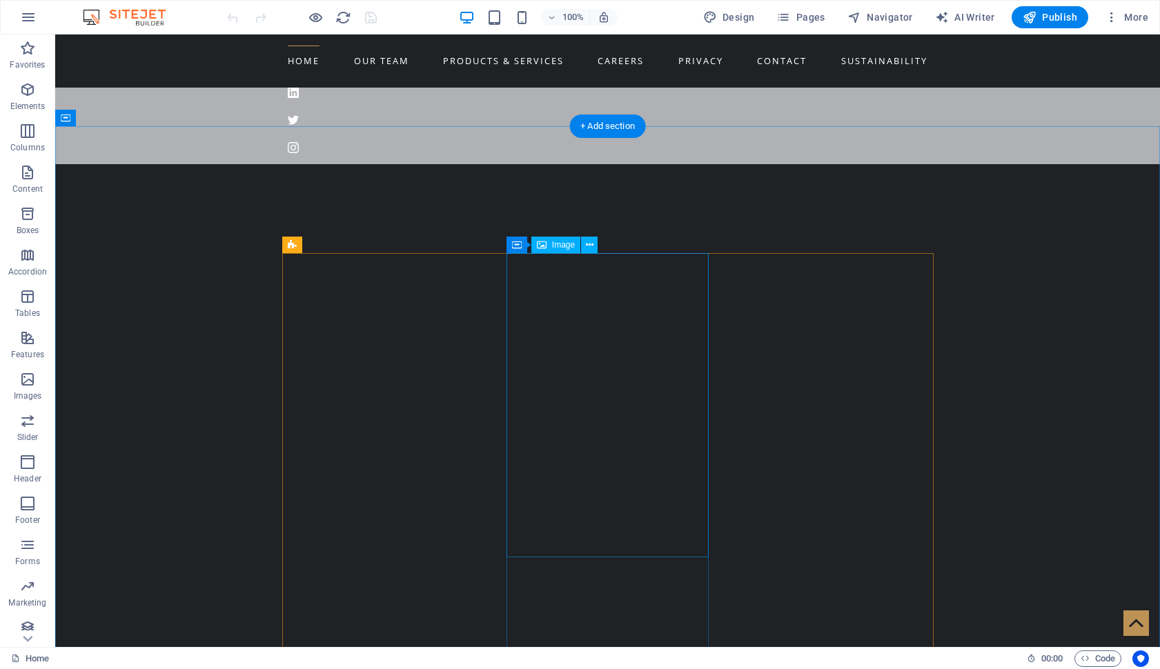
scroll to position [1220, 0]
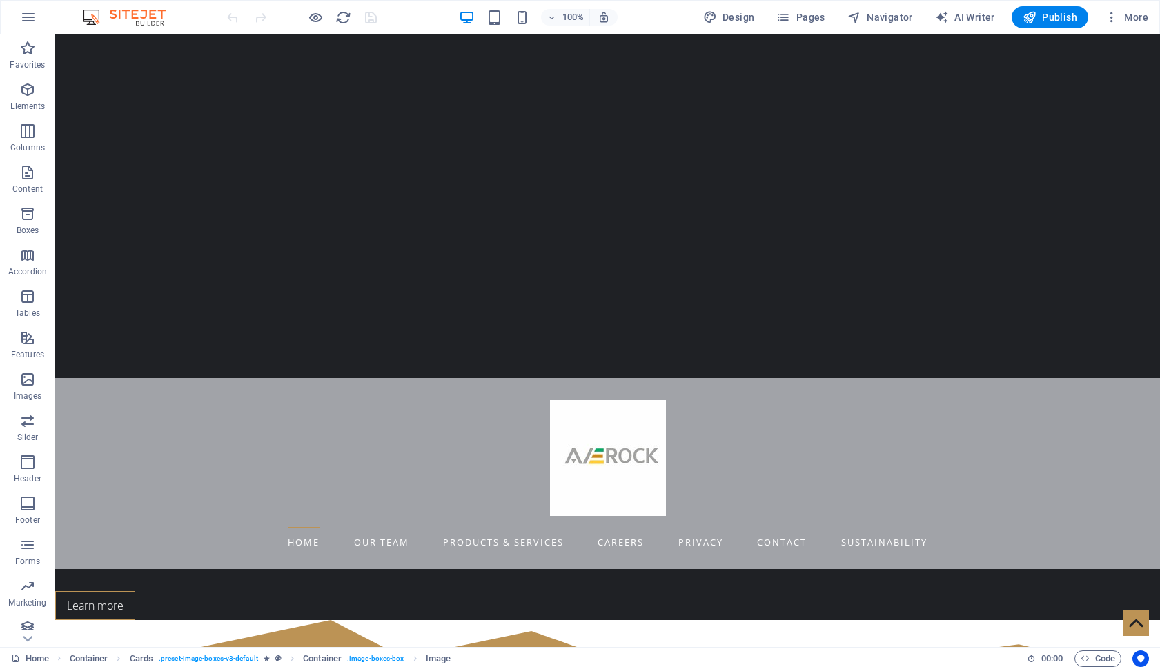
scroll to position [0, 0]
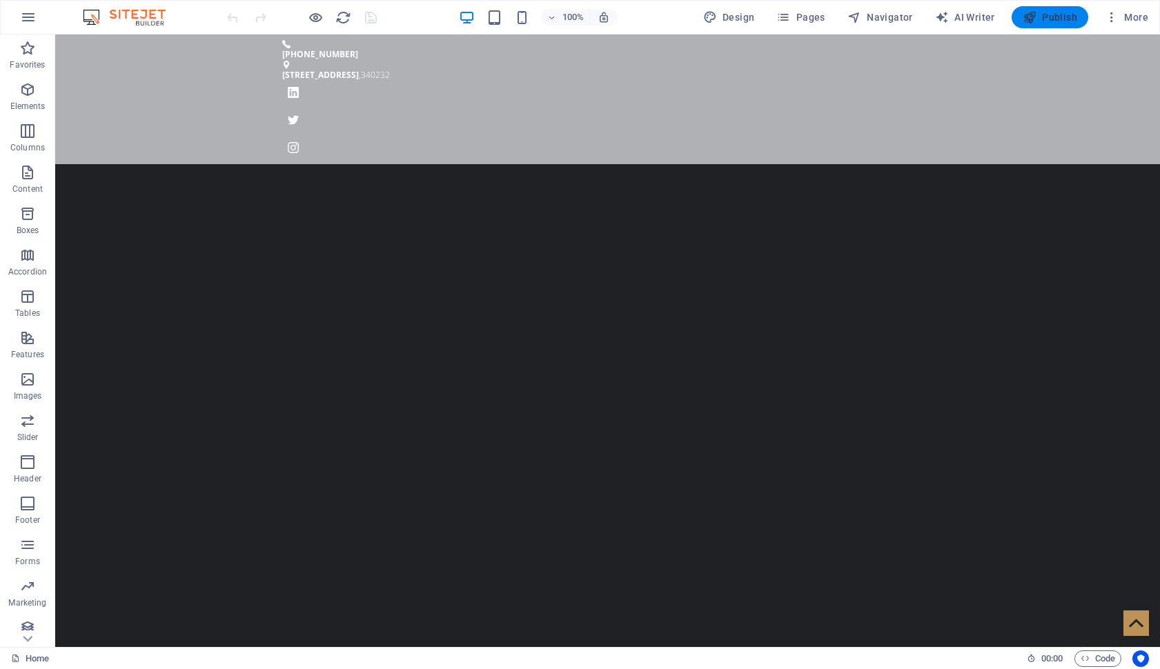
click at [1056, 14] on span "Publish" at bounding box center [1049, 17] width 54 height 14
